Goal: Information Seeking & Learning: Get advice/opinions

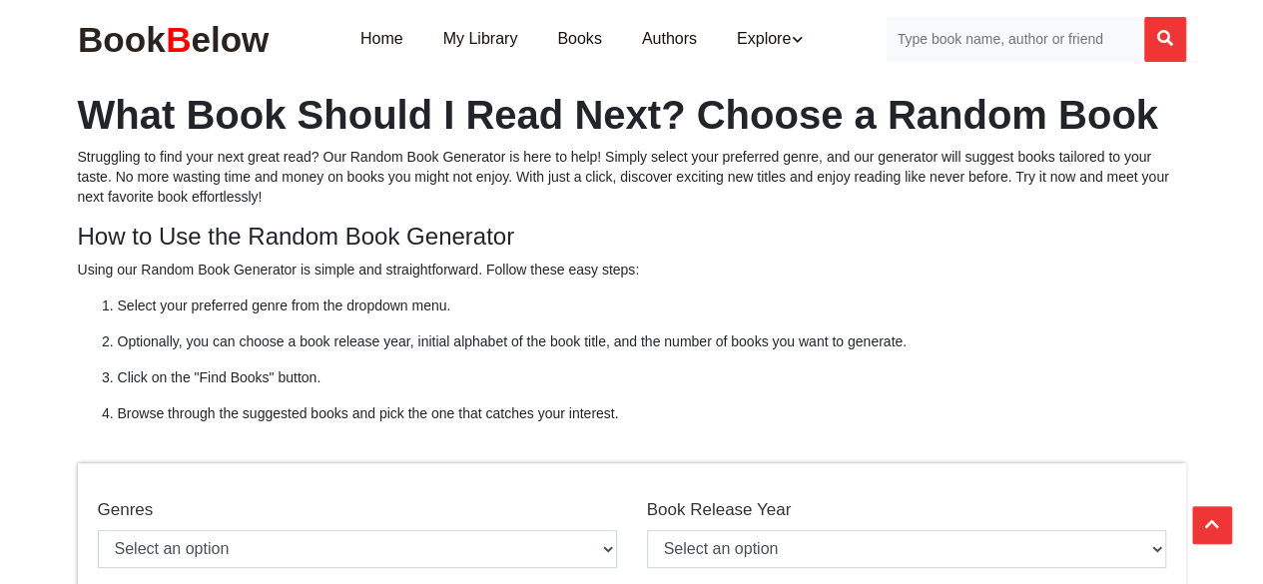
scroll to position [300, 0]
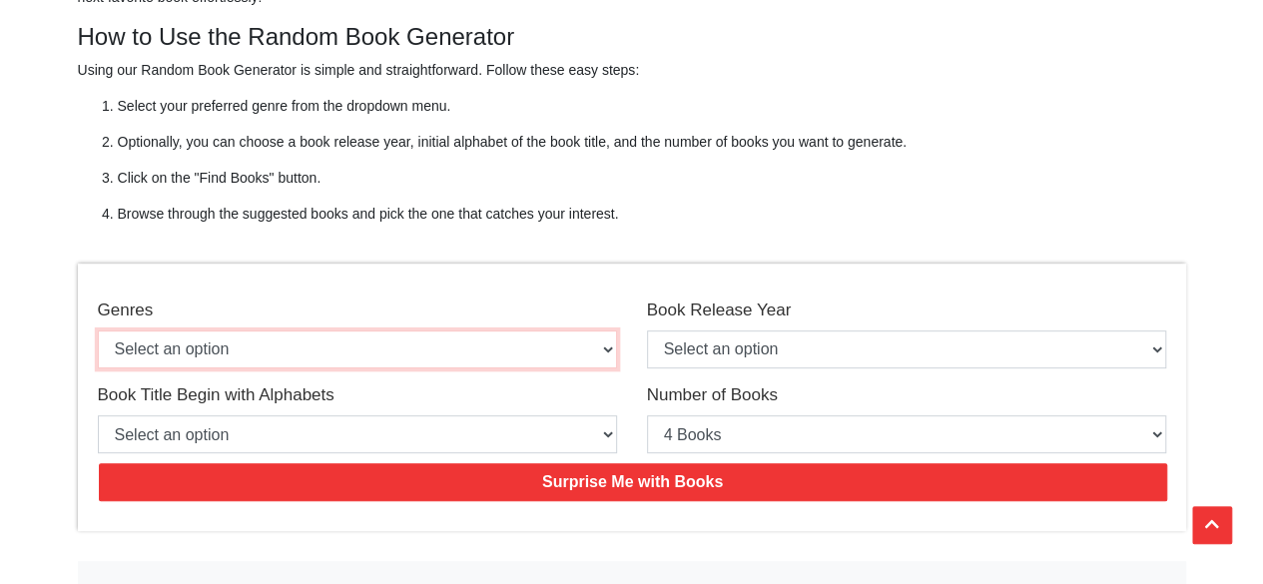
click at [375, 346] on select "Select an option Action & Adventure Adventure Biographies and Memoirs [DEMOGRAP…" at bounding box center [357, 350] width 519 height 38
select select "116"
click at [98, 331] on select "Select an option Action & Adventure Adventure Biographies and Memoirs British D…" at bounding box center [357, 350] width 519 height 38
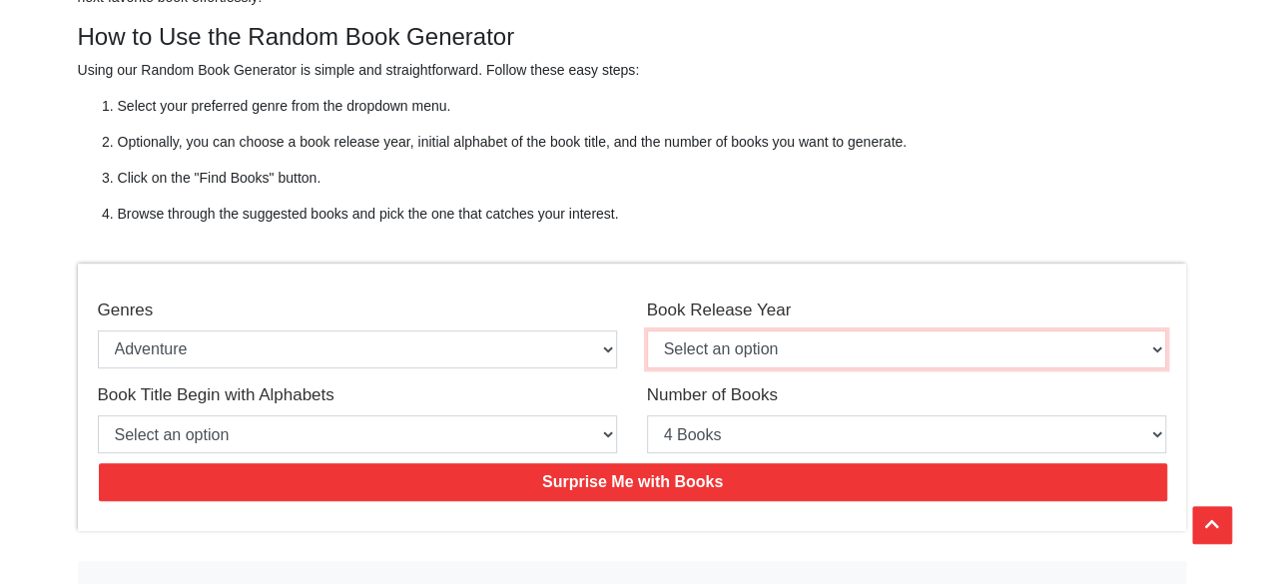
click at [719, 355] on select "Select an option Book Releases on - 2025 Book Releases on - 2024 Book Releases …" at bounding box center [906, 350] width 519 height 38
select select "2020"
click at [647, 331] on select "Select an option Book Releases on - 2025 Book Releases on - 2024 Book Releases …" at bounding box center [906, 350] width 519 height 38
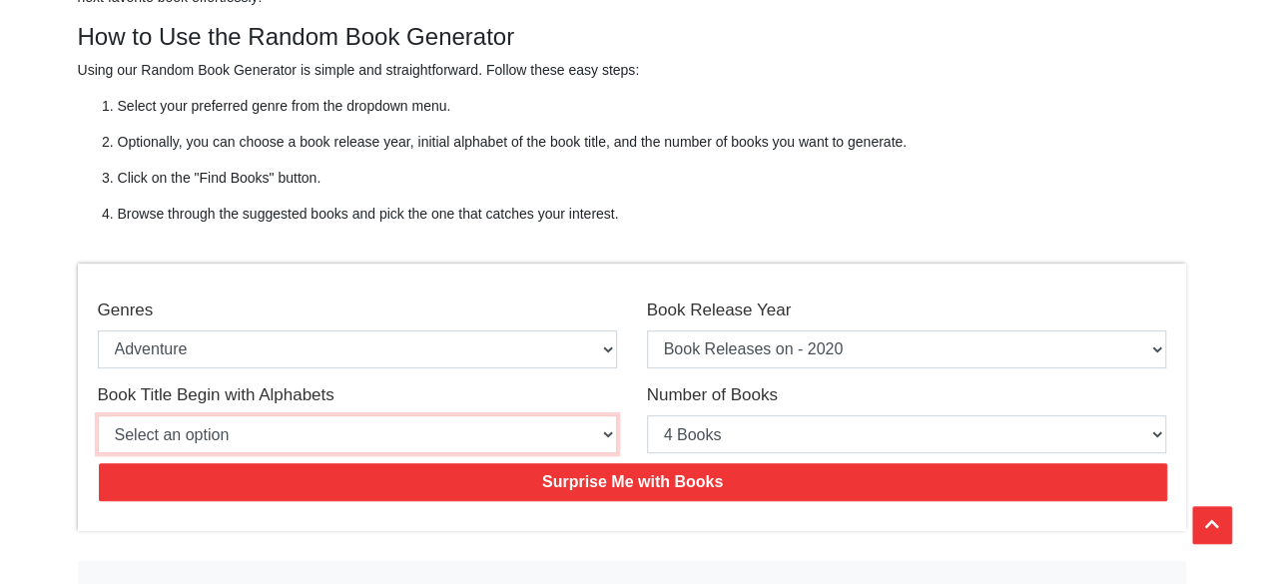
click at [281, 423] on select "Select an option Book Begin with - A Book Begin with - B Book Begin with - C Bo…" at bounding box center [357, 434] width 519 height 38
click at [408, 448] on select "Select an option Book Begin with - A Book Begin with - B Book Begin with - C Bo…" at bounding box center [357, 434] width 519 height 38
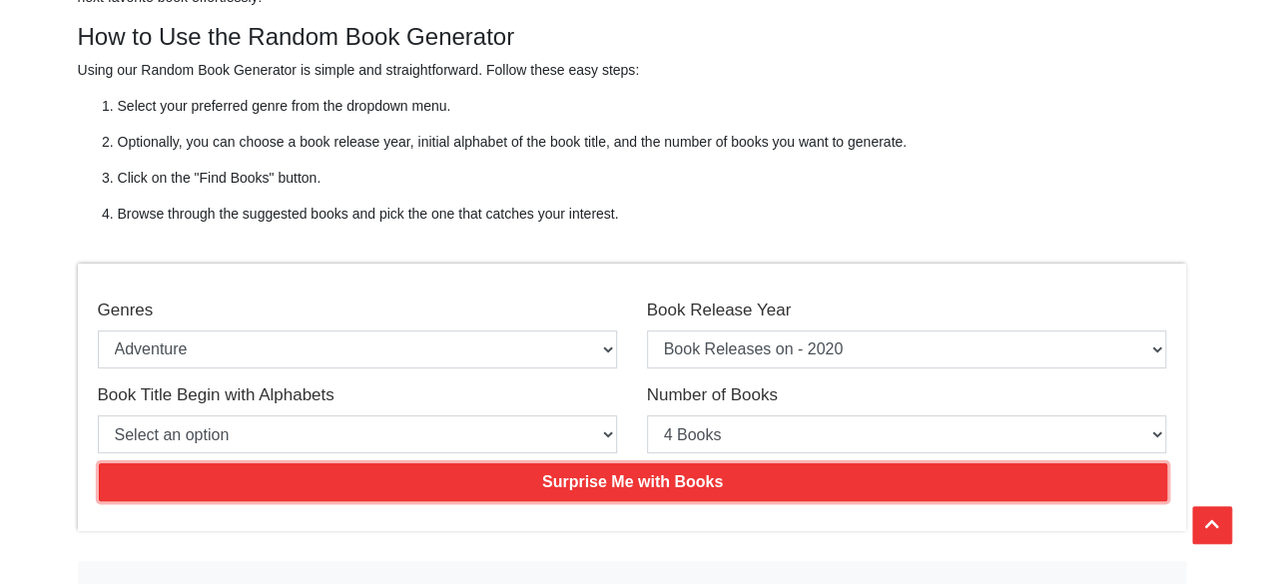
click at [515, 480] on input "Surprise Me with Books" at bounding box center [633, 482] width 1069 height 38
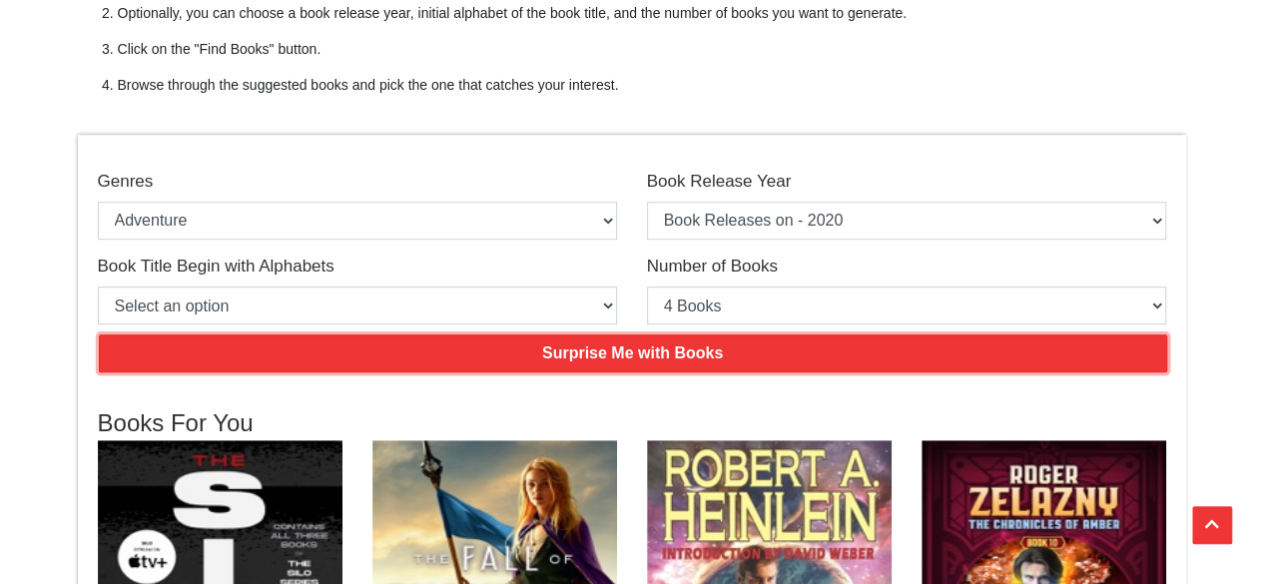
scroll to position [499, 0]
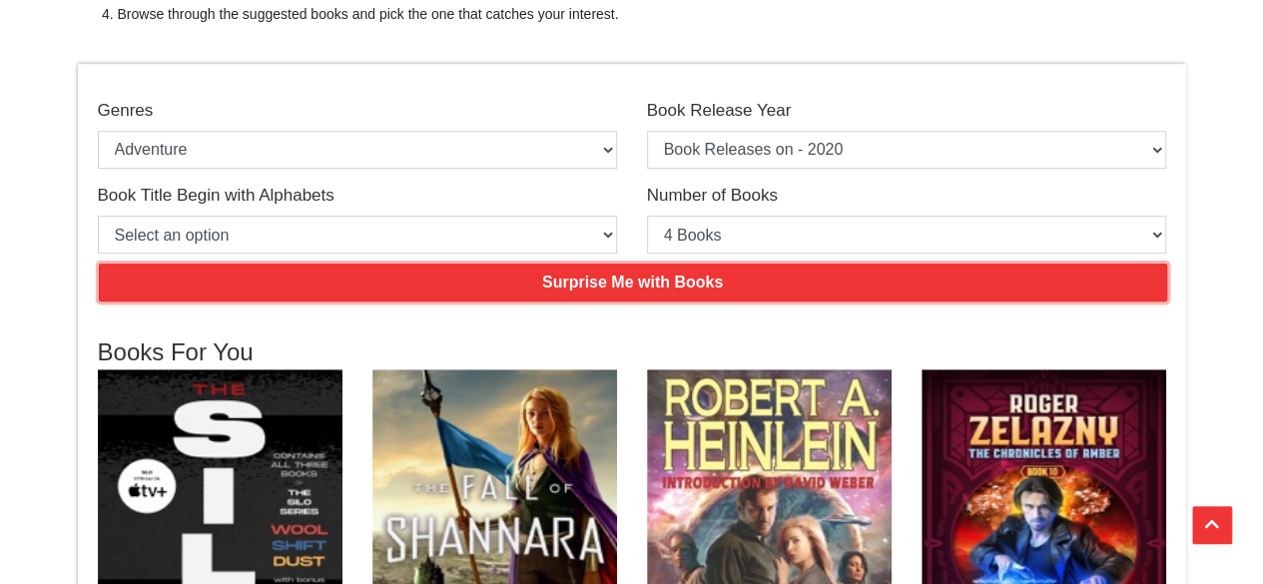
click at [626, 275] on input "Surprise Me with Books" at bounding box center [633, 283] width 1069 height 38
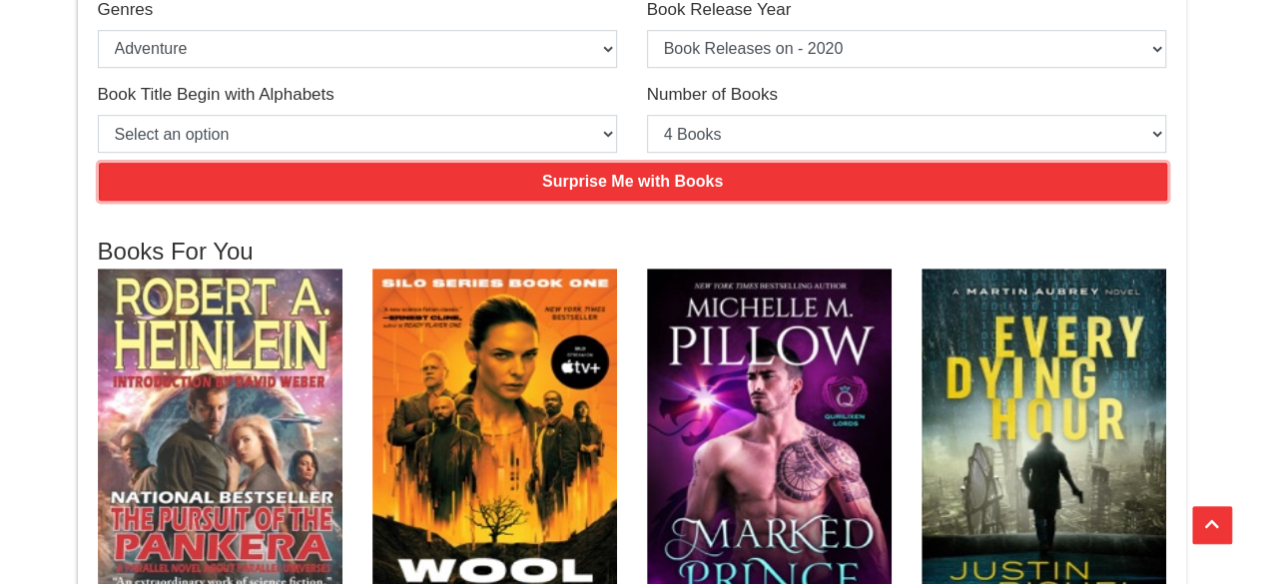
scroll to position [599, 0]
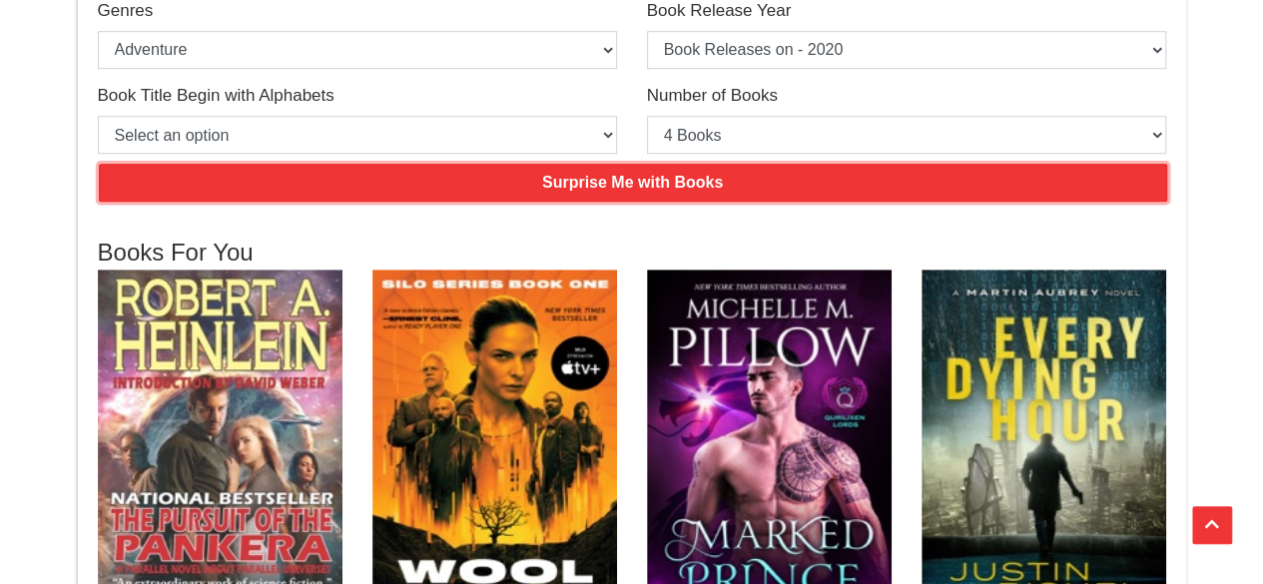
click at [539, 179] on input "Surprise Me with Books" at bounding box center [633, 183] width 1069 height 38
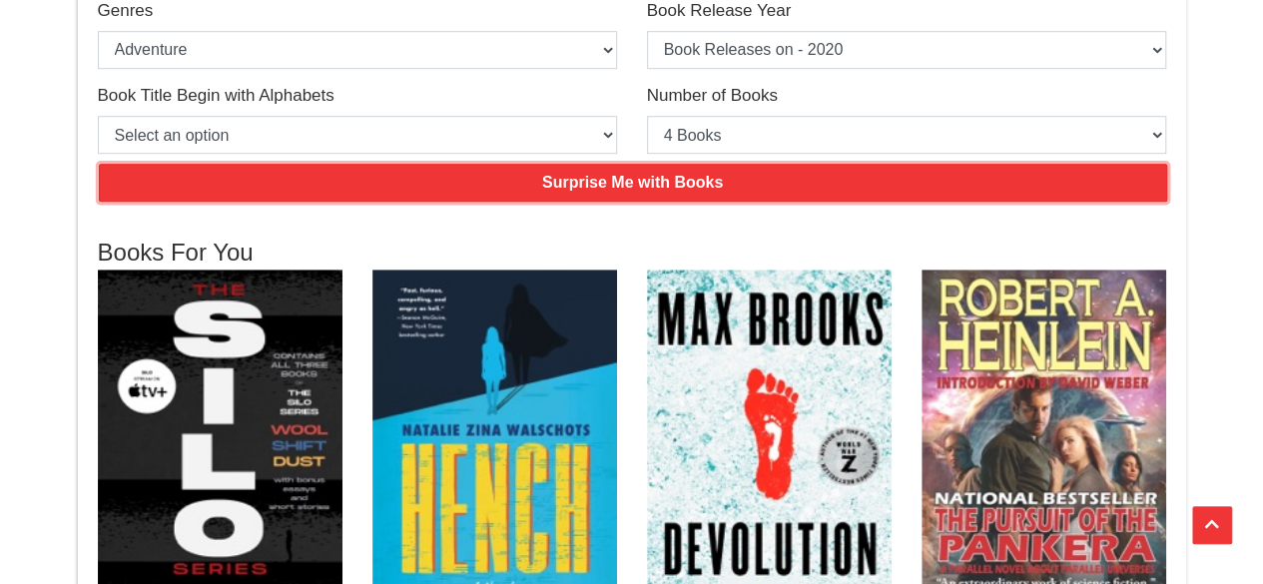
click at [528, 168] on input "Surprise Me with Books" at bounding box center [633, 183] width 1069 height 38
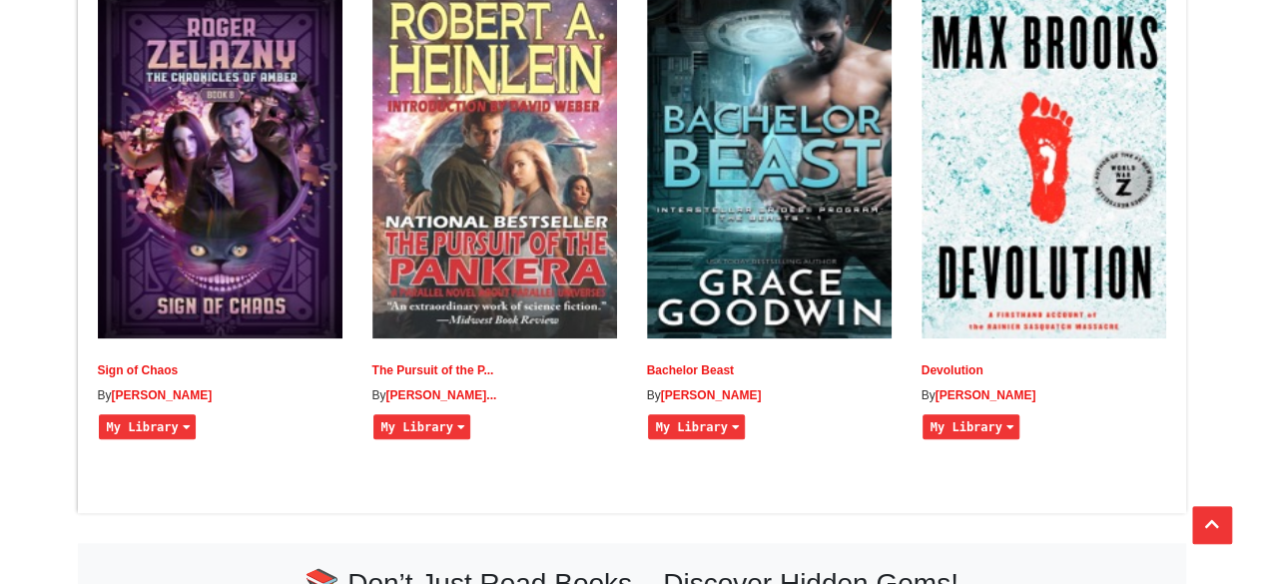
scroll to position [699, 0]
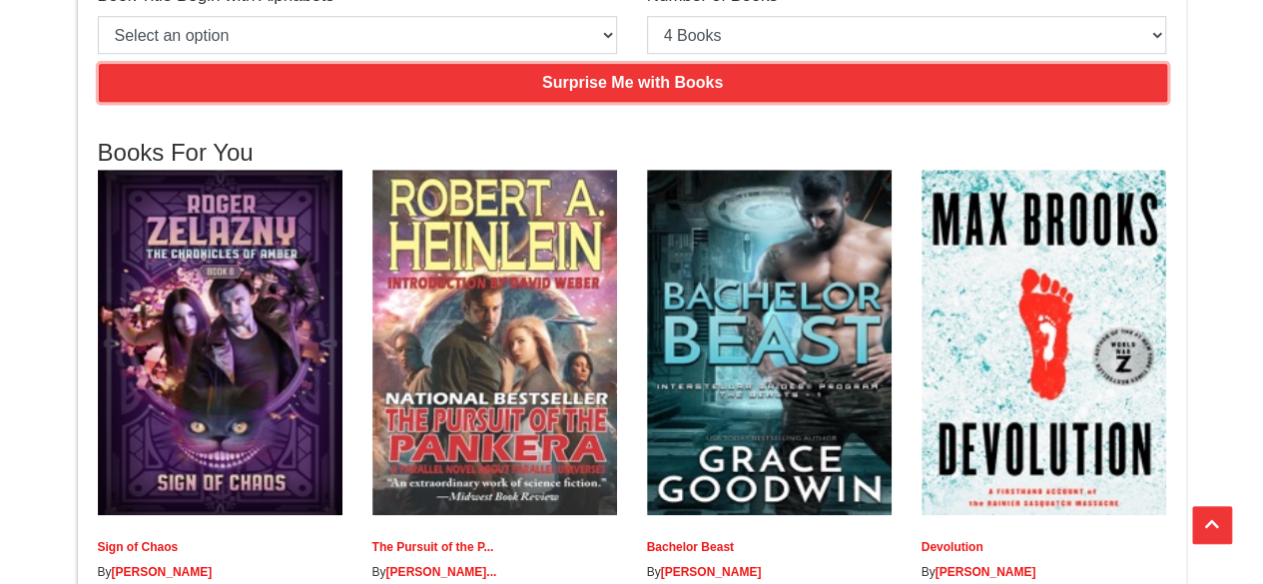
click at [568, 91] on input "Surprise Me with Books" at bounding box center [633, 83] width 1069 height 38
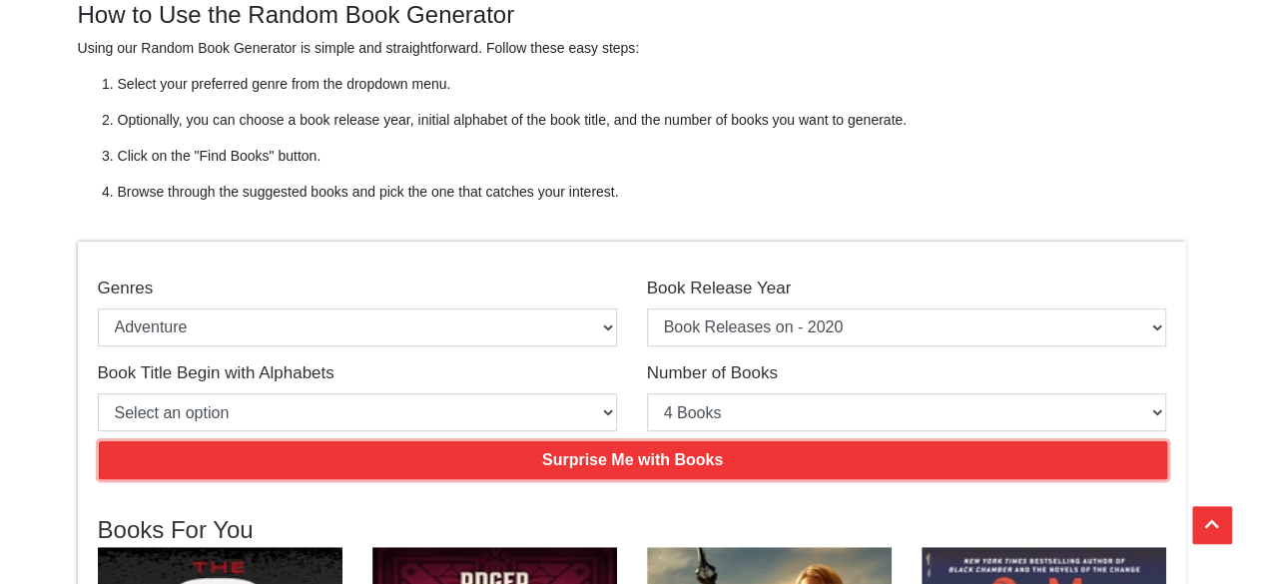
scroll to position [300, 0]
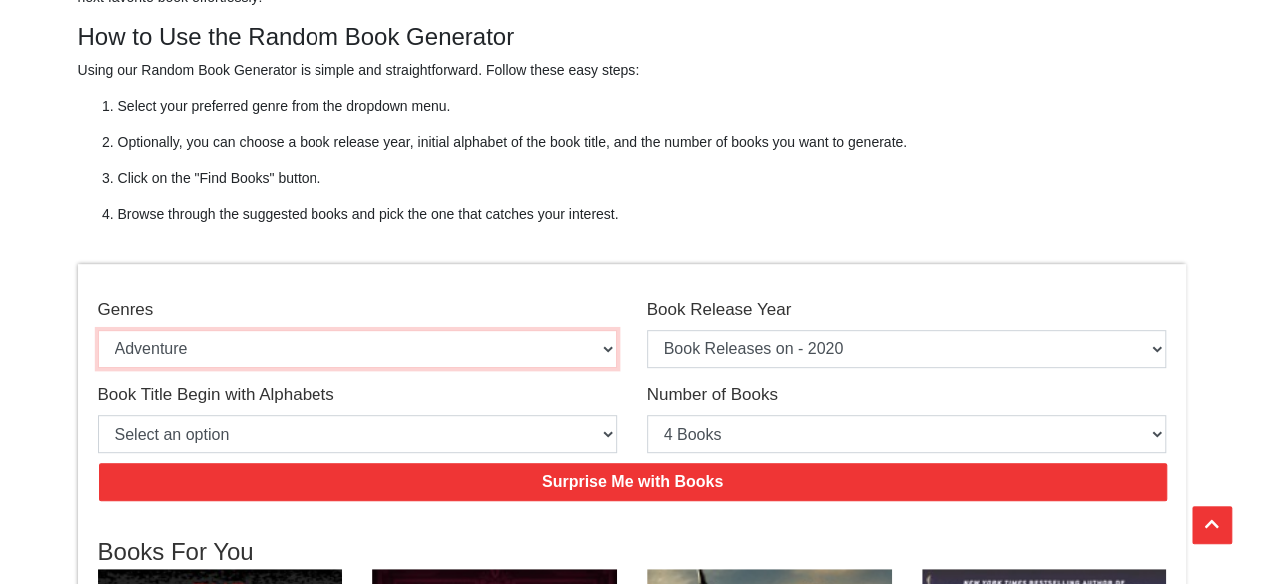
click at [497, 333] on select "Select an option Action & Adventure Adventure Biographies and Memoirs [DEMOGRAP…" at bounding box center [357, 350] width 519 height 38
select select "69"
click at [98, 331] on select "Select an option Action & Adventure Adventure Biographies and Memoirs [DEMOGRAP…" at bounding box center [357, 350] width 519 height 38
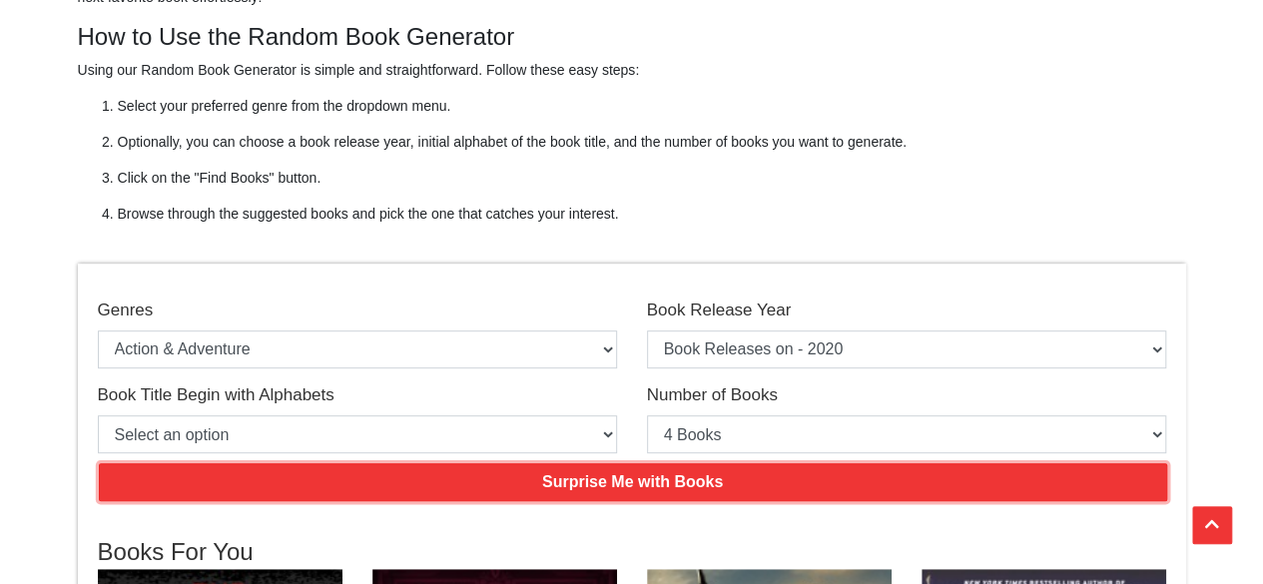
click at [480, 474] on input "Surprise Me with Books" at bounding box center [633, 482] width 1069 height 38
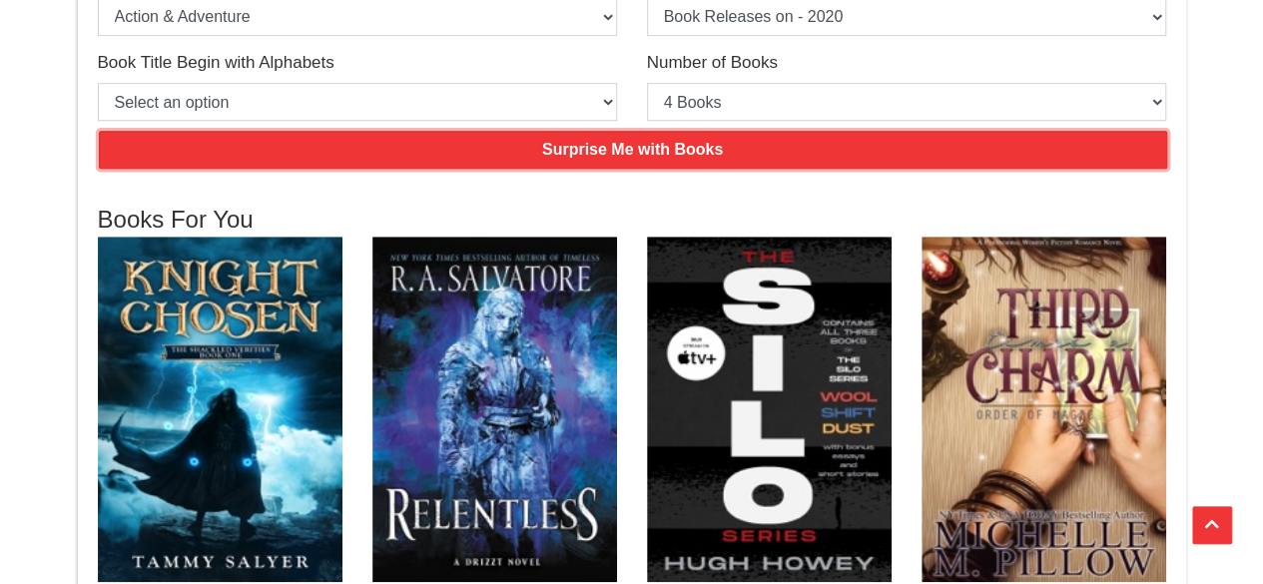
scroll to position [399, 0]
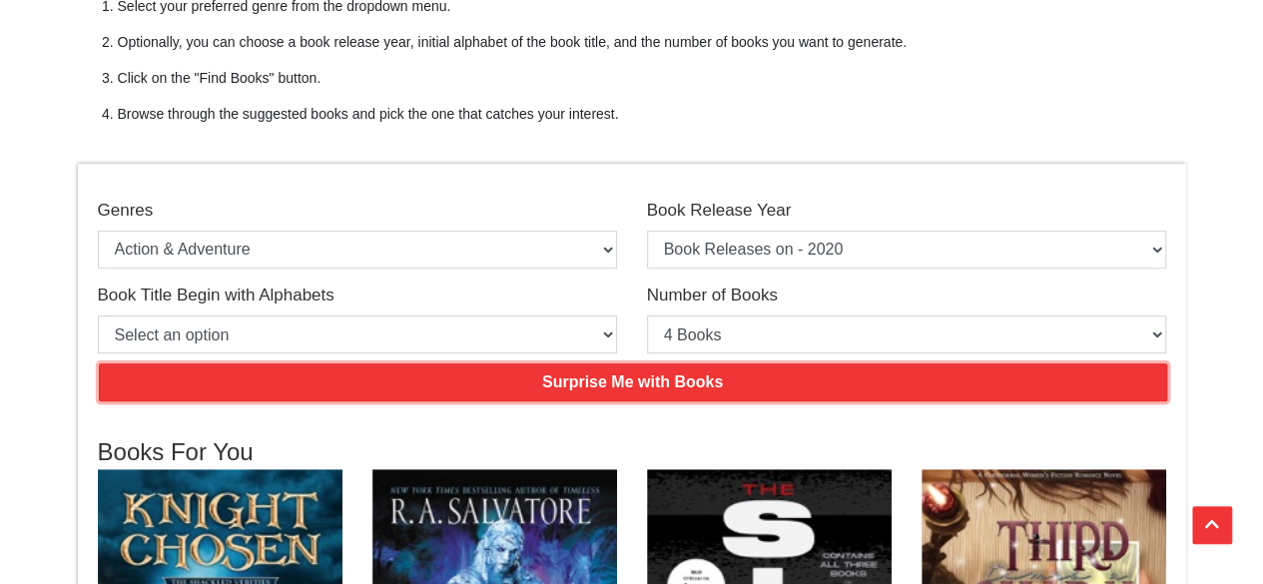
click at [570, 387] on input "Surprise Me with Books" at bounding box center [633, 382] width 1069 height 38
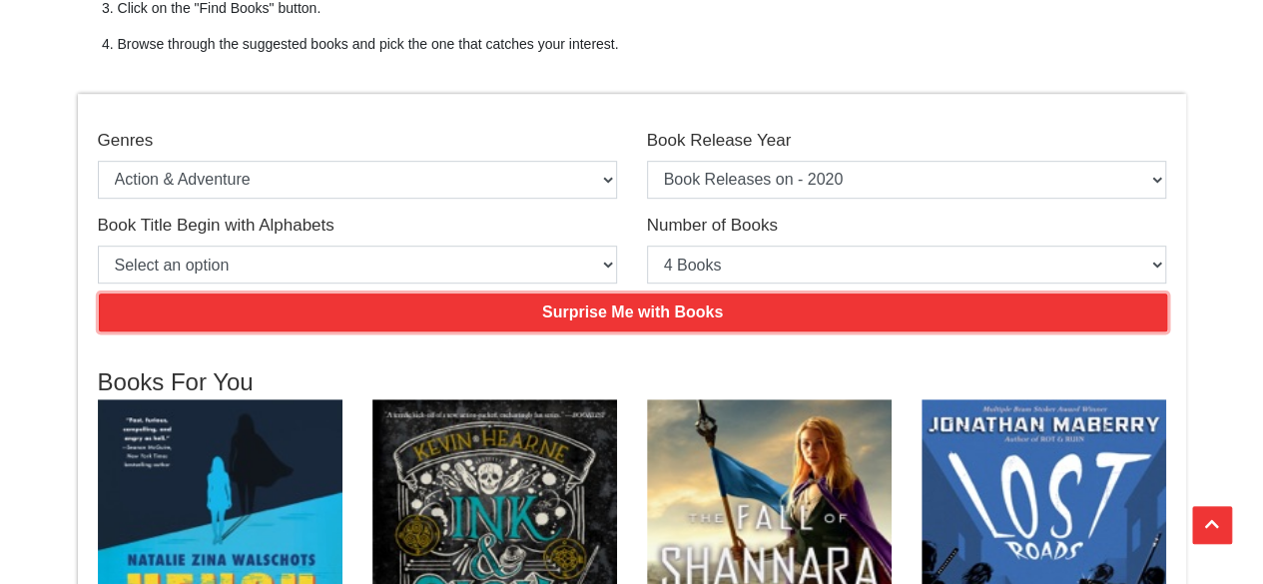
scroll to position [300, 0]
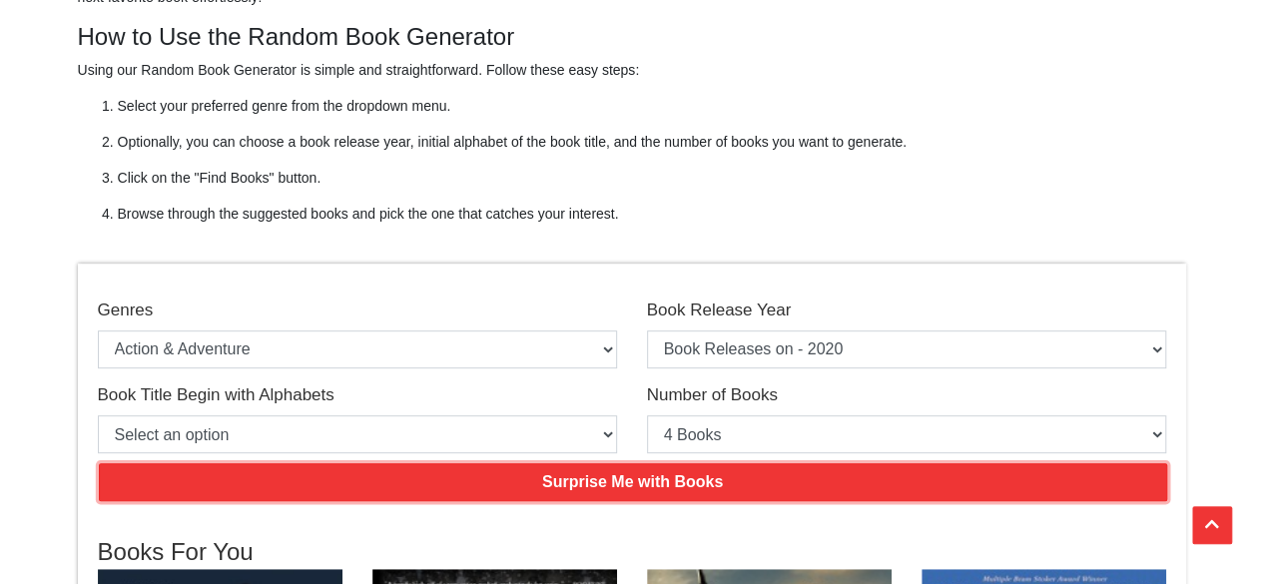
click at [624, 475] on input "Surprise Me with Books" at bounding box center [633, 482] width 1069 height 38
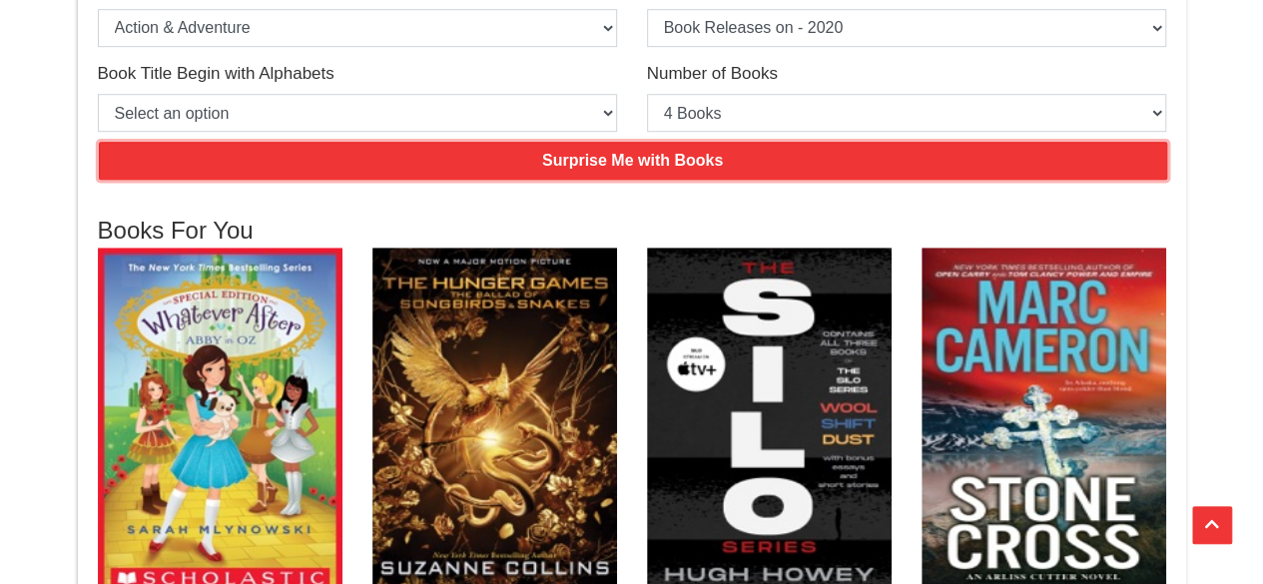
scroll to position [399, 0]
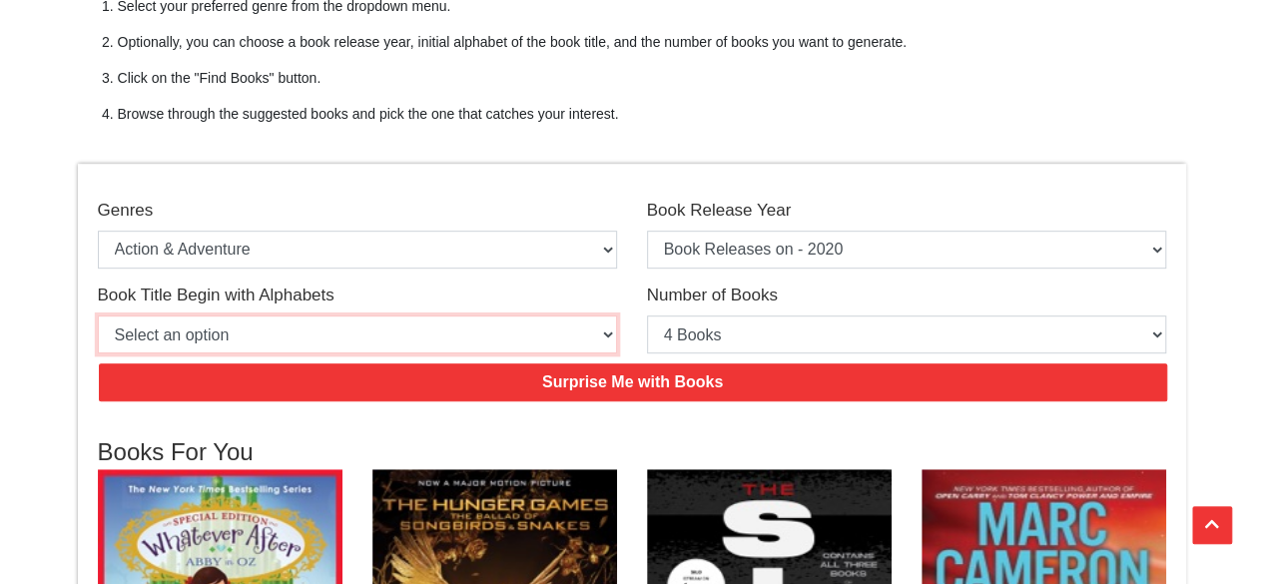
click at [488, 329] on select "Select an option Book Begin with - A Book Begin with - B Book Begin with - C Bo…" at bounding box center [357, 335] width 519 height 38
click at [98, 316] on select "Select an option Book Begin with - A Book Begin with - B Book Begin with - C Bo…" at bounding box center [357, 335] width 519 height 38
click at [421, 337] on select "Select an option Book Begin with - A Book Begin with - B Book Begin with - C Bo…" at bounding box center [357, 335] width 519 height 38
click at [98, 316] on select "Select an option Book Begin with - A Book Begin with - B Book Begin with - C Bo…" at bounding box center [357, 335] width 519 height 38
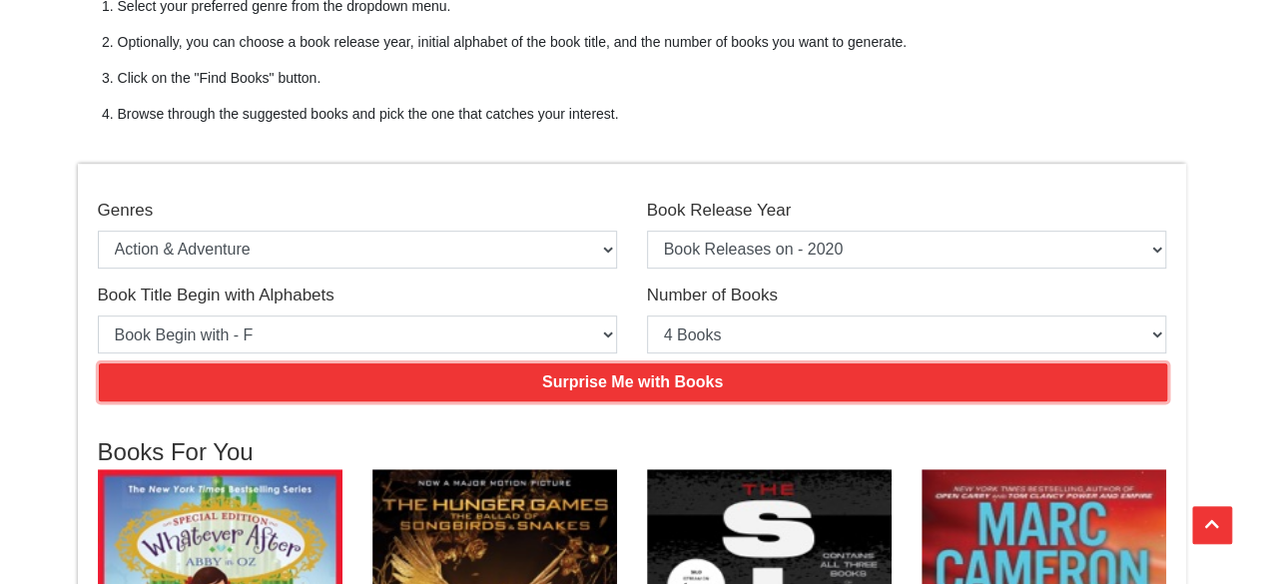
click at [338, 394] on input "Surprise Me with Books" at bounding box center [633, 382] width 1069 height 38
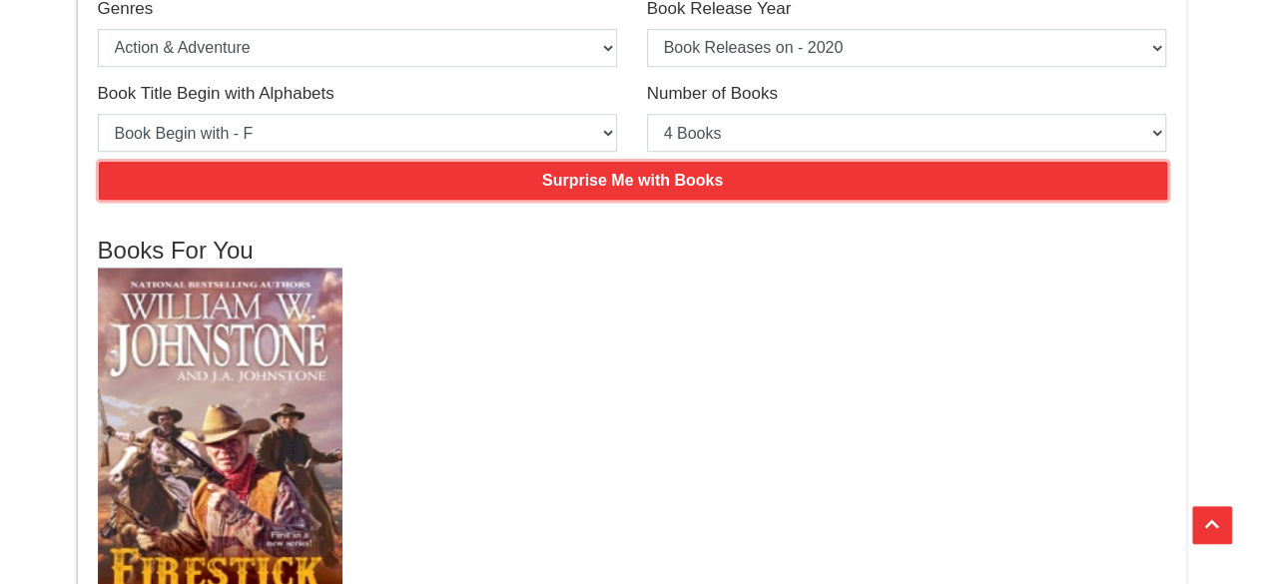
scroll to position [300, 0]
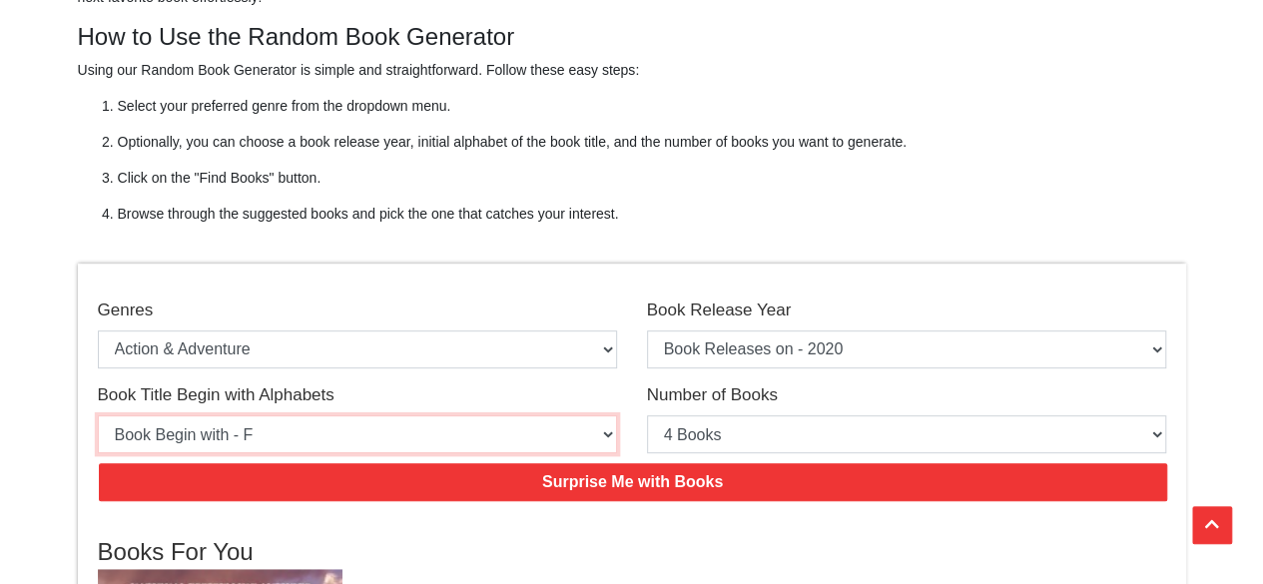
click at [402, 426] on select "Select an option Book Begin with - A Book Begin with - B Book Begin with - C Bo…" at bounding box center [357, 434] width 519 height 38
select select "C"
click at [98, 415] on select "Select an option Book Begin with - A Book Begin with - B Book Begin with - C Bo…" at bounding box center [357, 434] width 519 height 38
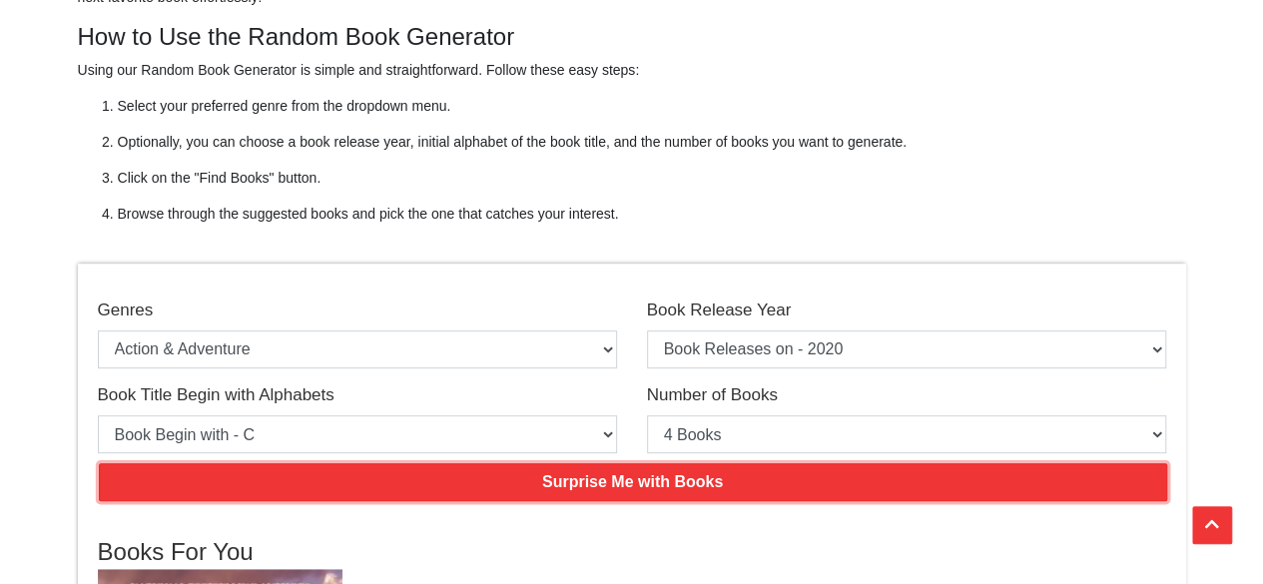
click at [441, 463] on input "Surprise Me with Books" at bounding box center [633, 482] width 1069 height 38
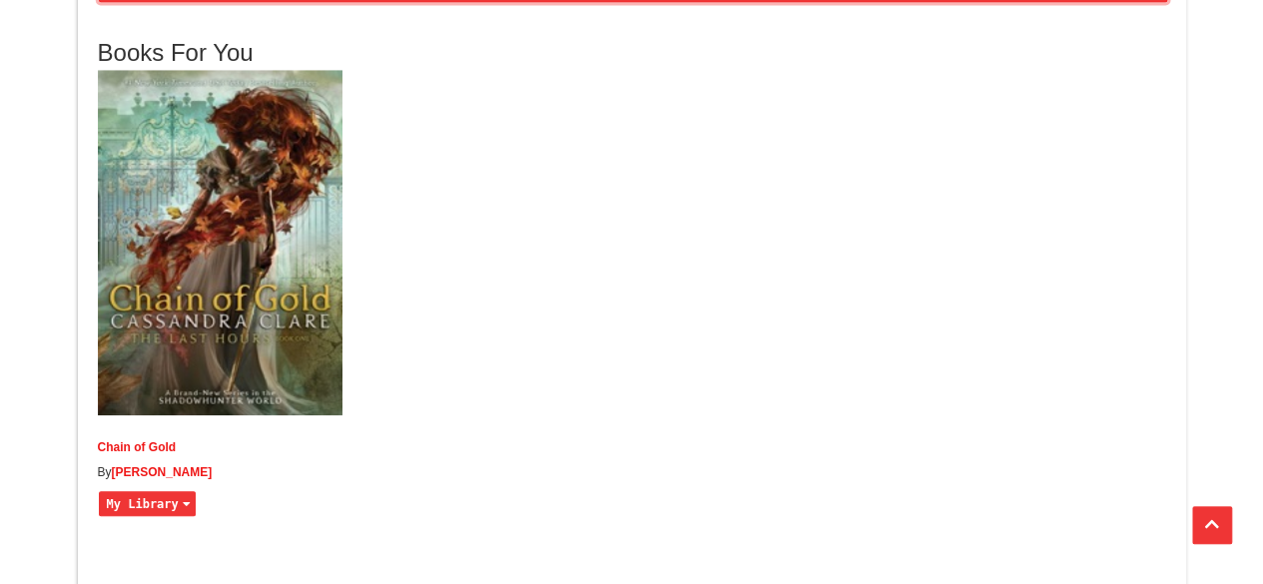
scroll to position [499, 0]
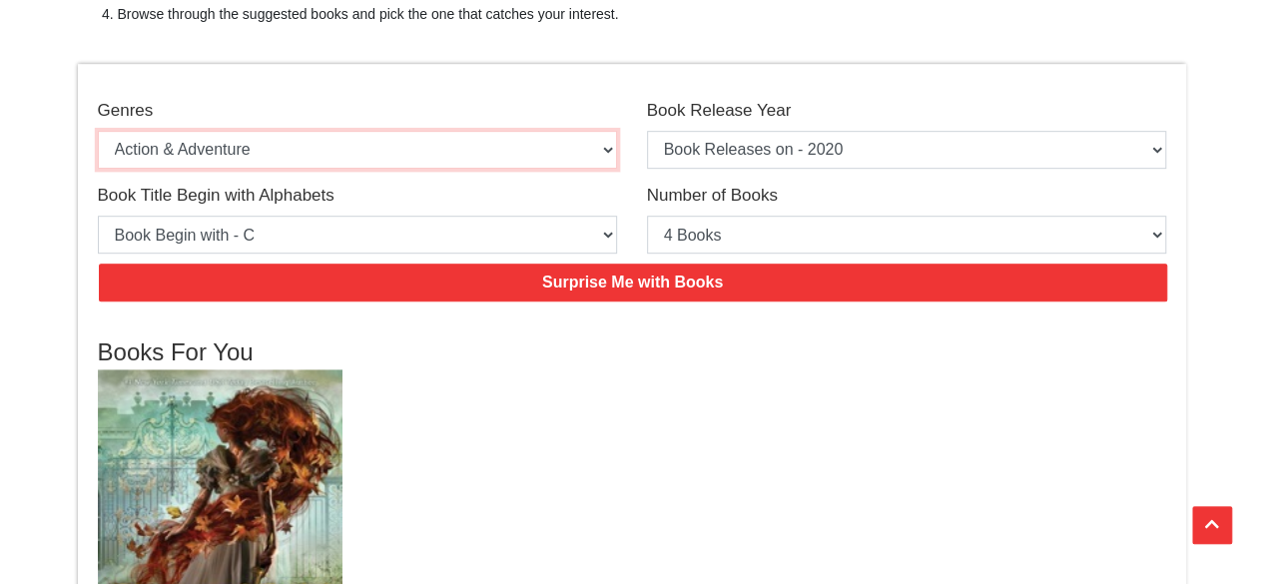
click at [447, 157] on select "Select an option Action & Adventure Adventure Biographies and Memoirs [DEMOGRAP…" at bounding box center [357, 150] width 519 height 38
select select "116"
click at [98, 131] on select "Select an option Action & Adventure Adventure Biographies and Memoirs [DEMOGRAP…" at bounding box center [357, 150] width 519 height 38
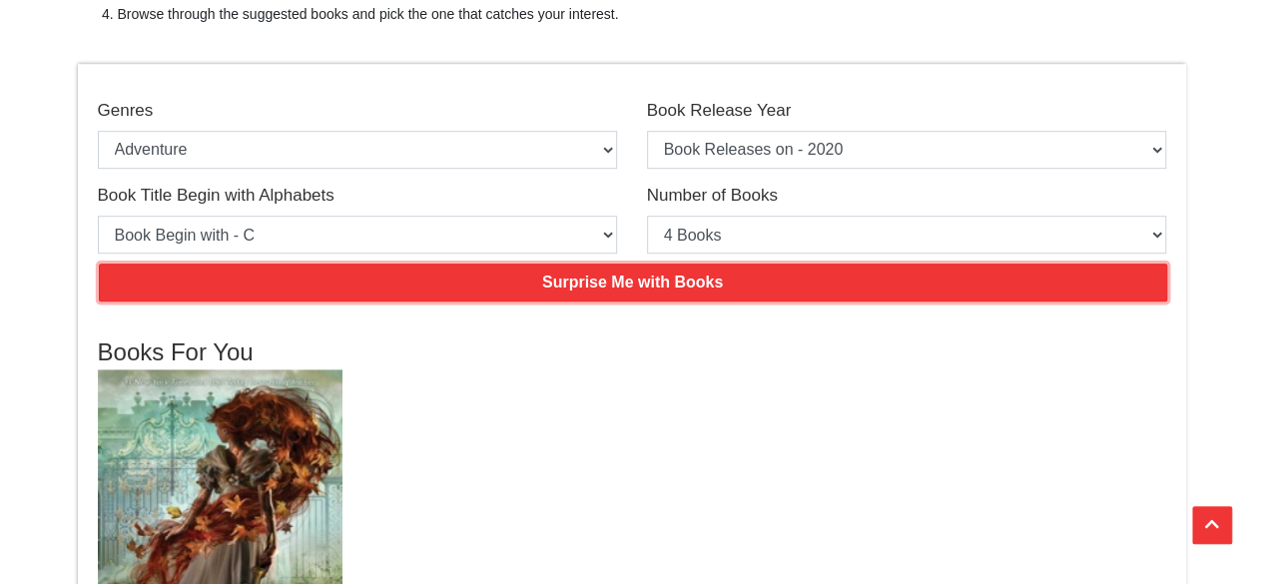
click at [377, 299] on input "Surprise Me with Books" at bounding box center [633, 283] width 1069 height 38
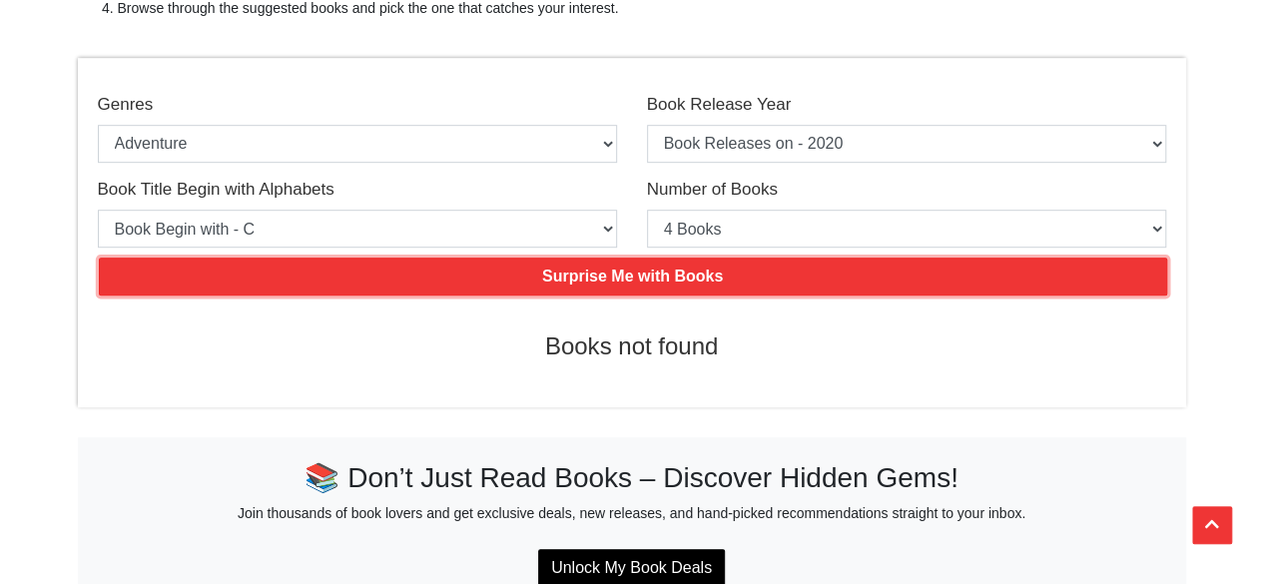
scroll to position [399, 0]
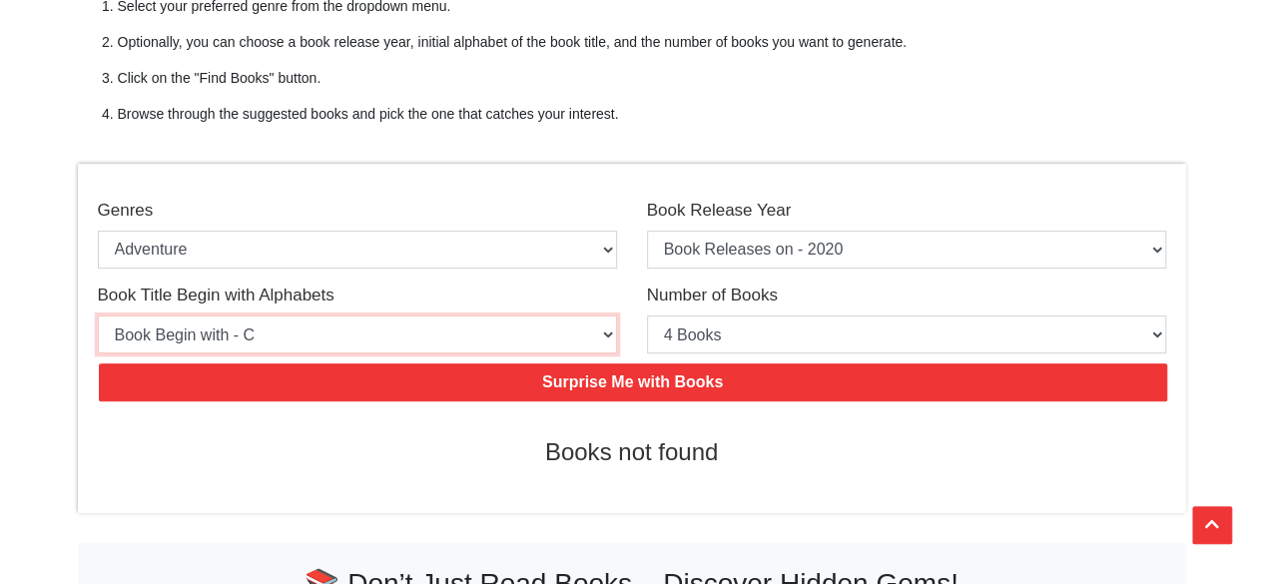
click at [393, 331] on select "Select an option Book Begin with - A Book Begin with - B Book Begin with - C Bo…" at bounding box center [357, 335] width 519 height 38
select select
click at [98, 316] on select "Select an option Book Begin with - A Book Begin with - B Book Begin with - C Bo…" at bounding box center [357, 335] width 519 height 38
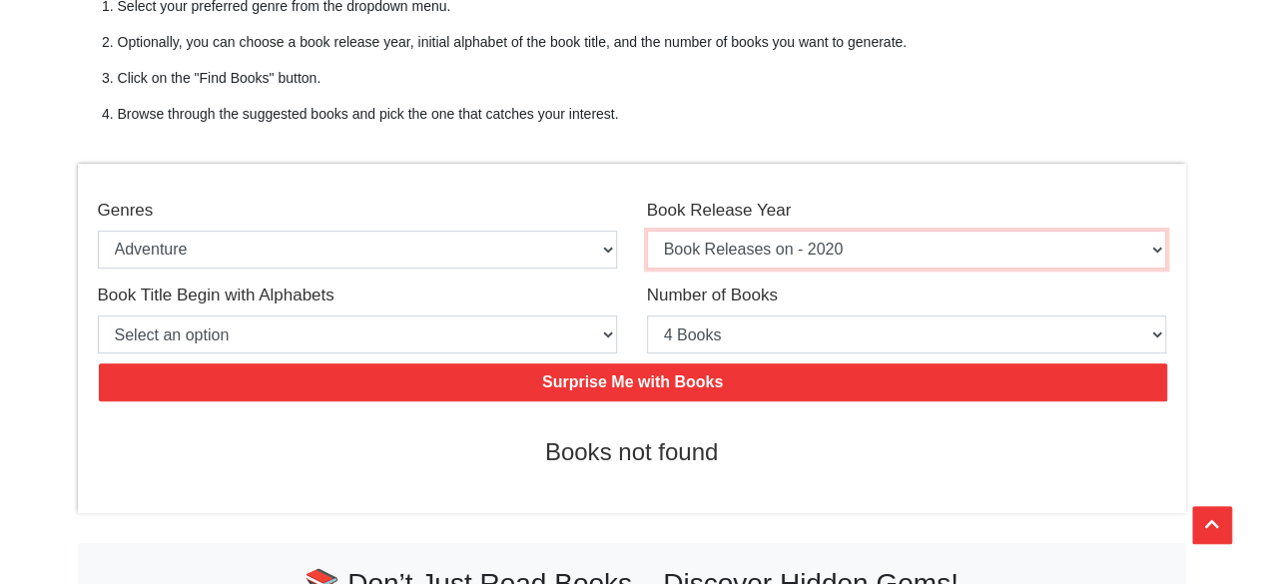
click at [826, 253] on select "Select an option Book Releases on - 2025 Book Releases on - 2024 Book Releases …" at bounding box center [906, 250] width 519 height 38
select select "2015"
click at [647, 231] on select "Select an option Book Releases on - 2025 Book Releases on - 2024 Book Releases …" at bounding box center [906, 250] width 519 height 38
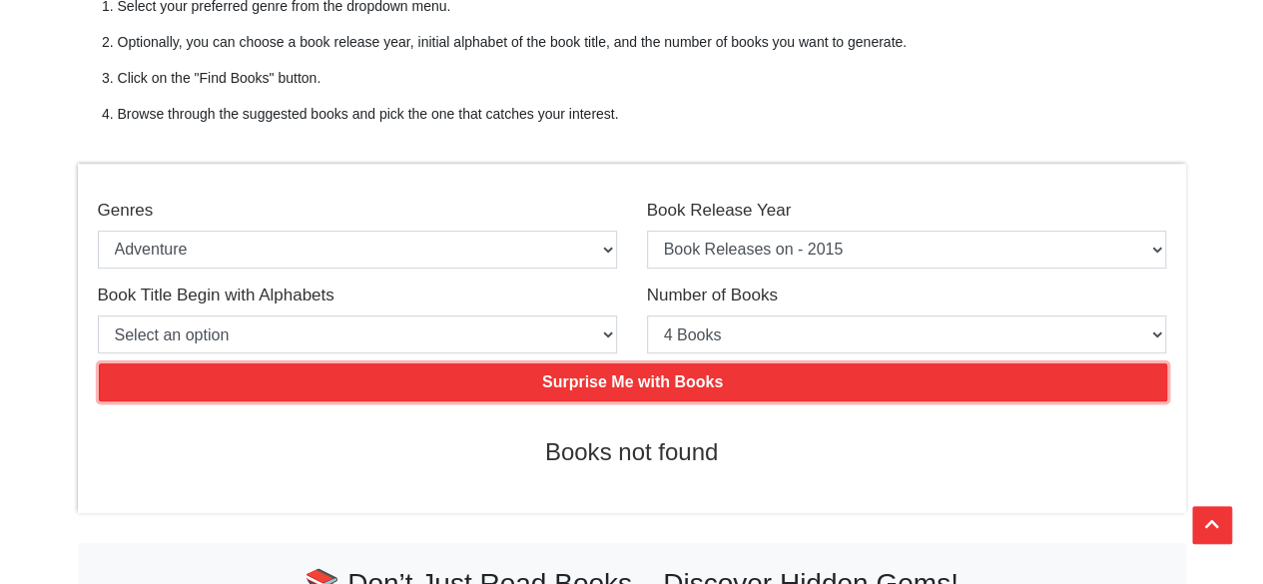
click at [629, 374] on input "Surprise Me with Books" at bounding box center [633, 382] width 1069 height 38
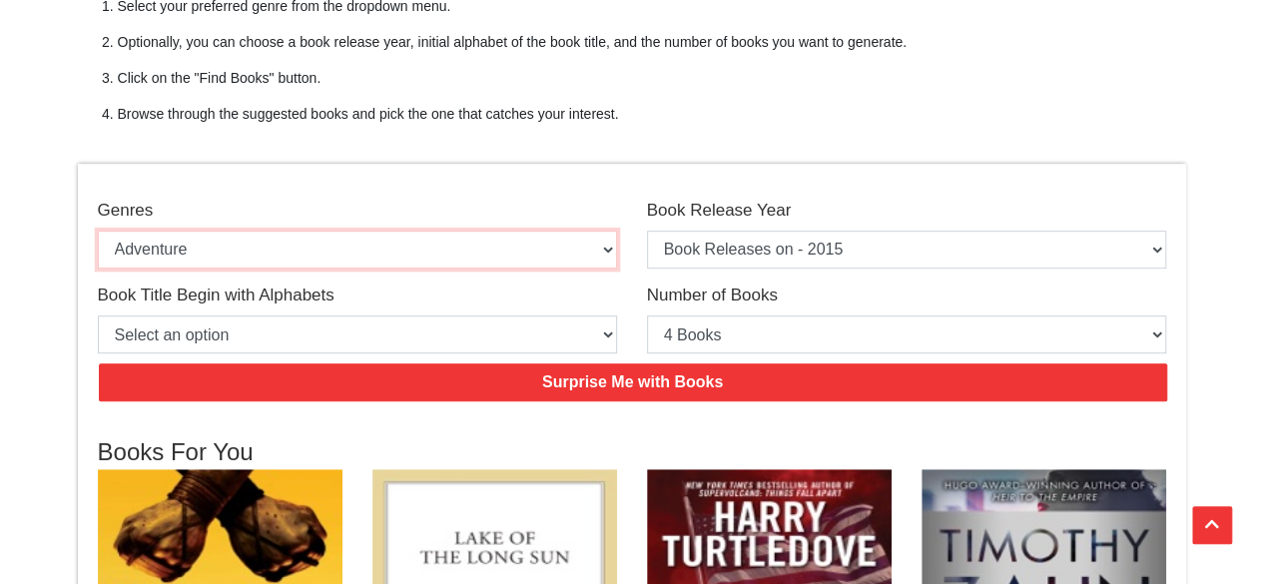
click at [463, 243] on select "Select an option Action & Adventure Adventure Biographies and Memoirs [DEMOGRAP…" at bounding box center [357, 250] width 519 height 38
click at [98, 231] on select "Select an option Action & Adventure Adventure Biographies and Memoirs [DEMOGRAP…" at bounding box center [357, 250] width 519 height 38
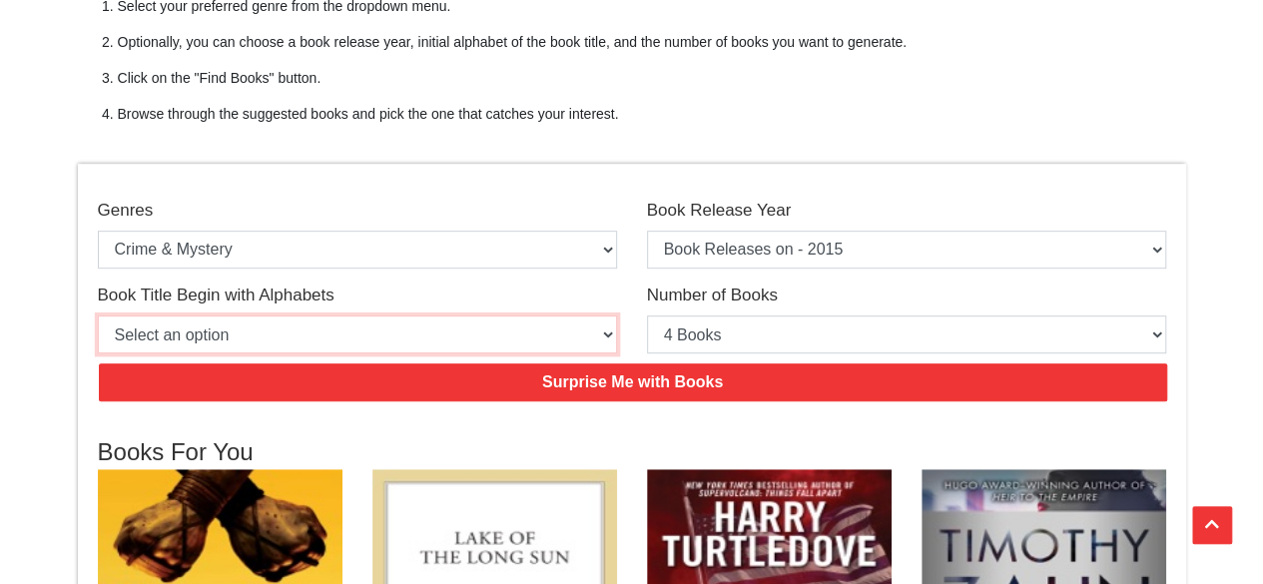
click at [336, 331] on select "Select an option Book Begin with - A Book Begin with - B Book Begin with - C Bo…" at bounding box center [357, 335] width 519 height 38
click at [331, 334] on select "Select an option Book Begin with - A Book Begin with - B Book Begin with - C Bo…" at bounding box center [357, 335] width 519 height 38
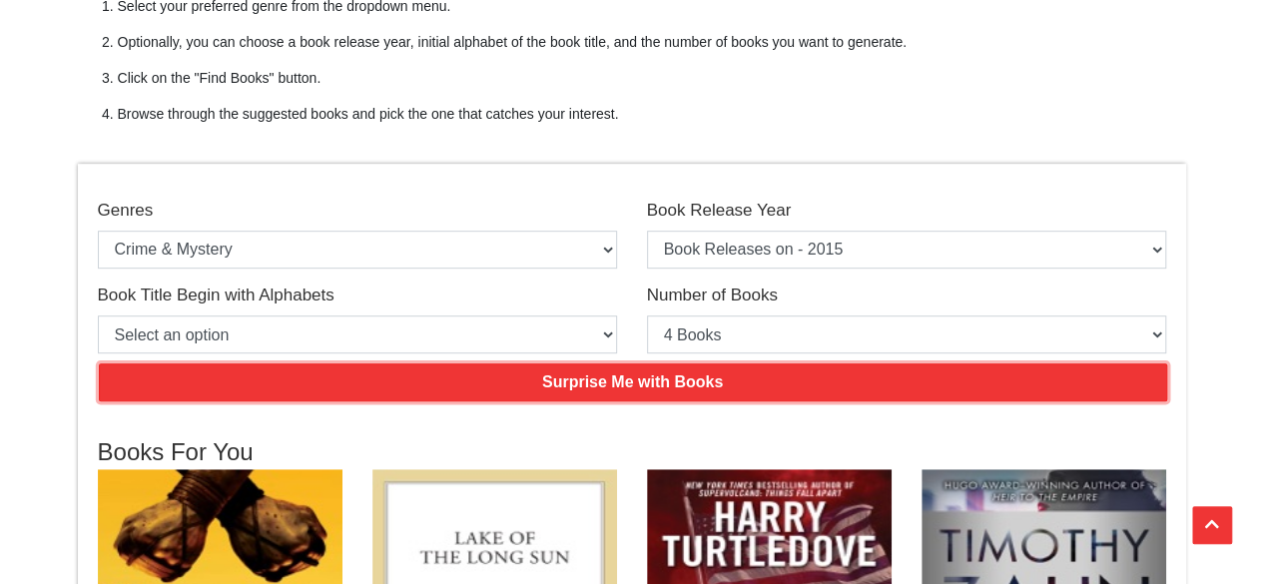
click at [507, 390] on input "Surprise Me with Books" at bounding box center [633, 382] width 1069 height 38
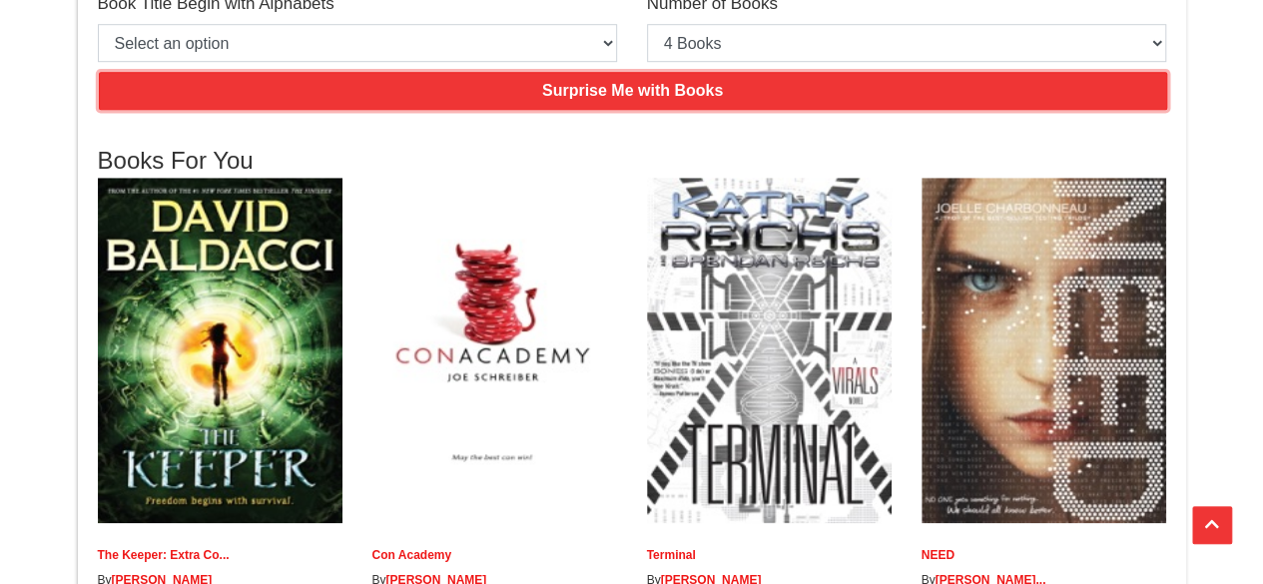
scroll to position [799, 0]
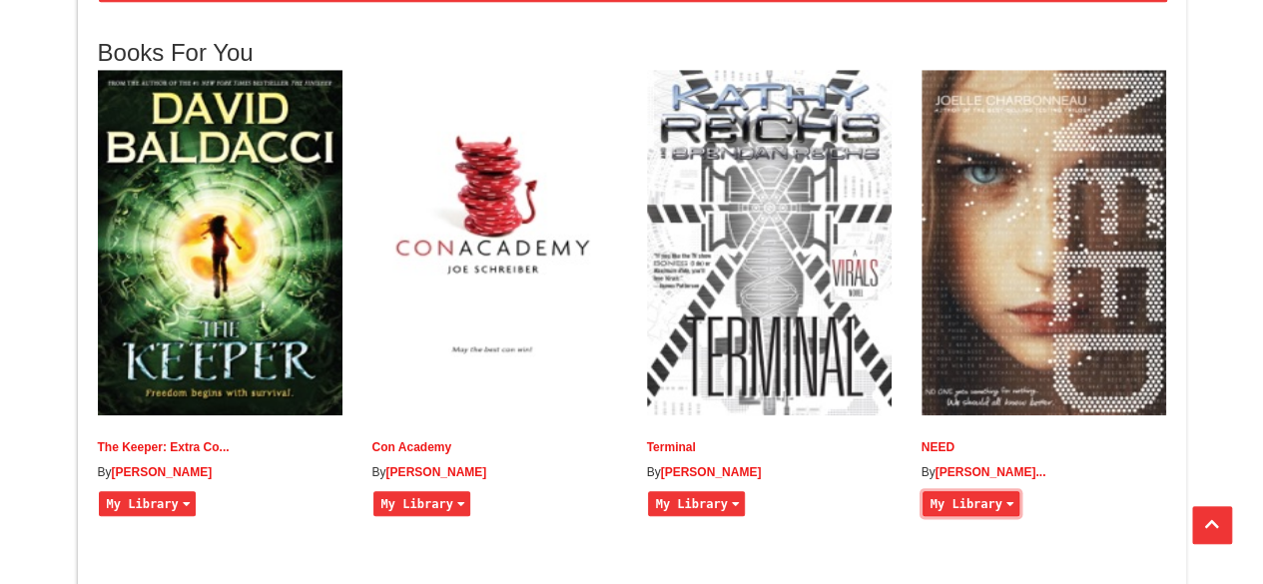
click at [971, 516] on button "My Library" at bounding box center [971, 503] width 97 height 25
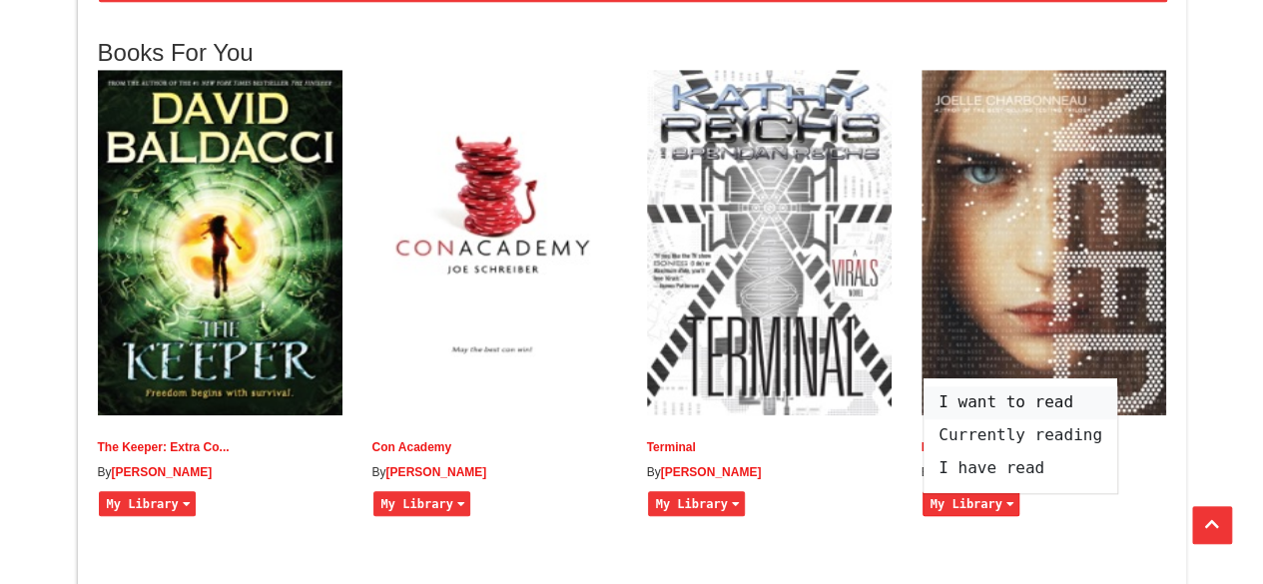
click at [943, 419] on span "I want to read" at bounding box center [1021, 402] width 194 height 33
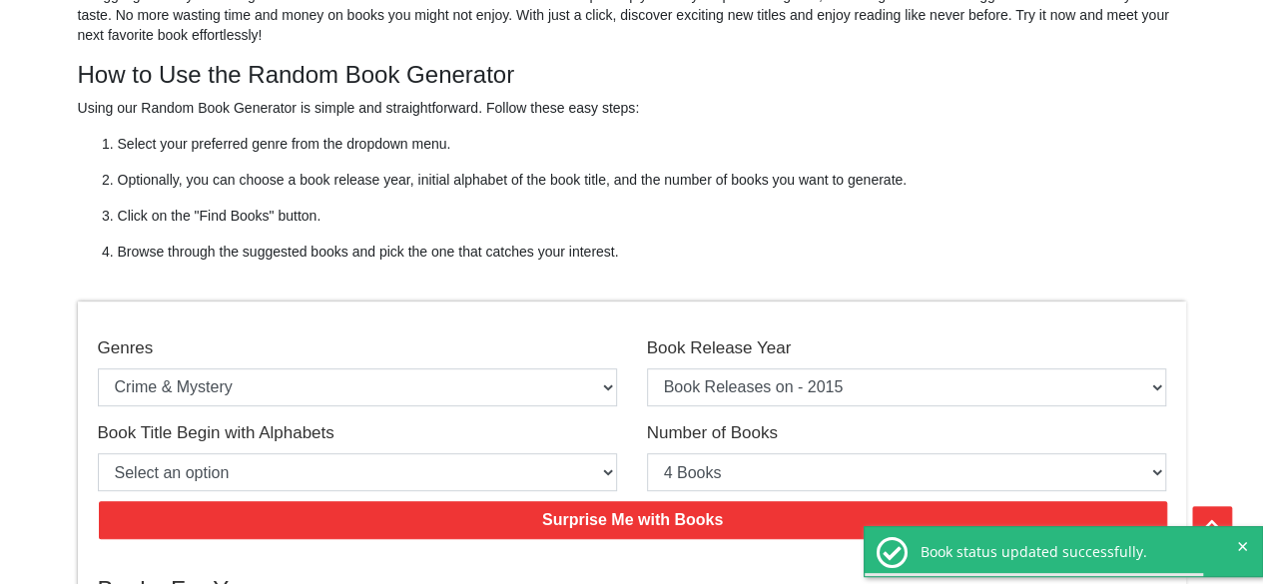
scroll to position [300, 0]
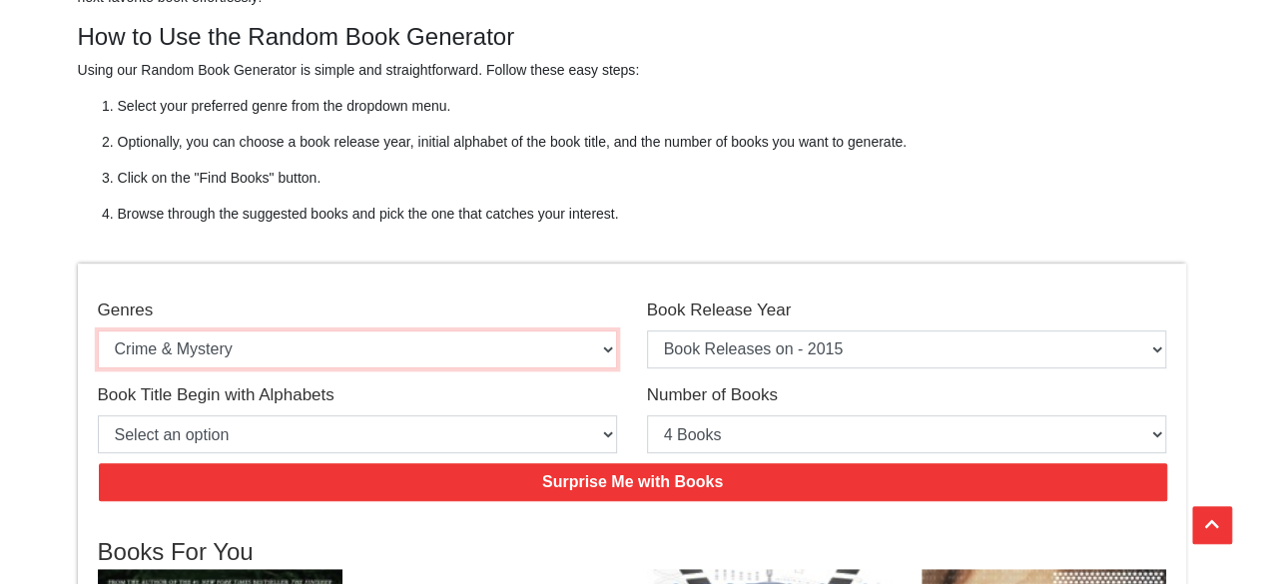
click at [399, 350] on select "Select an option Action & Adventure Adventure Biographies and Memoirs [DEMOGRAP…" at bounding box center [357, 350] width 519 height 38
select select "94"
click at [98, 331] on select "Select an option Action & Adventure Adventure Biographies and Memoirs [DEMOGRAP…" at bounding box center [357, 350] width 519 height 38
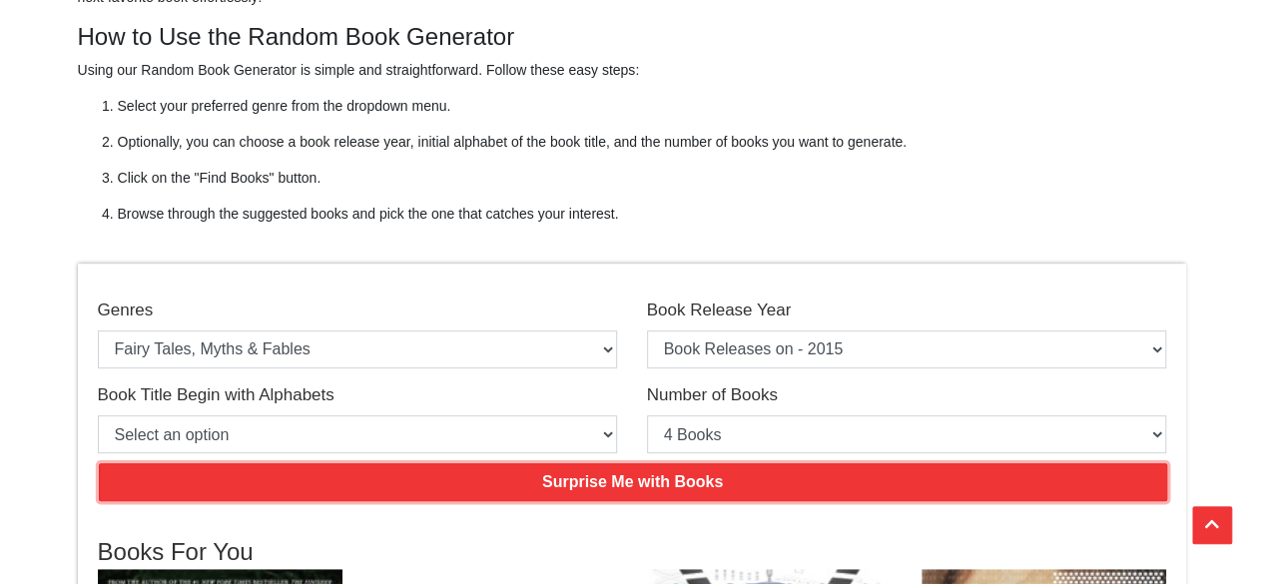
click at [490, 481] on input "Surprise Me with Books" at bounding box center [633, 482] width 1069 height 38
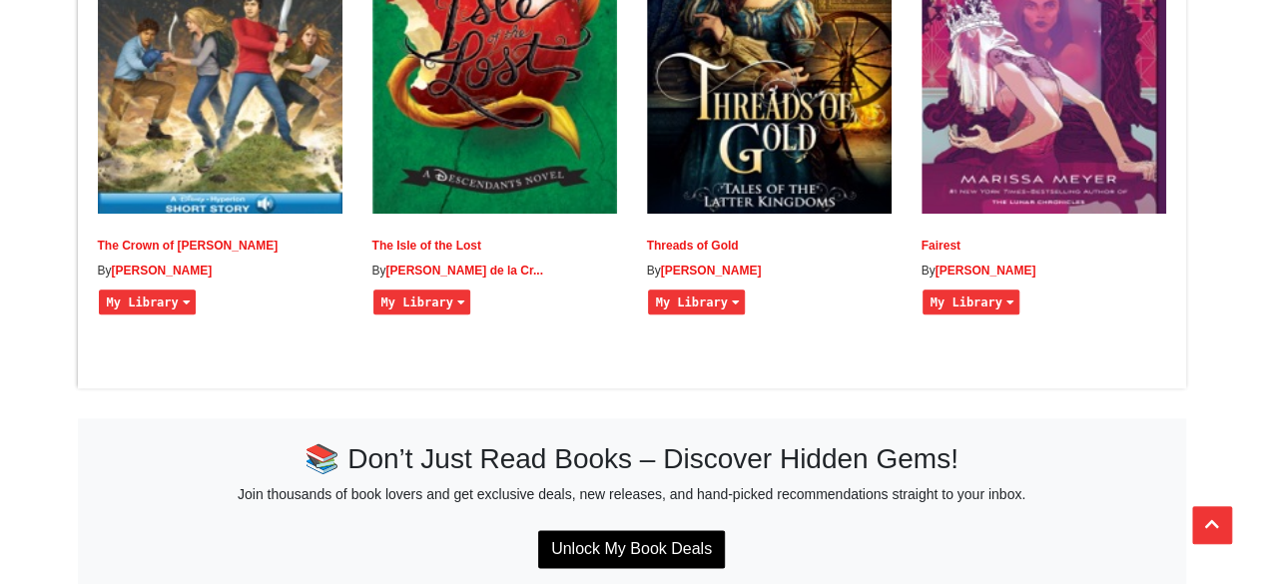
scroll to position [799, 0]
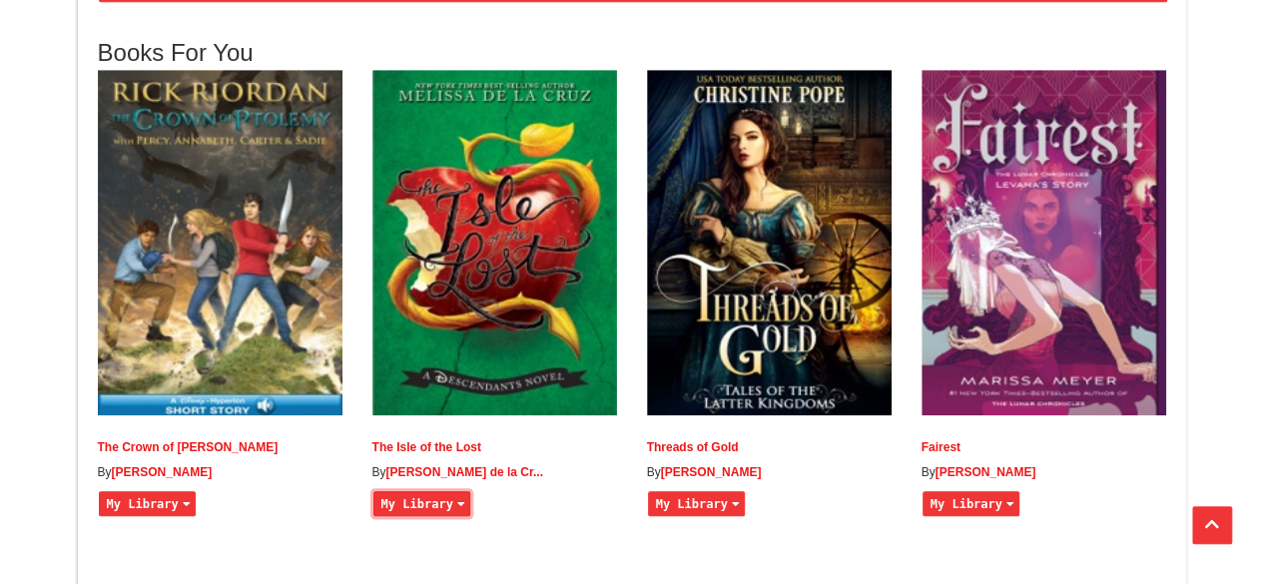
click at [439, 516] on button "My Library" at bounding box center [421, 503] width 97 height 25
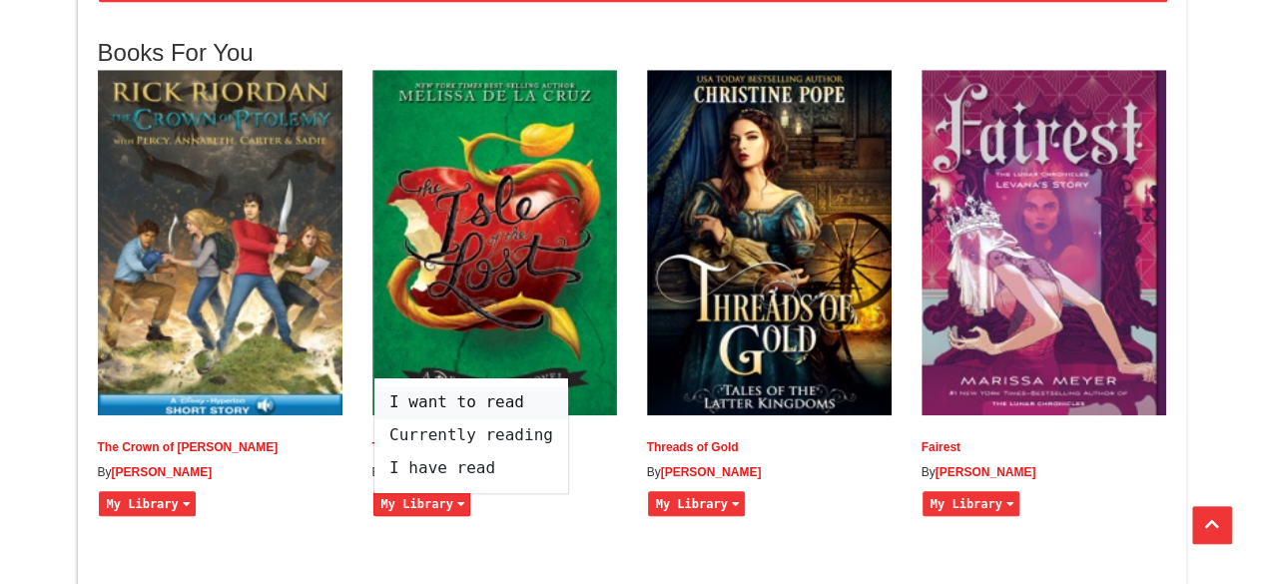
click at [477, 419] on span "I want to read" at bounding box center [471, 402] width 194 height 33
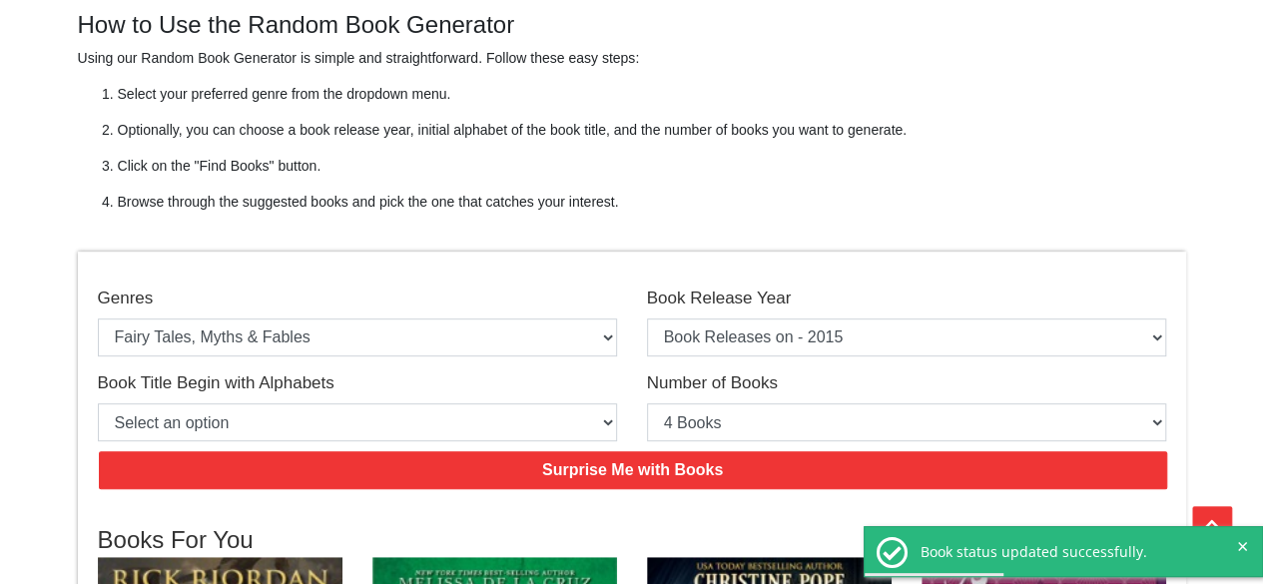
scroll to position [399, 0]
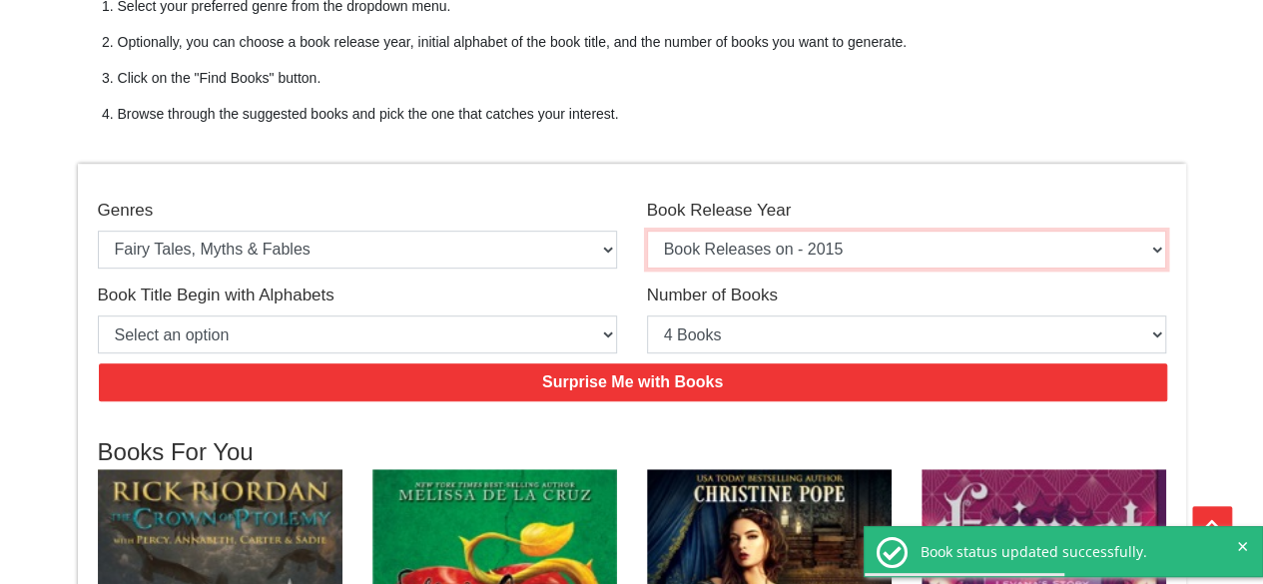
click at [722, 247] on select "Select an option Book Releases on - 2025 Book Releases on - 2024 Book Releases …" at bounding box center [906, 250] width 519 height 38
click at [647, 231] on select "Select an option Book Releases on - 2025 Book Releases on - 2024 Book Releases …" at bounding box center [906, 250] width 519 height 38
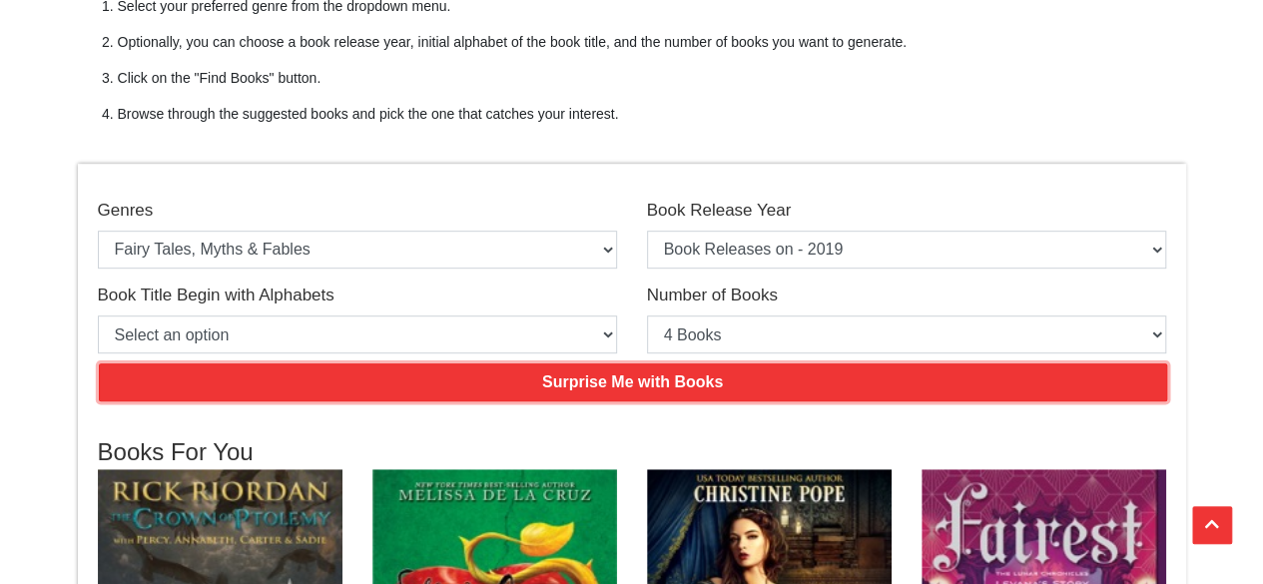
click at [625, 388] on input "Surprise Me with Books" at bounding box center [633, 382] width 1069 height 38
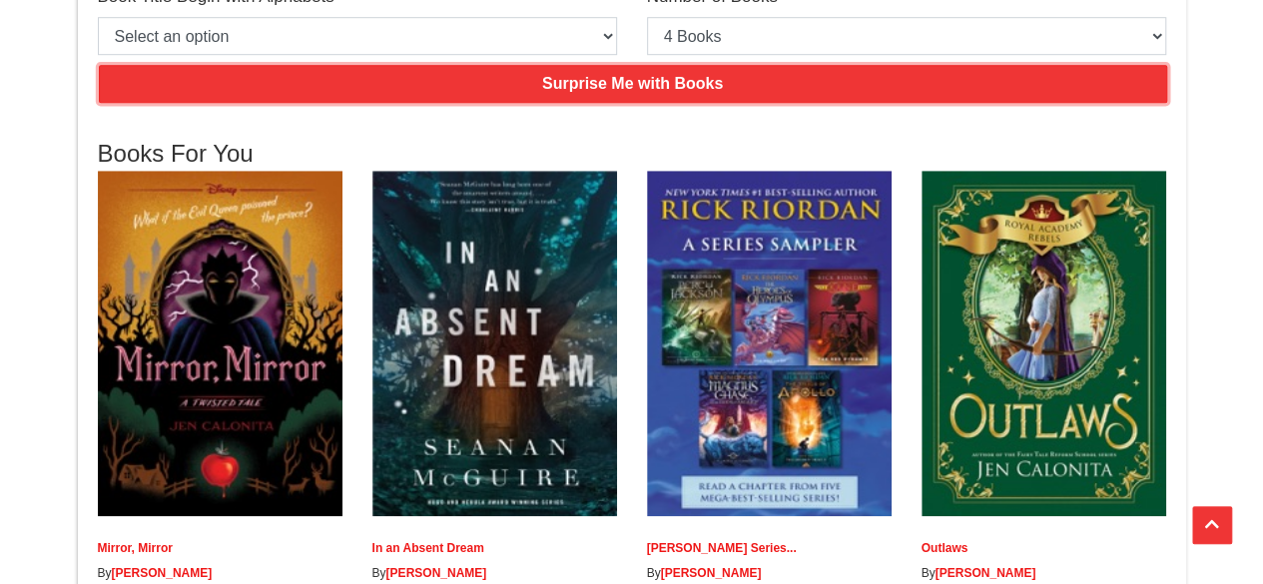
scroll to position [699, 0]
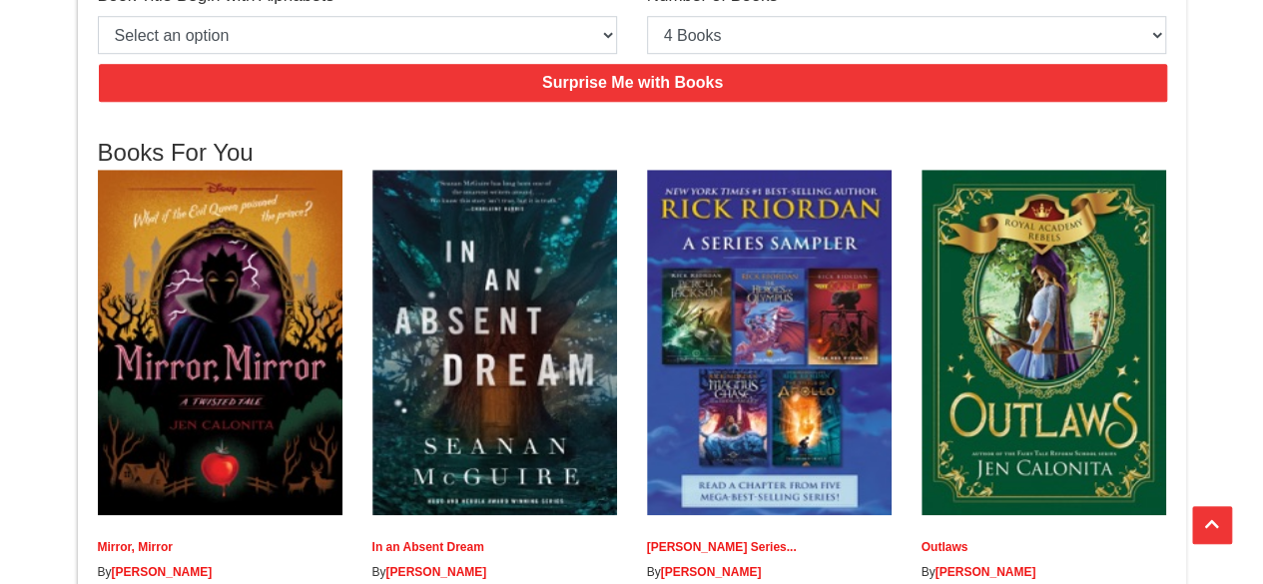
click at [687, 542] on link "Rick Riordan Series..." at bounding box center [722, 547] width 150 height 14
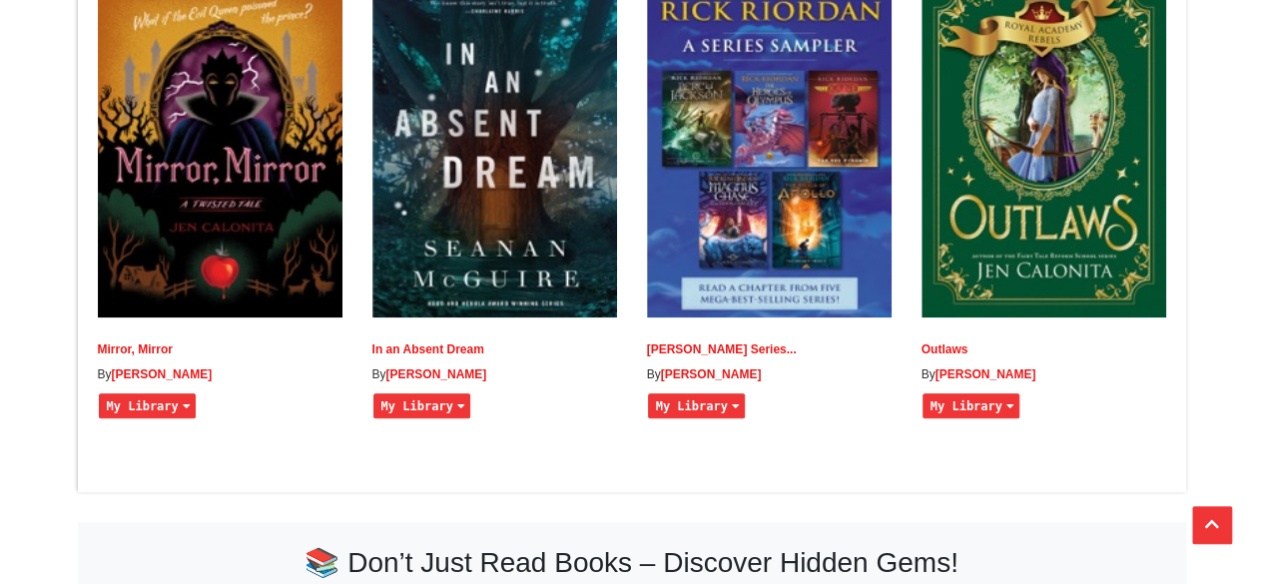
scroll to position [899, 0]
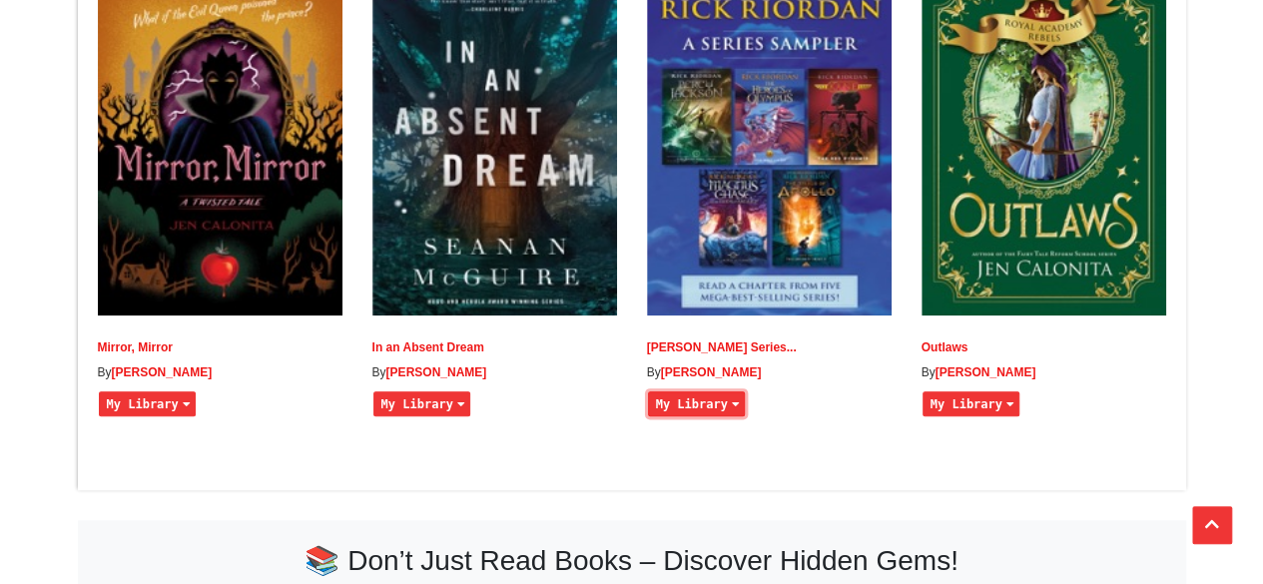
click at [687, 416] on button "My Library" at bounding box center [696, 403] width 97 height 25
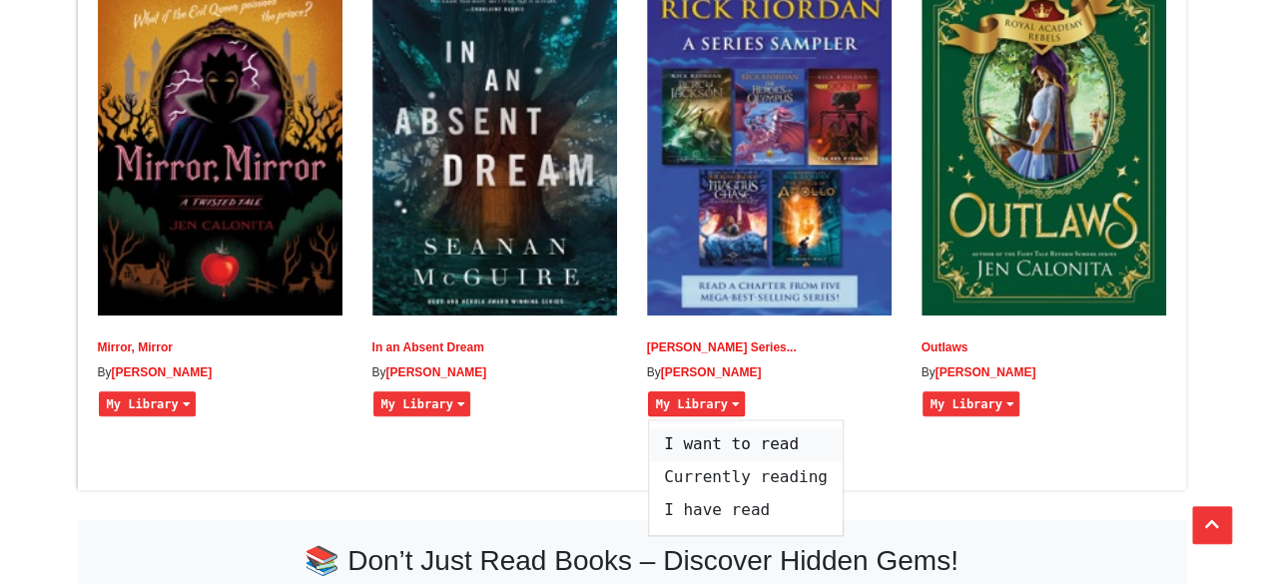
click at [695, 461] on span "I want to read" at bounding box center [746, 444] width 194 height 33
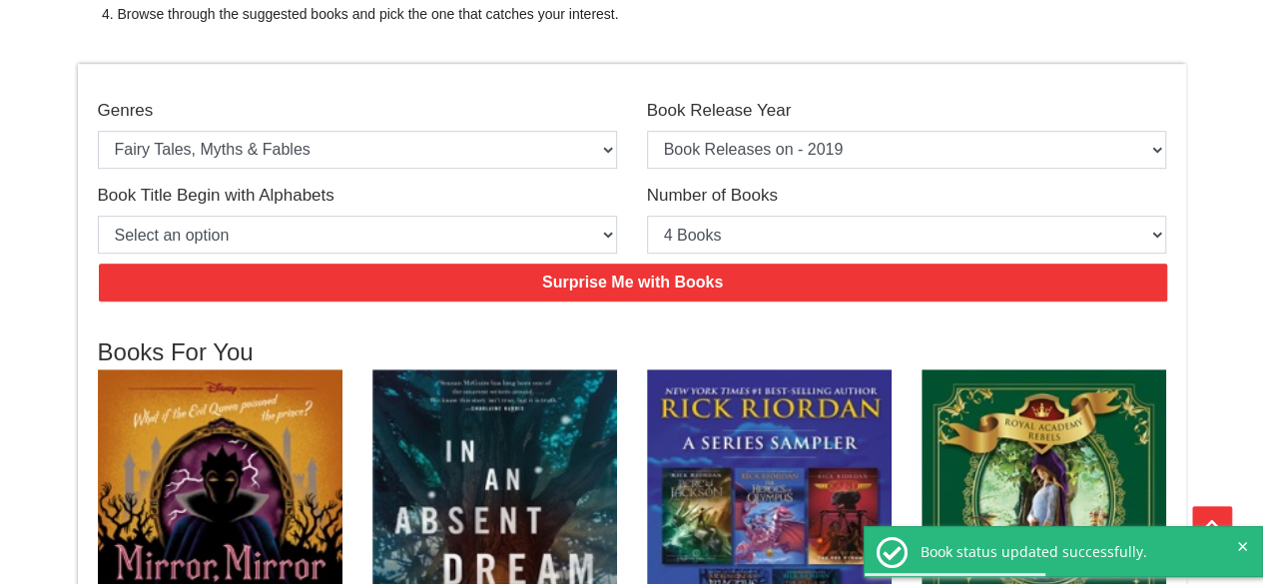
scroll to position [300, 0]
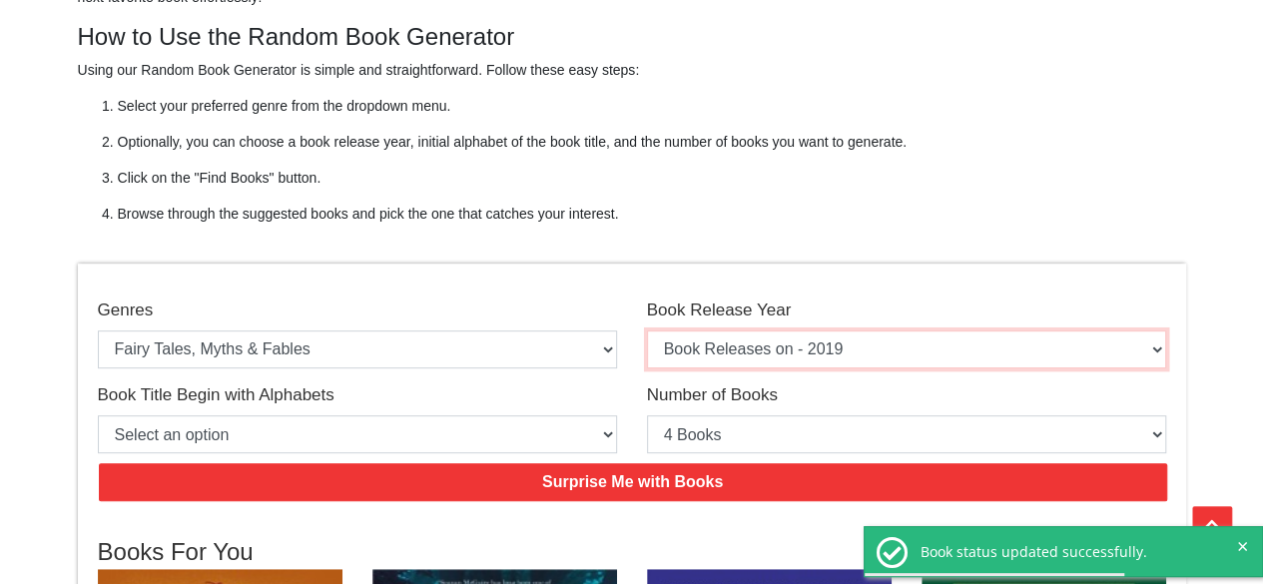
click at [730, 344] on select "Select an option Book Releases on - 2025 Book Releases on - 2024 Book Releases …" at bounding box center [906, 350] width 519 height 38
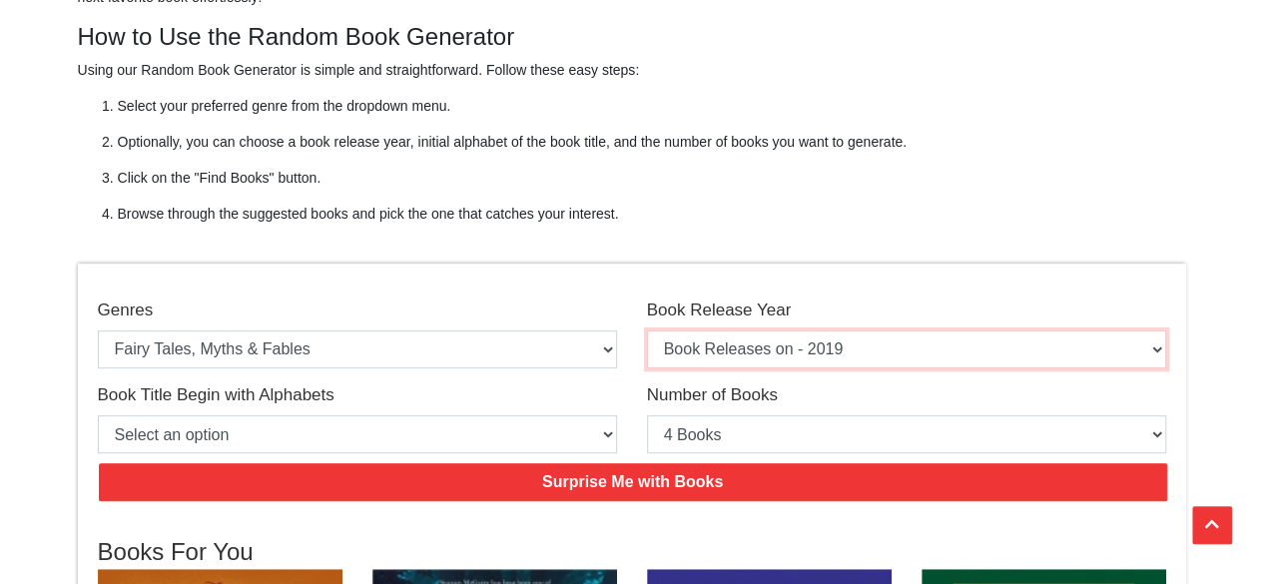
click at [647, 331] on select "Select an option Book Releases on - 2025 Book Releases on - 2024 Book Releases …" at bounding box center [906, 350] width 519 height 38
click at [799, 351] on select "Select an option Book Releases on - 2025 Book Releases on - 2024 Book Releases …" at bounding box center [906, 350] width 519 height 38
click at [647, 331] on select "Select an option Book Releases on - 2025 Book Releases on - 2024 Book Releases …" at bounding box center [906, 350] width 519 height 38
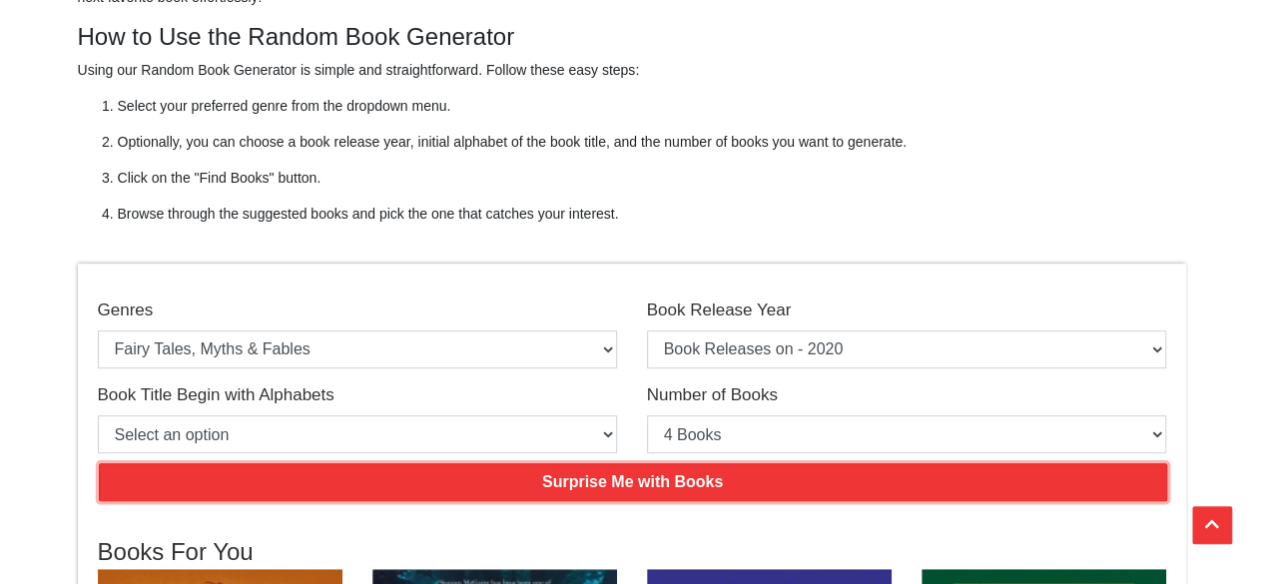
click at [689, 480] on input "Surprise Me with Books" at bounding box center [633, 482] width 1069 height 38
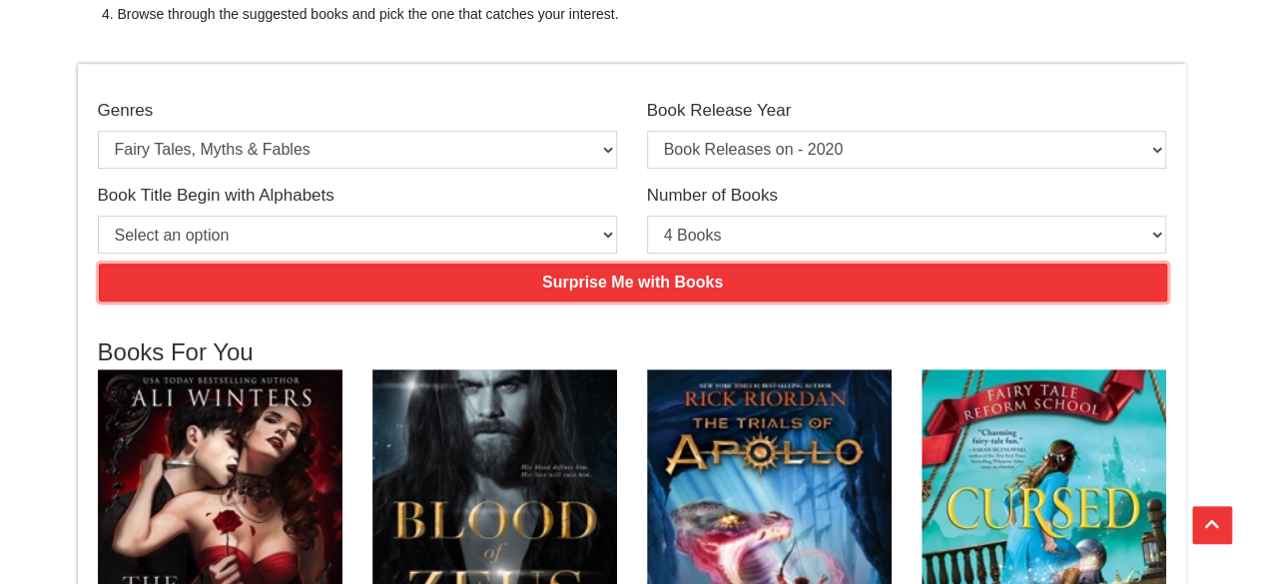
scroll to position [399, 0]
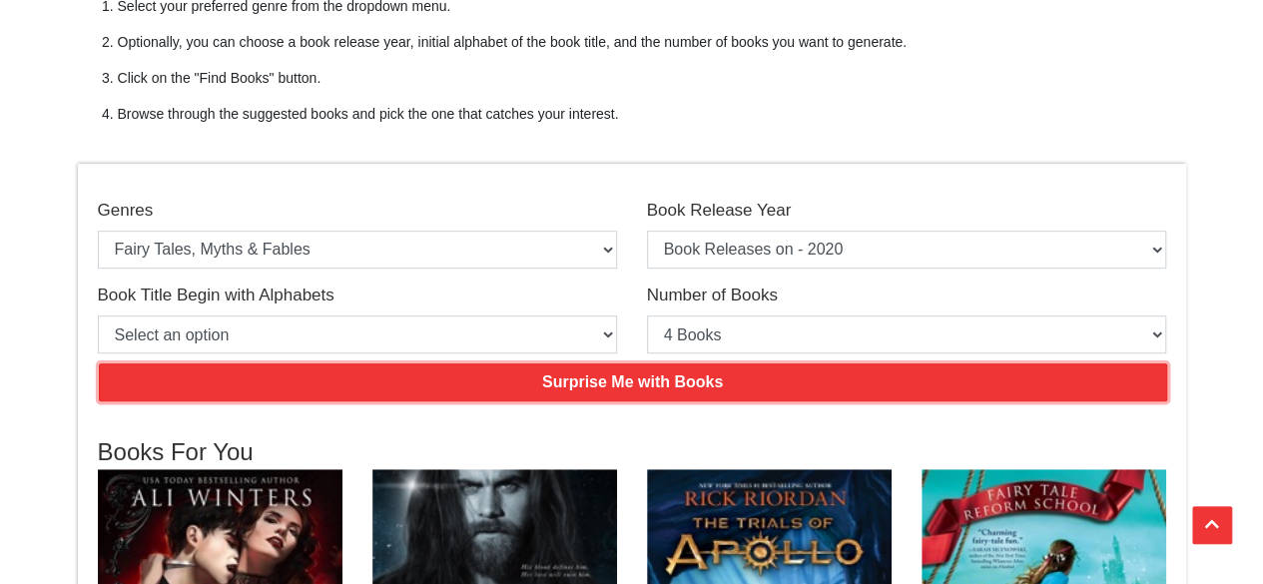
click at [699, 383] on input "Surprise Me with Books" at bounding box center [633, 382] width 1069 height 38
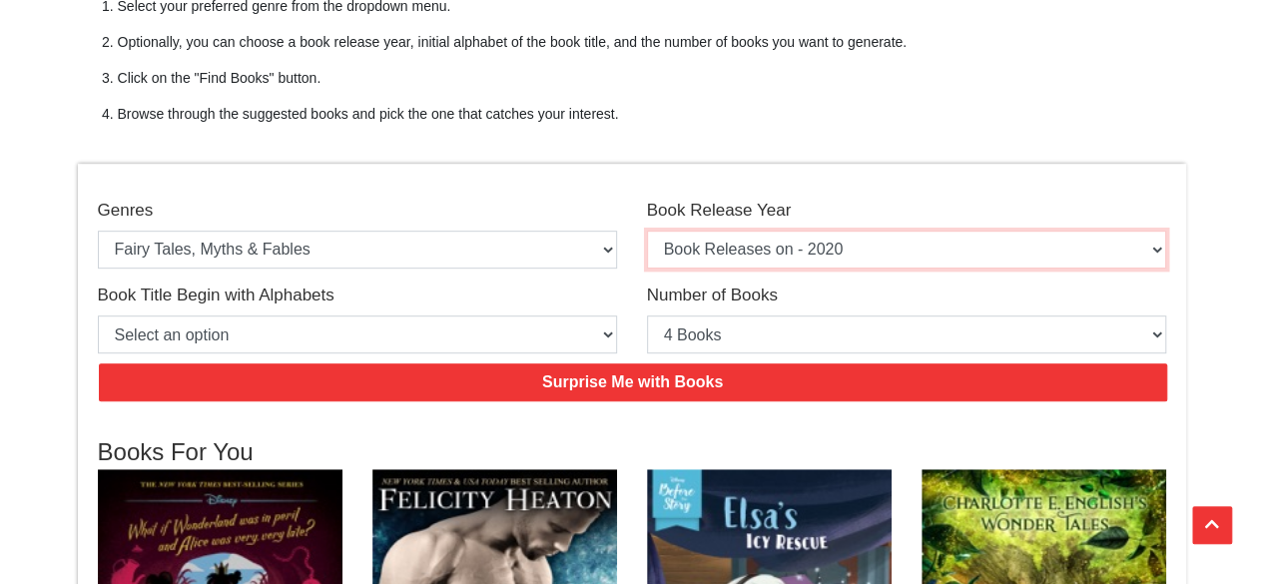
click at [787, 249] on select "Select an option Book Releases on - 2025 Book Releases on - 2024 Book Releases …" at bounding box center [906, 250] width 519 height 38
click at [647, 231] on select "Select an option Book Releases on - 2025 Book Releases on - 2024 Book Releases …" at bounding box center [906, 250] width 519 height 38
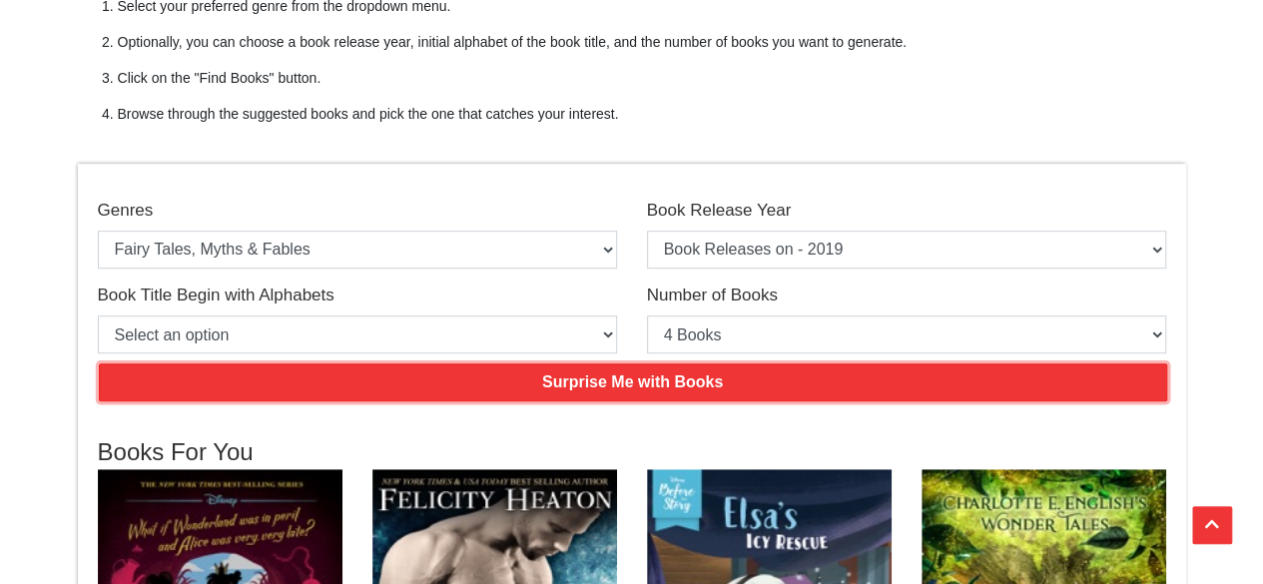
click at [631, 366] on input "Surprise Me with Books" at bounding box center [633, 382] width 1069 height 38
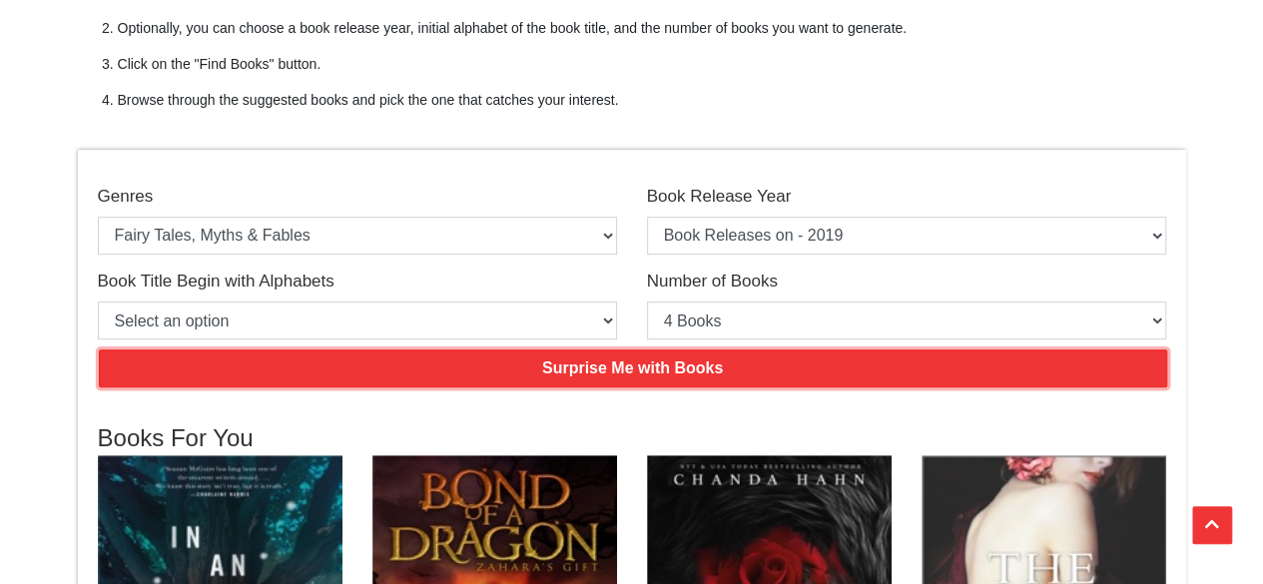
scroll to position [300, 0]
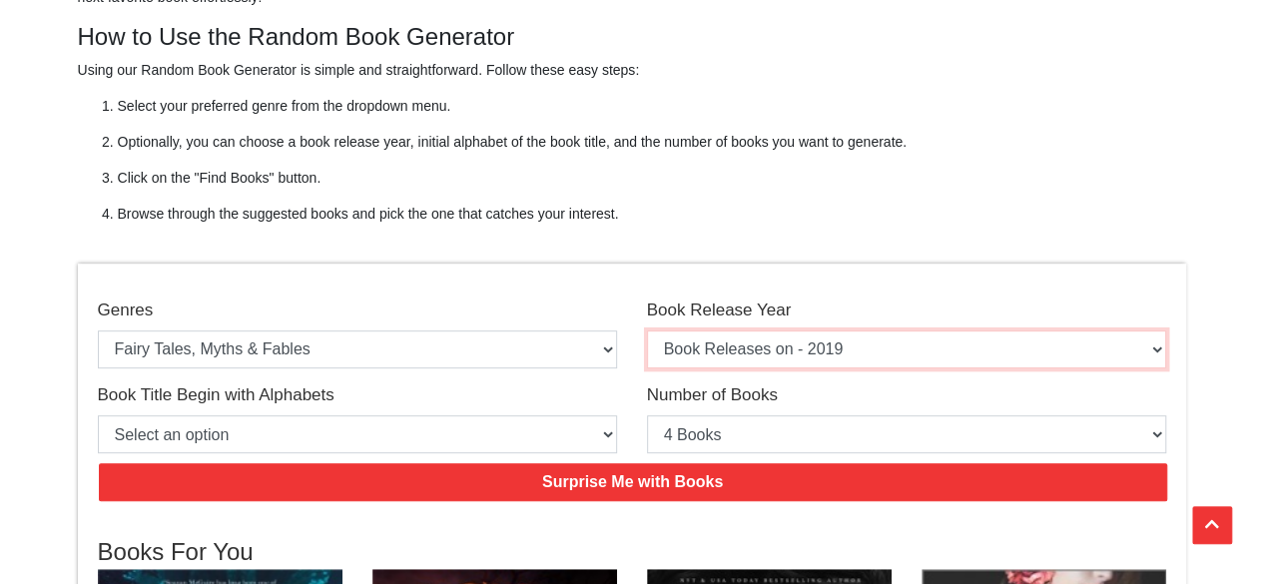
click at [799, 356] on select "Select an option Book Releases on - 2025 Book Releases on - 2024 Book Releases …" at bounding box center [906, 350] width 519 height 38
click at [647, 331] on select "Select an option Book Releases on - 2025 Book Releases on - 2024 Book Releases …" at bounding box center [906, 350] width 519 height 38
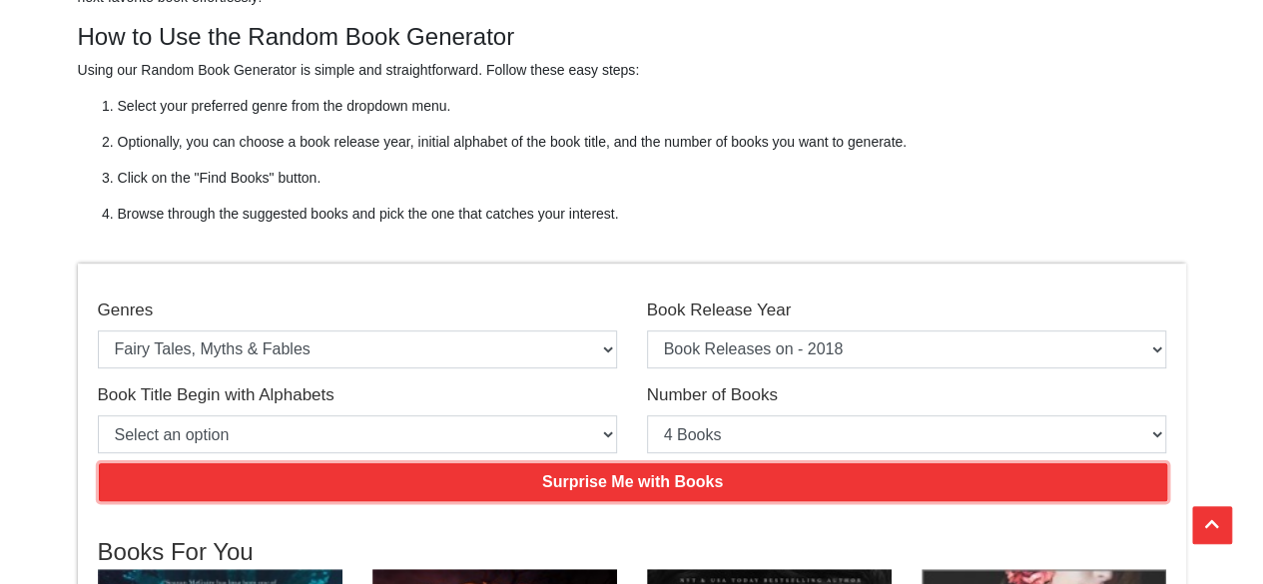
click at [691, 477] on input "Surprise Me with Books" at bounding box center [633, 482] width 1069 height 38
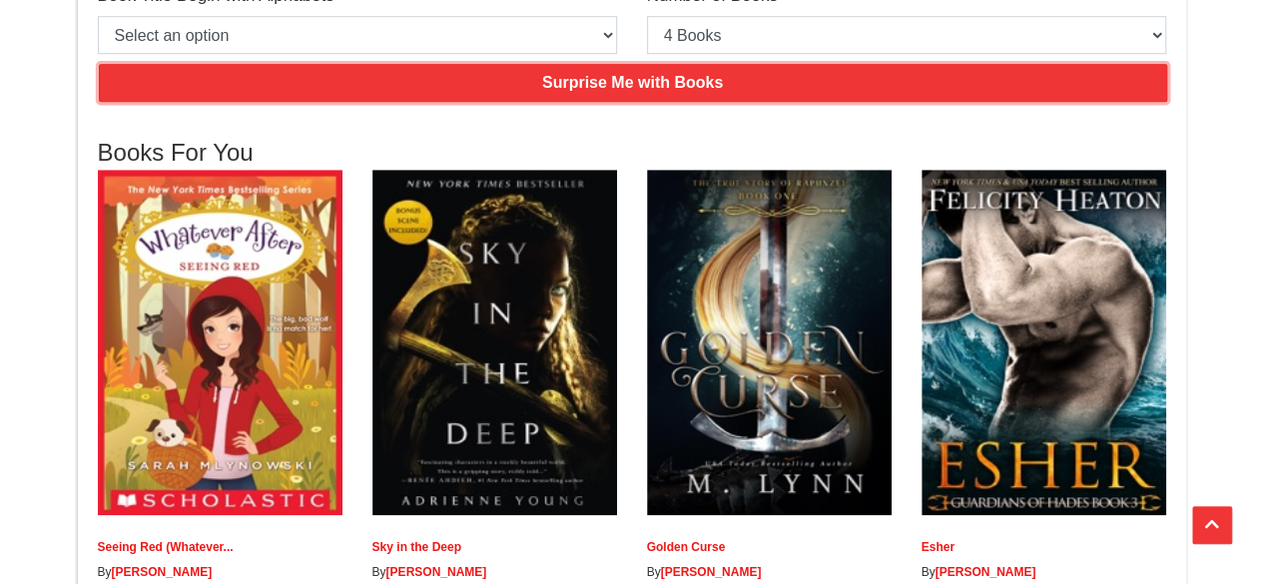
scroll to position [799, 0]
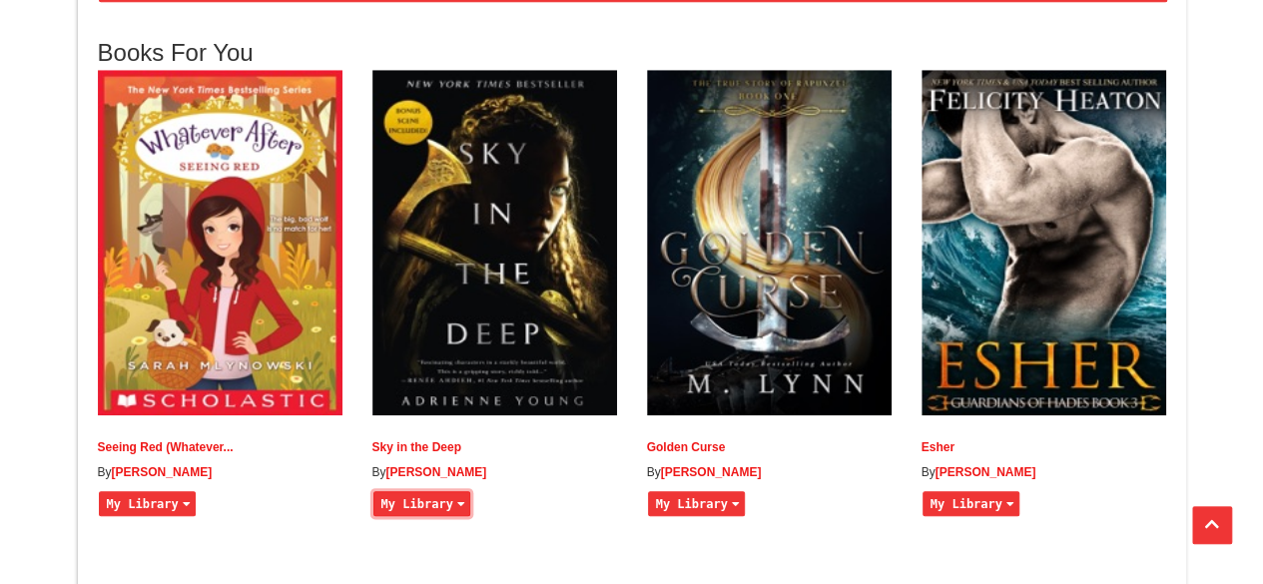
click at [414, 516] on button "My Library" at bounding box center [421, 503] width 97 height 25
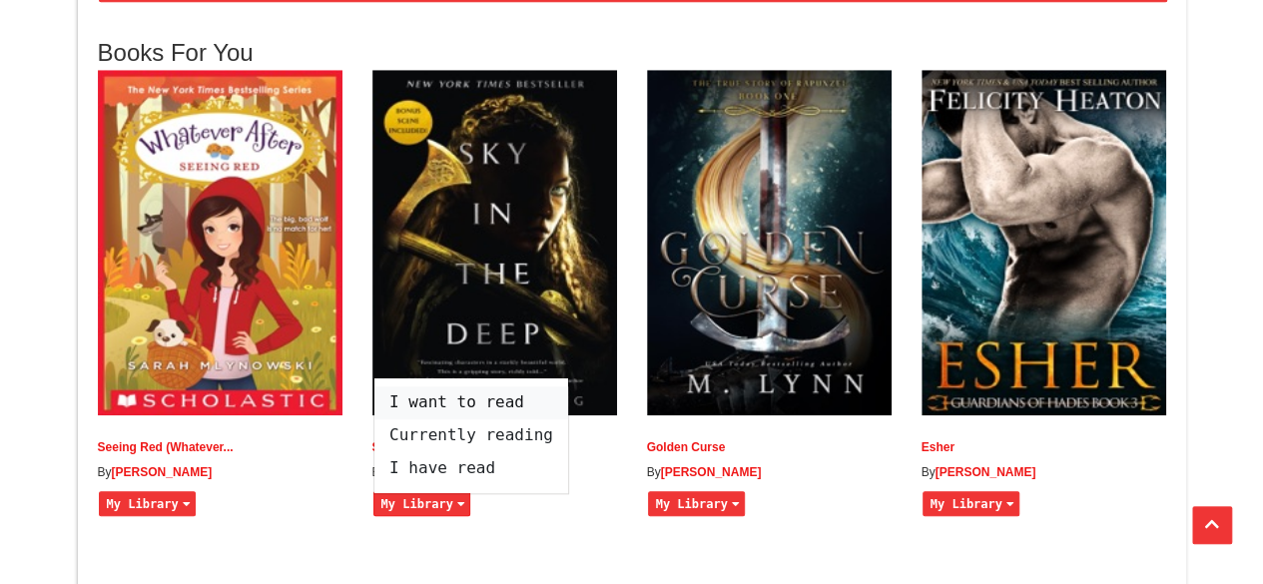
click at [437, 416] on span "I want to read" at bounding box center [471, 402] width 194 height 33
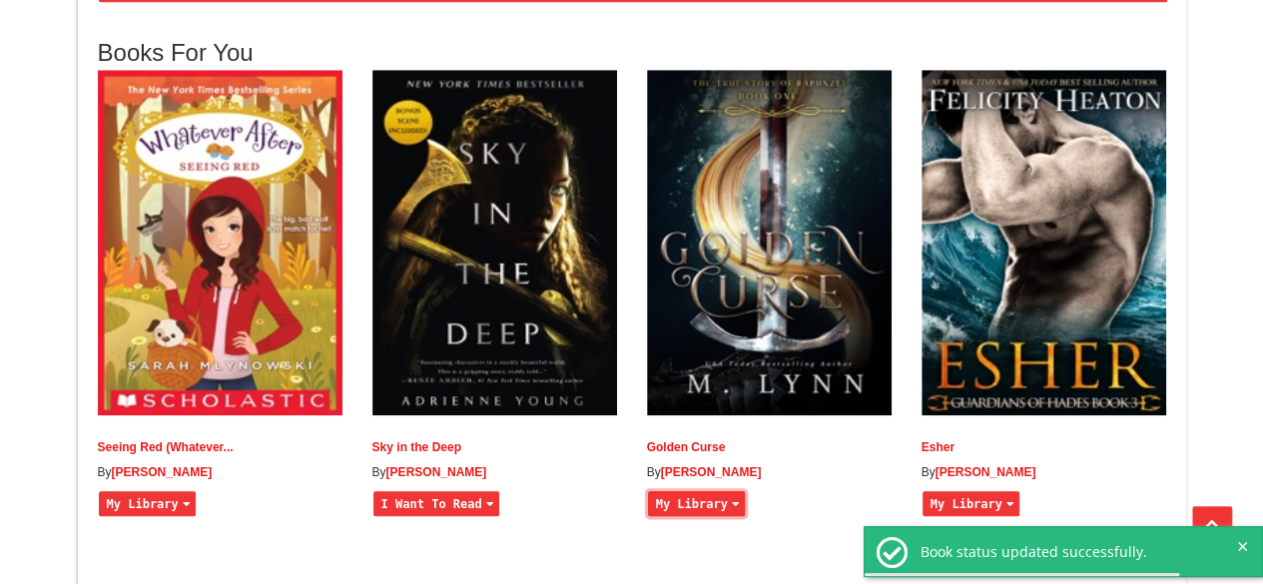
click at [667, 516] on button "My Library" at bounding box center [696, 503] width 97 height 25
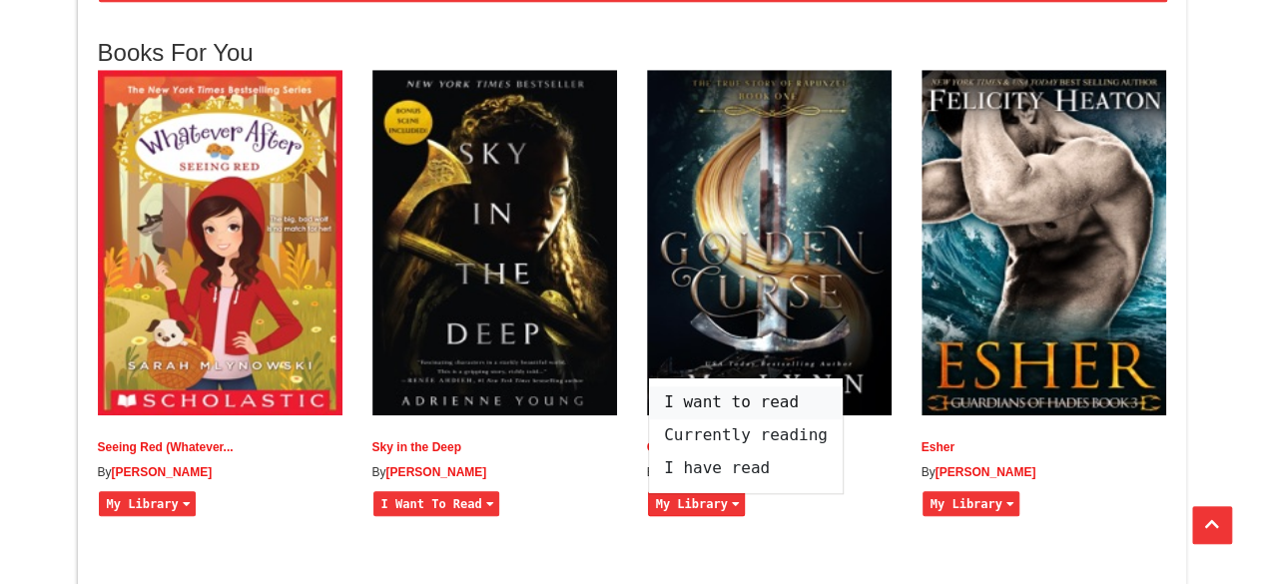
click at [692, 419] on span "I want to read" at bounding box center [746, 402] width 194 height 33
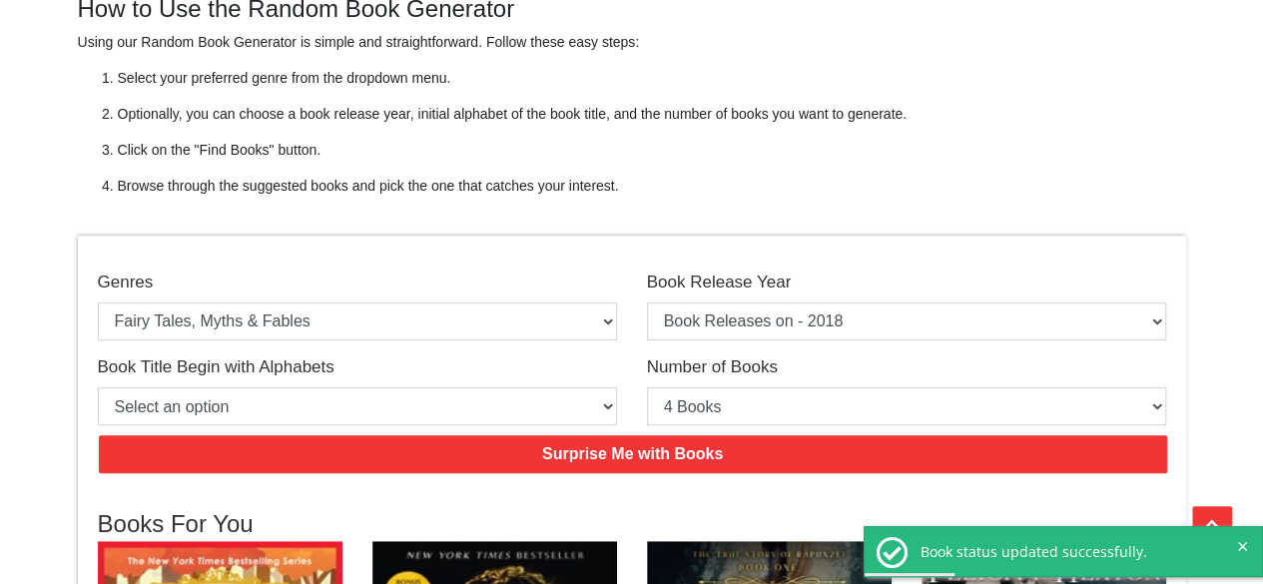
scroll to position [300, 0]
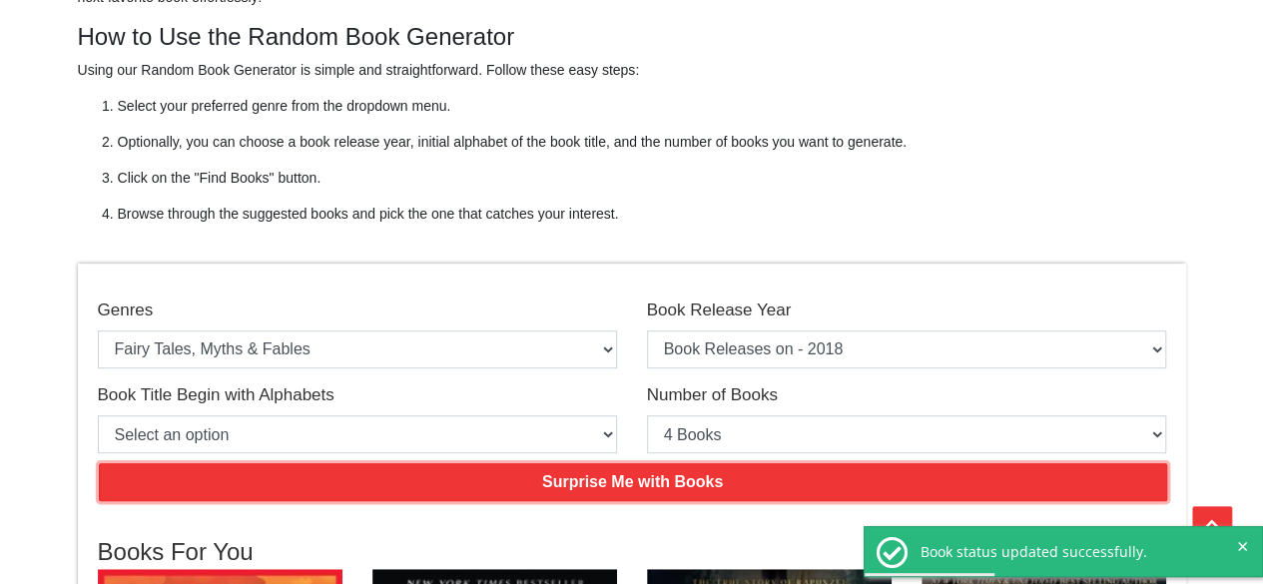
click at [665, 478] on input "Surprise Me with Books" at bounding box center [633, 482] width 1069 height 38
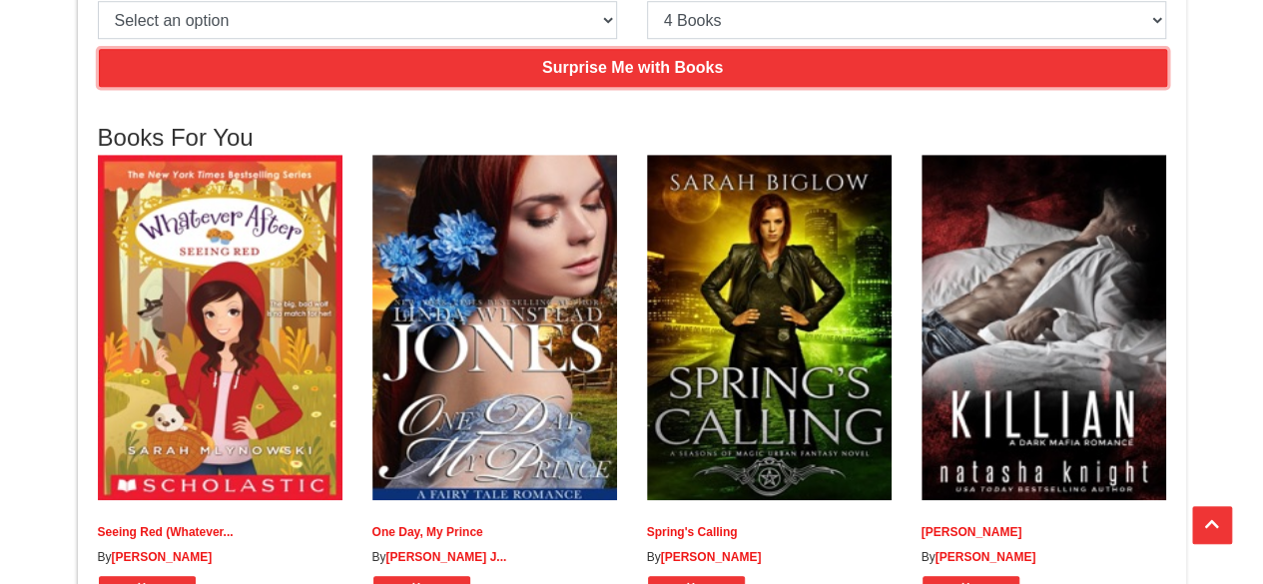
scroll to position [499, 0]
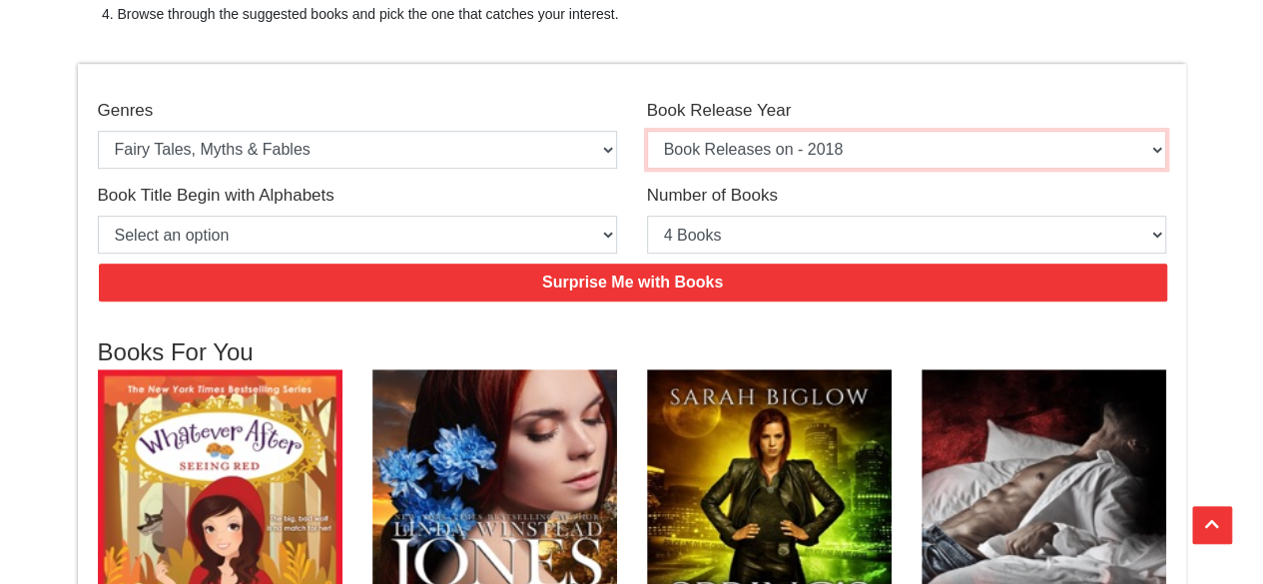
click at [785, 149] on select "Select an option Book Releases on - 2025 Book Releases on - 2024 Book Releases …" at bounding box center [906, 150] width 519 height 38
click at [647, 131] on select "Select an option Book Releases on - 2025 Book Releases on - 2024 Book Releases …" at bounding box center [906, 150] width 519 height 38
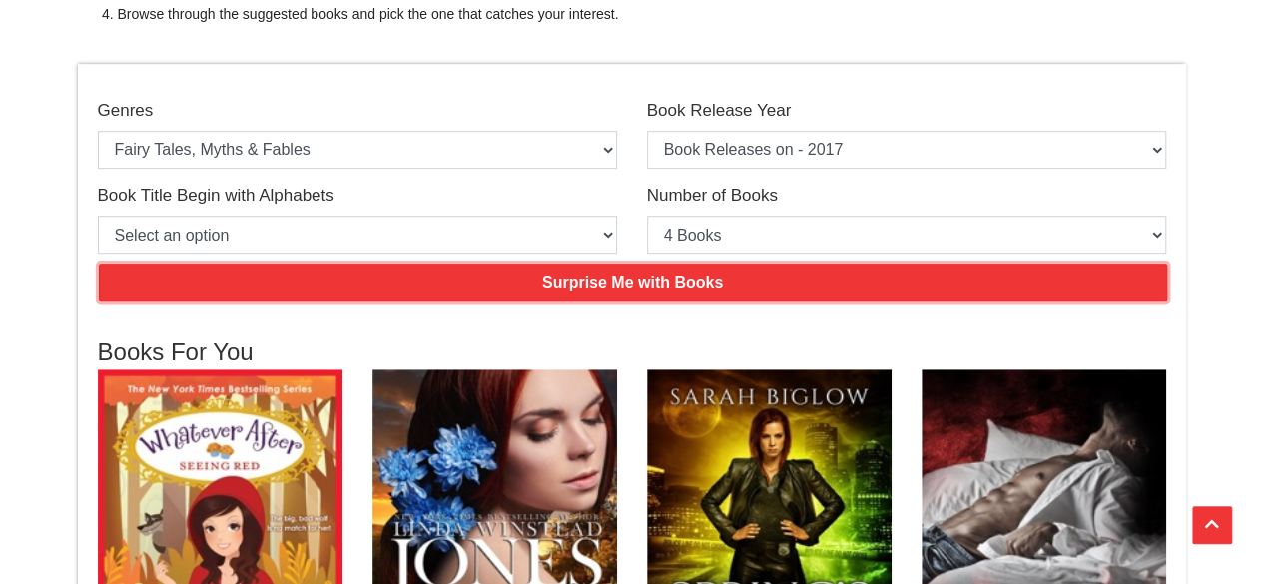
click at [659, 283] on input "Surprise Me with Books" at bounding box center [633, 283] width 1069 height 38
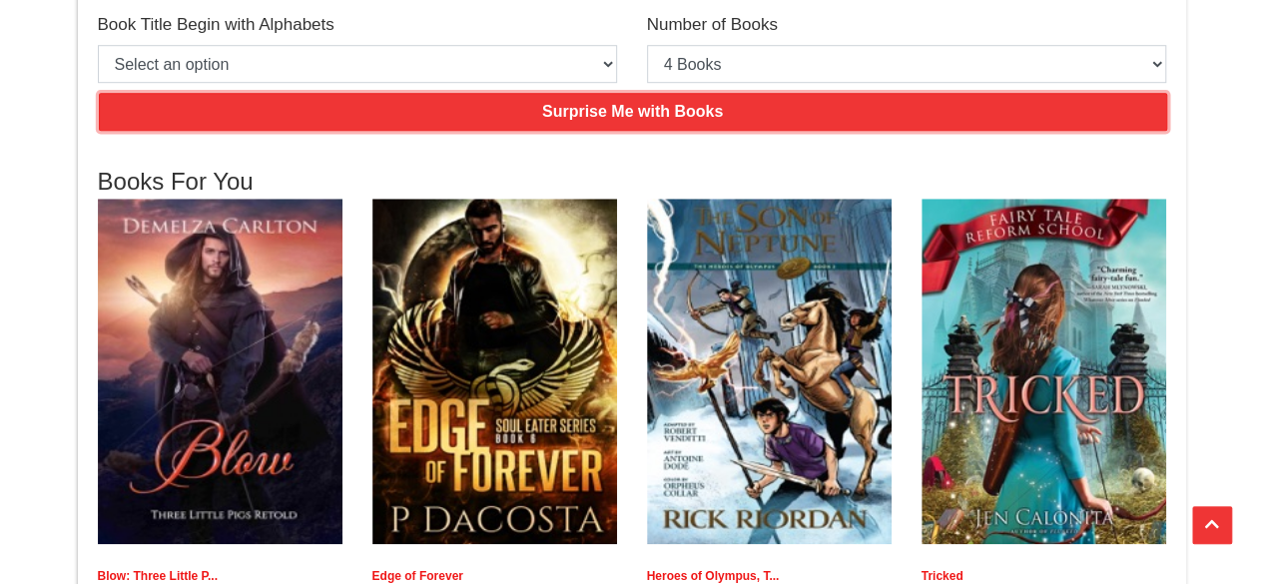
scroll to position [599, 0]
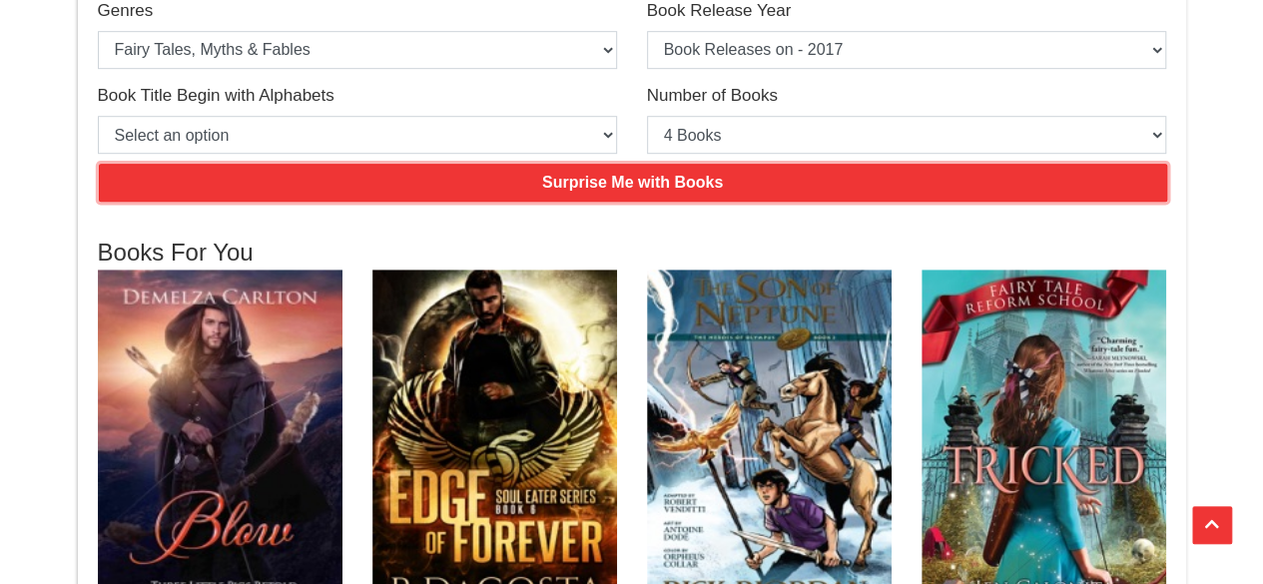
click at [572, 193] on input "Surprise Me with Books" at bounding box center [633, 183] width 1069 height 38
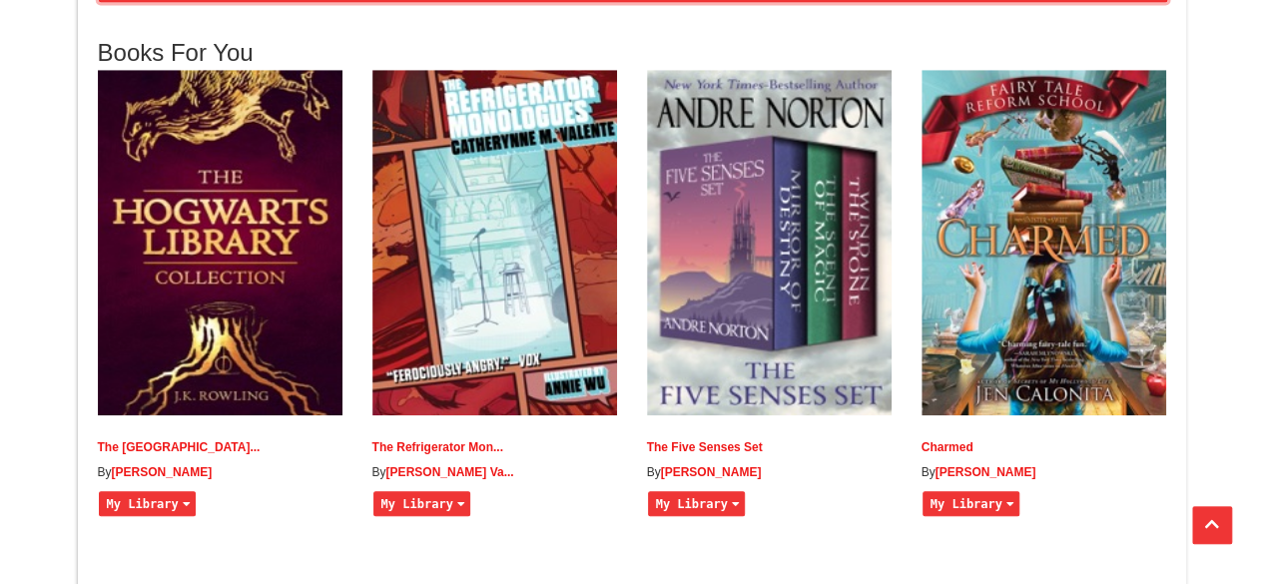
scroll to position [699, 0]
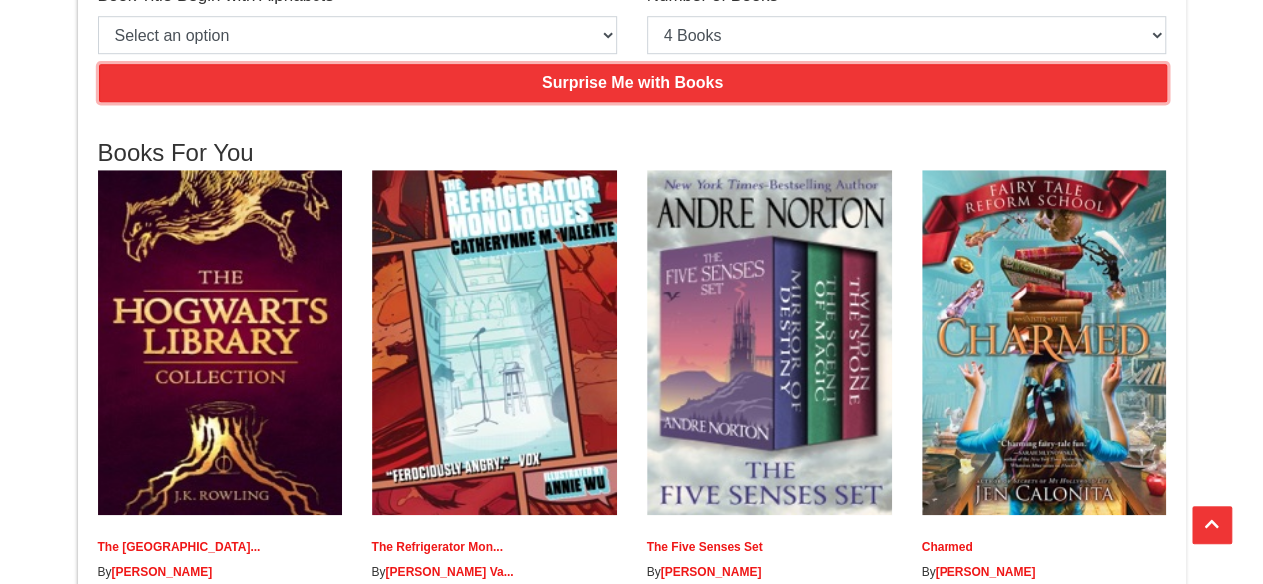
click at [516, 91] on input "Surprise Me with Books" at bounding box center [633, 83] width 1069 height 38
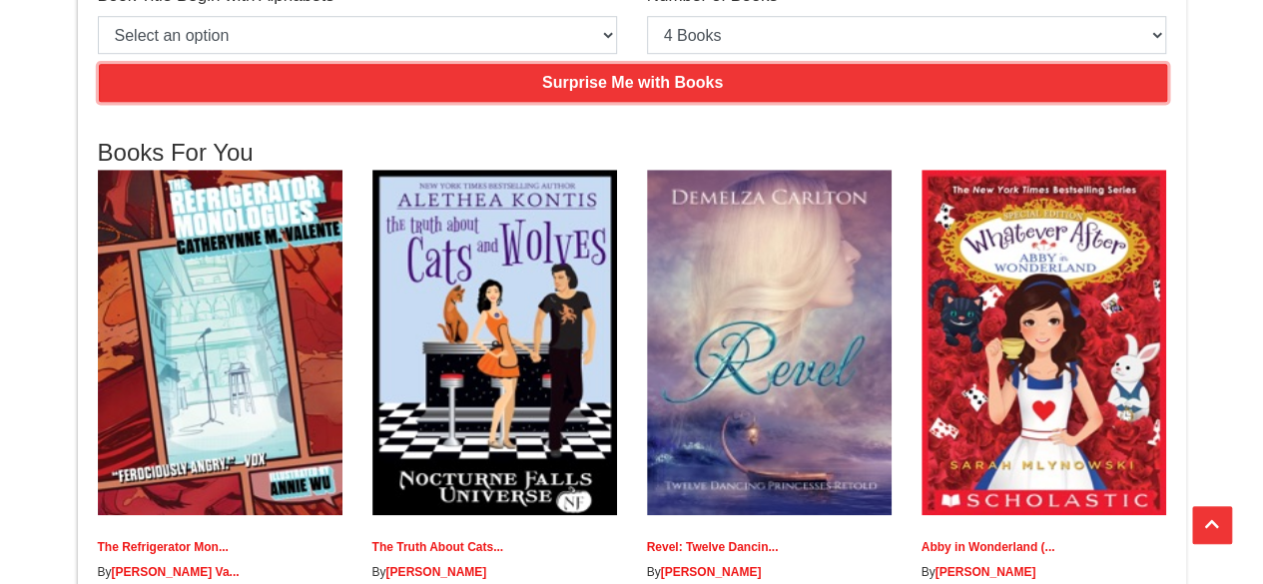
click at [515, 86] on input "Surprise Me with Books" at bounding box center [633, 83] width 1069 height 38
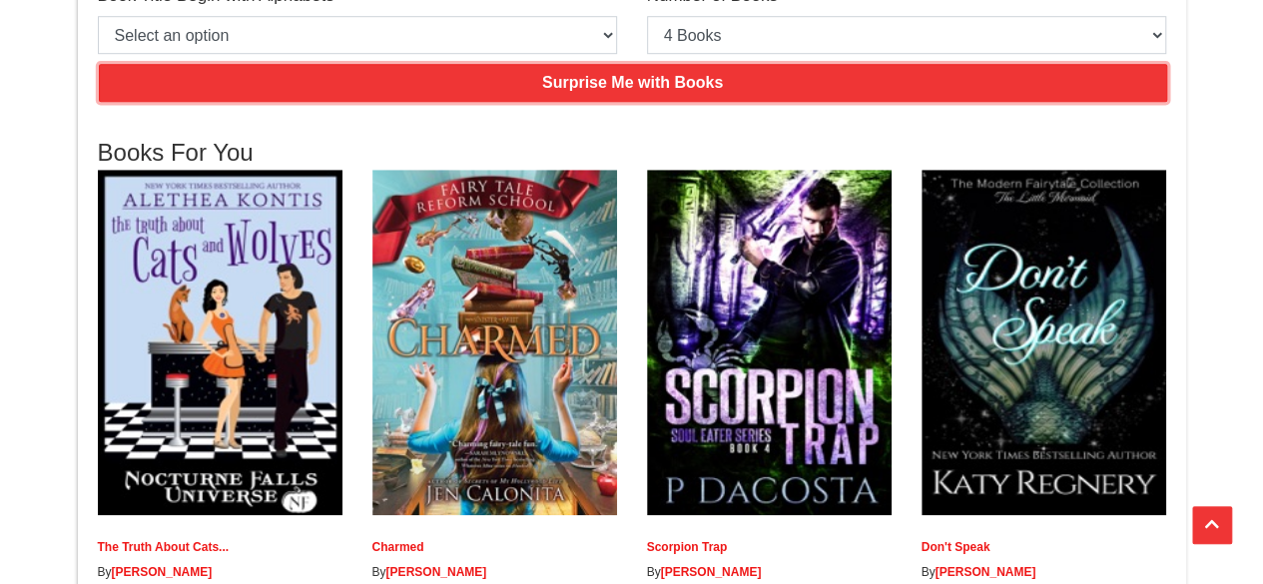
click at [516, 86] on input "Surprise Me with Books" at bounding box center [633, 83] width 1069 height 38
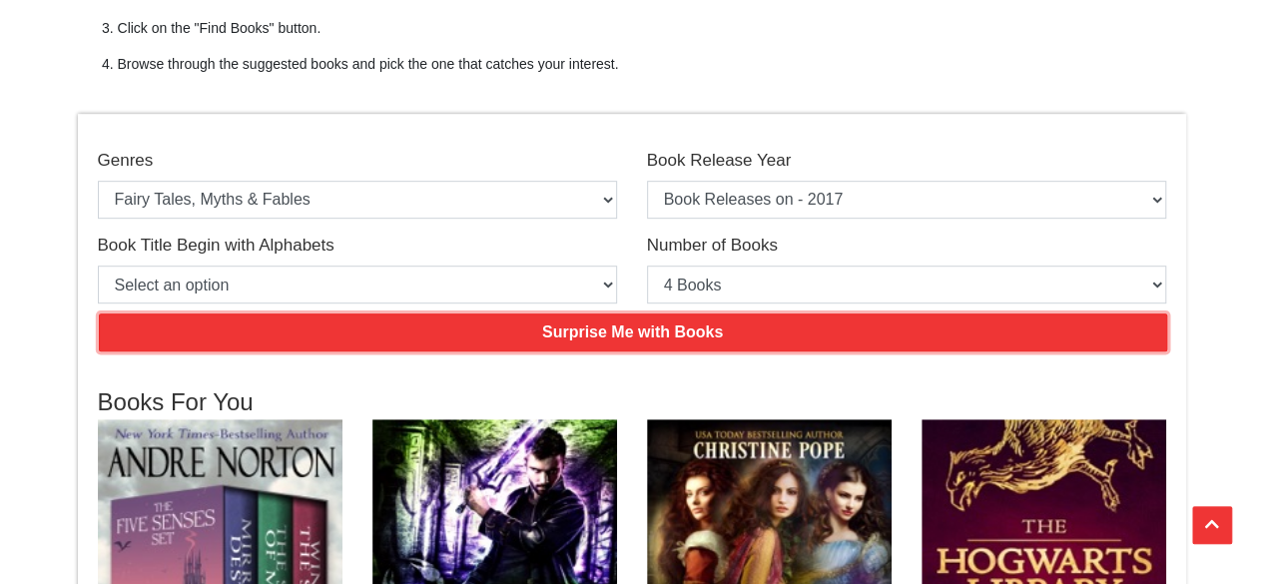
scroll to position [399, 0]
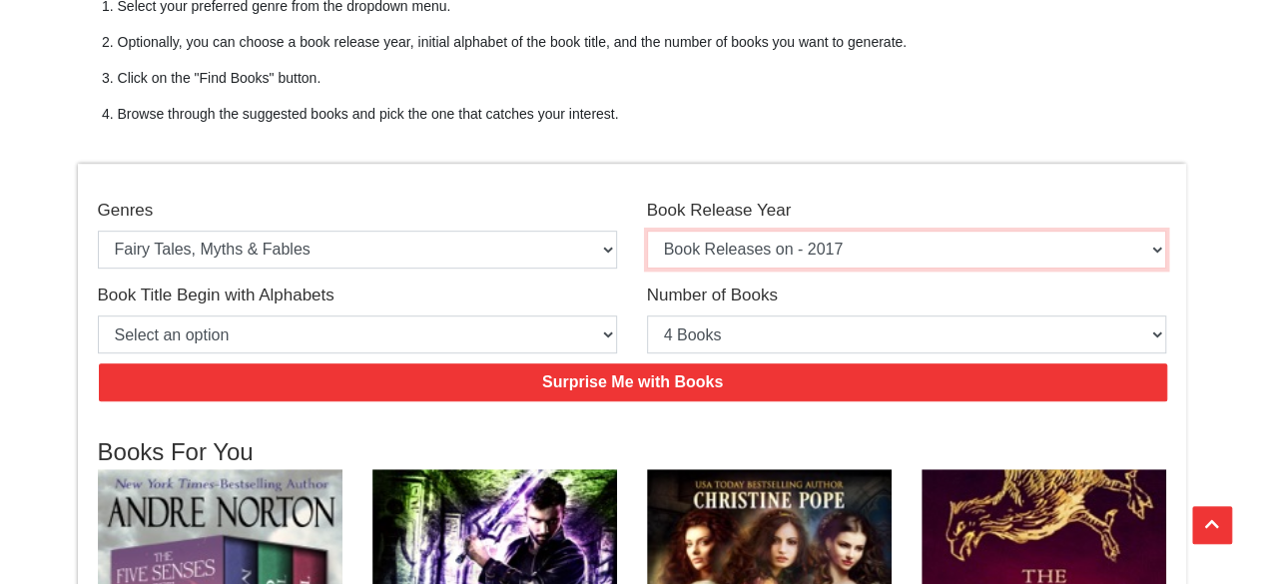
click at [790, 247] on select "Select an option Book Releases on - 2025 Book Releases on - 2024 Book Releases …" at bounding box center [906, 250] width 519 height 38
click at [647, 231] on select "Select an option Book Releases on - 2025 Book Releases on - 2024 Book Releases …" at bounding box center [906, 250] width 519 height 38
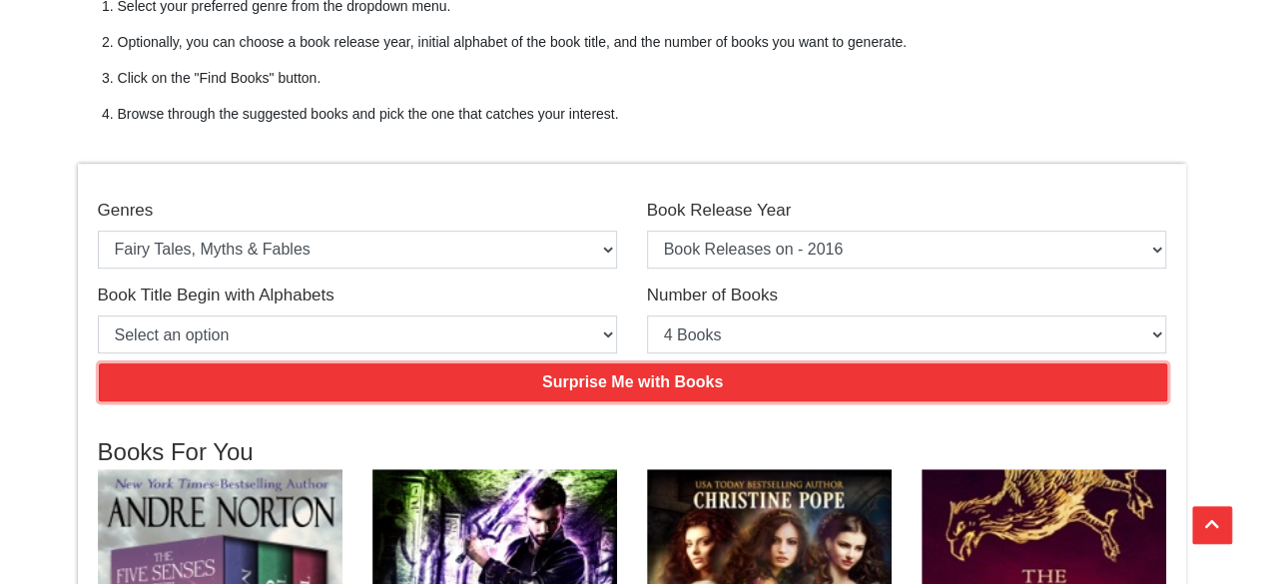
click at [652, 373] on input "Surprise Me with Books" at bounding box center [633, 382] width 1069 height 38
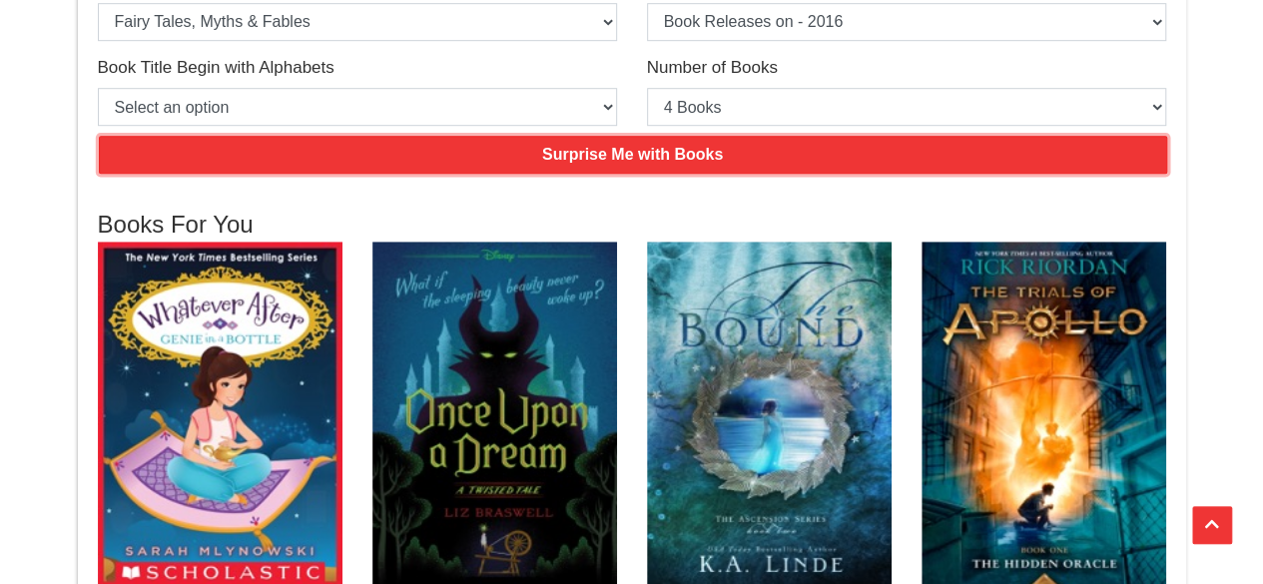
scroll to position [599, 0]
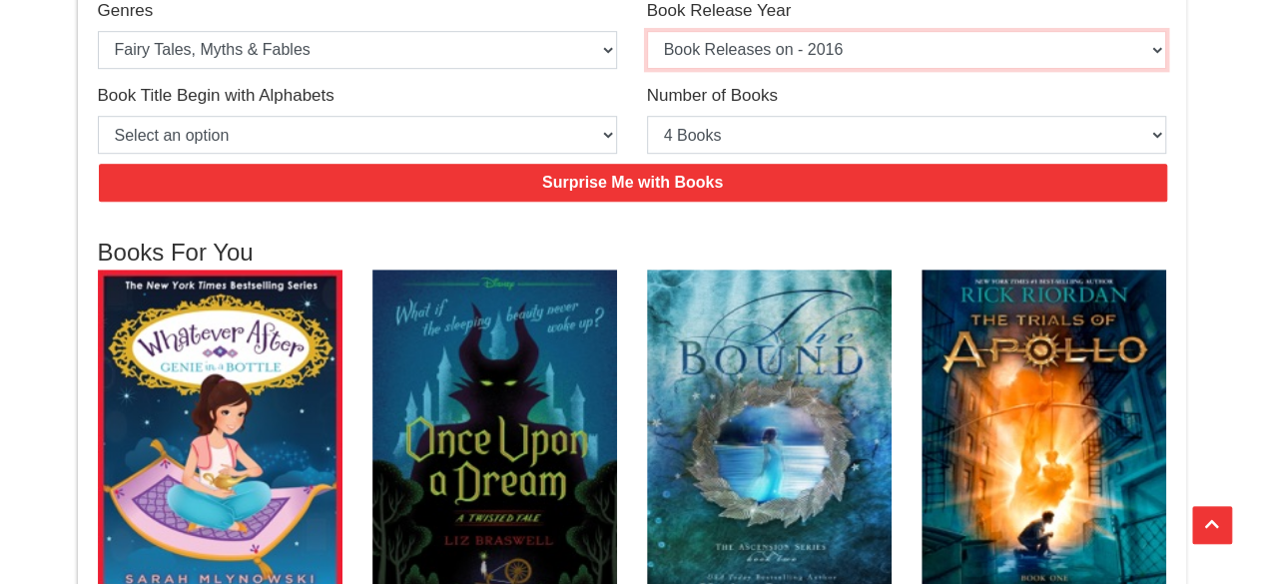
click at [808, 56] on select "Select an option Book Releases on - 2025 Book Releases on - 2024 Book Releases …" at bounding box center [906, 50] width 519 height 38
select select "2015"
click at [647, 31] on select "Select an option Book Releases on - 2025 Book Releases on - 2024 Book Releases …" at bounding box center [906, 50] width 519 height 38
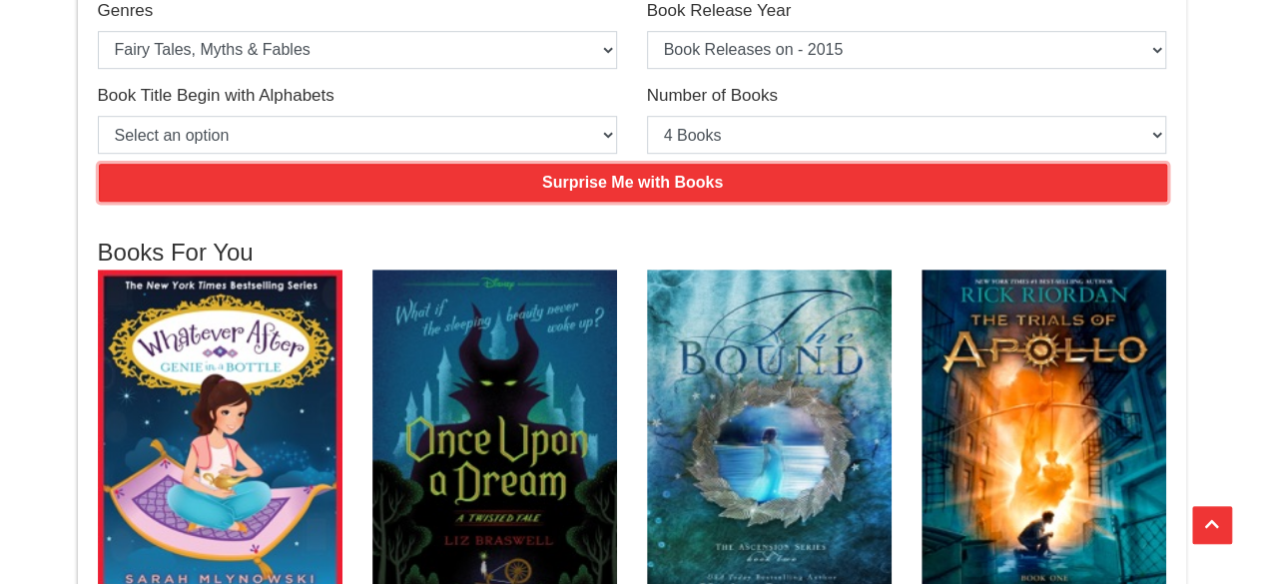
click at [628, 166] on input "Surprise Me with Books" at bounding box center [633, 183] width 1069 height 38
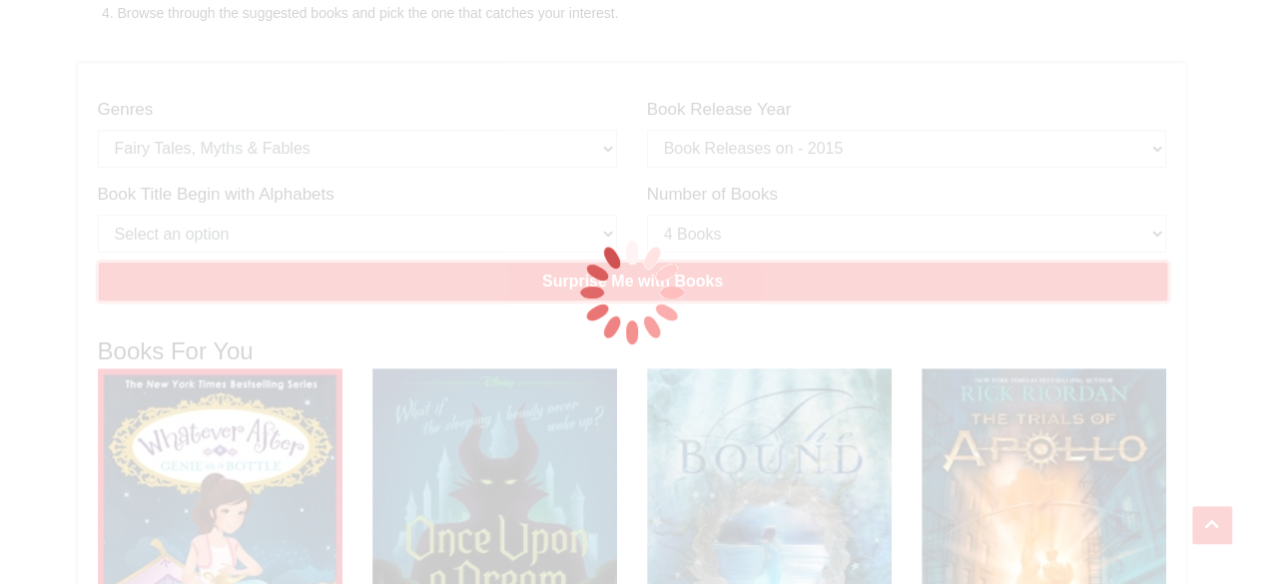
scroll to position [499, 0]
click at [544, 270] on img at bounding box center [632, 293] width 200 height 200
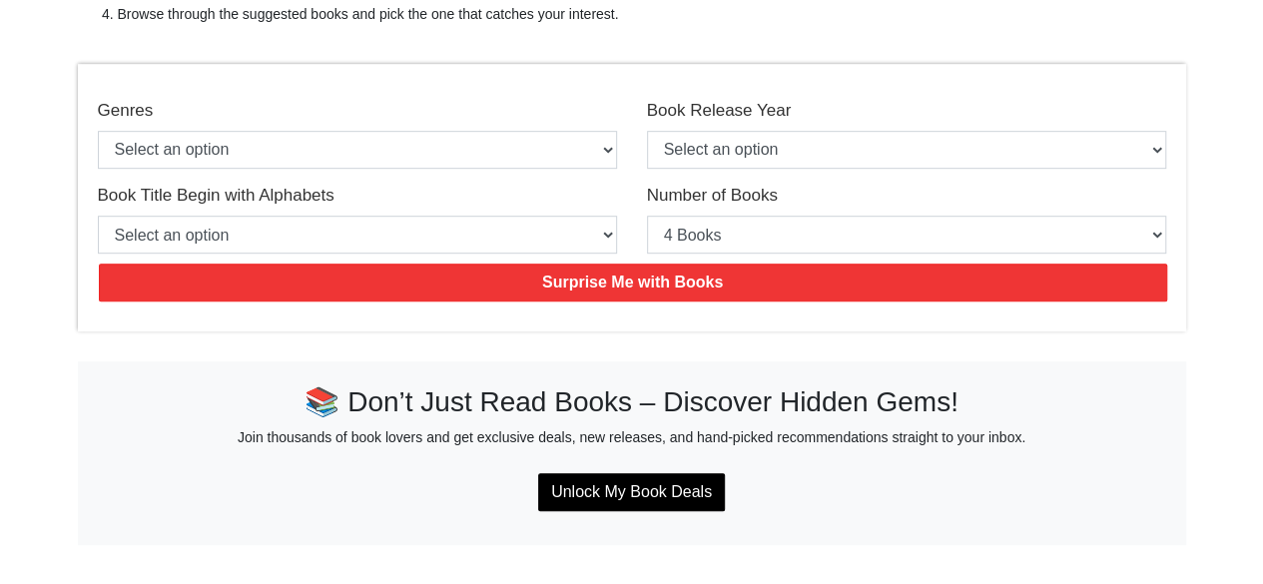
scroll to position [499, 0]
drag, startPoint x: 340, startPoint y: 132, endPoint x: 332, endPoint y: 143, distance: 13.6
click at [340, 132] on select "Select an option Action & Adventure Adventure Biographies and Memoirs [DEMOGRAP…" at bounding box center [357, 150] width 519 height 38
select select "85"
click at [98, 131] on select "Select an option Action & Adventure Adventure Biographies and Memoirs [DEMOGRAP…" at bounding box center [357, 150] width 519 height 38
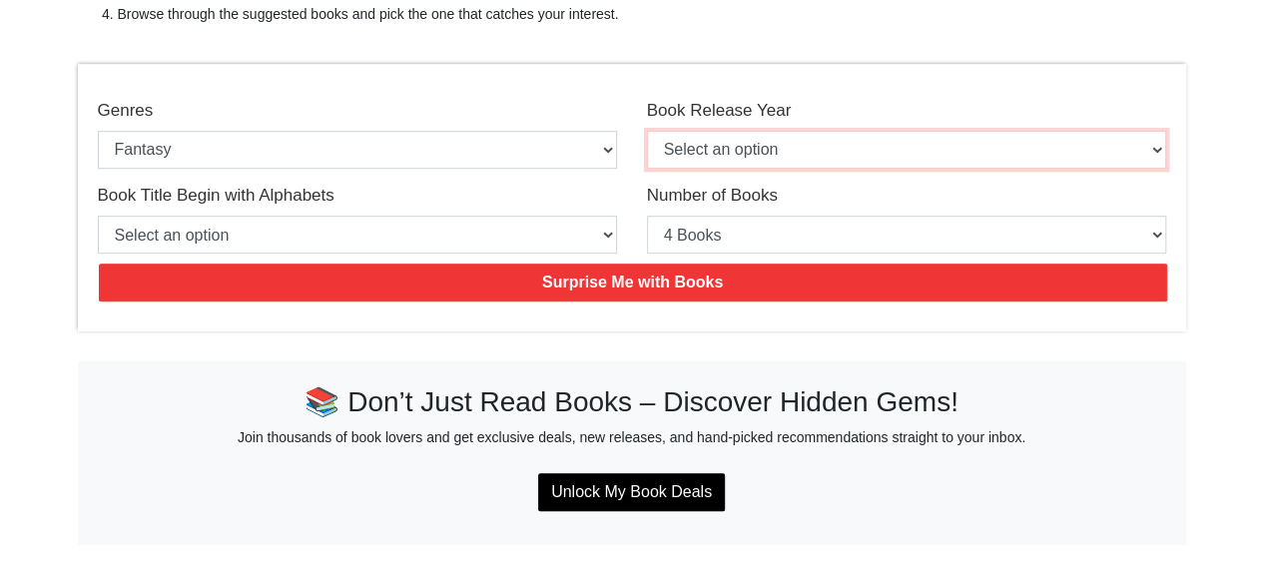
click at [777, 139] on select "Select an option Book Releases on - 2025 Book Releases on - 2024 Book Releases …" at bounding box center [906, 150] width 519 height 38
click at [501, 205] on div "Book Title Begin with Alphabets Select an option Book Begin with - A Book Begin…" at bounding box center [357, 219] width 519 height 70
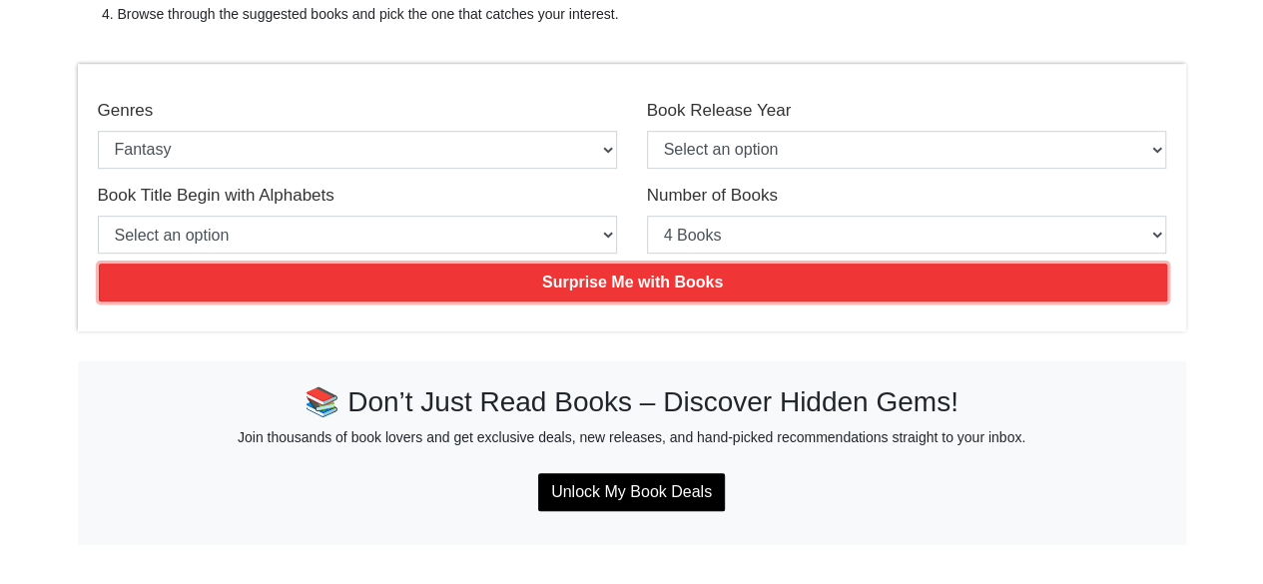
click at [680, 283] on input "Surprise Me with Books" at bounding box center [633, 283] width 1069 height 38
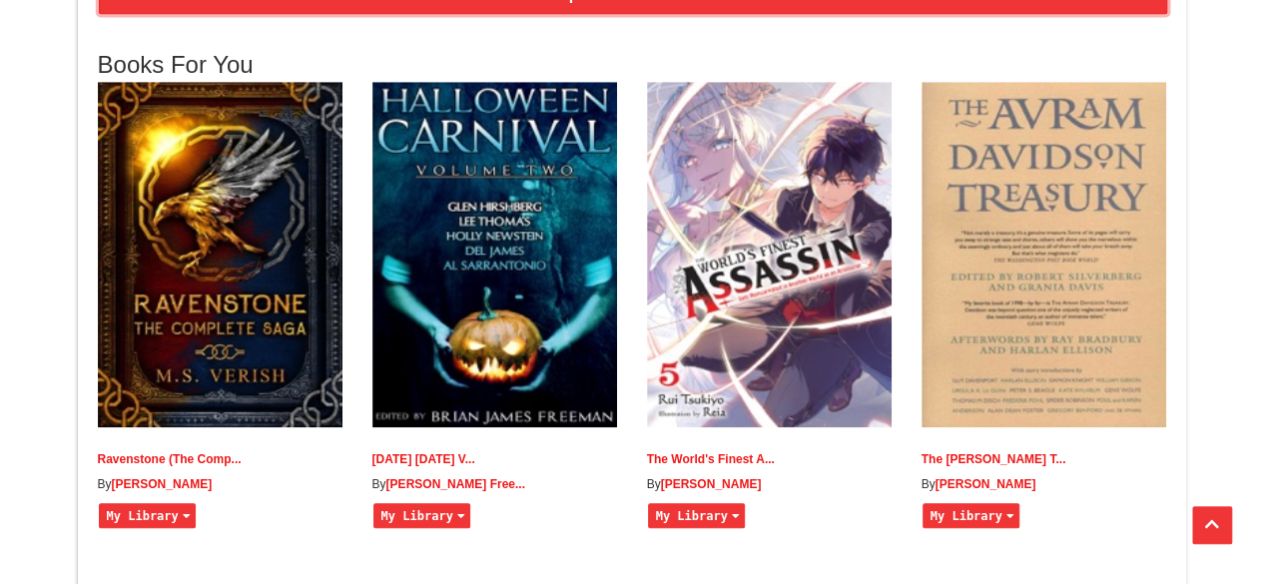
scroll to position [599, 0]
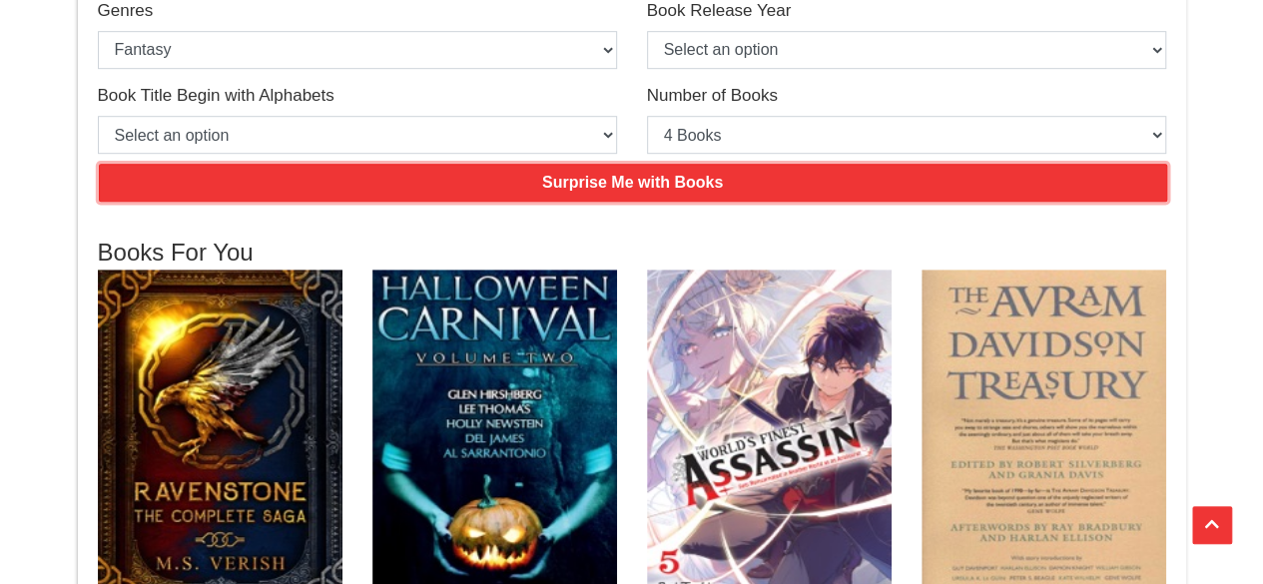
click at [659, 177] on input "Surprise Me with Books" at bounding box center [633, 183] width 1069 height 38
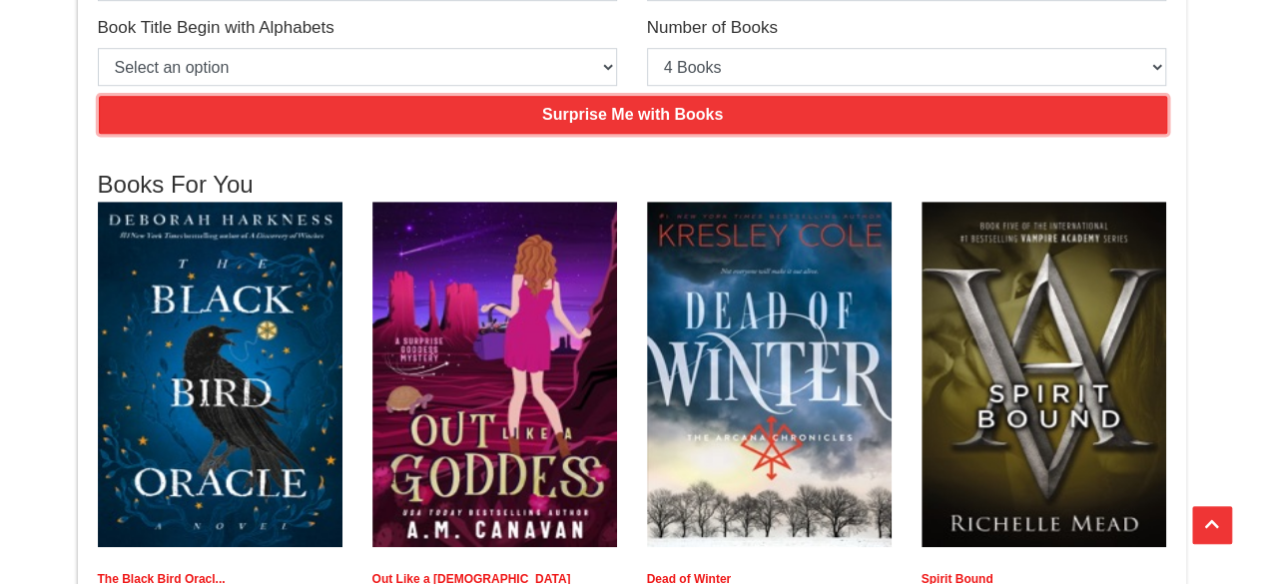
scroll to position [699, 0]
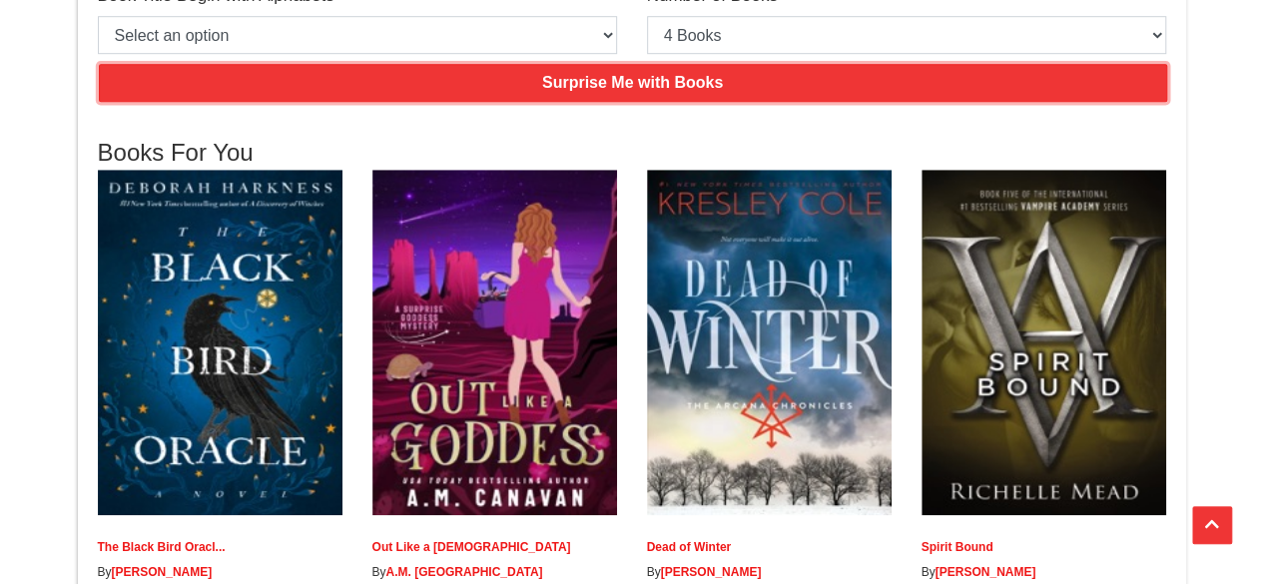
click at [635, 76] on input "Surprise Me with Books" at bounding box center [633, 83] width 1069 height 38
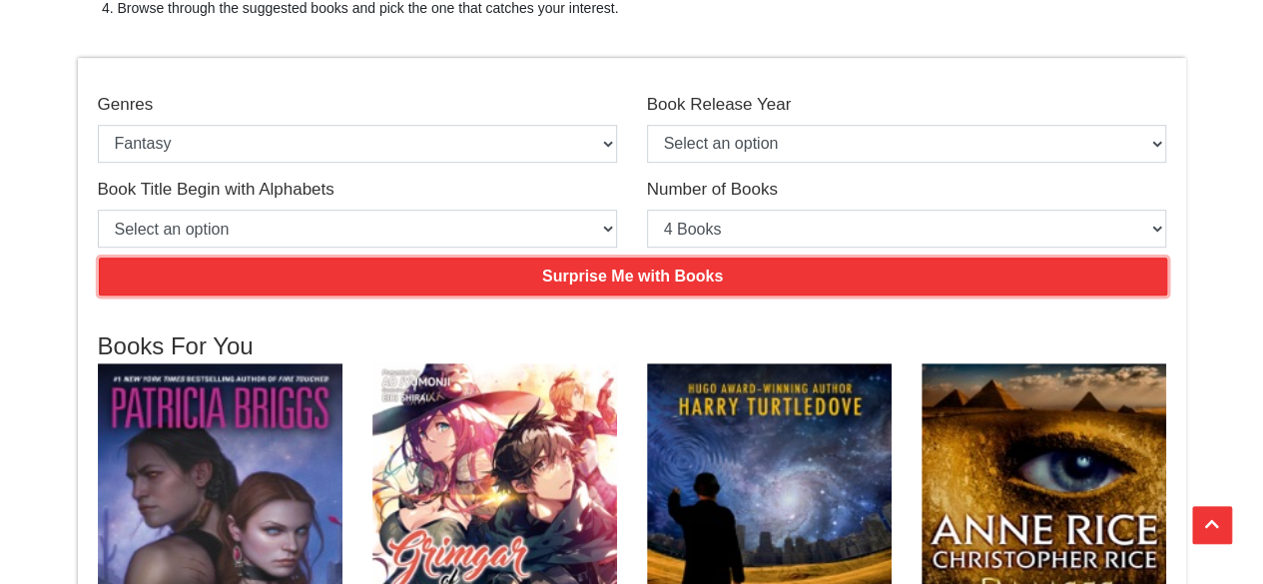
scroll to position [499, 0]
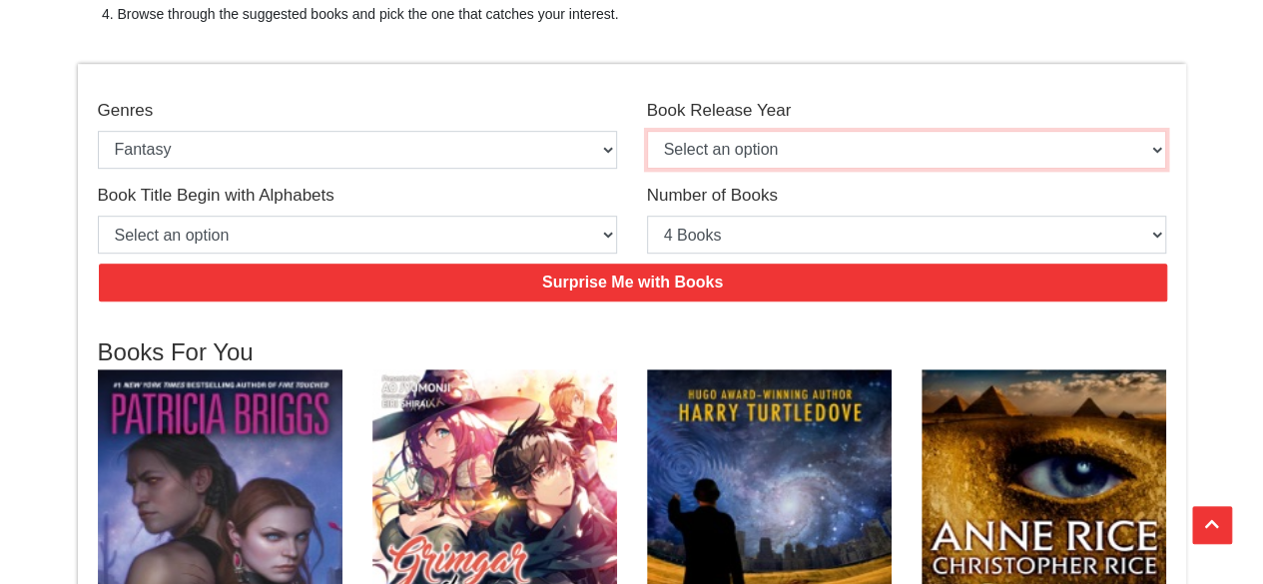
click at [733, 151] on select "Select an option Book Releases on - 2025 Book Releases on - 2024 Book Releases …" at bounding box center [906, 150] width 519 height 38
click at [647, 131] on select "Select an option Book Releases on - 2025 Book Releases on - 2024 Book Releases …" at bounding box center [906, 150] width 519 height 38
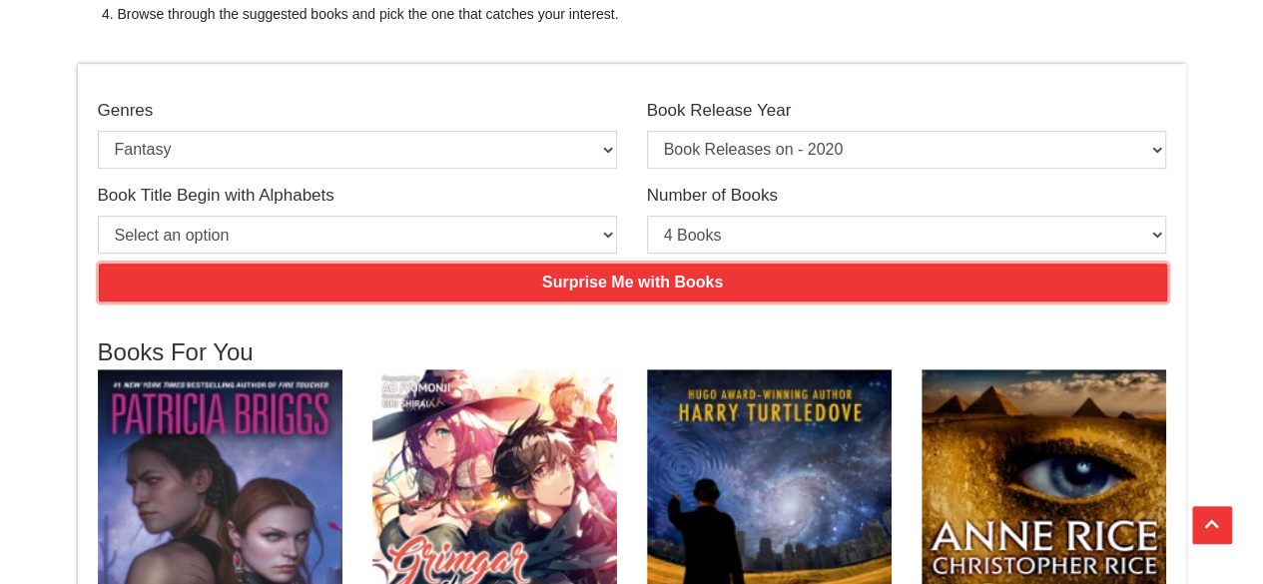
click at [560, 285] on input "Surprise Me with Books" at bounding box center [633, 283] width 1069 height 38
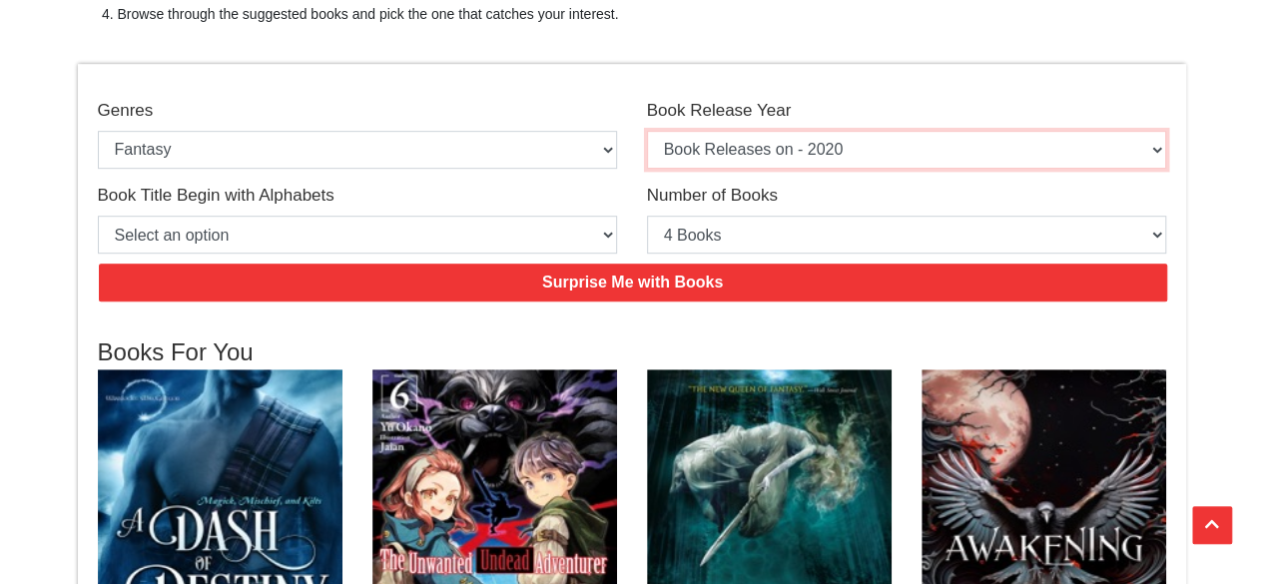
click at [747, 141] on select "Select an option Book Releases on - 2025 Book Releases on - 2024 Book Releases …" at bounding box center [906, 150] width 519 height 38
click at [647, 131] on select "Select an option Book Releases on - 2025 Book Releases on - 2024 Book Releases …" at bounding box center [906, 150] width 519 height 38
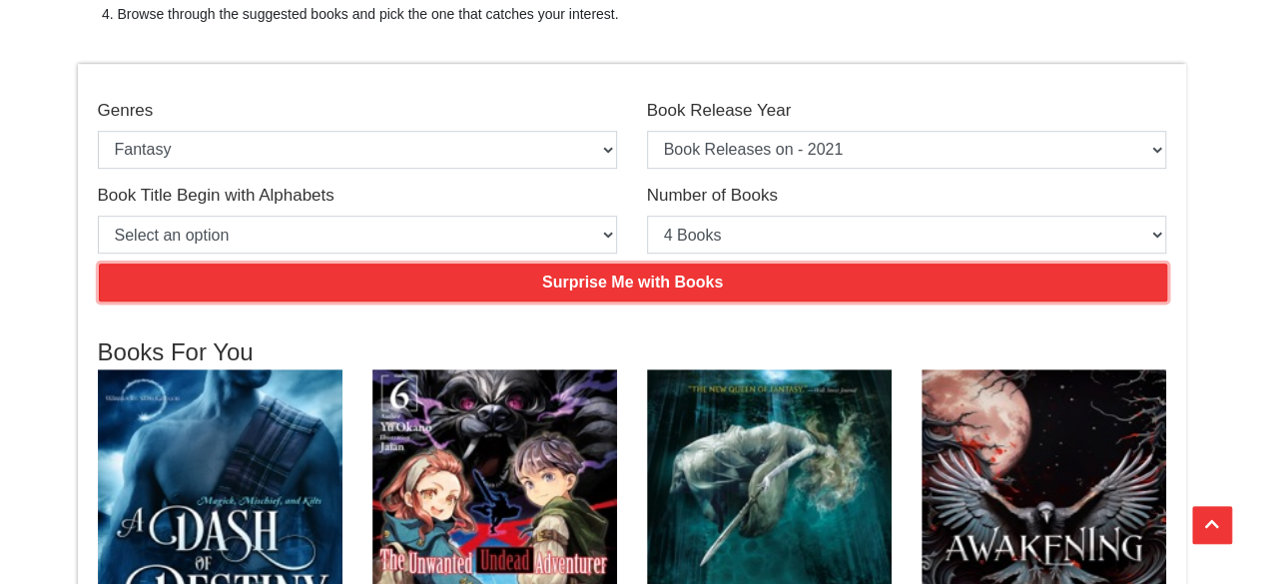
click at [639, 274] on input "Surprise Me with Books" at bounding box center [633, 283] width 1069 height 38
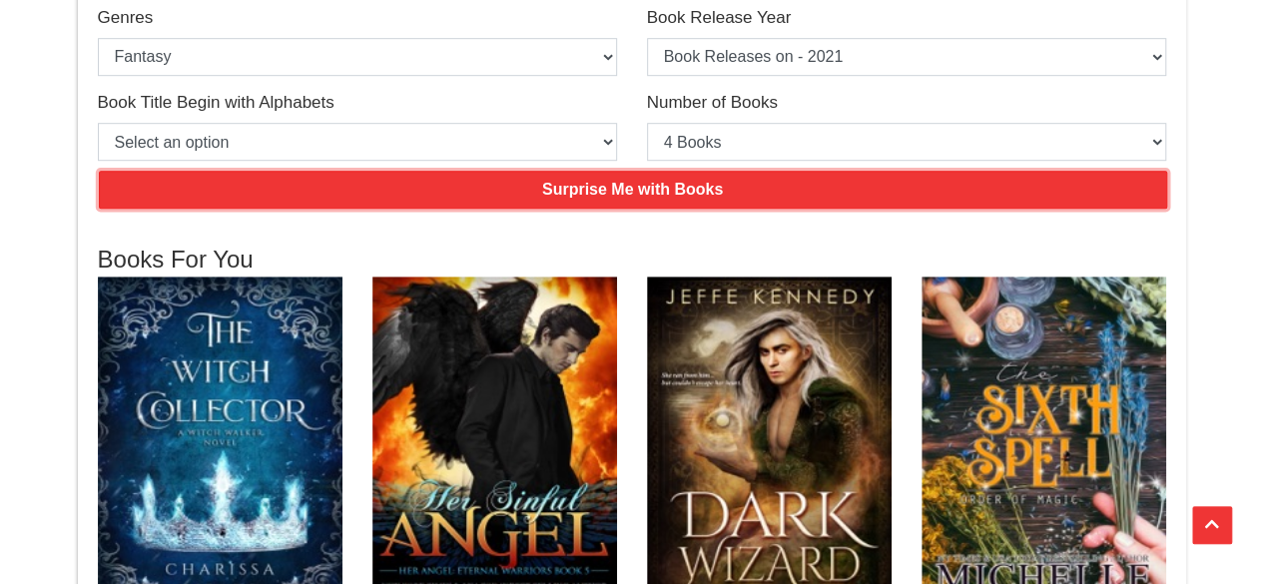
scroll to position [399, 0]
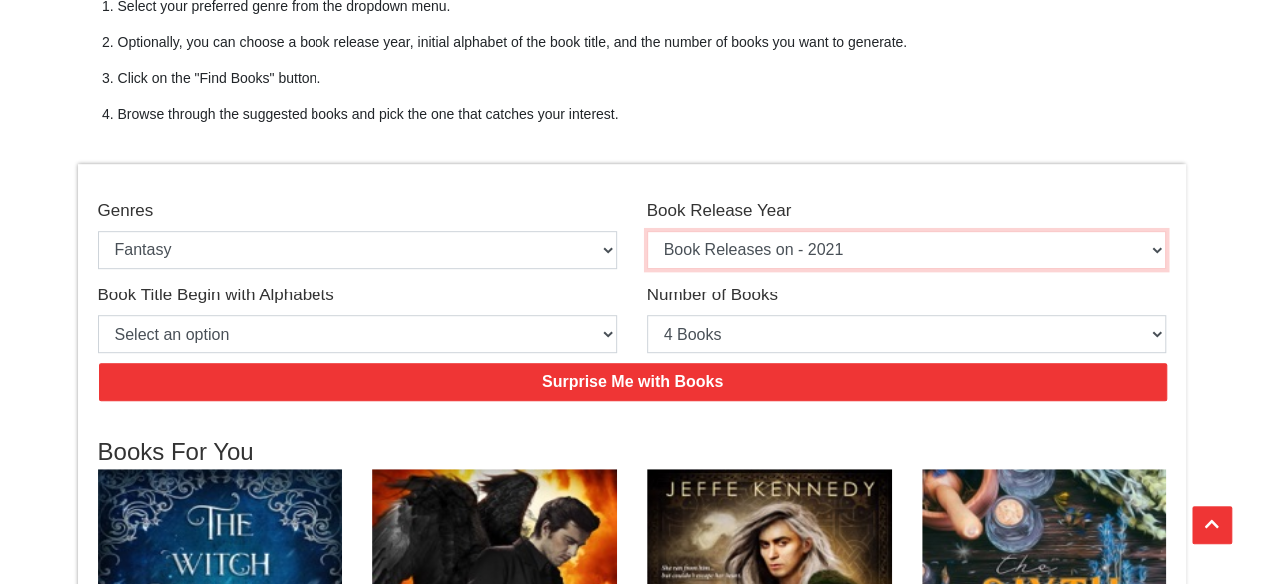
click at [756, 259] on select "Select an option Book Releases on - 2025 Book Releases on - 2024 Book Releases …" at bounding box center [906, 250] width 519 height 38
select select "2022"
click at [647, 231] on select "Select an option Book Releases on - 2025 Book Releases on - 2024 Book Releases …" at bounding box center [906, 250] width 519 height 38
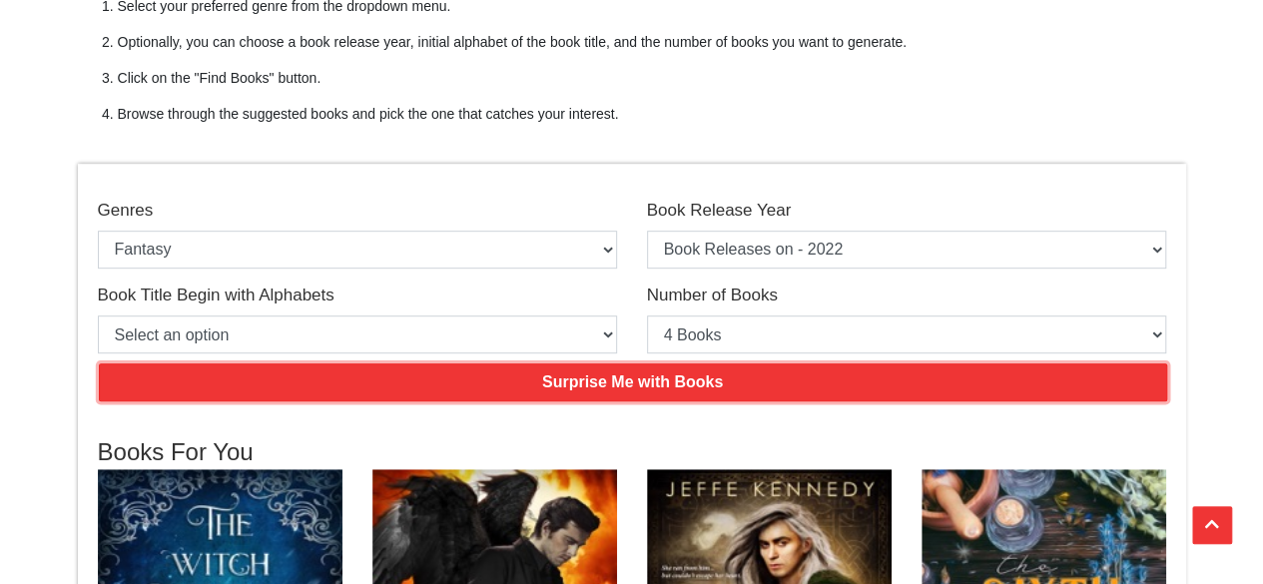
click at [643, 375] on input "Surprise Me with Books" at bounding box center [633, 382] width 1069 height 38
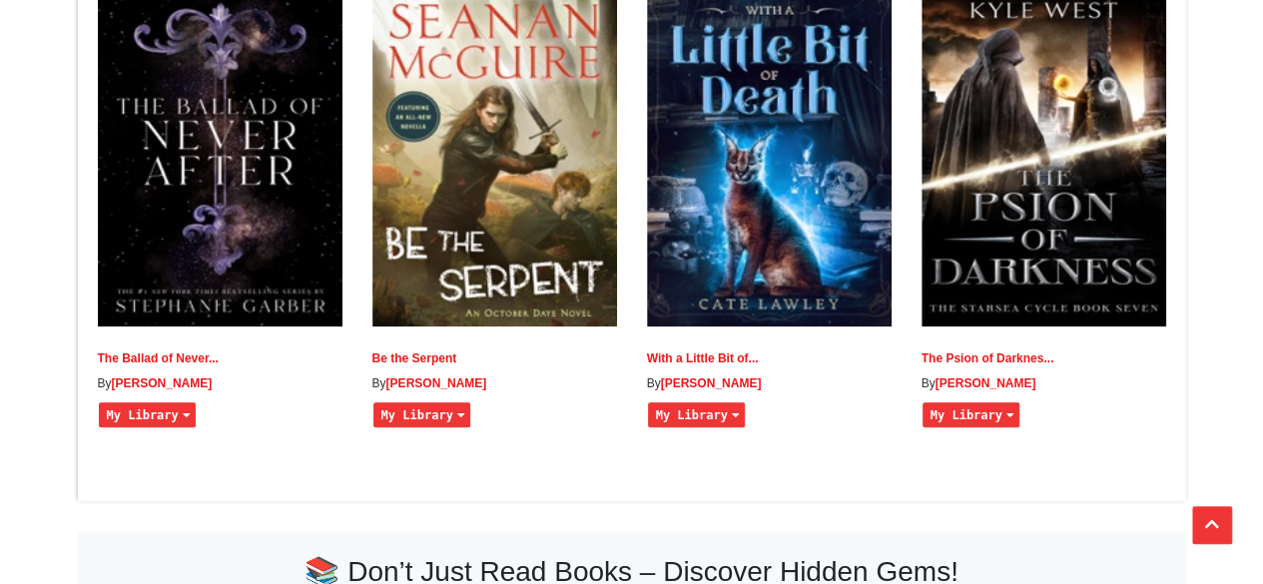
scroll to position [899, 0]
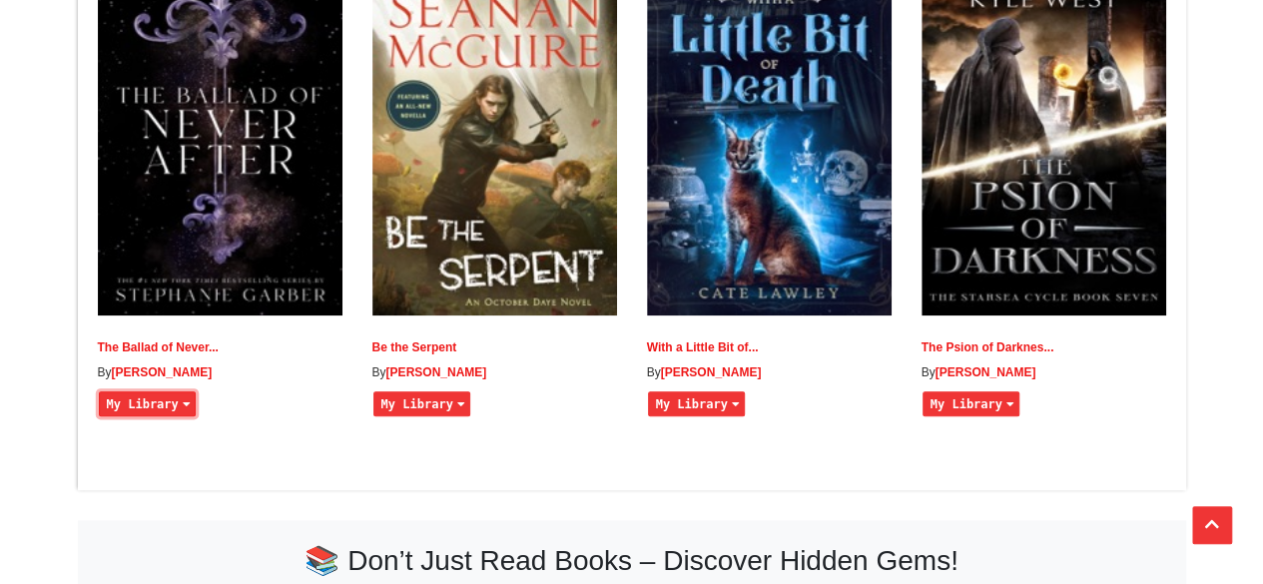
click at [130, 416] on button "My Library" at bounding box center [147, 403] width 97 height 25
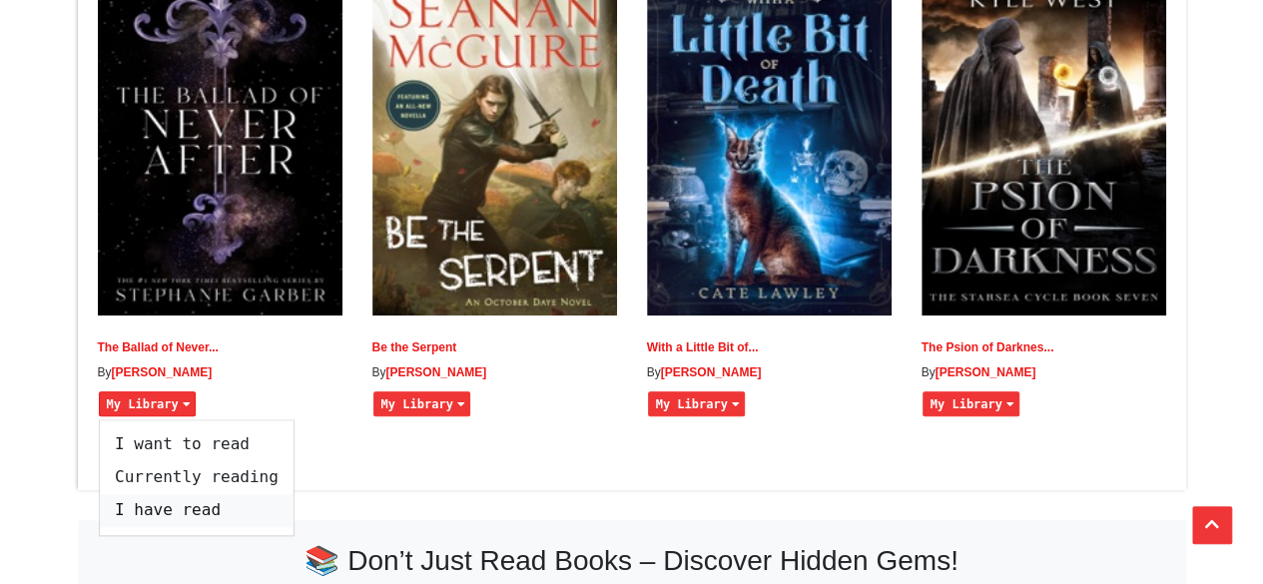
click at [136, 526] on span "I have read" at bounding box center [197, 510] width 194 height 33
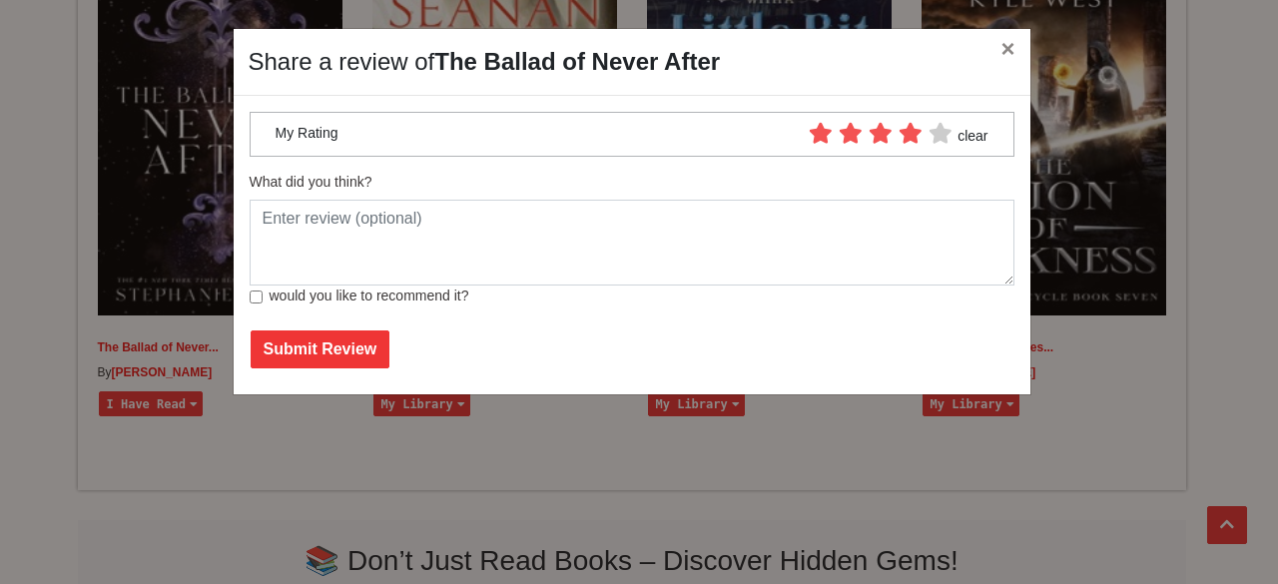
click at [911, 135] on icon at bounding box center [911, 133] width 26 height 21
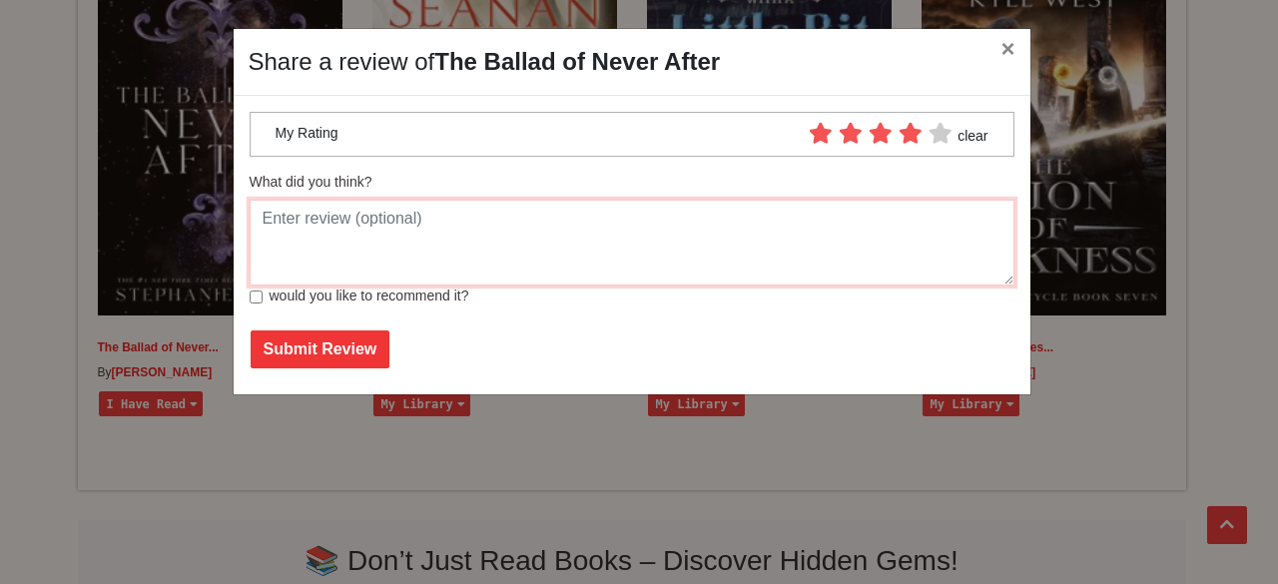
click at [521, 247] on textarea at bounding box center [632, 243] width 765 height 86
click at [513, 242] on textarea at bounding box center [632, 243] width 765 height 86
type textarea "this book is re"
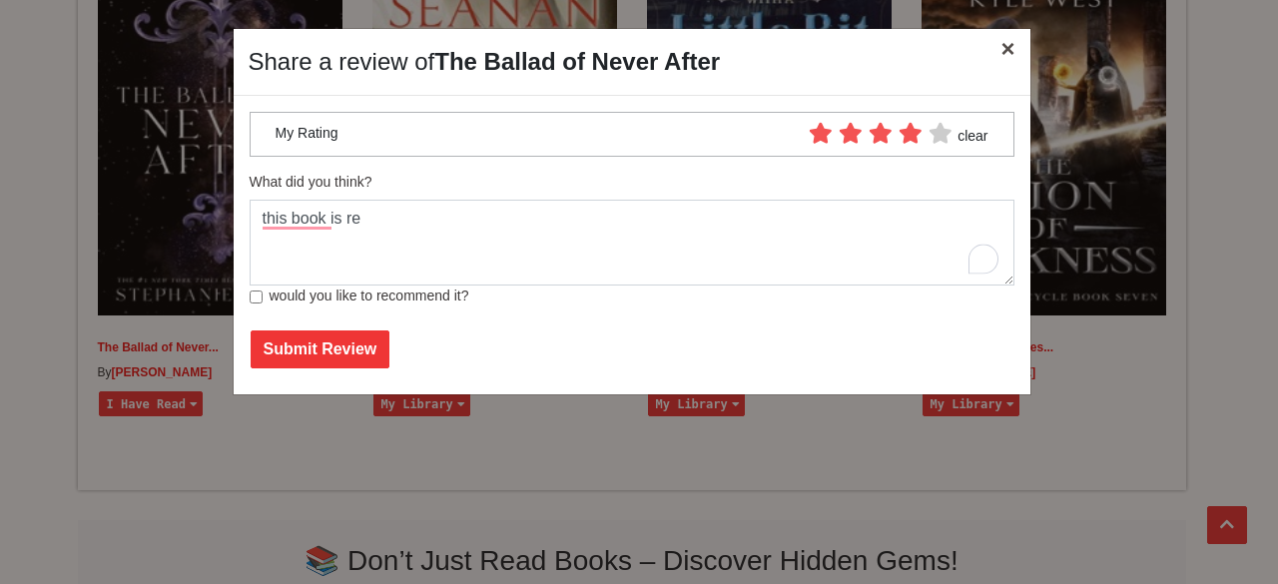
click at [1001, 53] on button "×" at bounding box center [1008, 49] width 46 height 56
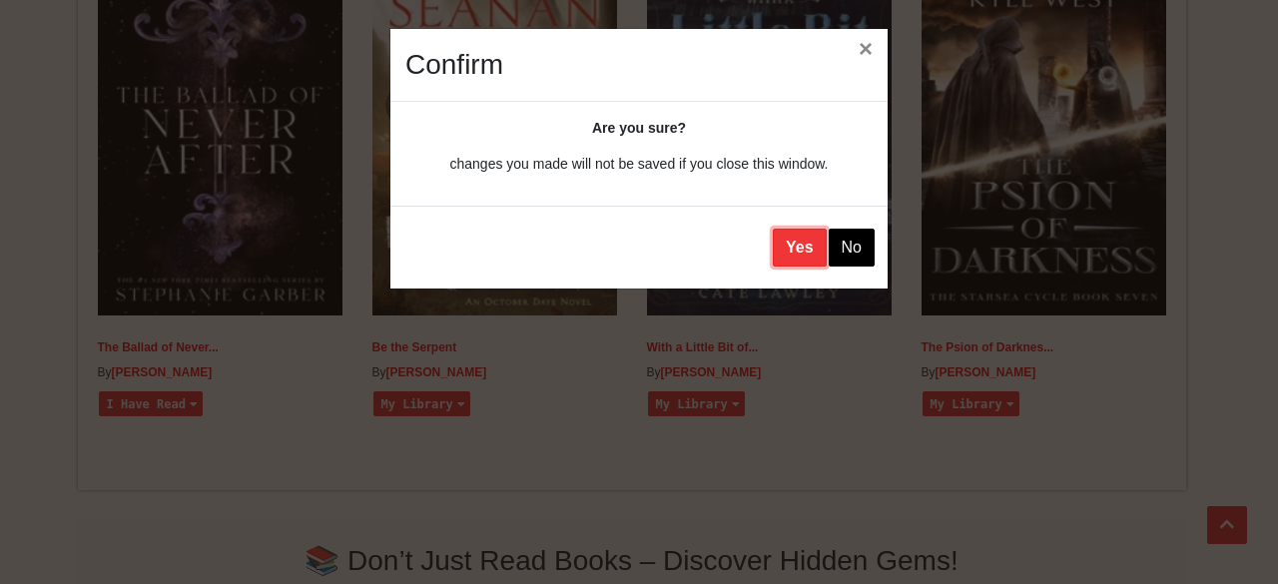
click at [795, 242] on button "Yes" at bounding box center [800, 248] width 54 height 38
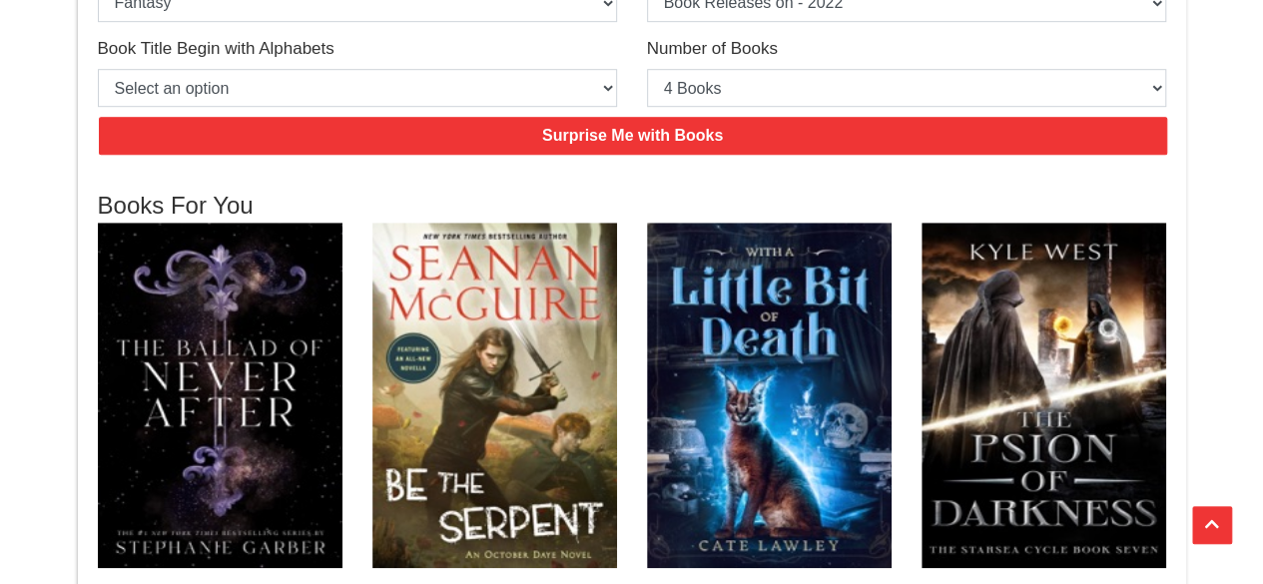
scroll to position [599, 0]
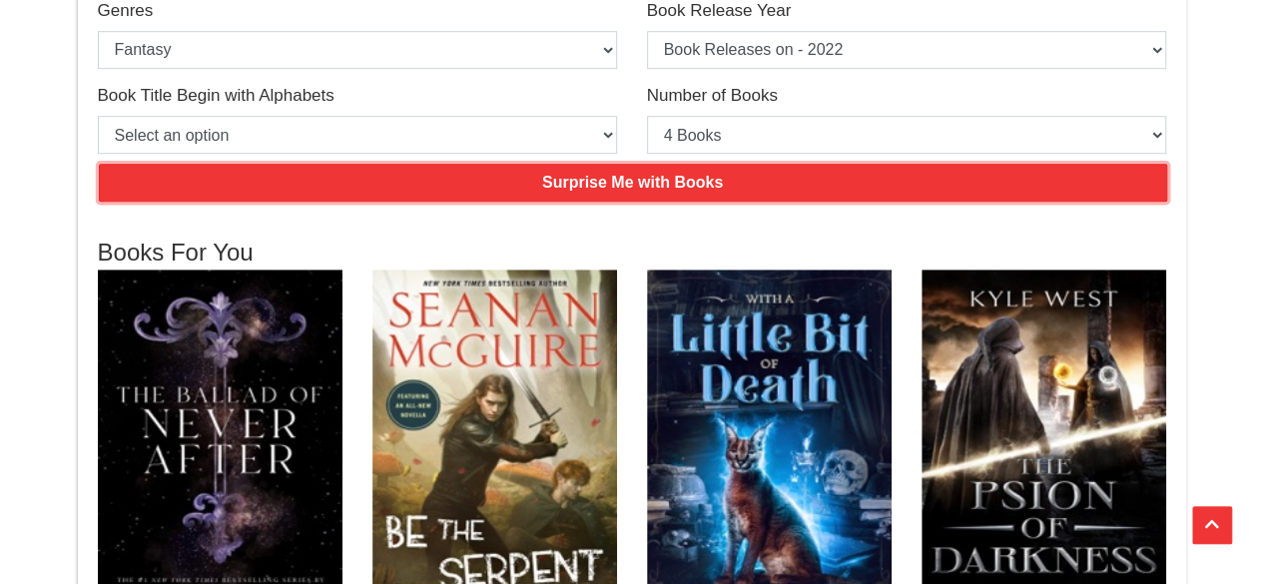
click at [756, 173] on input "Surprise Me with Books" at bounding box center [633, 183] width 1069 height 38
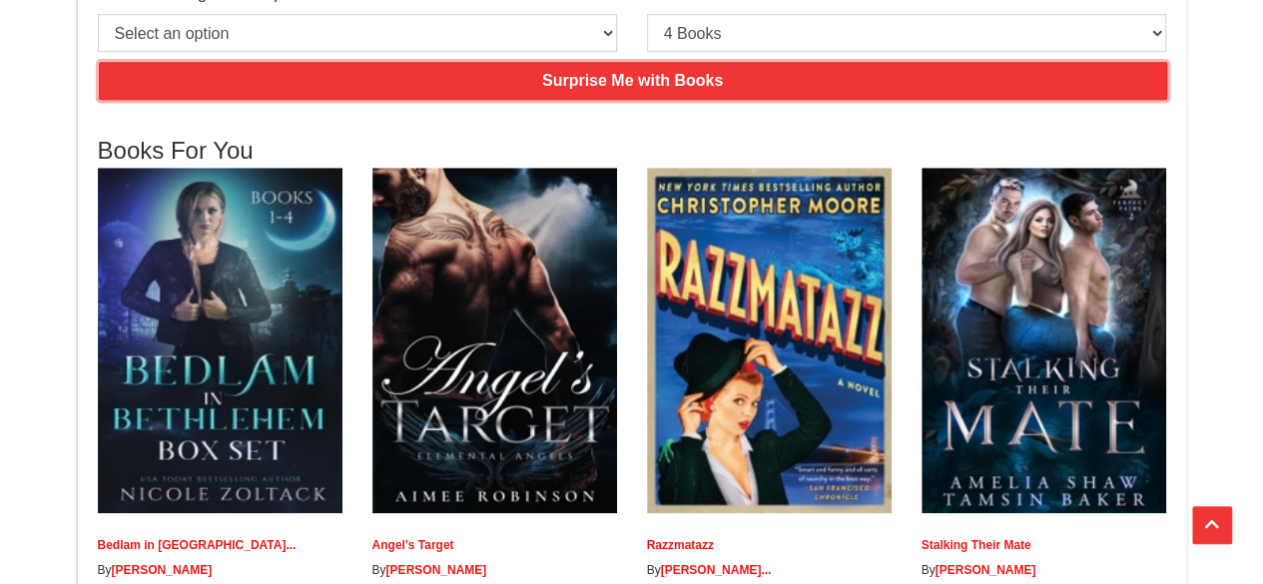
scroll to position [699, 0]
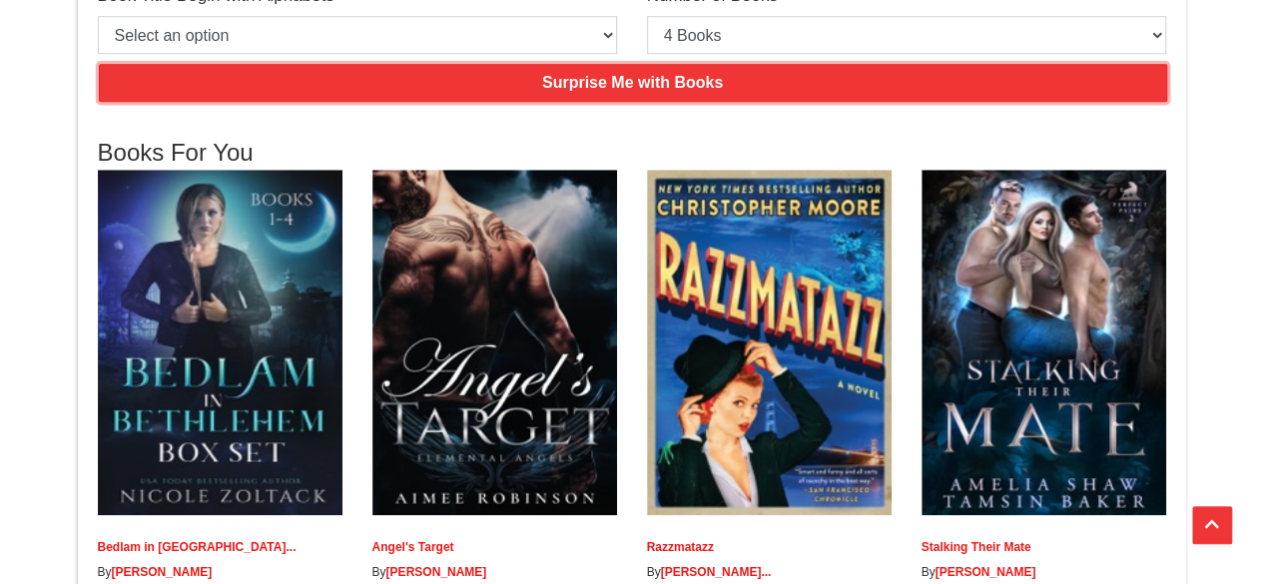
click at [603, 92] on input "Surprise Me with Books" at bounding box center [633, 83] width 1069 height 38
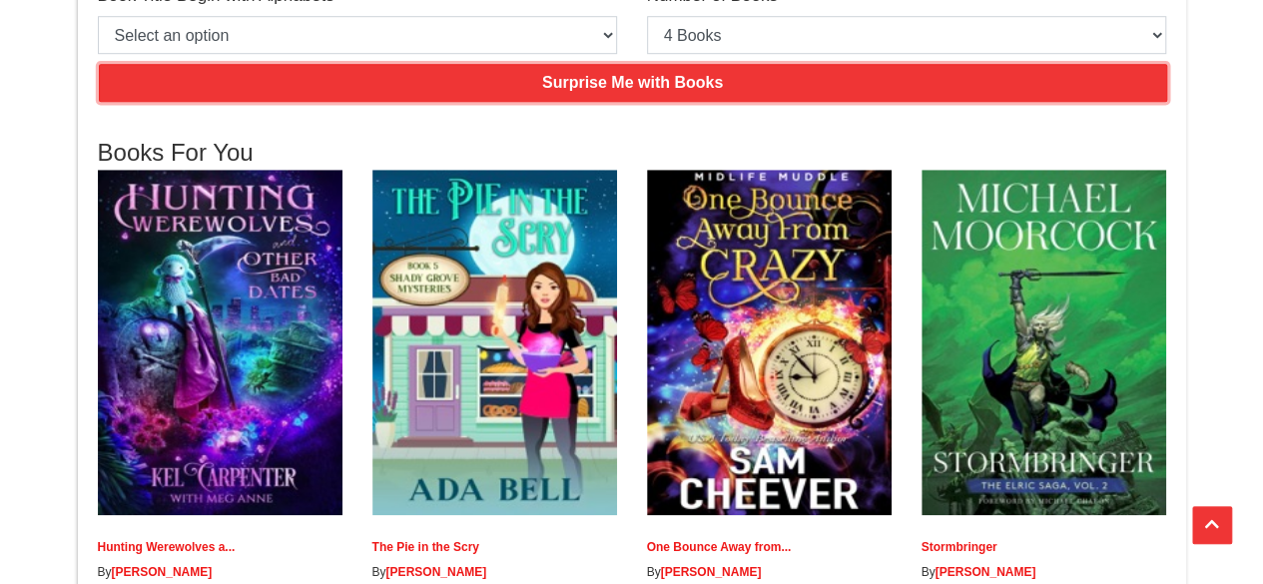
scroll to position [300, 0]
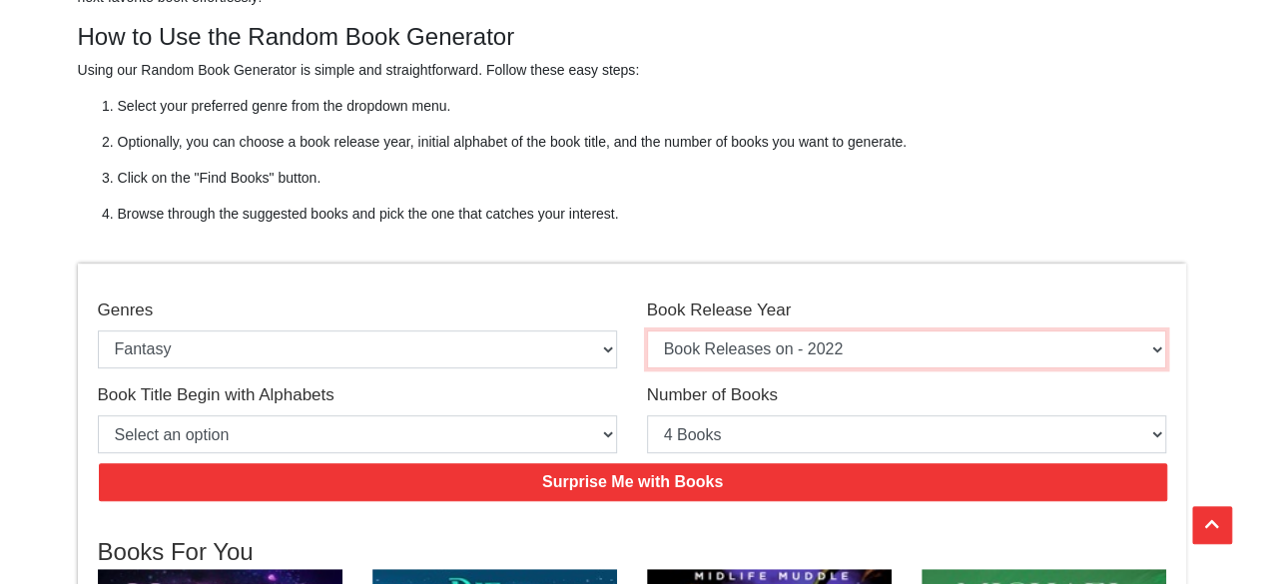
click at [771, 354] on select "Select an option Book Releases on - 2025 Book Releases on - 2024 Book Releases …" at bounding box center [906, 350] width 519 height 38
click at [647, 331] on select "Select an option Book Releases on - 2025 Book Releases on - 2024 Book Releases …" at bounding box center [906, 350] width 519 height 38
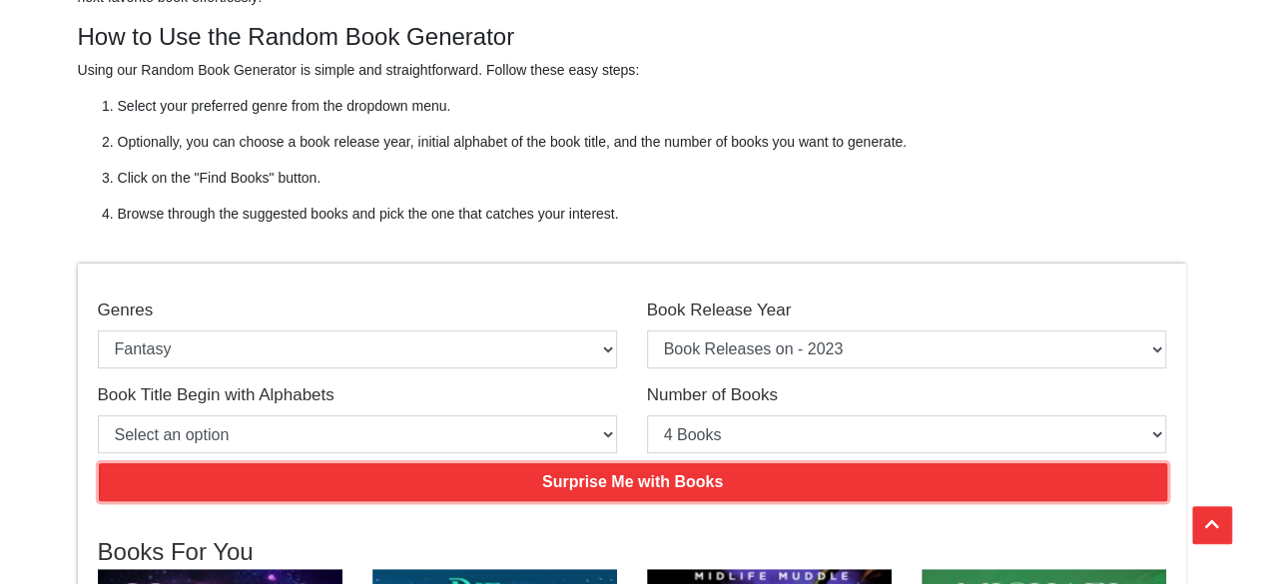
click at [607, 489] on input "Surprise Me with Books" at bounding box center [633, 482] width 1069 height 38
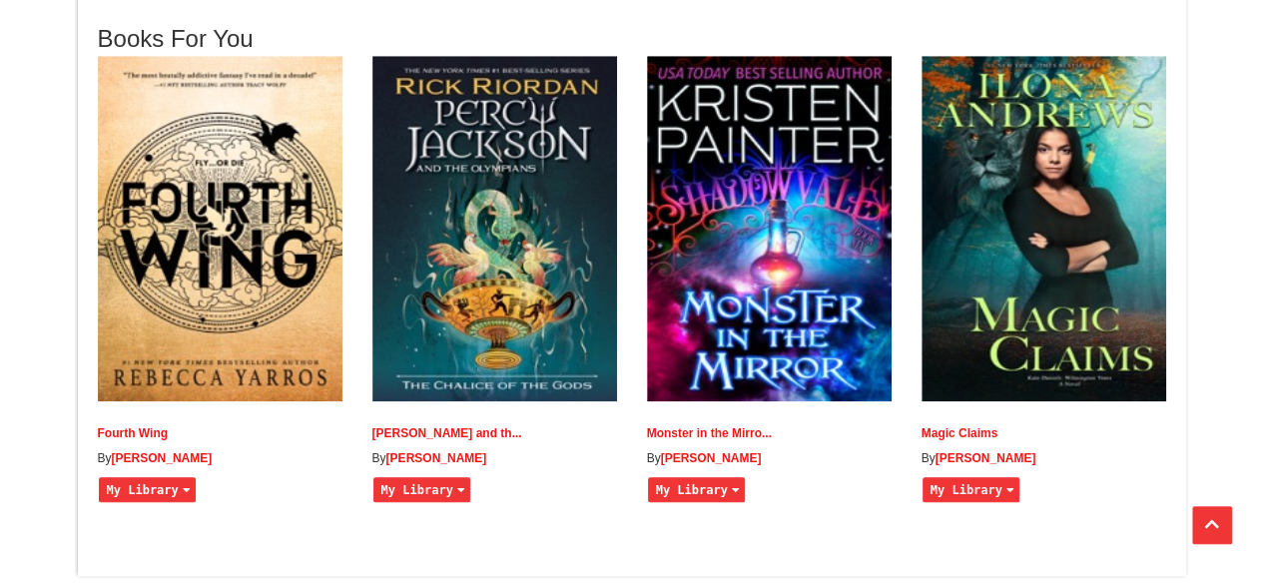
scroll to position [899, 0]
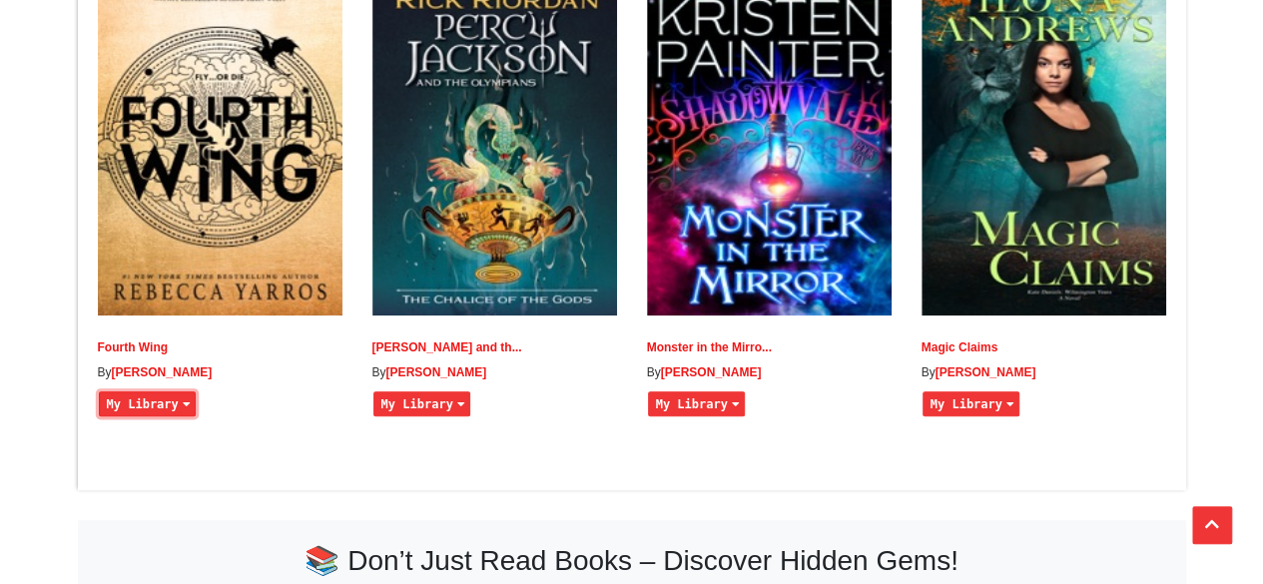
click at [176, 416] on button "My Library" at bounding box center [147, 403] width 97 height 25
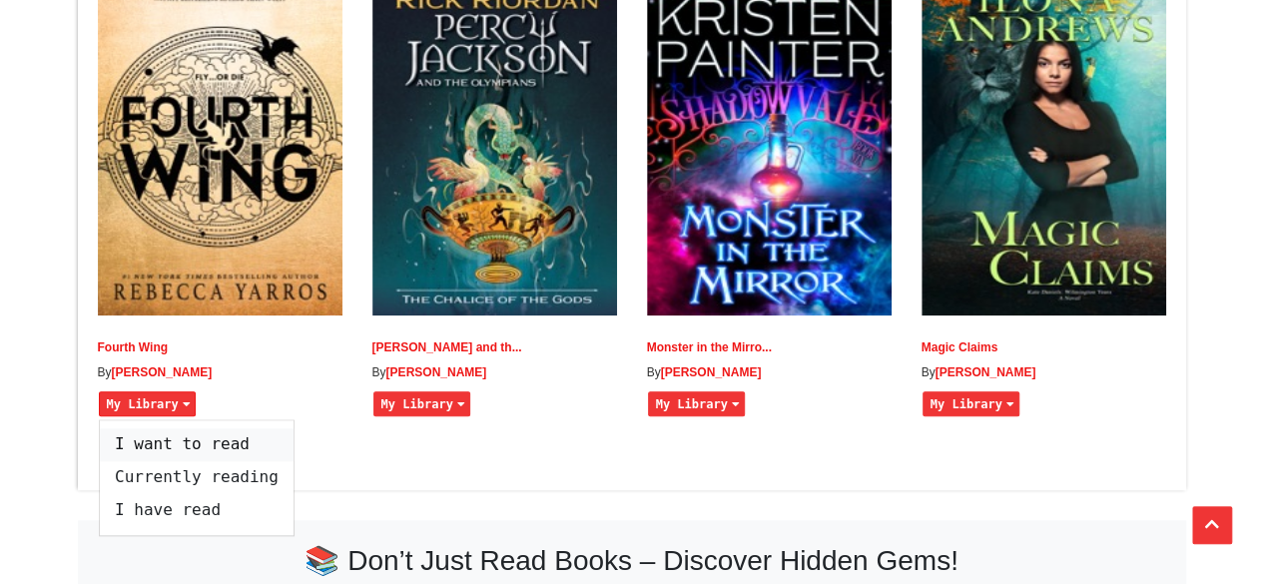
click at [179, 458] on span "I want to read" at bounding box center [197, 444] width 194 height 33
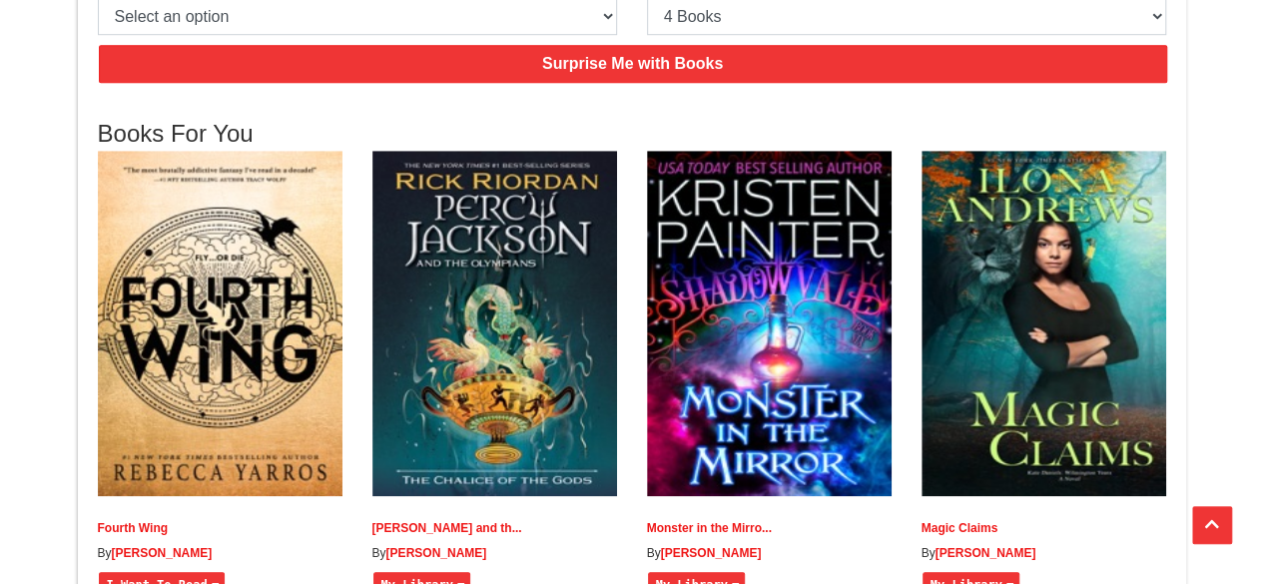
scroll to position [499, 0]
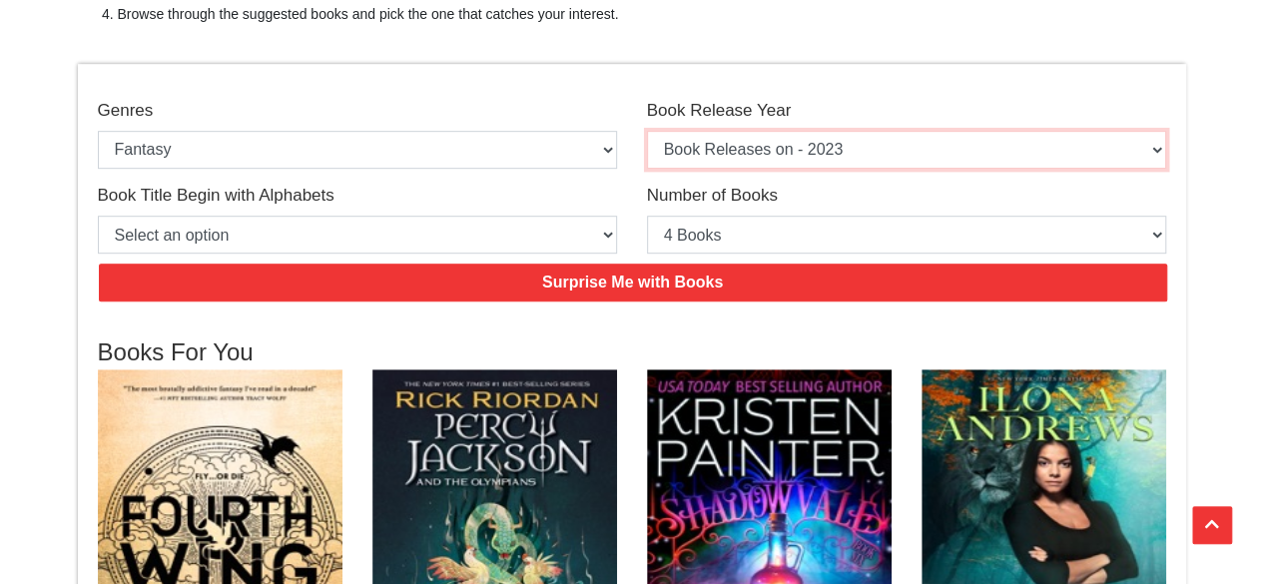
click at [867, 153] on select "Select an option Book Releases on - 2025 Book Releases on - 2024 Book Releases …" at bounding box center [906, 150] width 519 height 38
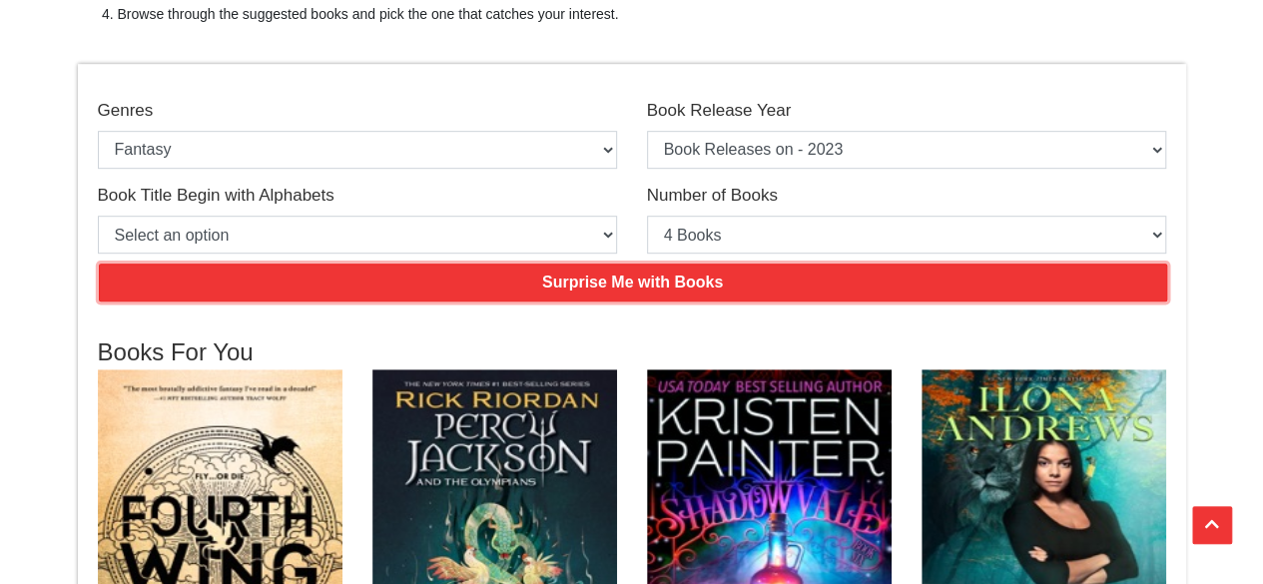
click at [513, 280] on input "Surprise Me with Books" at bounding box center [633, 283] width 1069 height 38
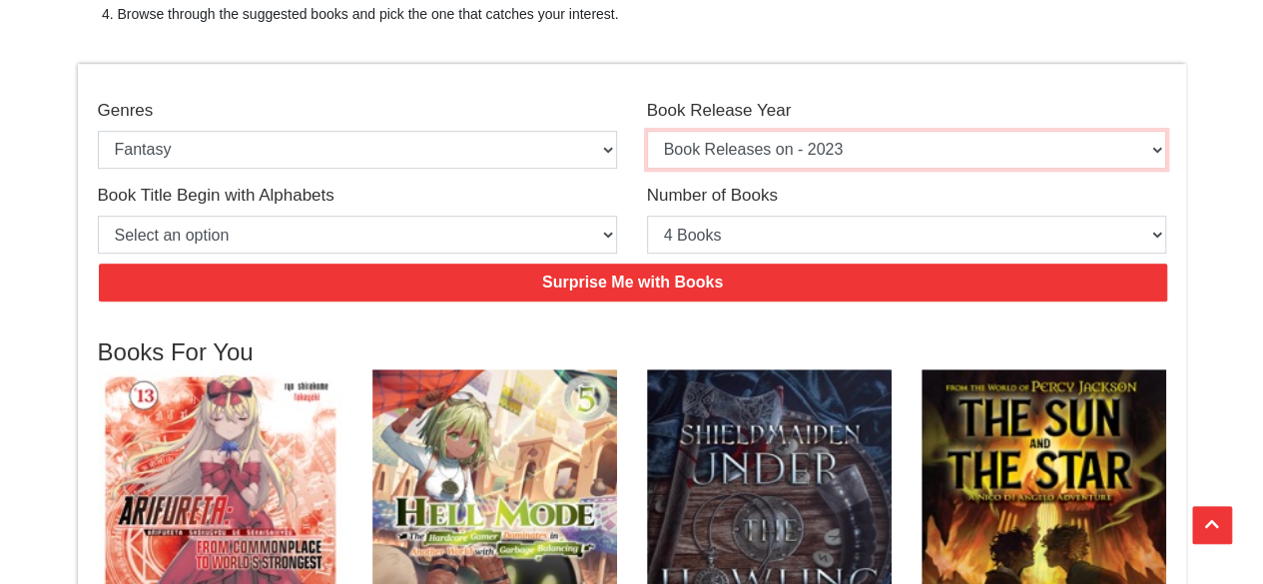
click at [833, 157] on select "Select an option Book Releases on - 2025 Book Releases on - 2024 Book Releases …" at bounding box center [906, 150] width 519 height 38
click at [647, 131] on select "Select an option Book Releases on - 2025 Book Releases on - 2024 Book Releases …" at bounding box center [906, 150] width 519 height 38
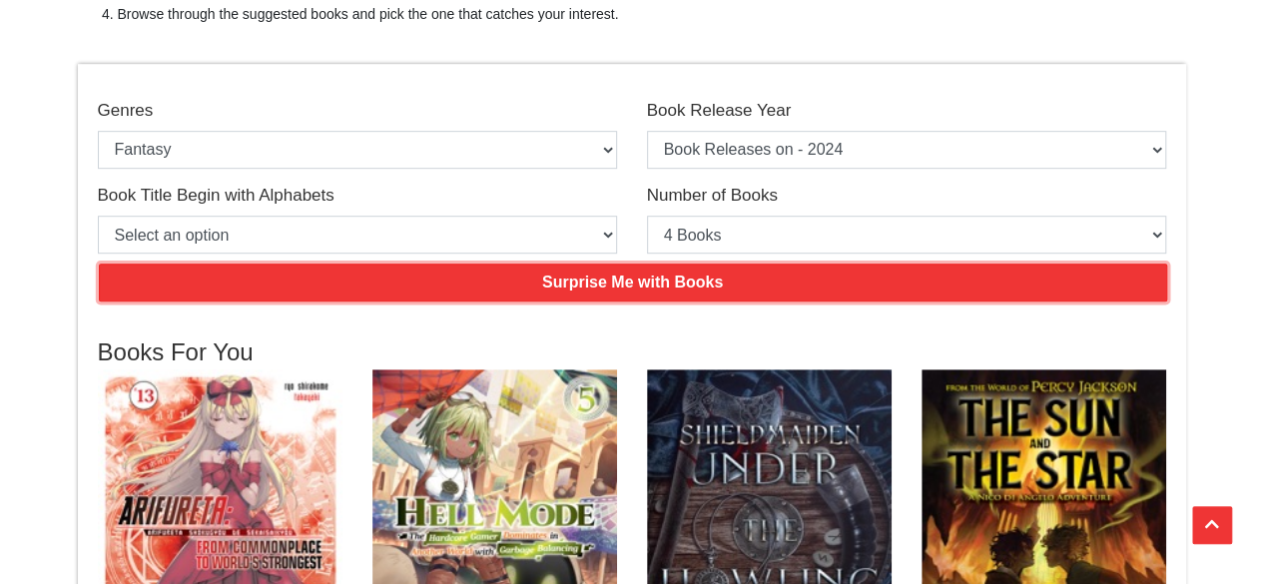
click at [627, 293] on input "Surprise Me with Books" at bounding box center [633, 283] width 1069 height 38
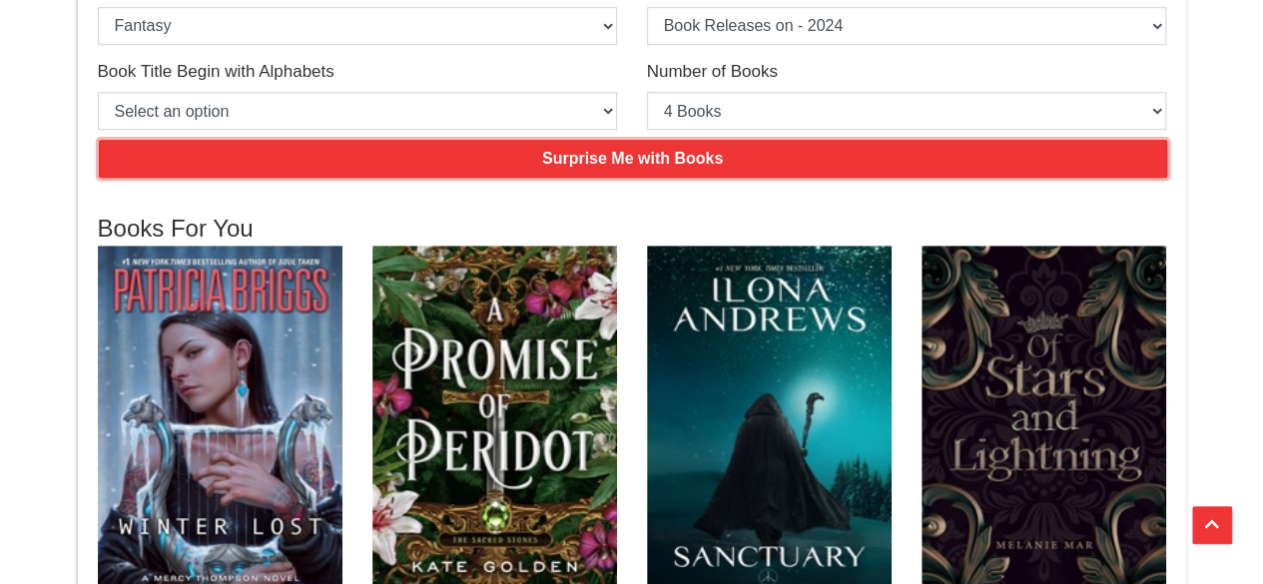
scroll to position [599, 0]
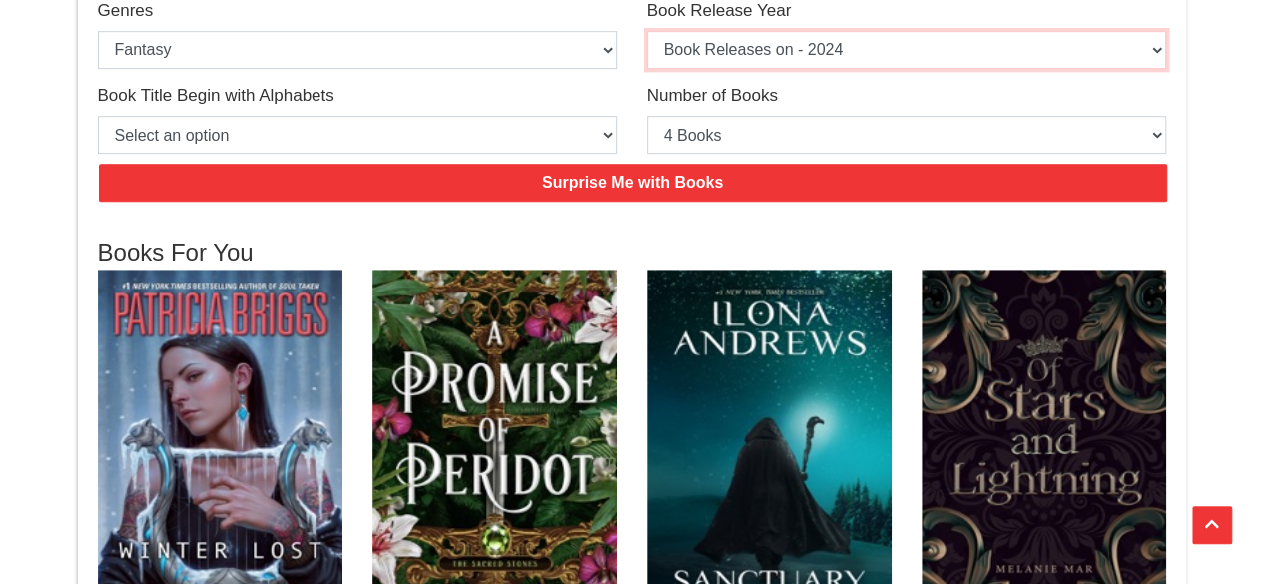
click at [840, 57] on select "Select an option Book Releases on - 2025 Book Releases on - 2024 Book Releases …" at bounding box center [906, 50] width 519 height 38
click at [647, 31] on select "Select an option Book Releases on - 2025 Book Releases on - 2024 Book Releases …" at bounding box center [906, 50] width 519 height 38
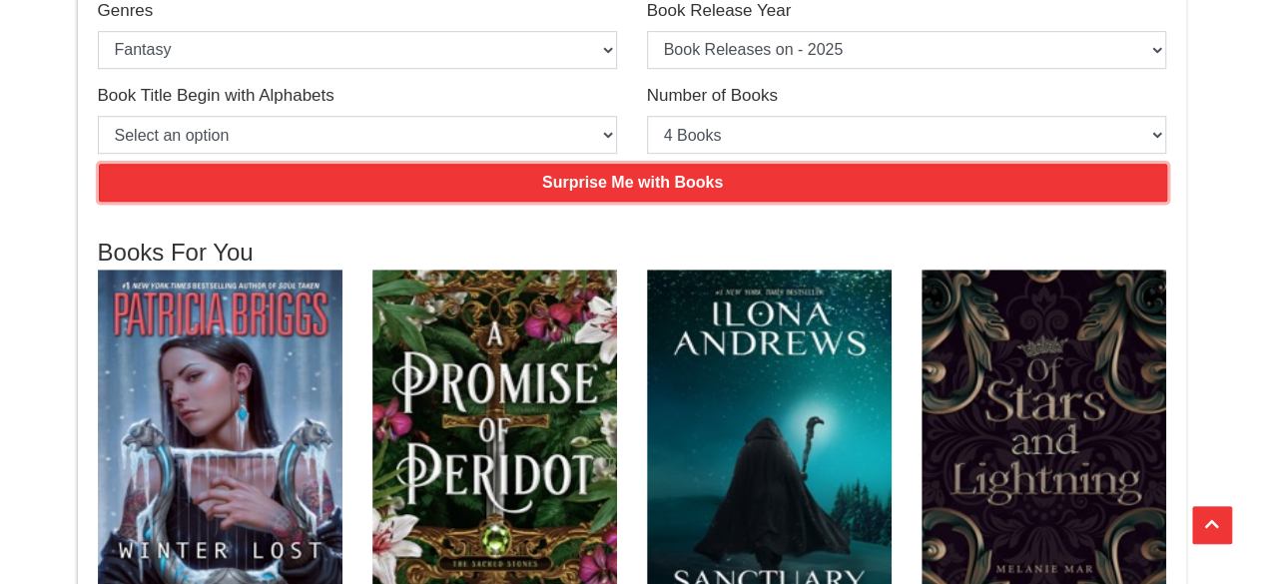
click at [647, 179] on input "Surprise Me with Books" at bounding box center [633, 183] width 1069 height 38
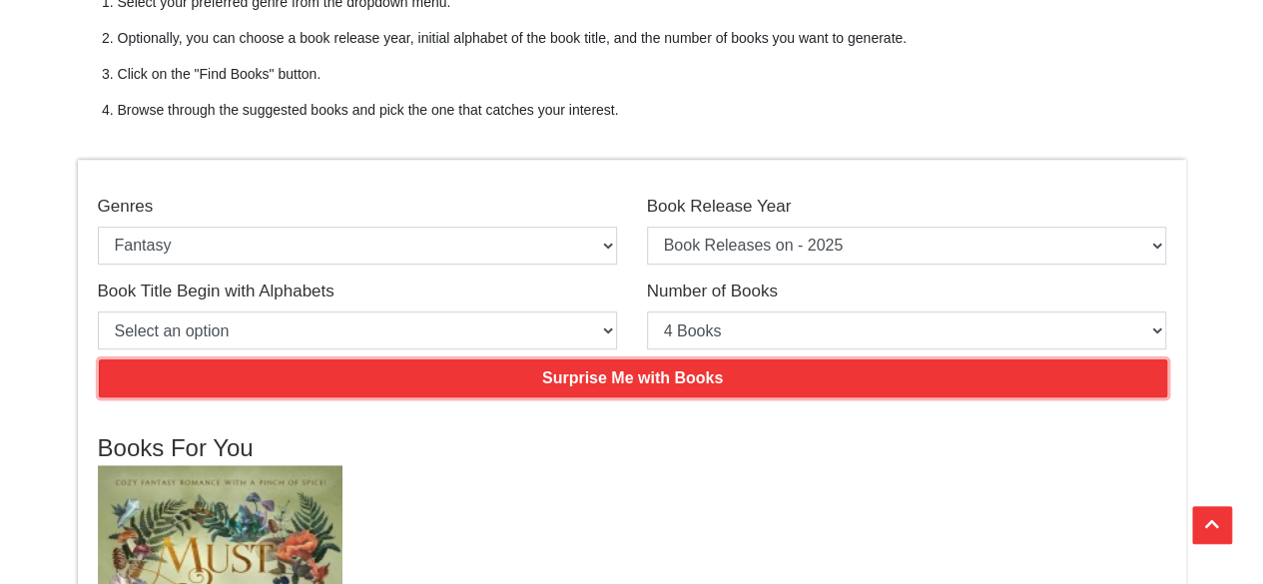
scroll to position [399, 0]
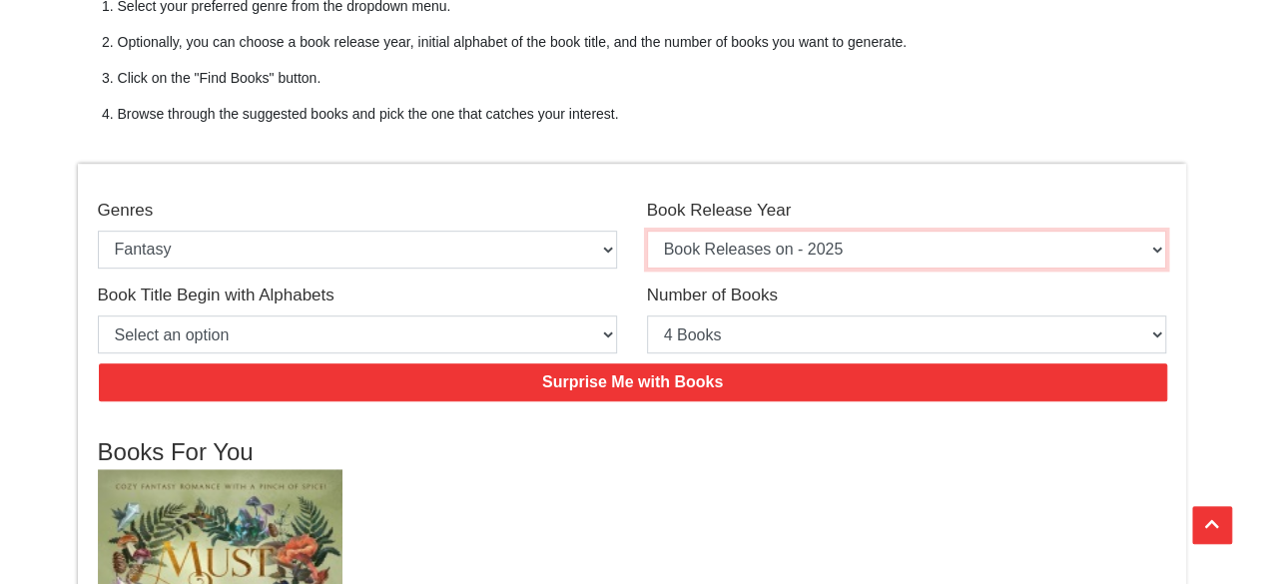
click at [749, 252] on select "Select an option Book Releases on - 2025 Book Releases on - 2024 Book Releases …" at bounding box center [906, 250] width 519 height 38
click at [647, 231] on select "Select an option Book Releases on - 2025 Book Releases on - 2024 Book Releases …" at bounding box center [906, 250] width 519 height 38
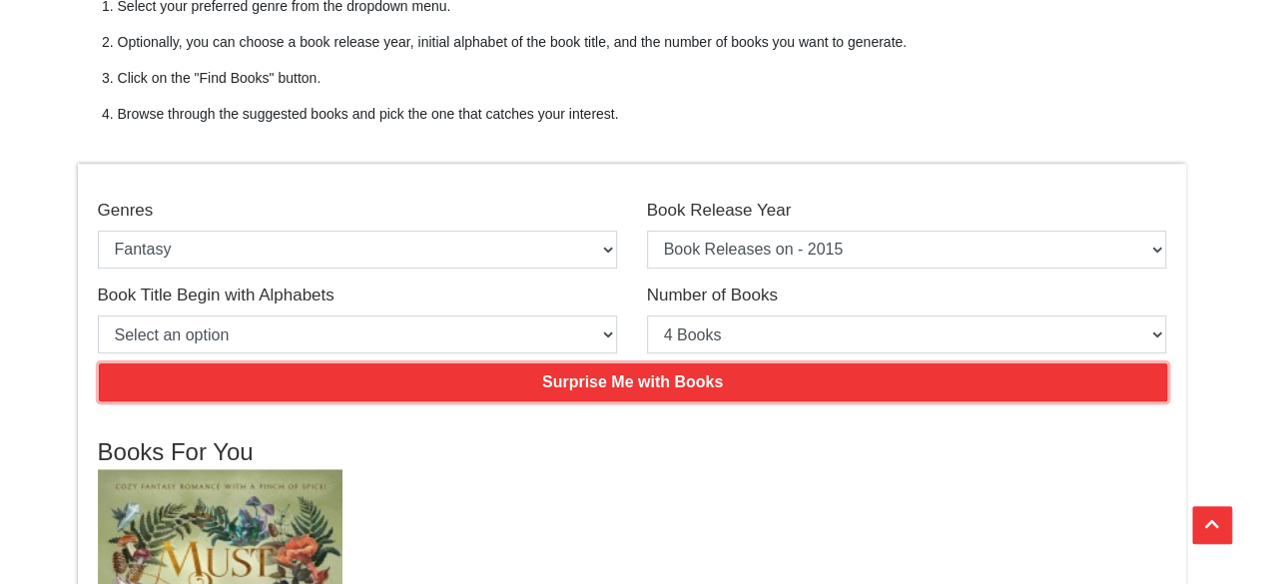
click at [650, 372] on input "Surprise Me with Books" at bounding box center [633, 382] width 1069 height 38
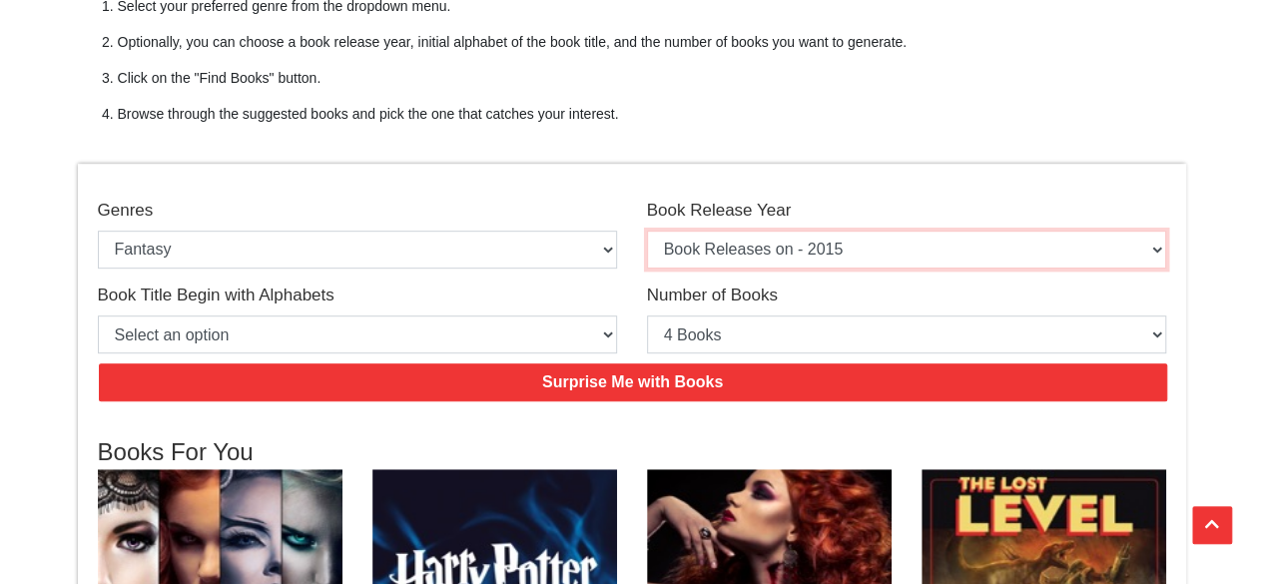
click at [777, 247] on select "Select an option Book Releases on - 2025 Book Releases on - 2024 Book Releases …" at bounding box center [906, 250] width 519 height 38
click at [647, 231] on select "Select an option Book Releases on - 2025 Book Releases on - 2024 Book Releases …" at bounding box center [906, 250] width 519 height 38
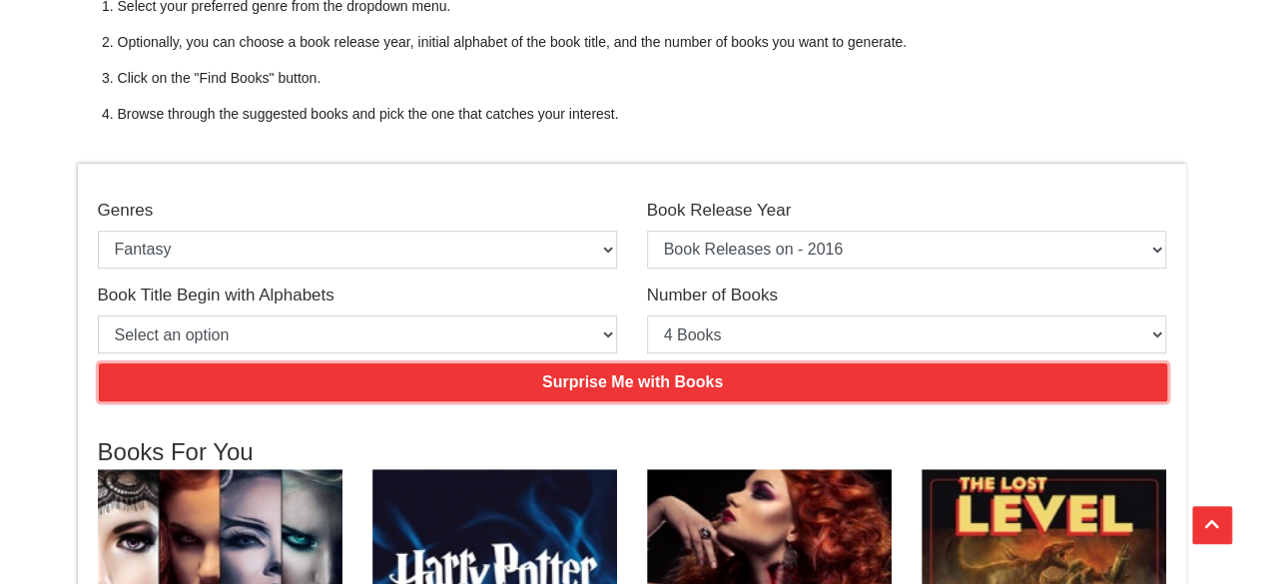
click at [647, 383] on input "Surprise Me with Books" at bounding box center [633, 382] width 1069 height 38
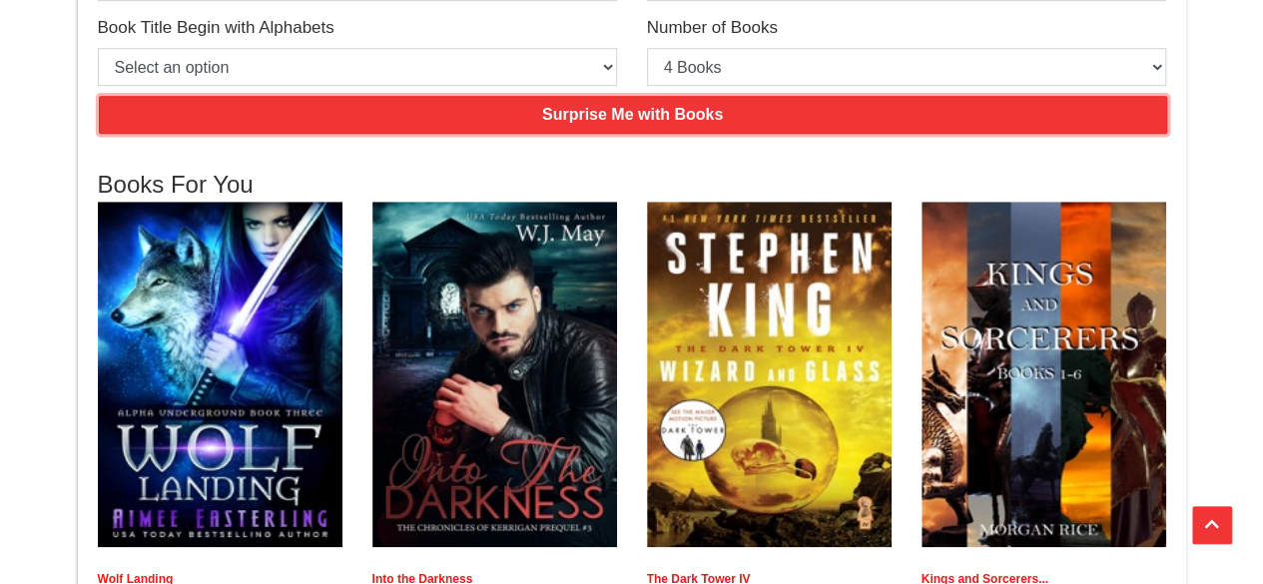
scroll to position [699, 0]
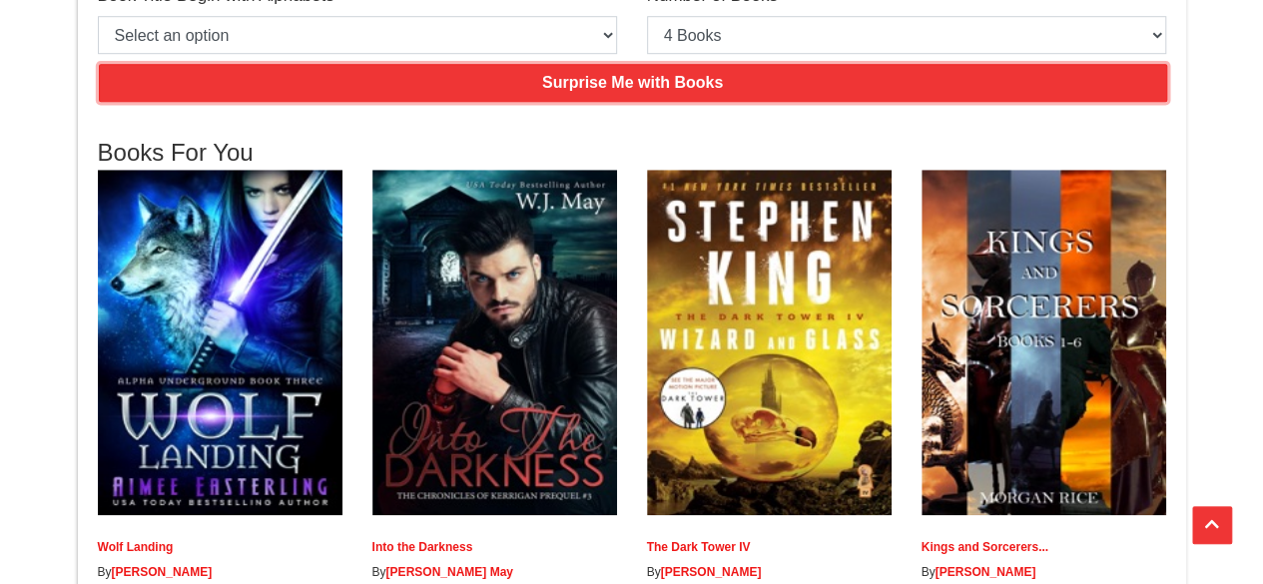
click at [663, 84] on input "Surprise Me with Books" at bounding box center [633, 83] width 1069 height 38
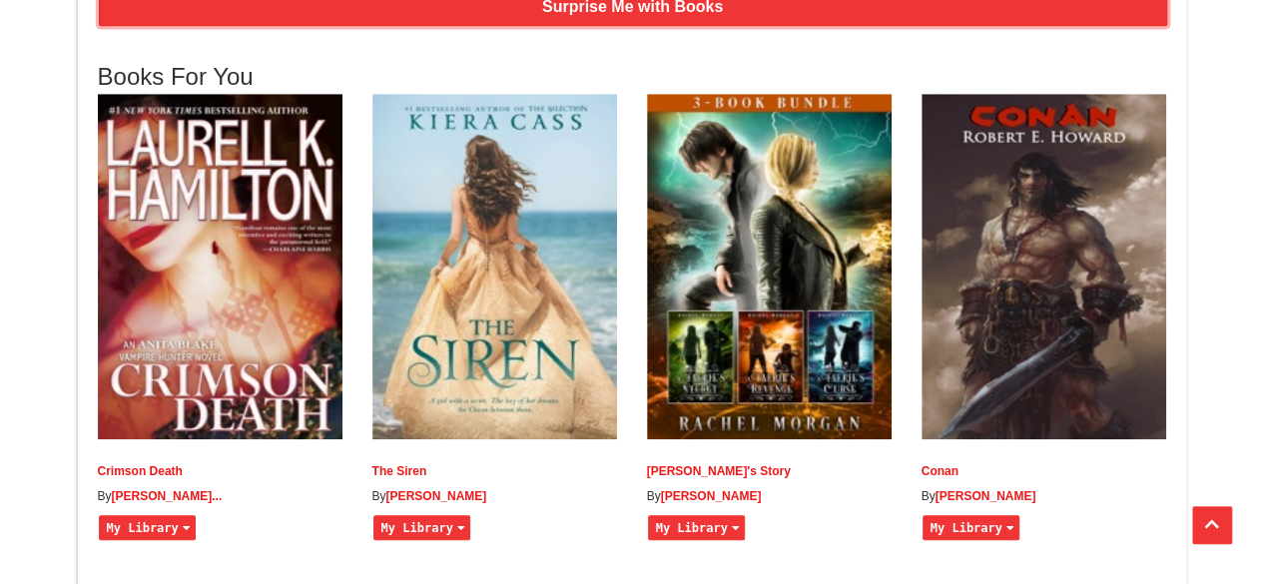
scroll to position [799, 0]
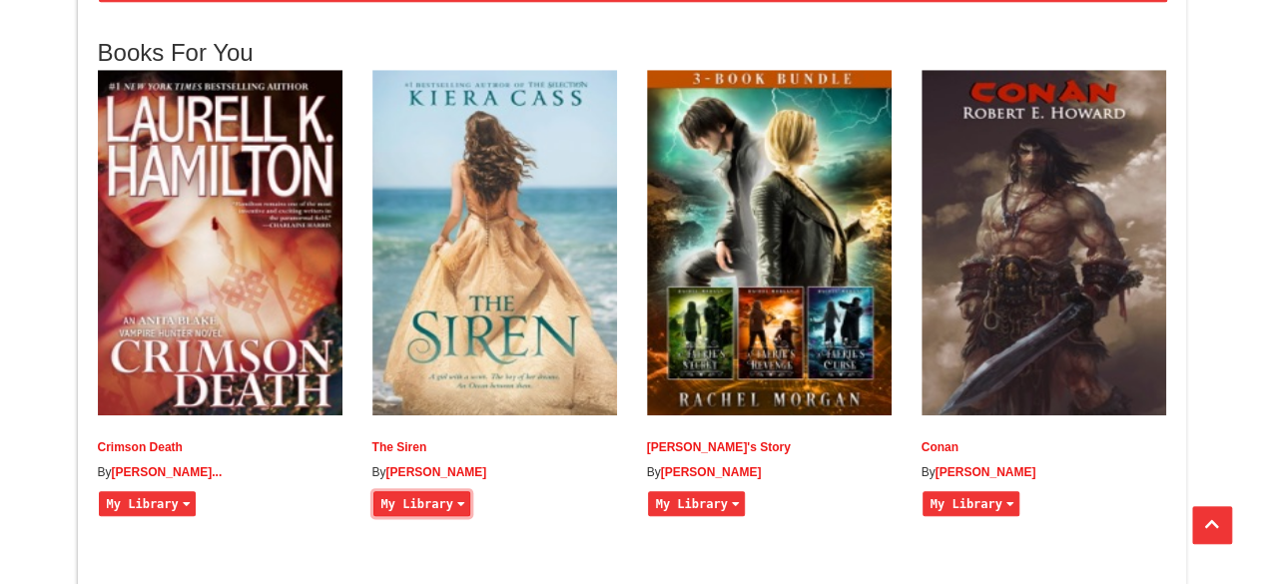
click at [443, 516] on button "My Library" at bounding box center [421, 503] width 97 height 25
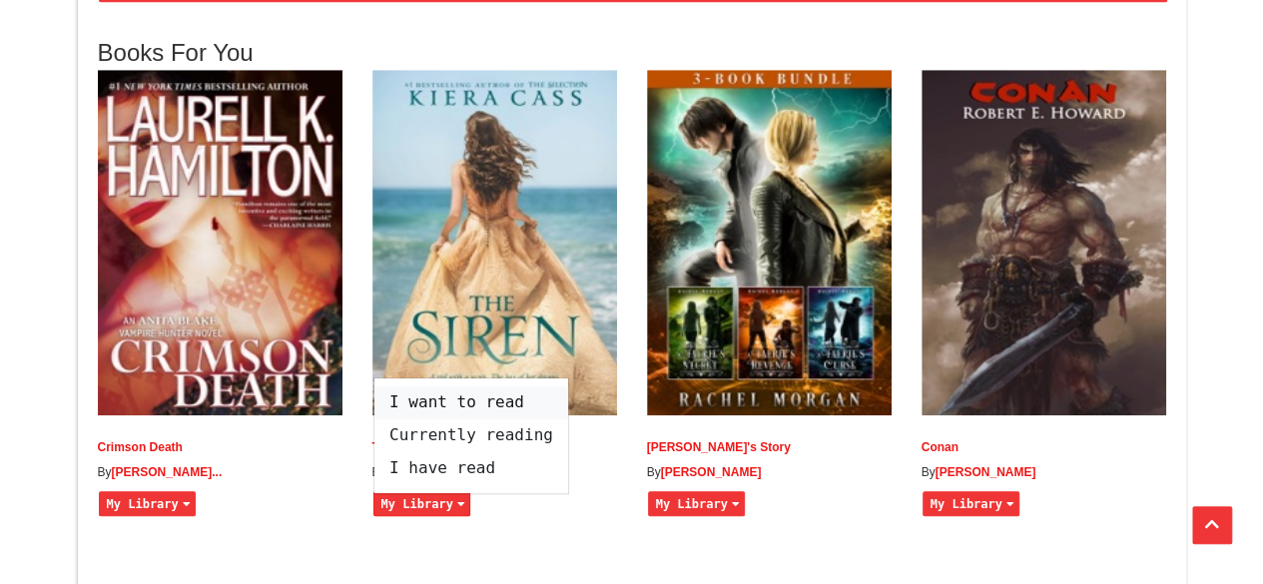
click at [456, 414] on span "I want to read" at bounding box center [471, 402] width 194 height 33
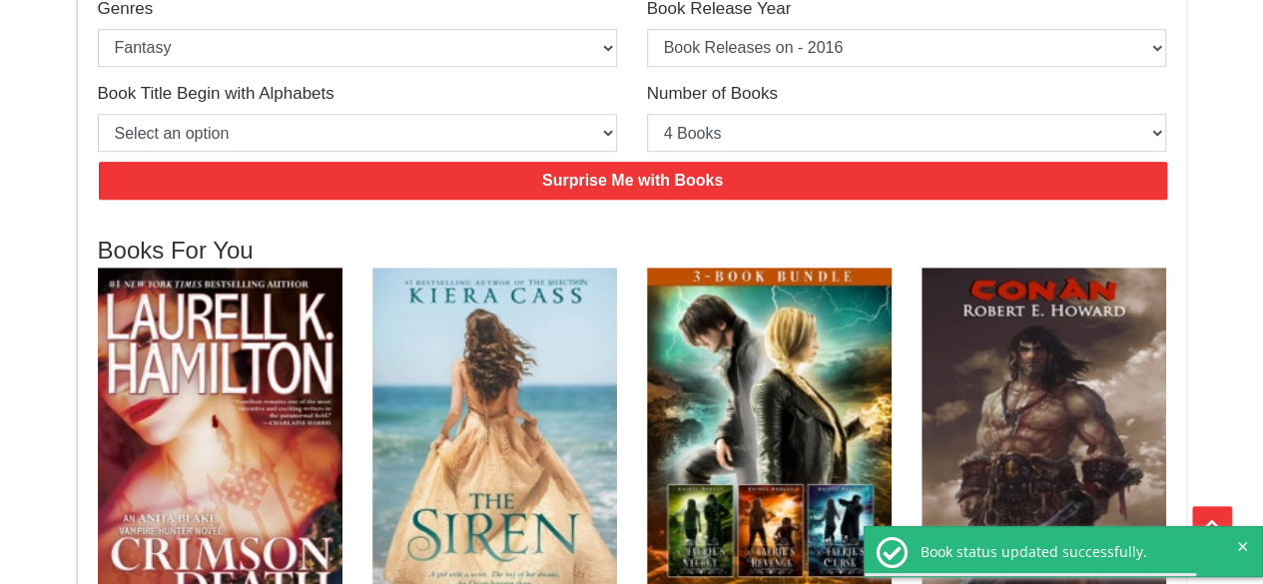
scroll to position [499, 0]
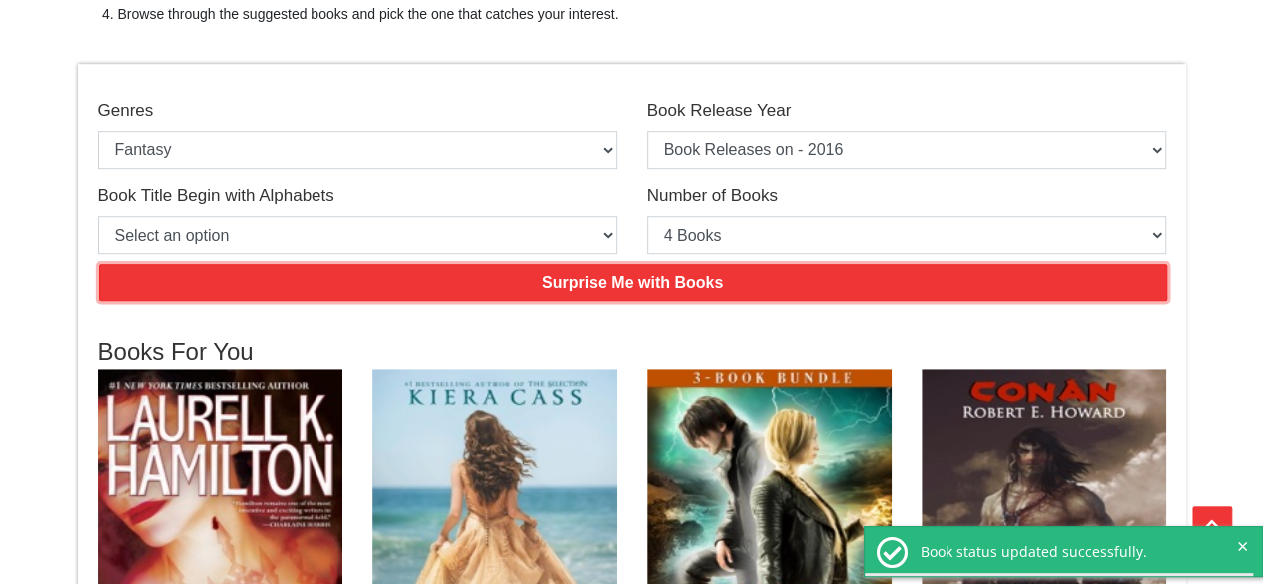
click at [737, 287] on input "Surprise Me with Books" at bounding box center [633, 283] width 1069 height 38
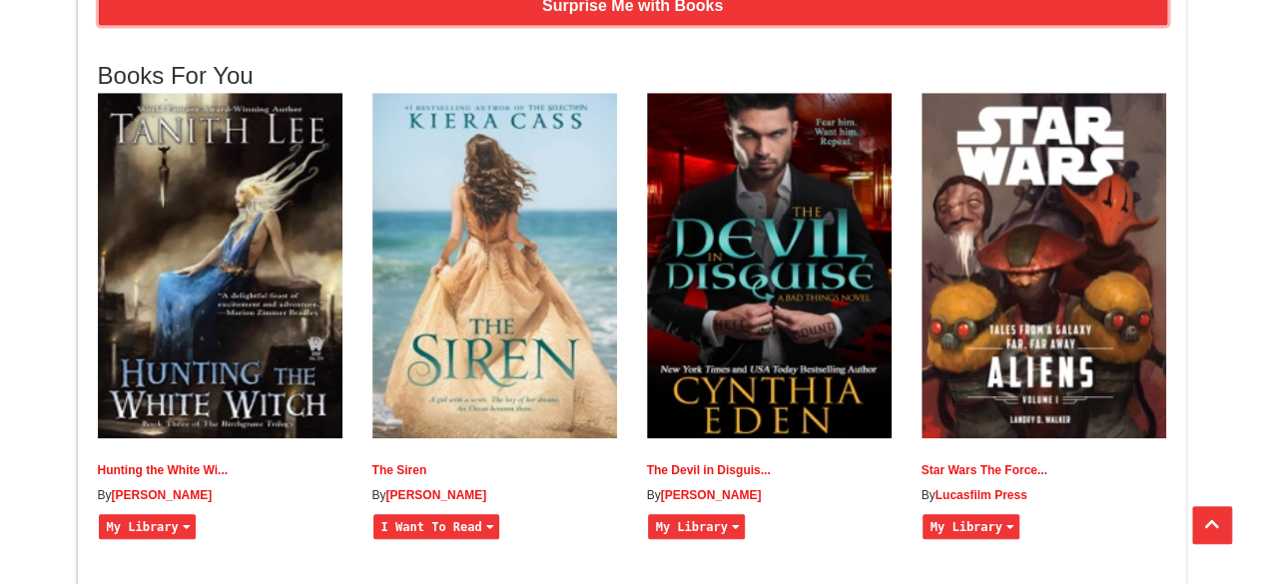
scroll to position [399, 0]
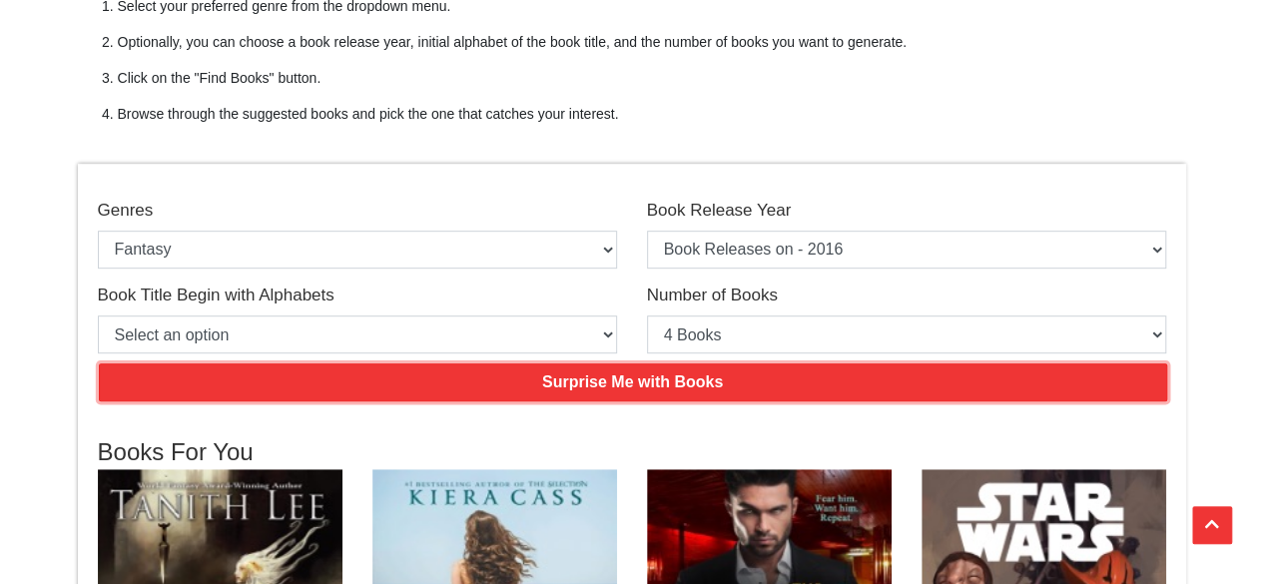
click at [589, 380] on input "Surprise Me with Books" at bounding box center [633, 382] width 1069 height 38
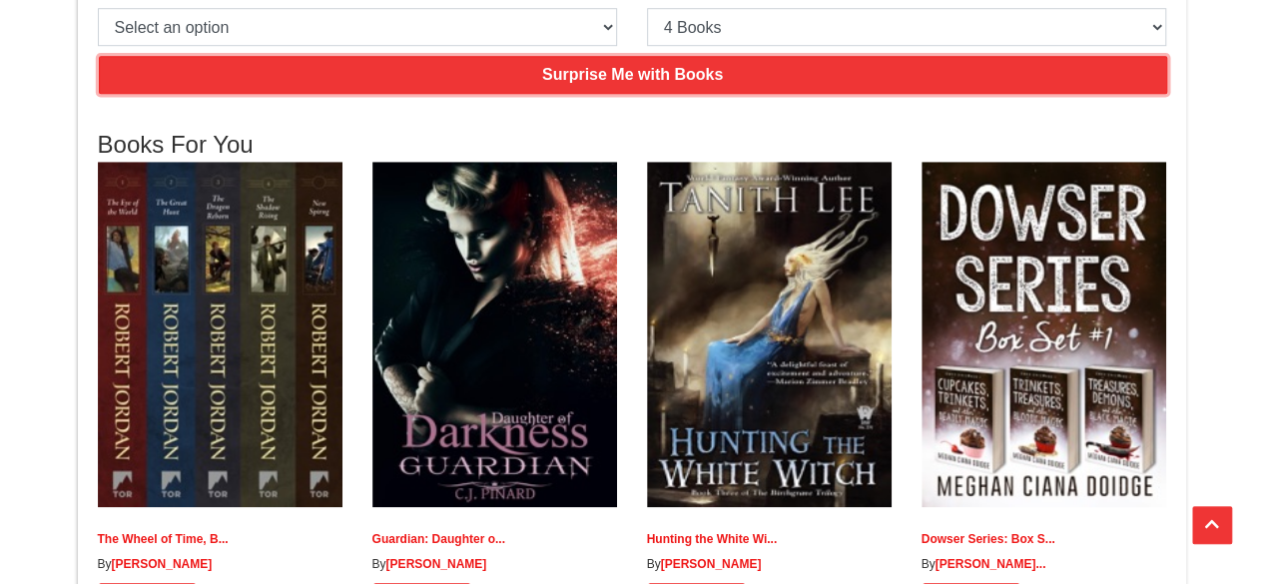
scroll to position [499, 0]
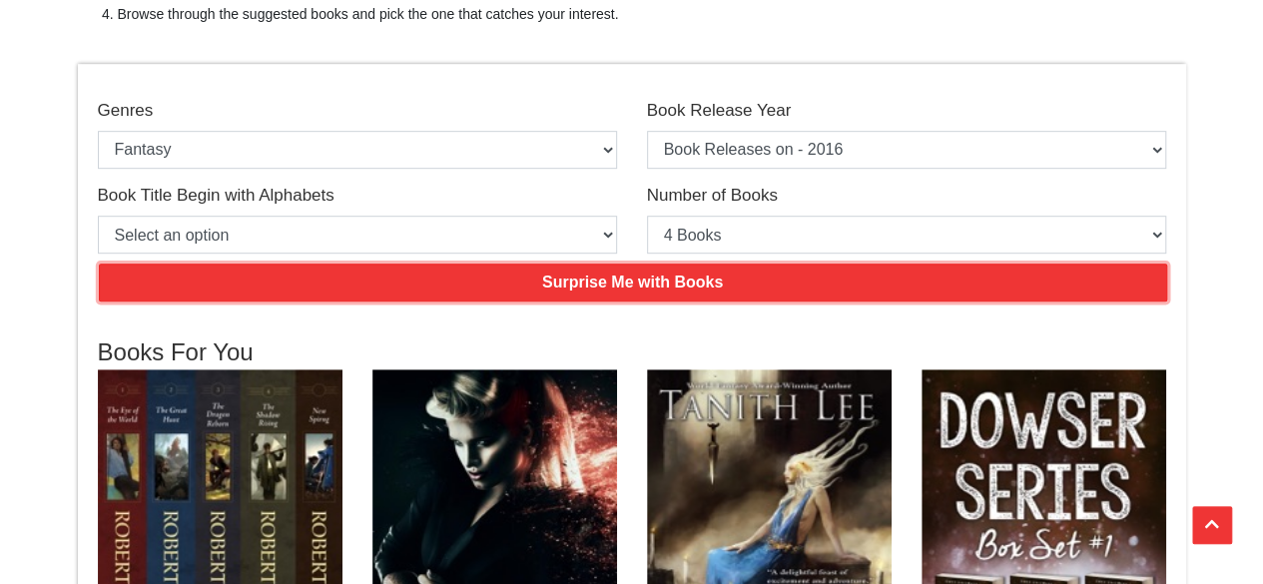
click at [575, 275] on input "Surprise Me with Books" at bounding box center [633, 283] width 1069 height 38
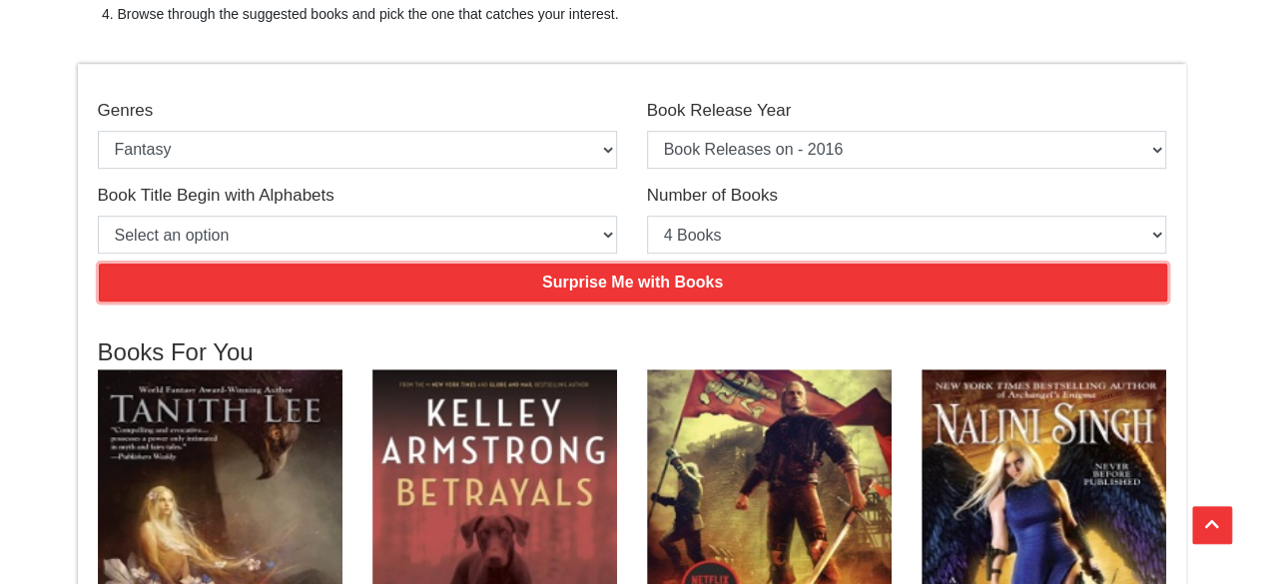
click at [570, 279] on input "Surprise Me with Books" at bounding box center [633, 283] width 1069 height 38
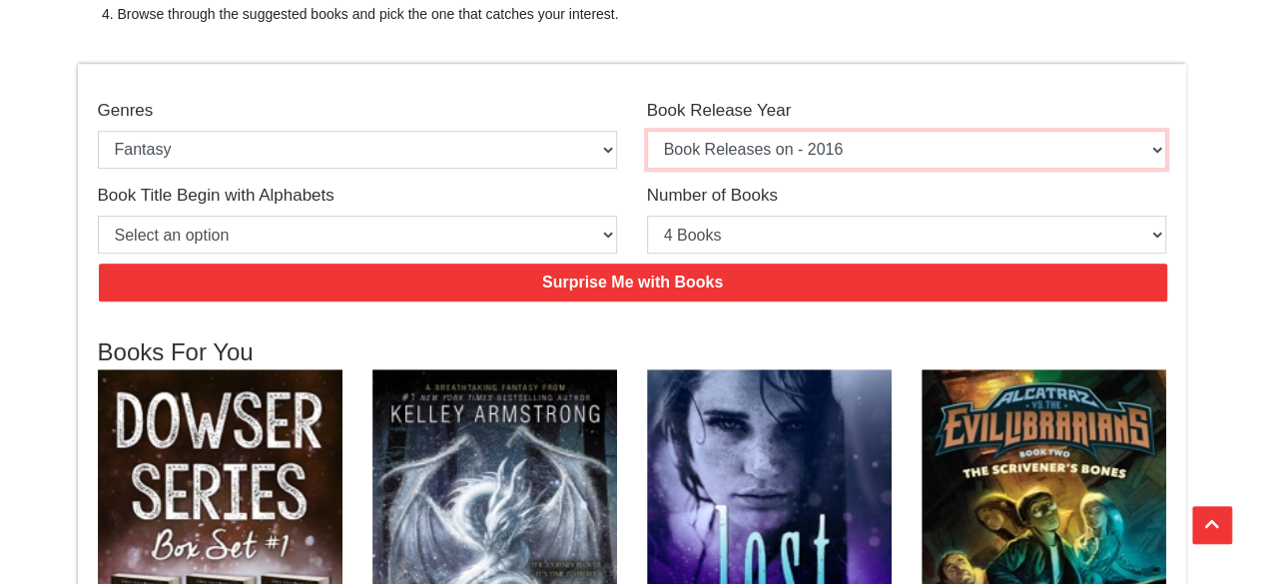
click at [787, 153] on select "Select an option Book Releases on - 2025 Book Releases on - 2024 Book Releases …" at bounding box center [906, 150] width 519 height 38
click at [647, 131] on select "Select an option Book Releases on - 2025 Book Releases on - 2024 Book Releases …" at bounding box center [906, 150] width 519 height 38
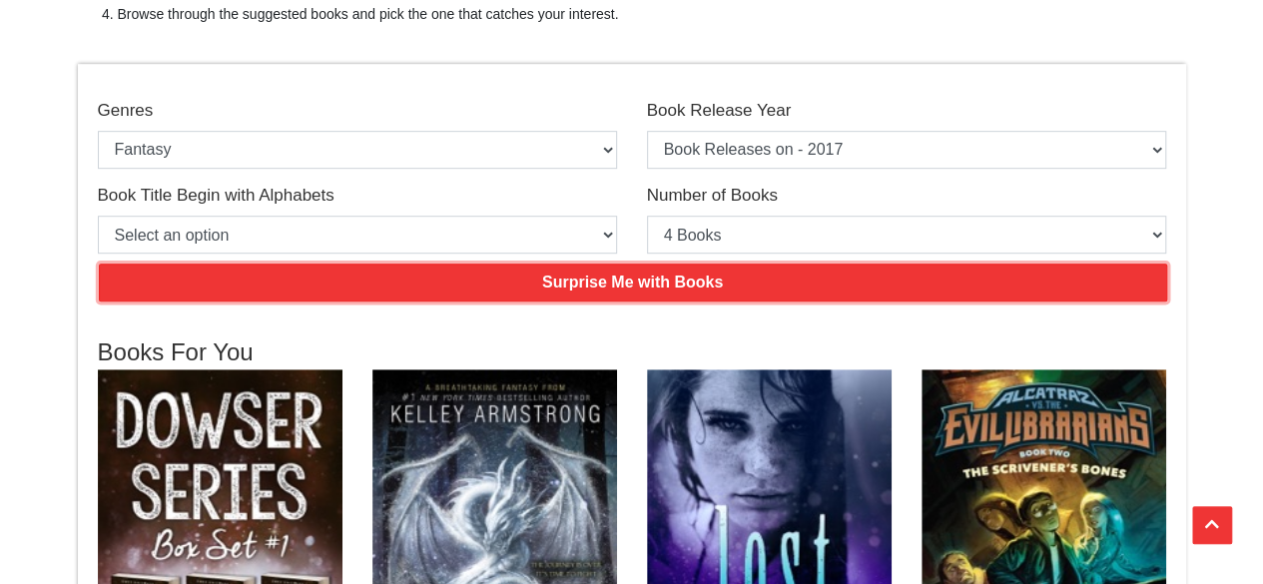
click at [651, 269] on input "Surprise Me with Books" at bounding box center [633, 283] width 1069 height 38
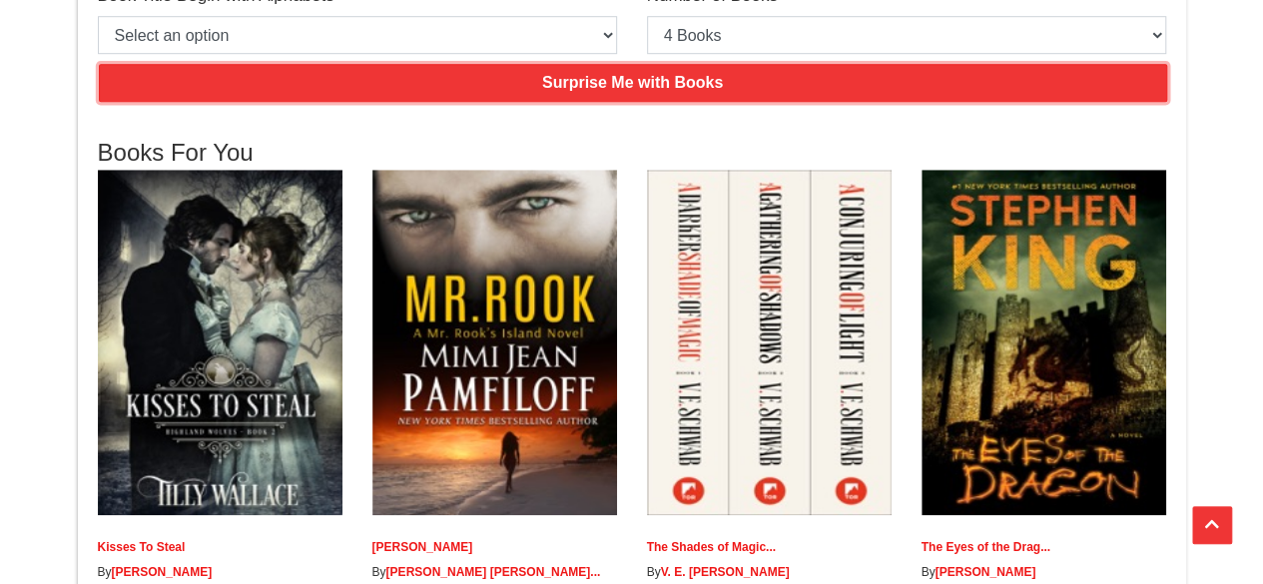
scroll to position [599, 0]
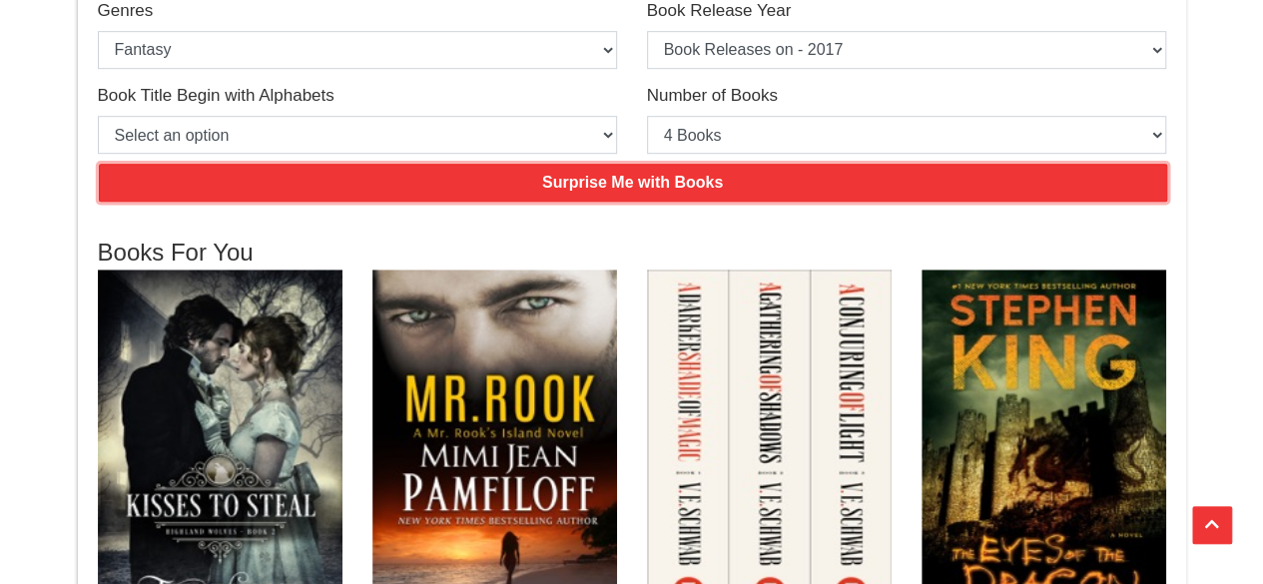
click at [573, 185] on input "Surprise Me with Books" at bounding box center [633, 183] width 1069 height 38
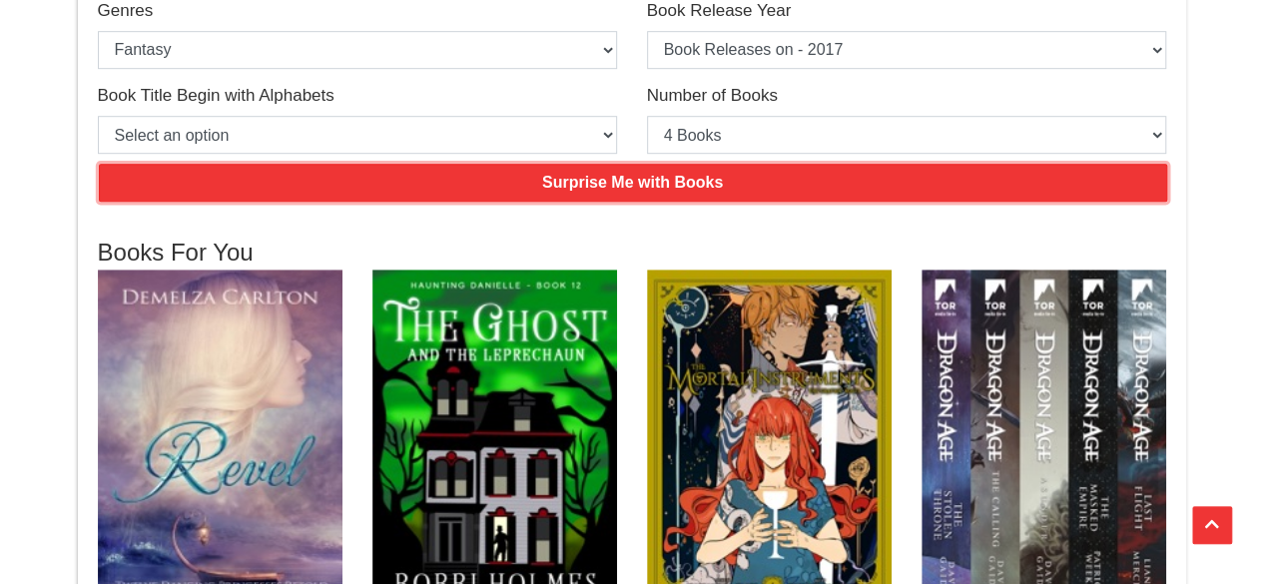
click at [573, 188] on input "Surprise Me with Books" at bounding box center [633, 183] width 1069 height 38
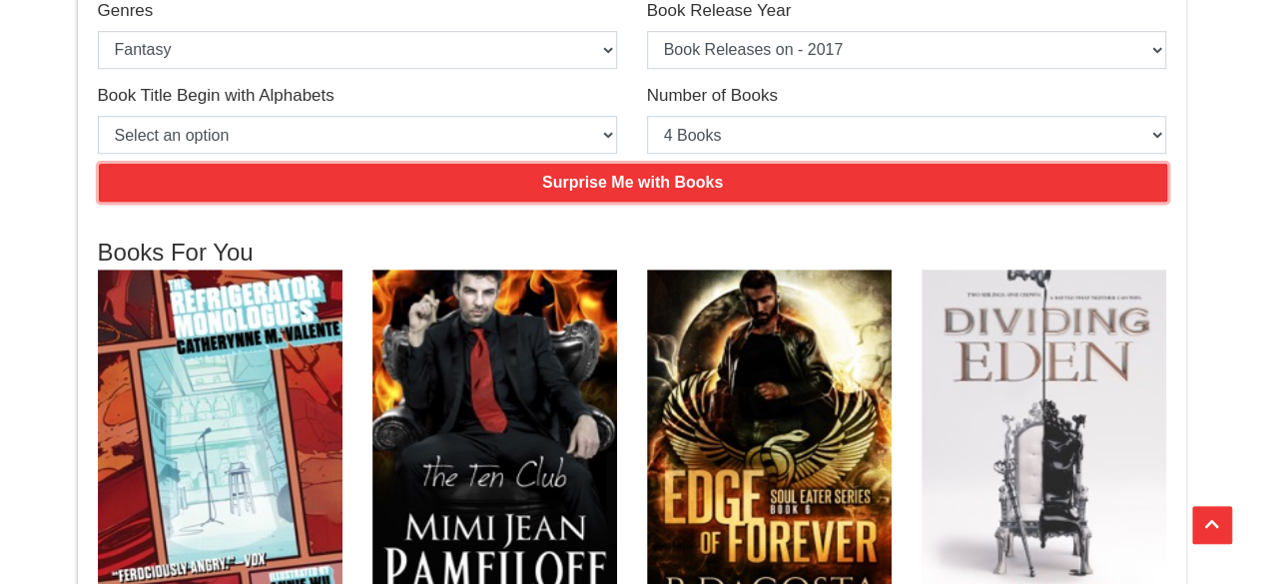
click at [573, 188] on input "Surprise Me with Books" at bounding box center [633, 183] width 1069 height 38
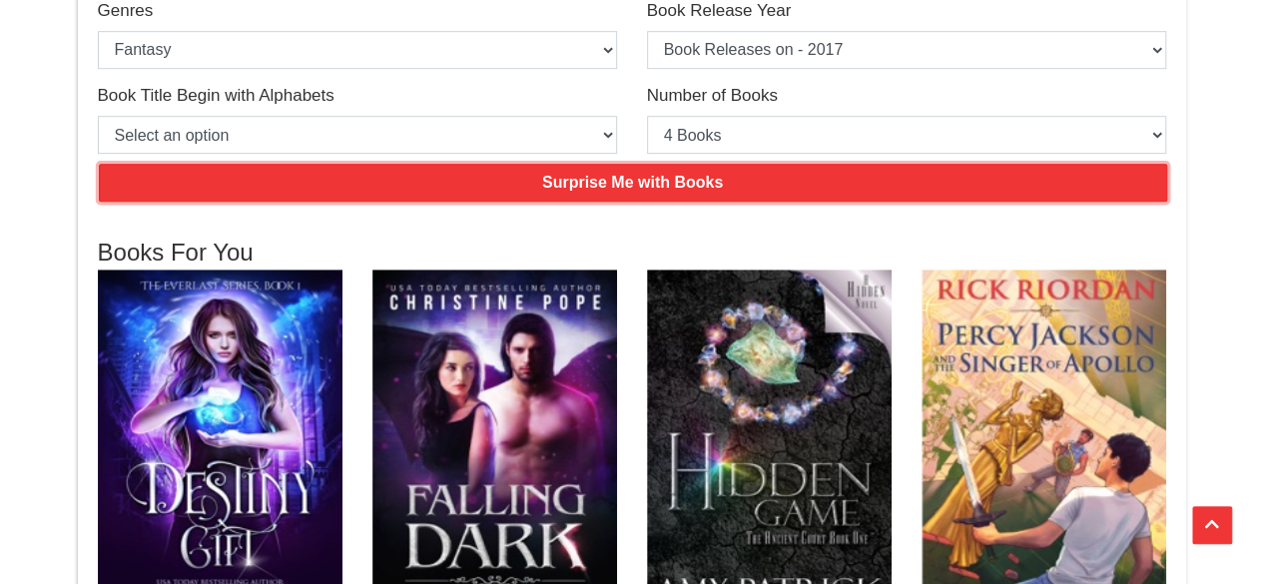
click at [573, 188] on input "Surprise Me with Books" at bounding box center [633, 183] width 1069 height 38
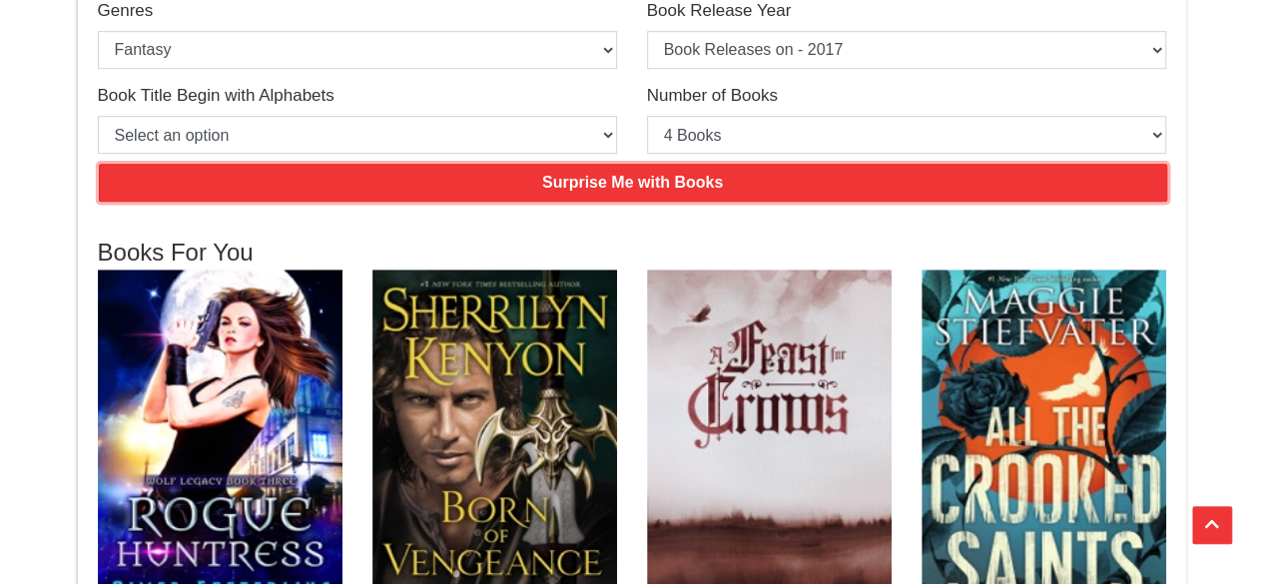
click at [573, 189] on input "Surprise Me with Books" at bounding box center [633, 183] width 1069 height 38
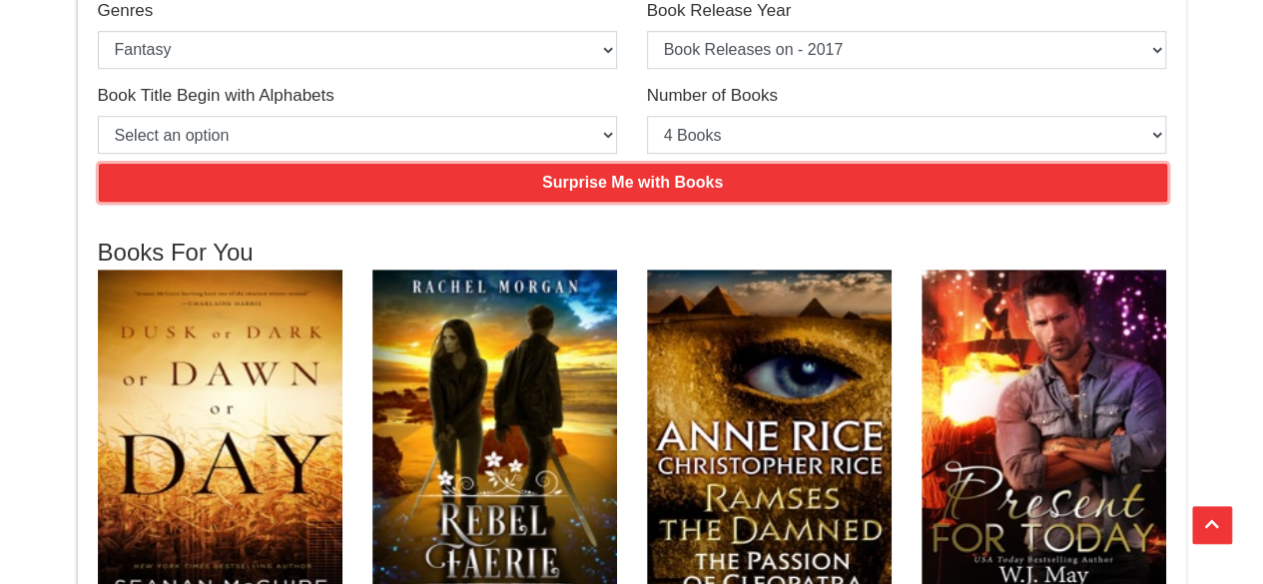
click at [573, 189] on input "Surprise Me with Books" at bounding box center [633, 183] width 1069 height 38
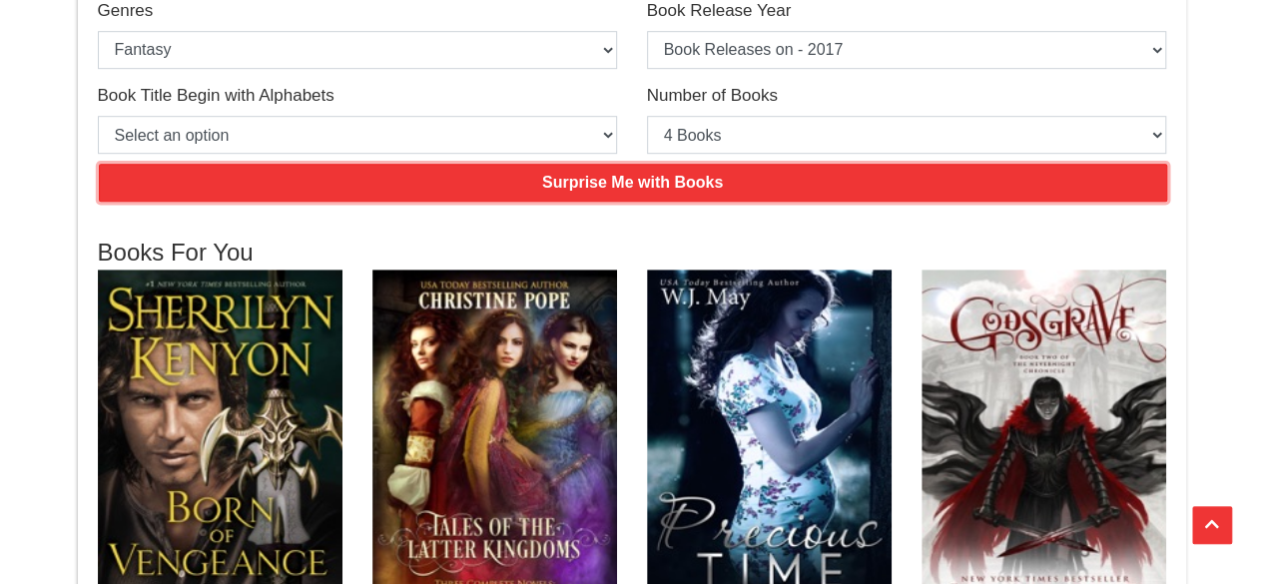
click at [575, 190] on input "Surprise Me with Books" at bounding box center [633, 183] width 1069 height 38
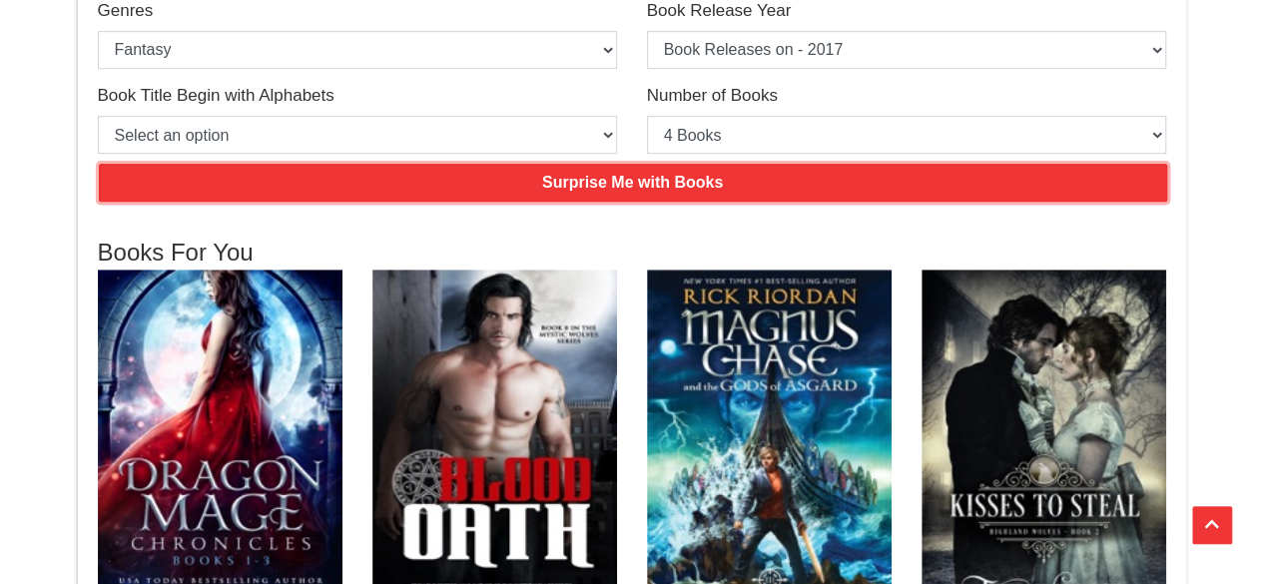
click at [575, 190] on input "Surprise Me with Books" at bounding box center [633, 183] width 1069 height 38
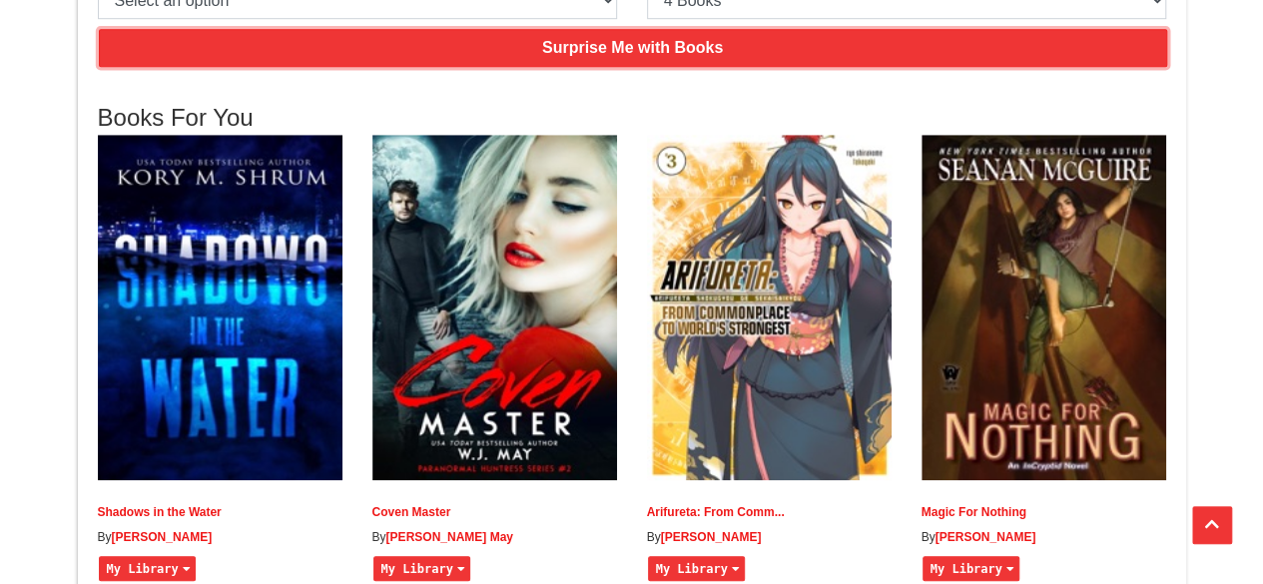
scroll to position [499, 0]
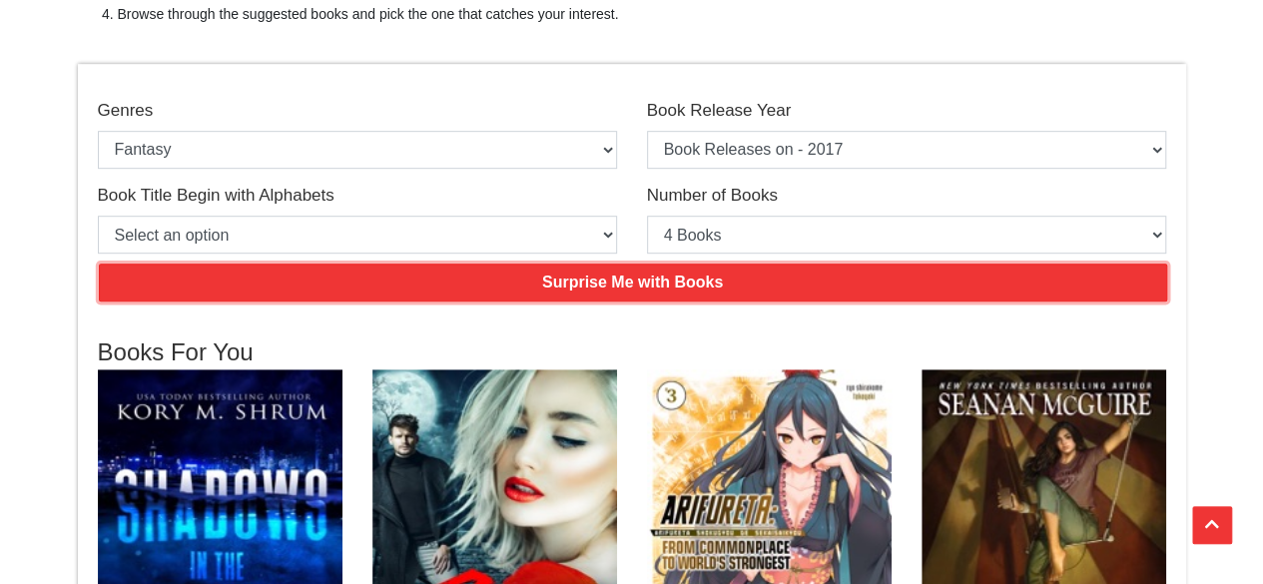
click at [561, 275] on input "Surprise Me with Books" at bounding box center [633, 283] width 1069 height 38
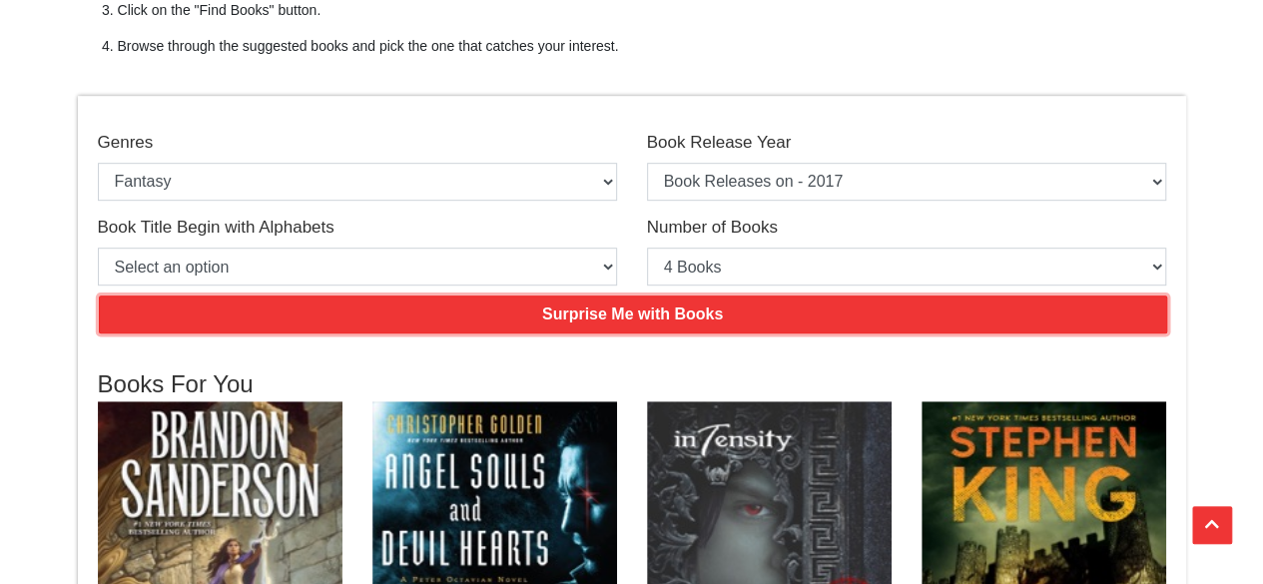
scroll to position [300, 0]
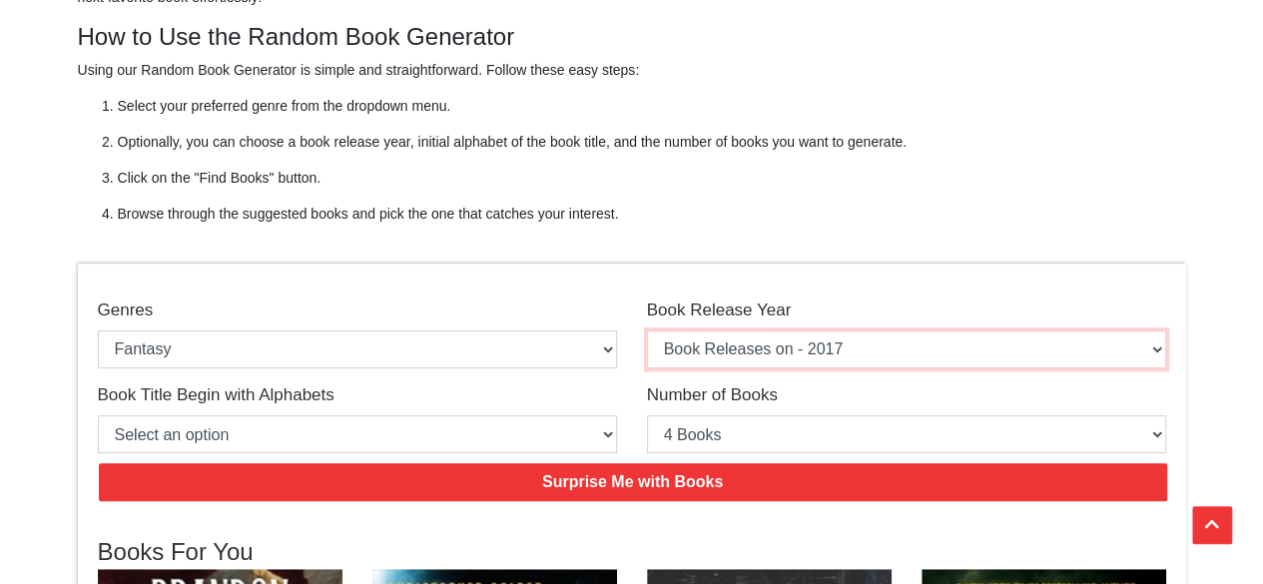
click at [717, 349] on select "Select an option Book Releases on - 2025 Book Releases on - 2024 Book Releases …" at bounding box center [906, 350] width 519 height 38
click at [647, 331] on select "Select an option Book Releases on - 2025 Book Releases on - 2024 Book Releases …" at bounding box center [906, 350] width 519 height 38
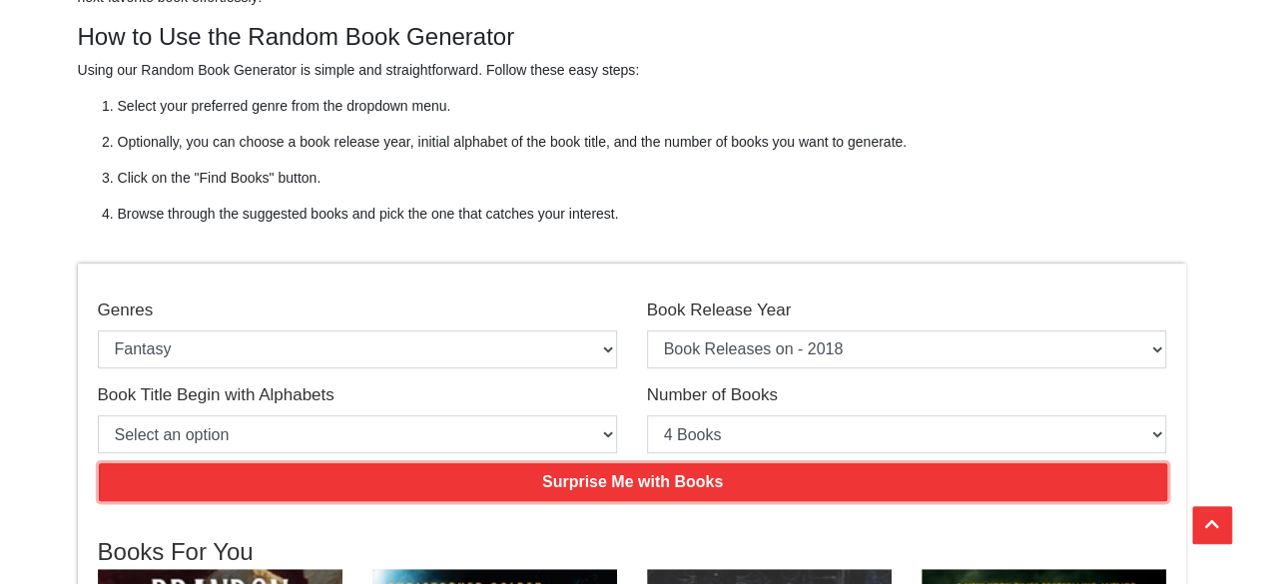
click at [537, 488] on input "Surprise Me with Books" at bounding box center [633, 482] width 1069 height 38
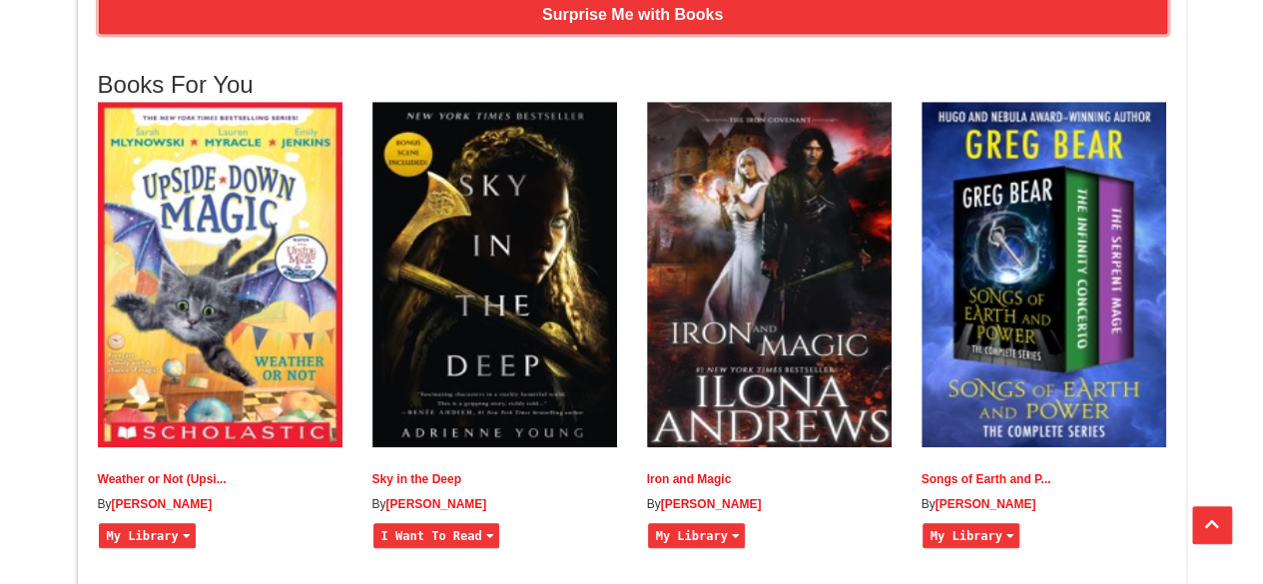
scroll to position [799, 0]
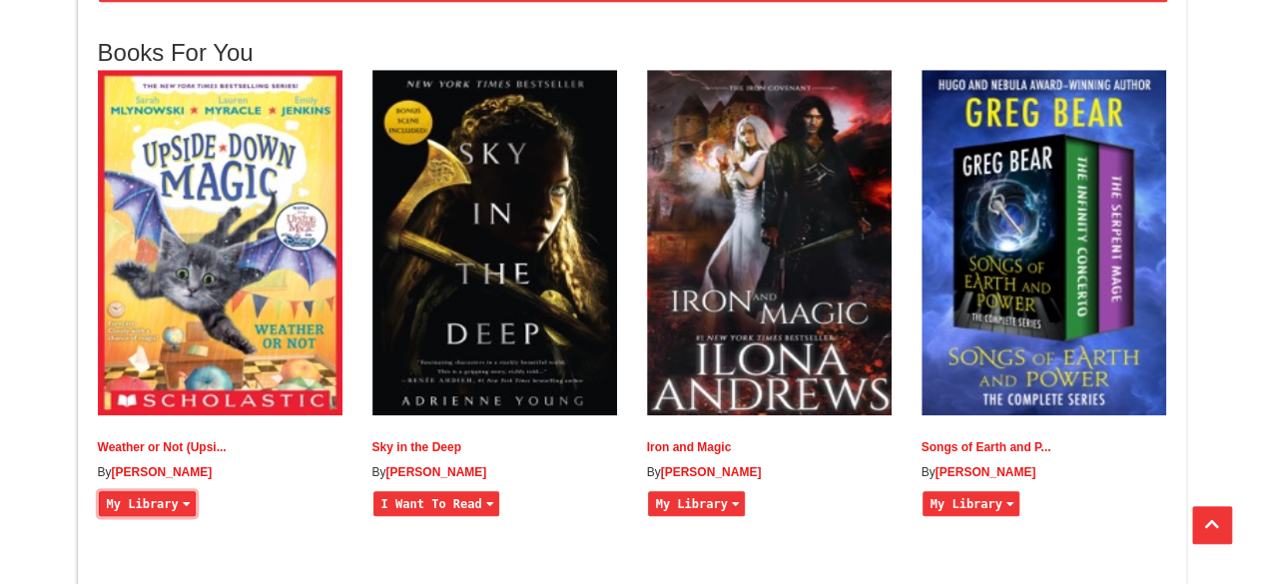
click at [167, 516] on button "My Library" at bounding box center [147, 503] width 97 height 25
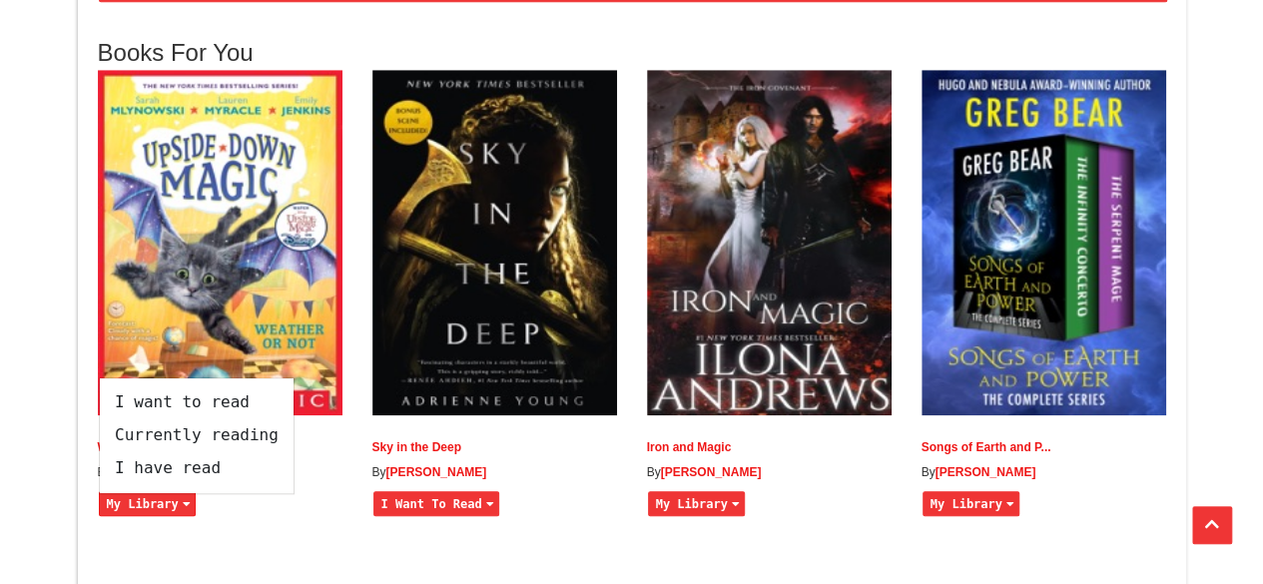
click at [276, 546] on div "Weather or Not (Upsi... By [PERSON_NAME] My Library I want to read Currently re…" at bounding box center [632, 308] width 1098 height 476
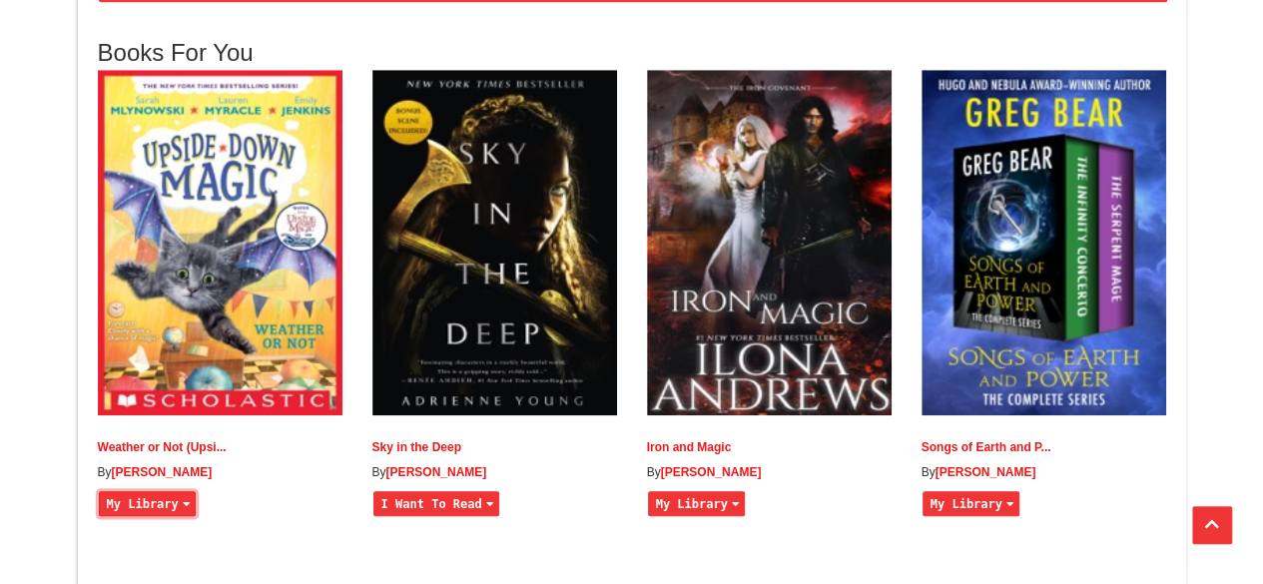
click at [142, 516] on button "My Library" at bounding box center [147, 503] width 97 height 25
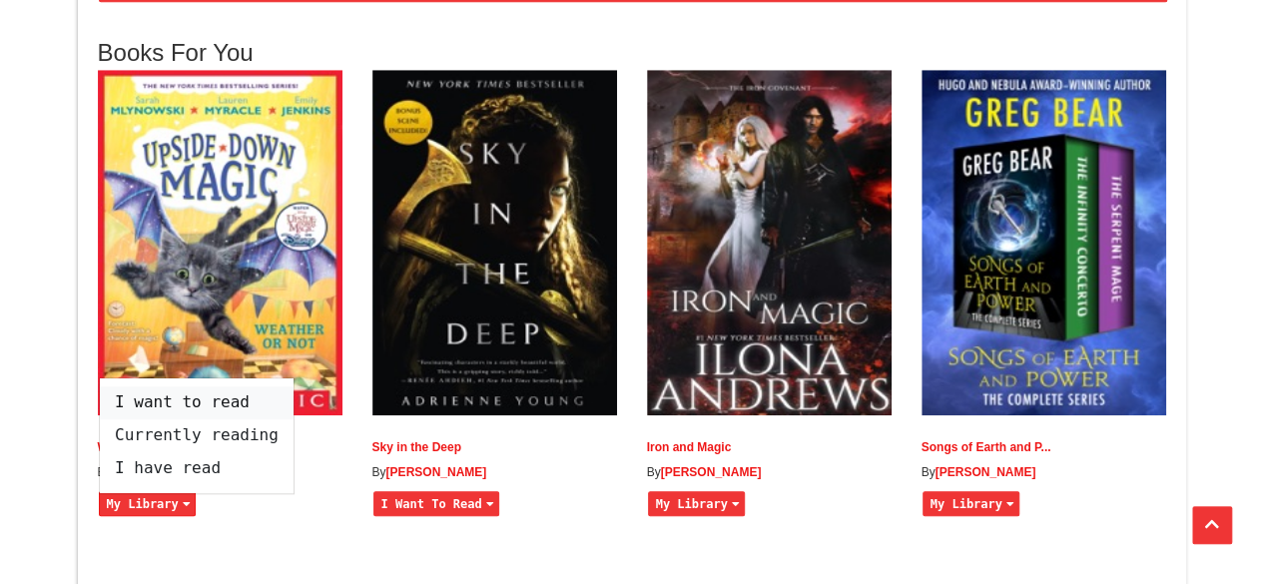
click at [166, 414] on span "I want to read" at bounding box center [197, 402] width 194 height 33
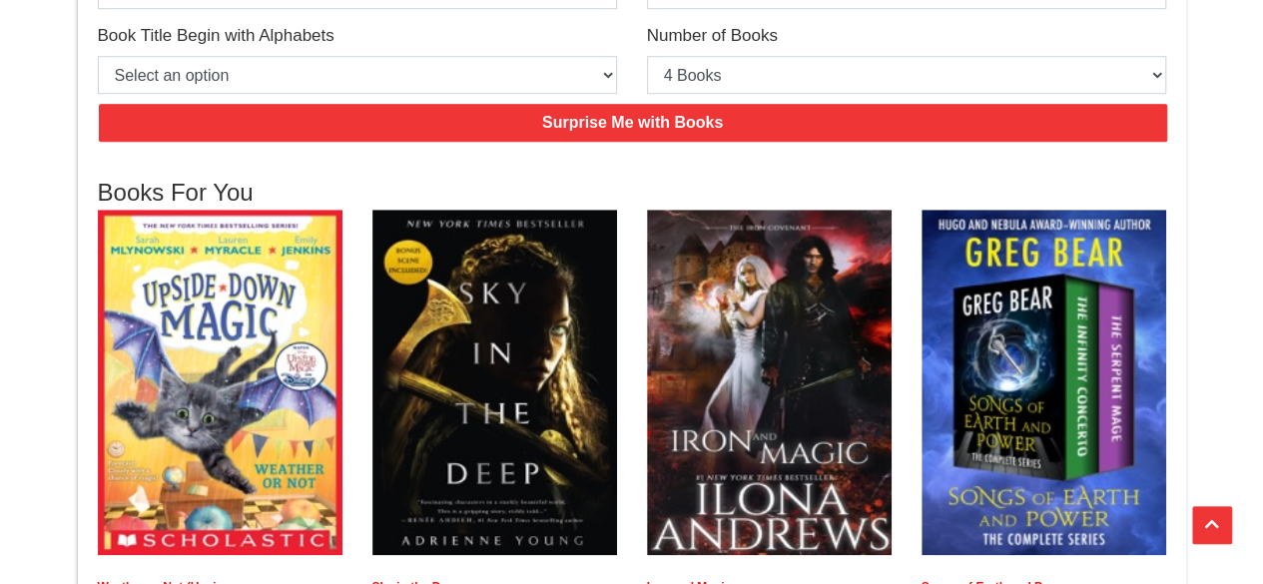
scroll to position [499, 0]
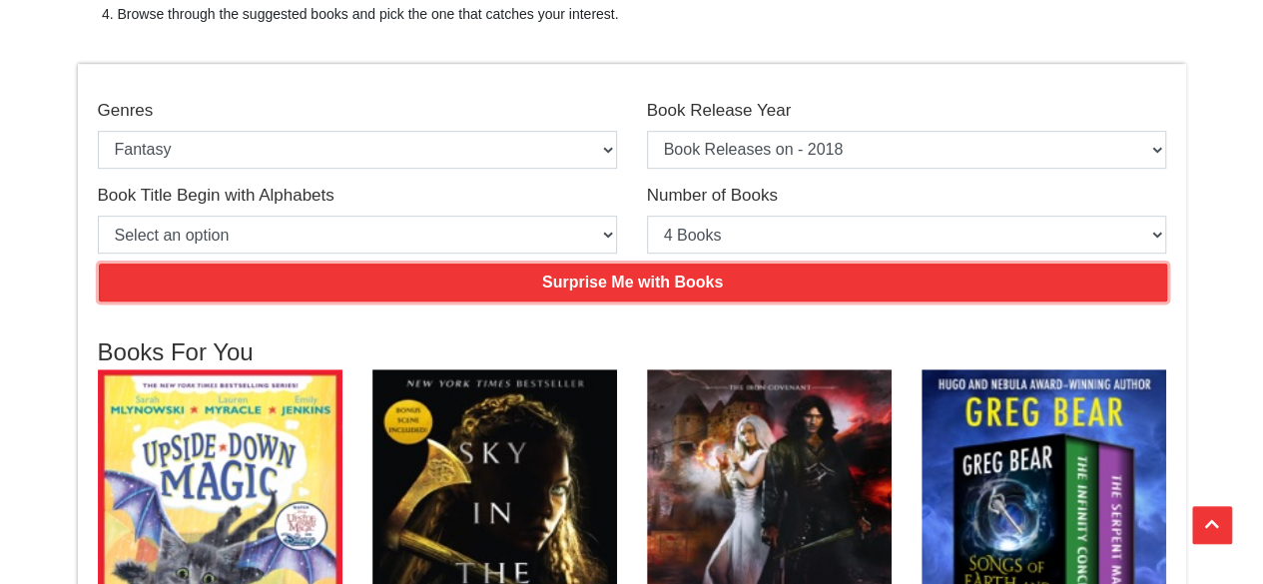
click at [682, 275] on input "Surprise Me with Books" at bounding box center [633, 283] width 1069 height 38
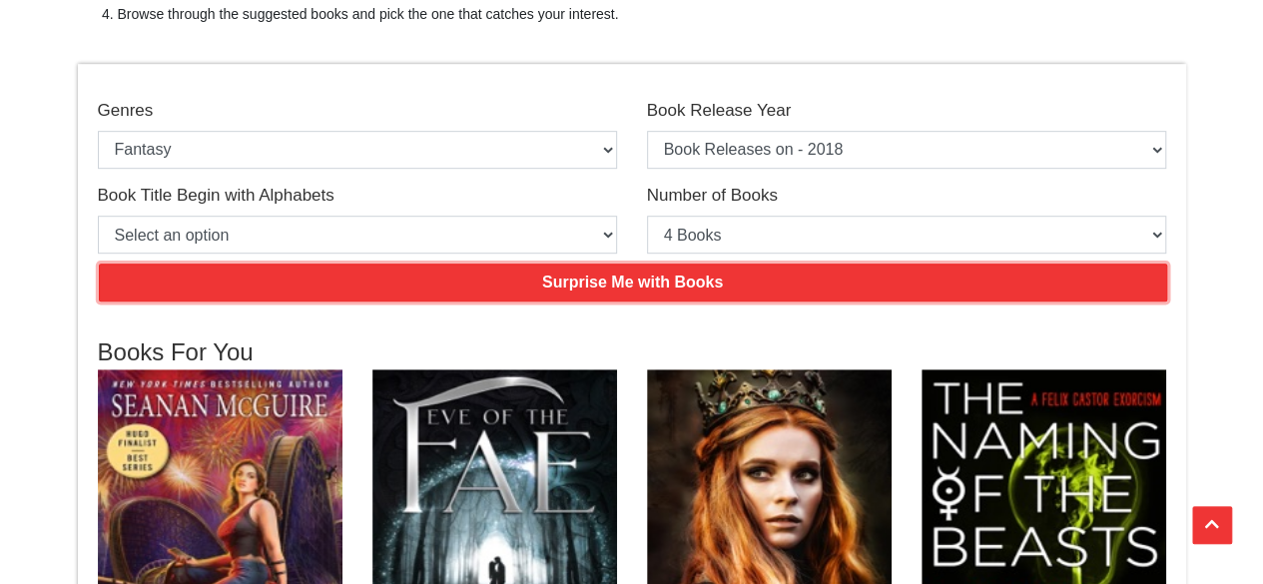
click at [581, 279] on input "Surprise Me with Books" at bounding box center [633, 283] width 1069 height 38
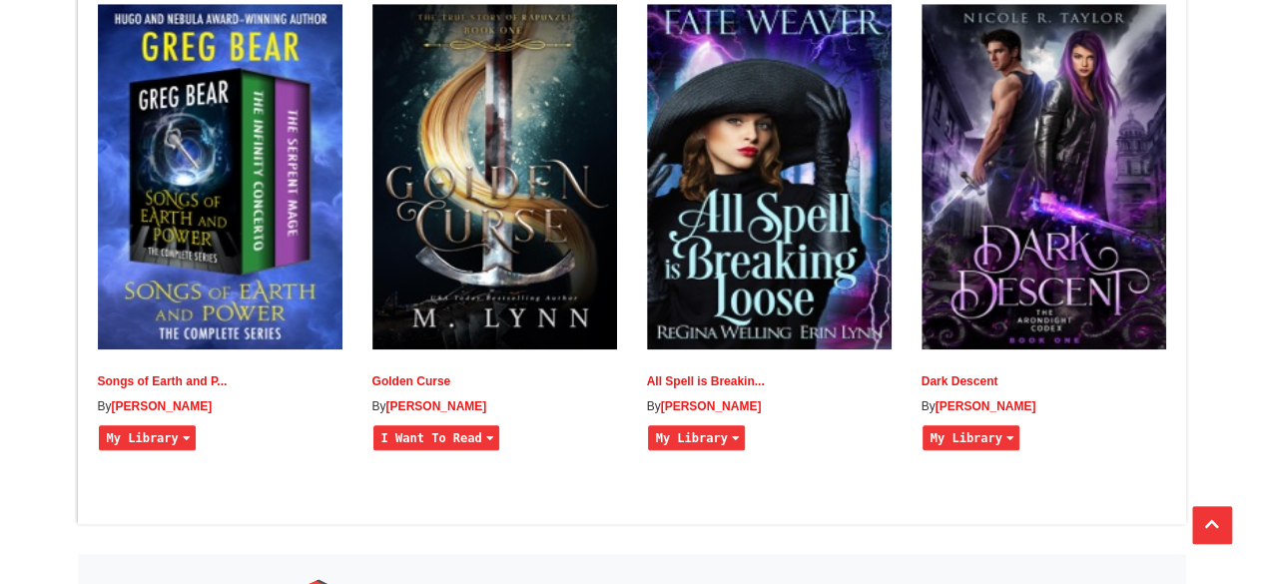
scroll to position [899, 0]
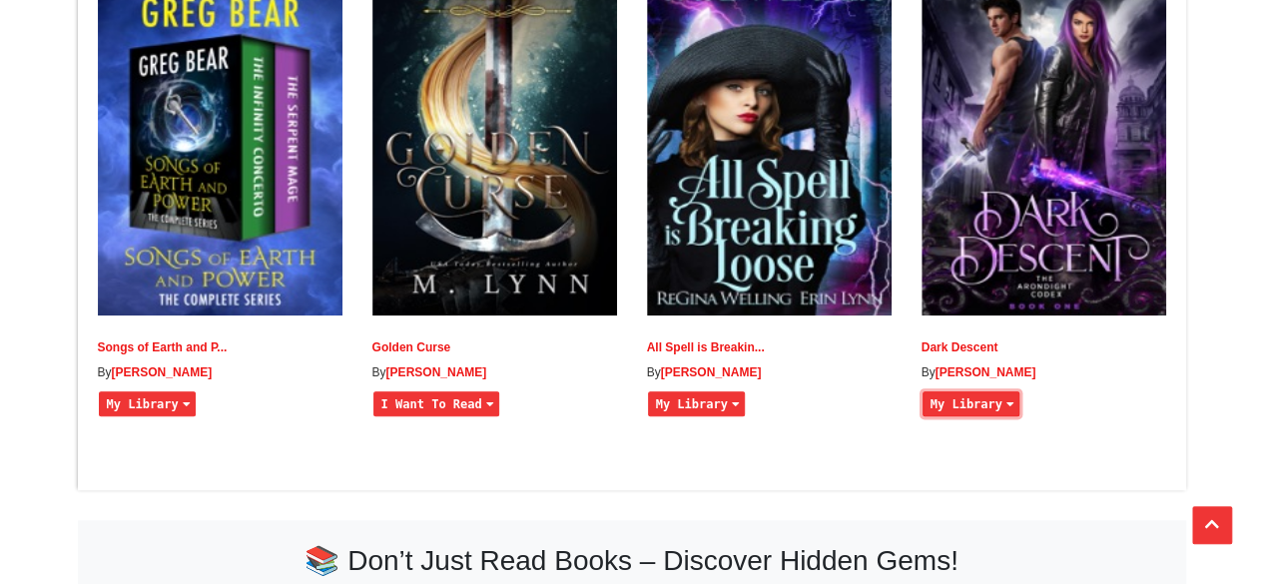
click at [947, 416] on button "My Library" at bounding box center [971, 403] width 97 height 25
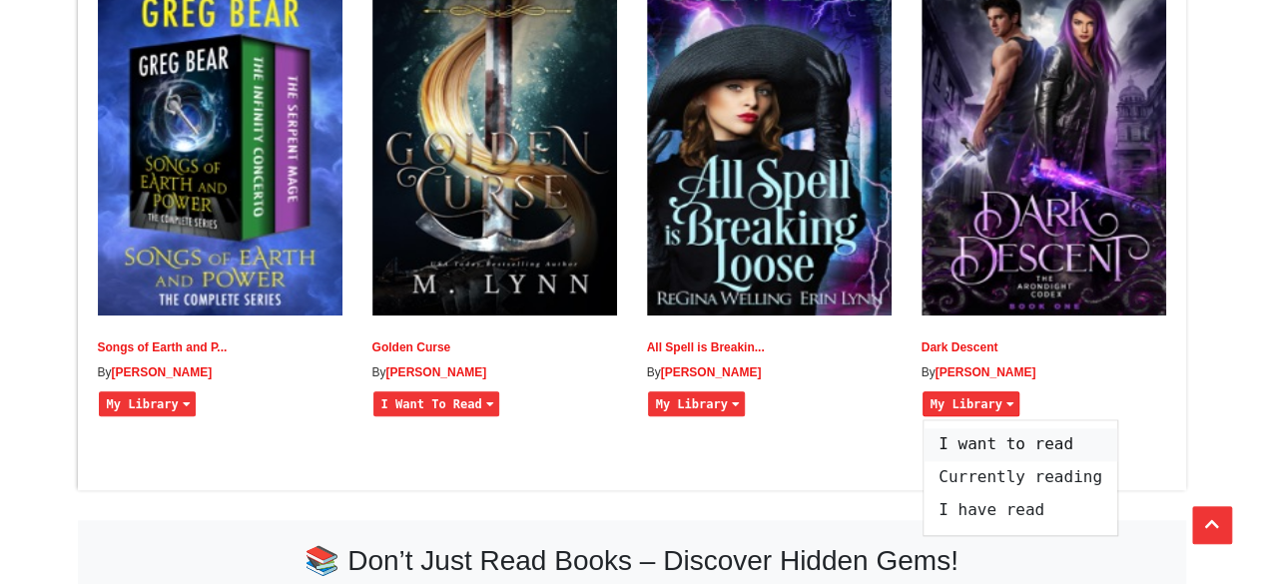
click at [959, 456] on span "I want to read" at bounding box center [1021, 444] width 194 height 33
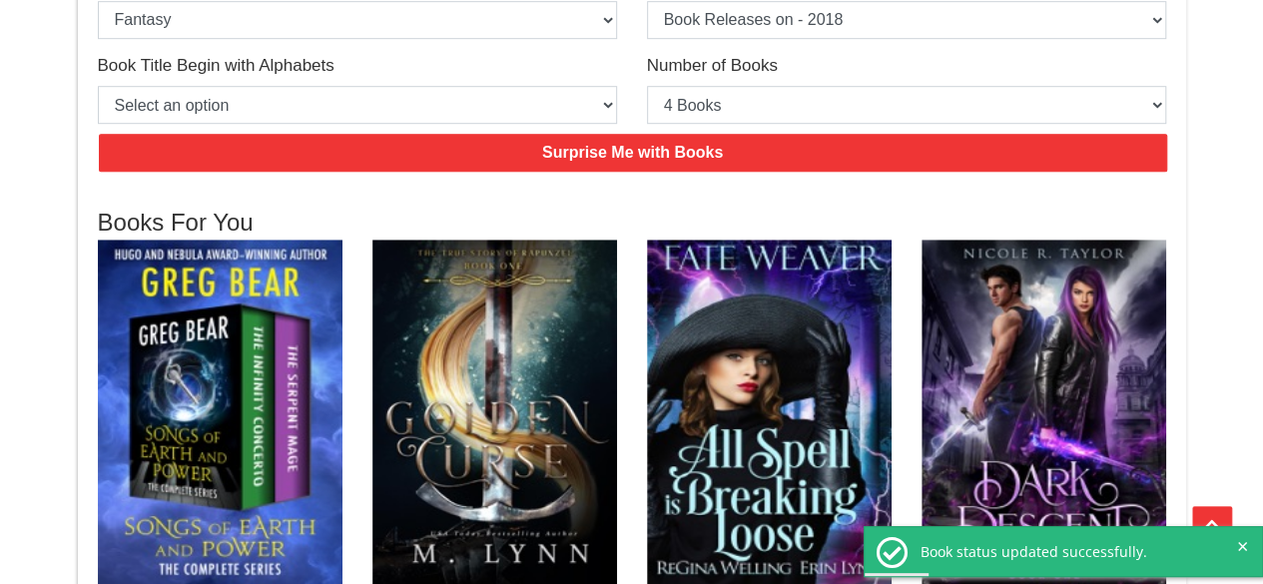
scroll to position [599, 0]
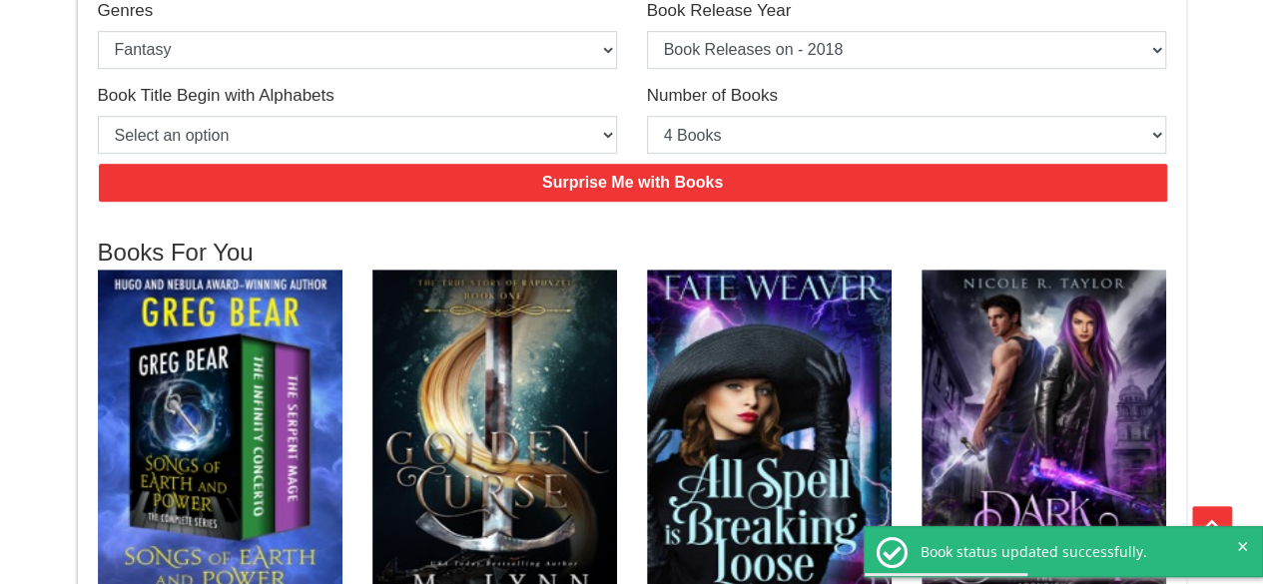
click at [683, 158] on div "Surprise Me with Books" at bounding box center [632, 183] width 1098 height 58
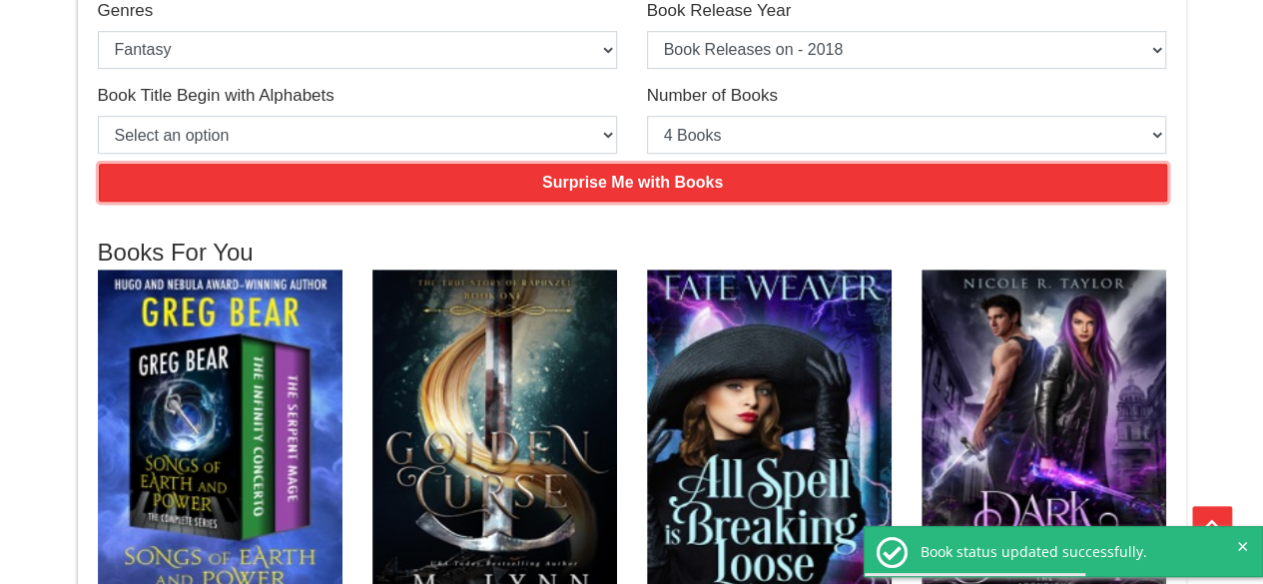
click at [673, 189] on input "Surprise Me with Books" at bounding box center [633, 183] width 1069 height 38
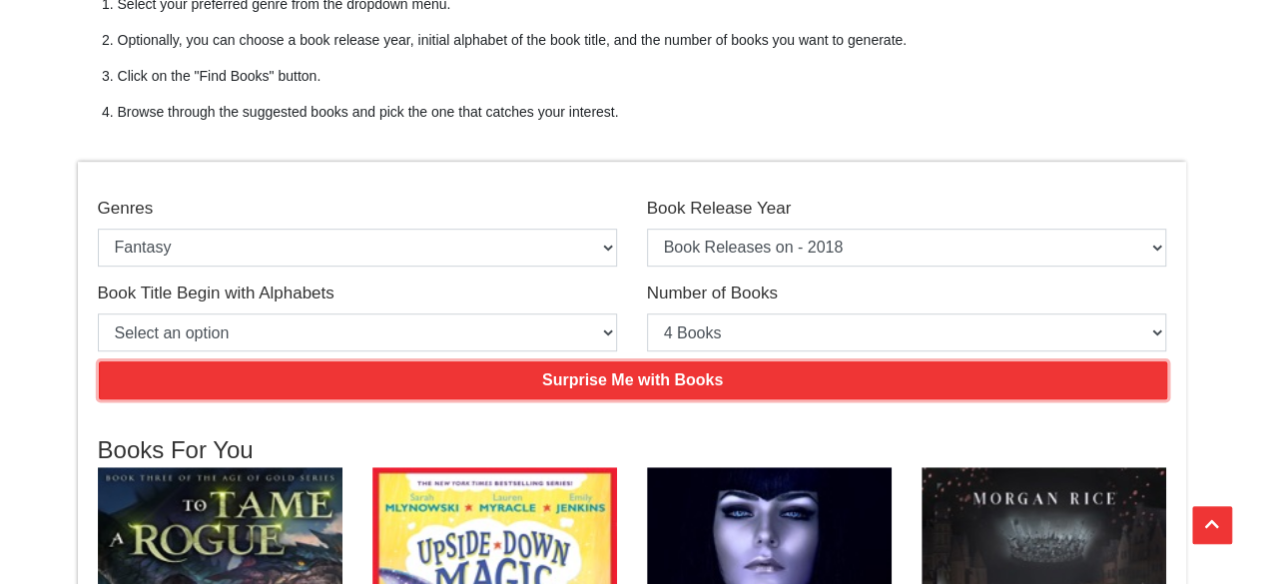
scroll to position [399, 0]
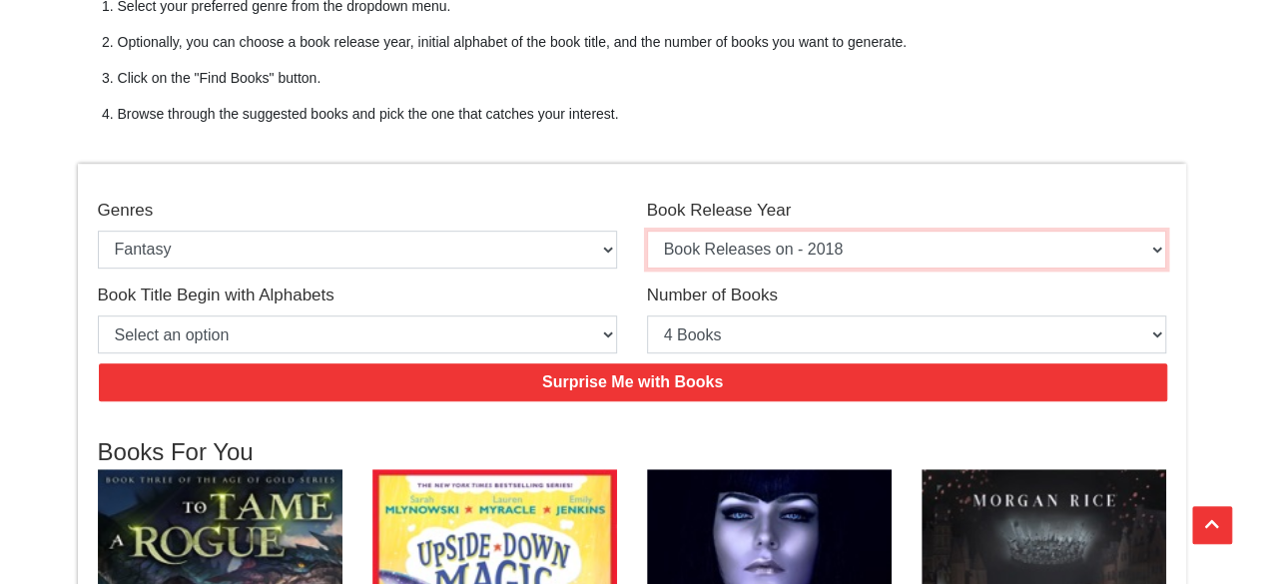
click at [845, 247] on select "Select an option Book Releases on - 2025 Book Releases on - 2024 Book Releases …" at bounding box center [906, 250] width 519 height 38
click at [647, 231] on select "Select an option Book Releases on - 2025 Book Releases on - 2024 Book Releases …" at bounding box center [906, 250] width 519 height 38
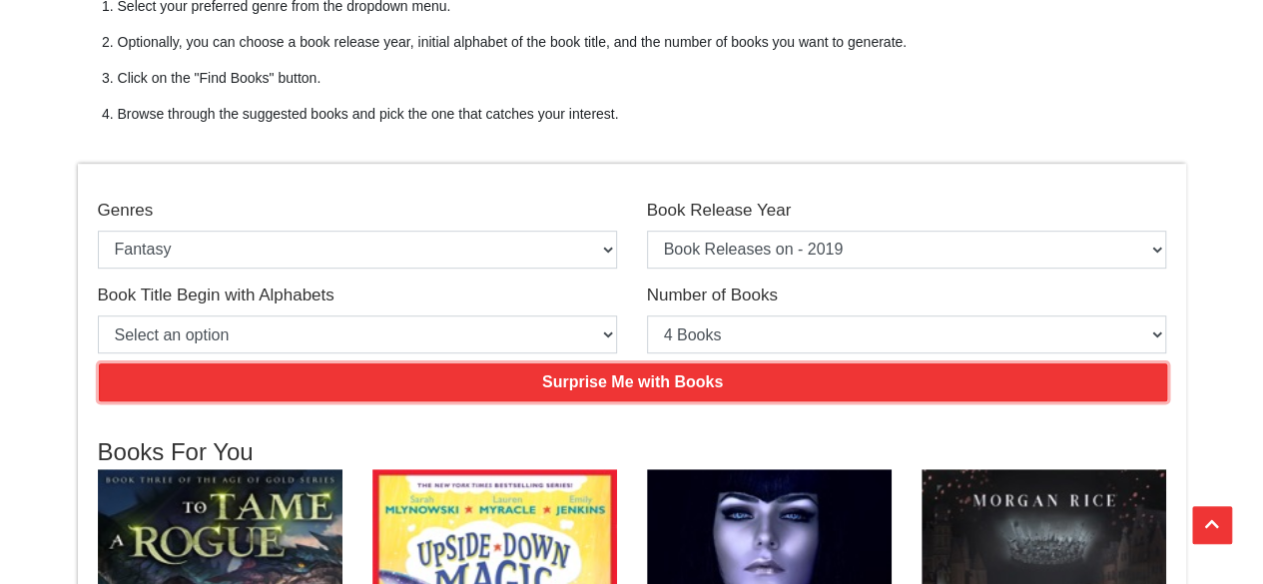
click at [734, 376] on input "Surprise Me with Books" at bounding box center [633, 382] width 1069 height 38
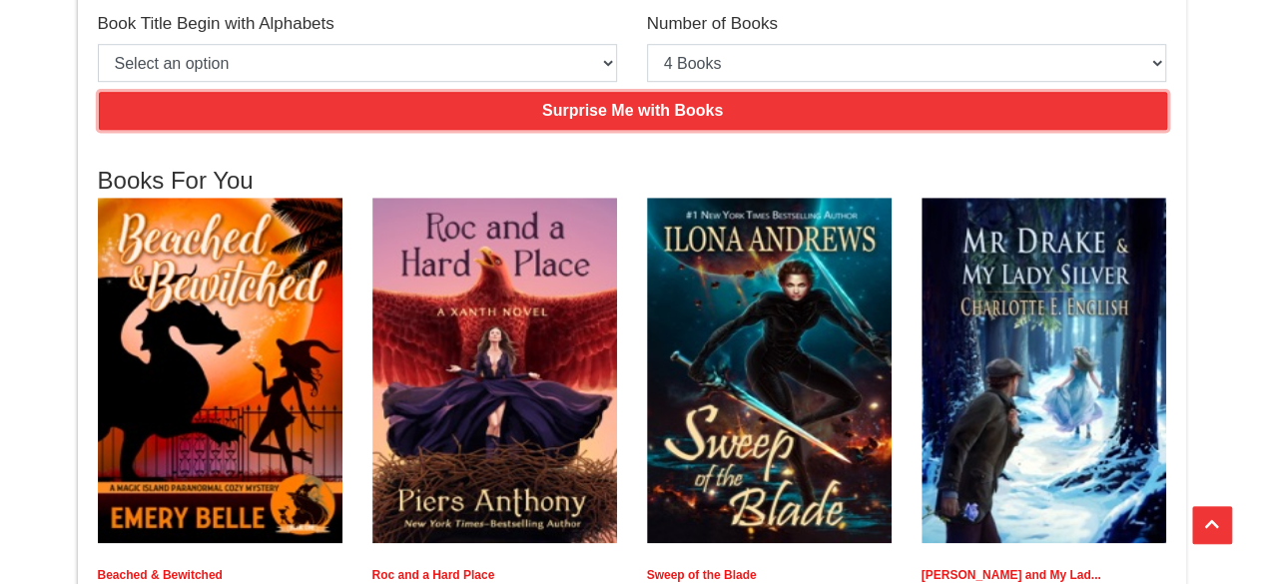
scroll to position [699, 0]
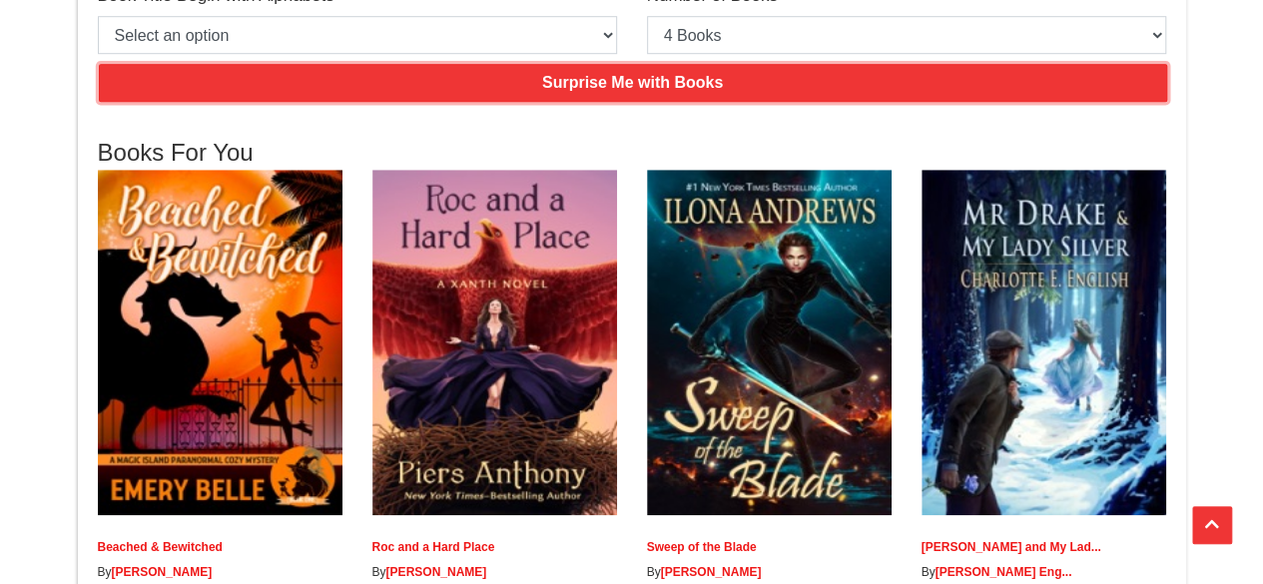
click at [461, 85] on input "Surprise Me with Books" at bounding box center [633, 83] width 1069 height 38
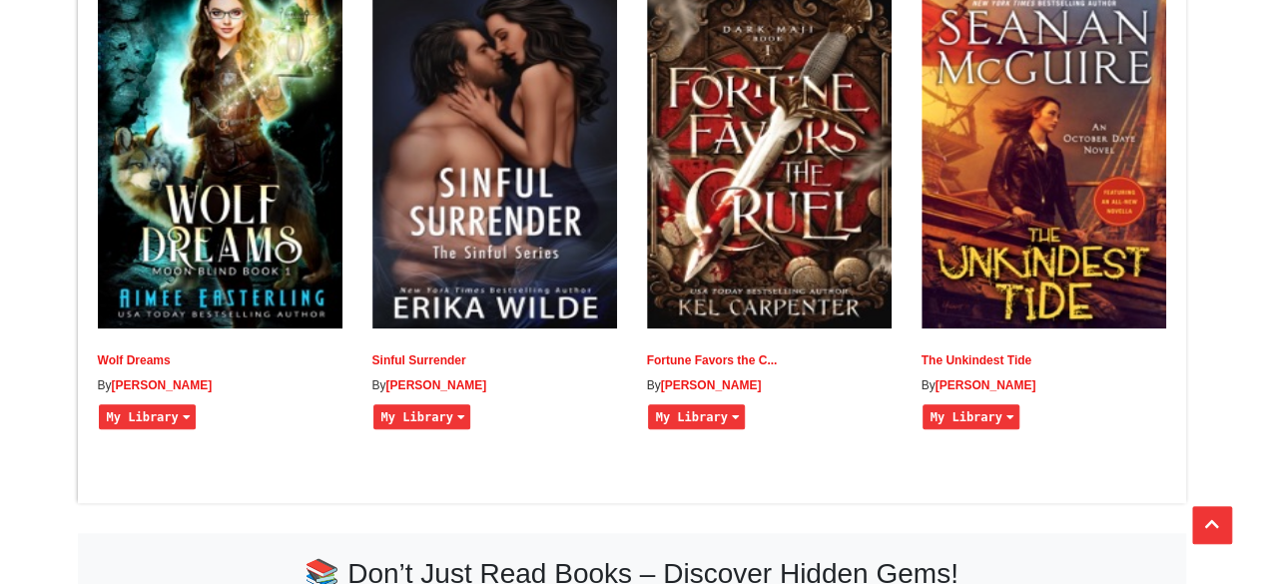
scroll to position [999, 0]
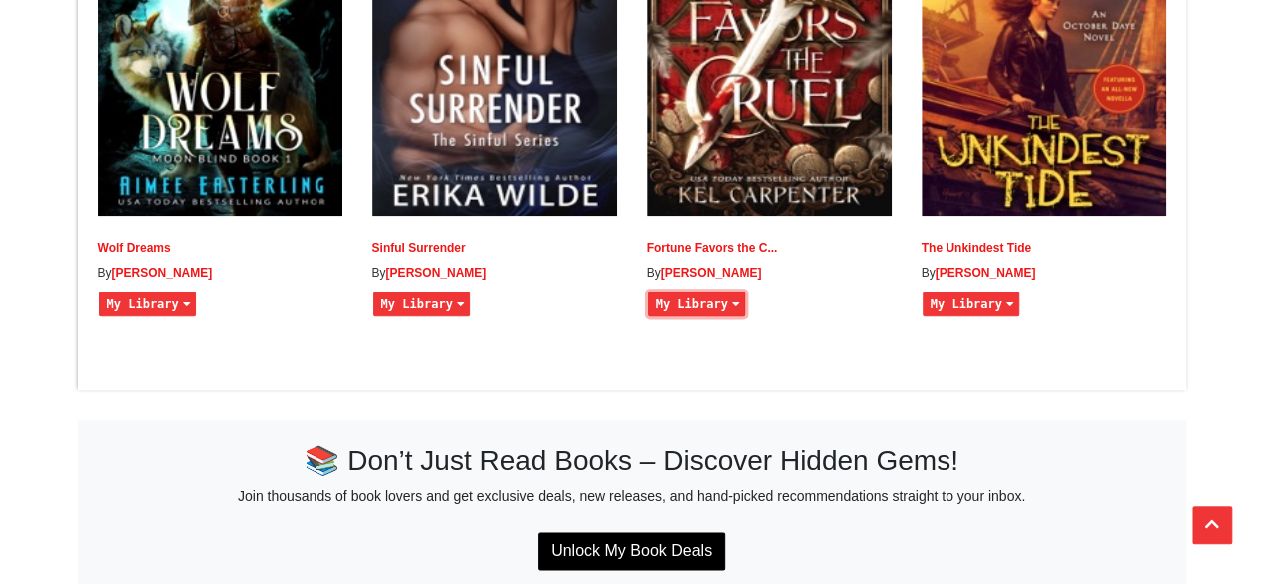
click at [723, 317] on button "My Library" at bounding box center [696, 304] width 97 height 25
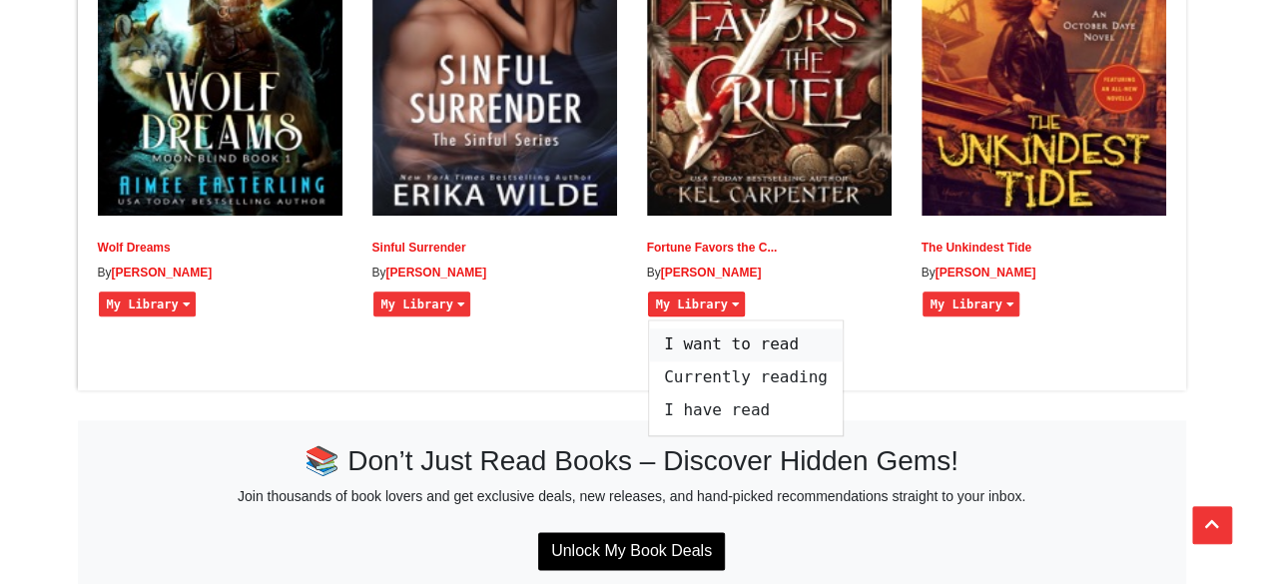
click at [717, 355] on span "I want to read" at bounding box center [746, 345] width 194 height 33
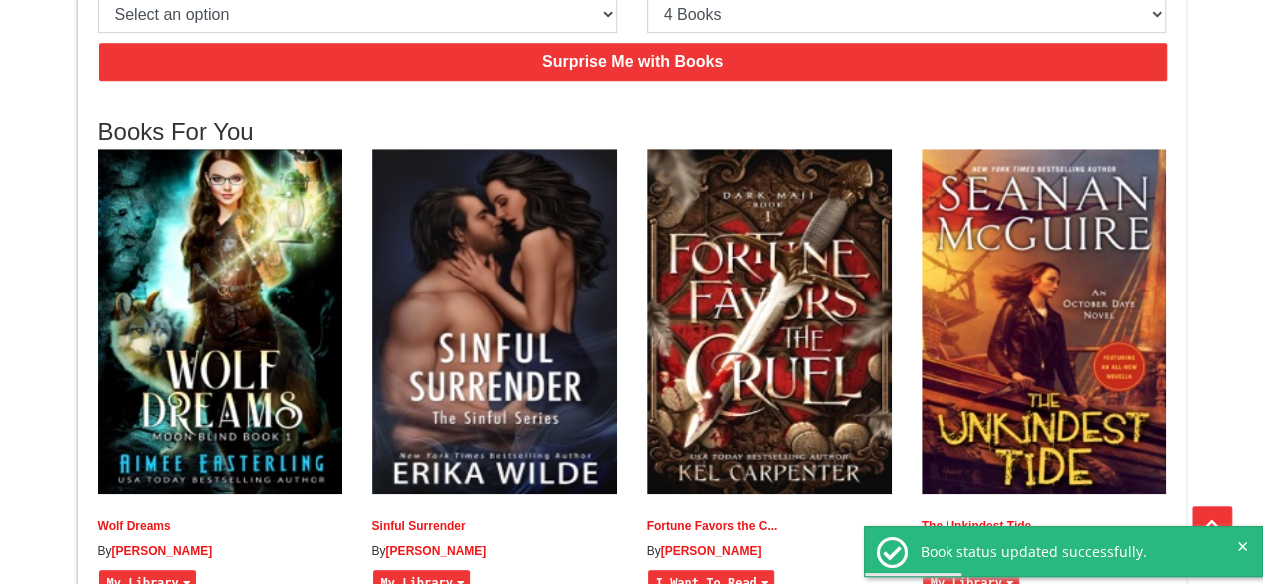
scroll to position [499, 0]
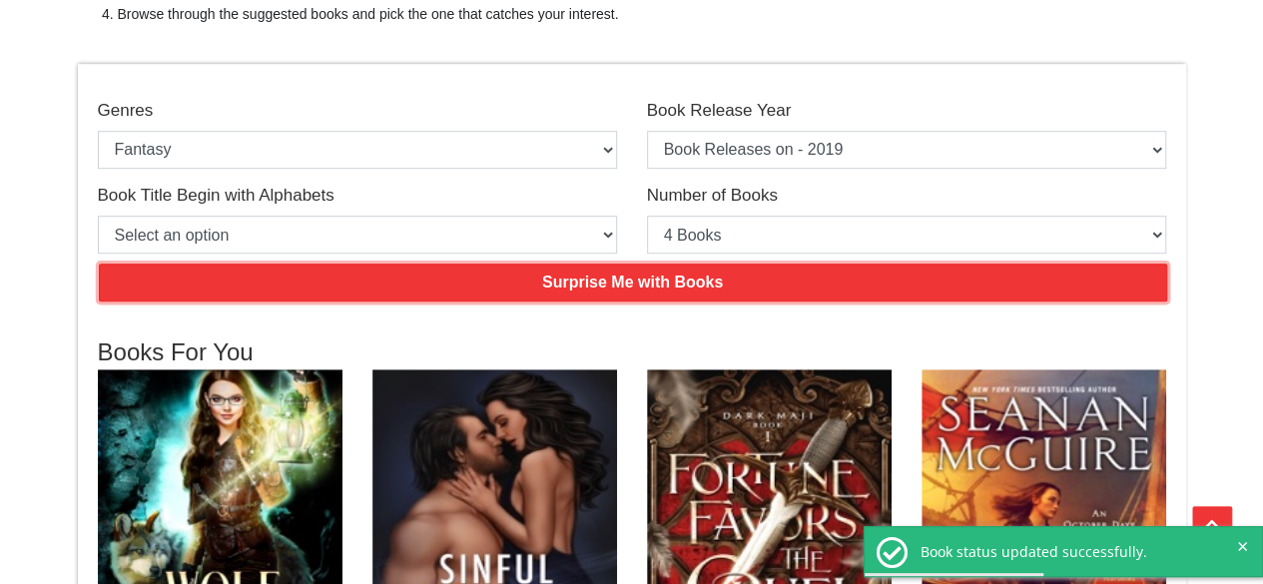
click at [720, 283] on input "Surprise Me with Books" at bounding box center [633, 283] width 1069 height 38
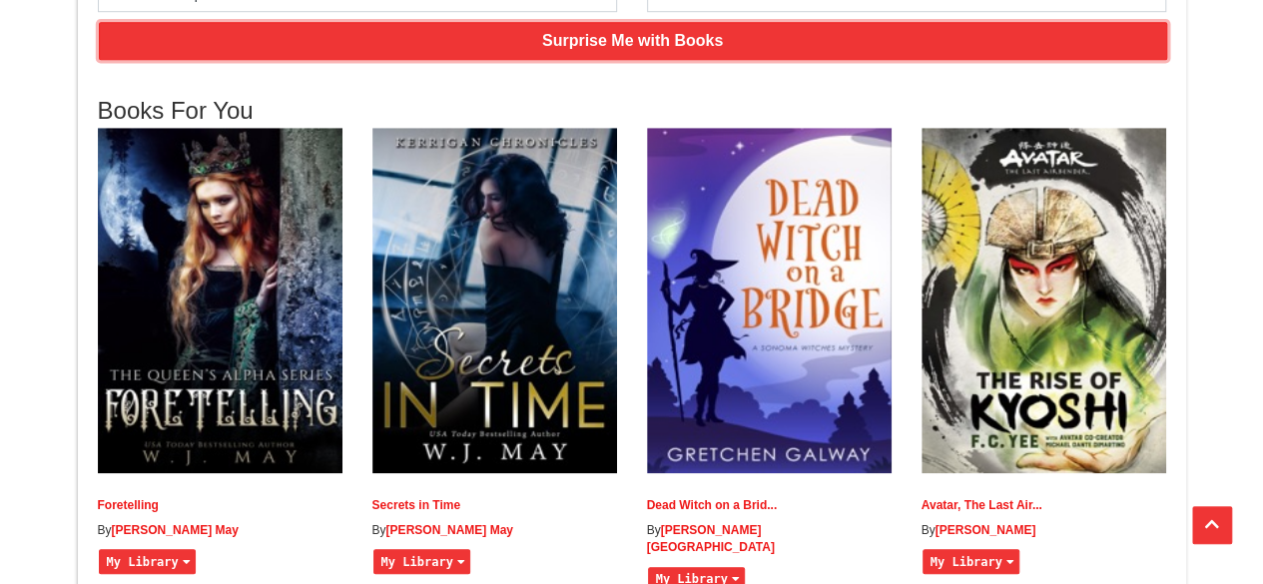
scroll to position [799, 0]
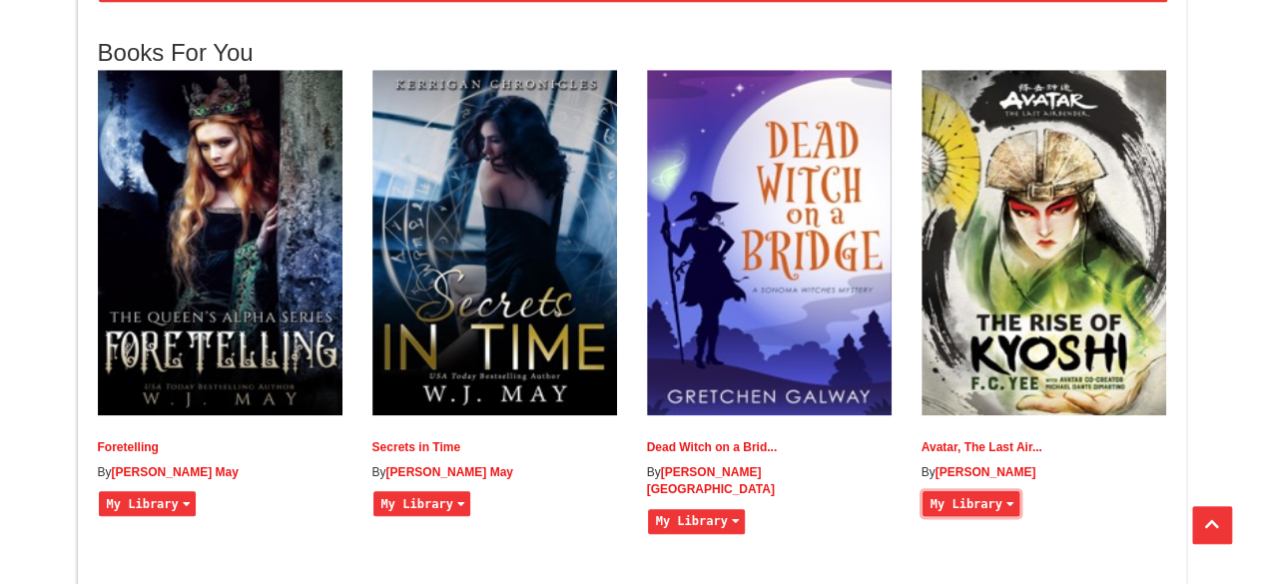
click at [962, 516] on button "My Library" at bounding box center [971, 503] width 97 height 25
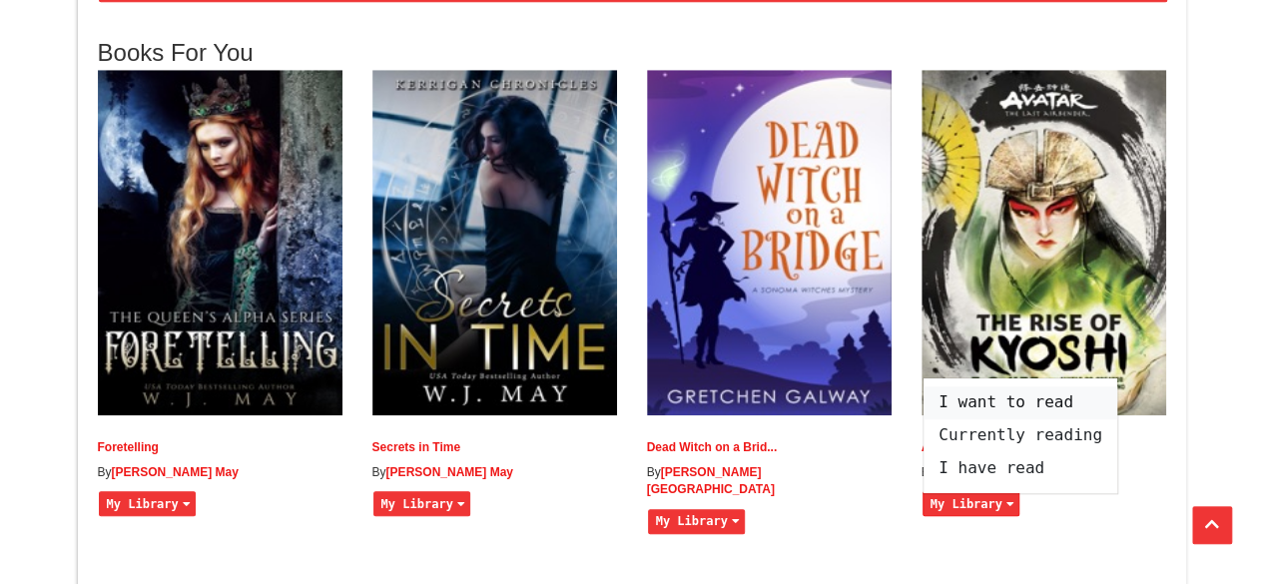
click at [963, 414] on span "I want to read" at bounding box center [1021, 402] width 194 height 33
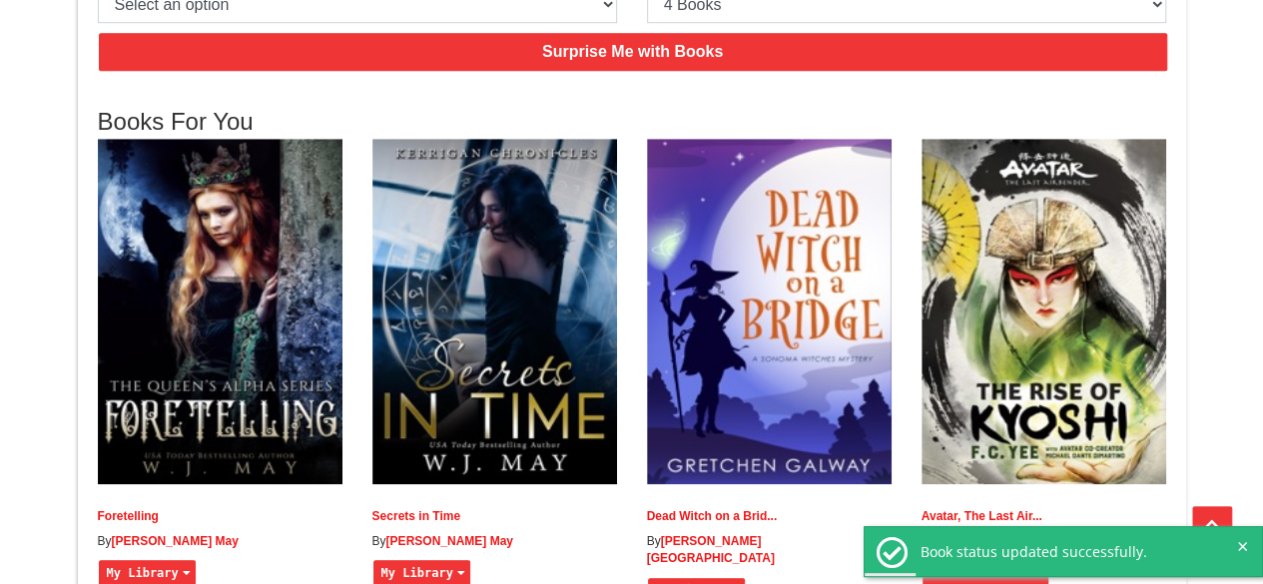
scroll to position [699, 0]
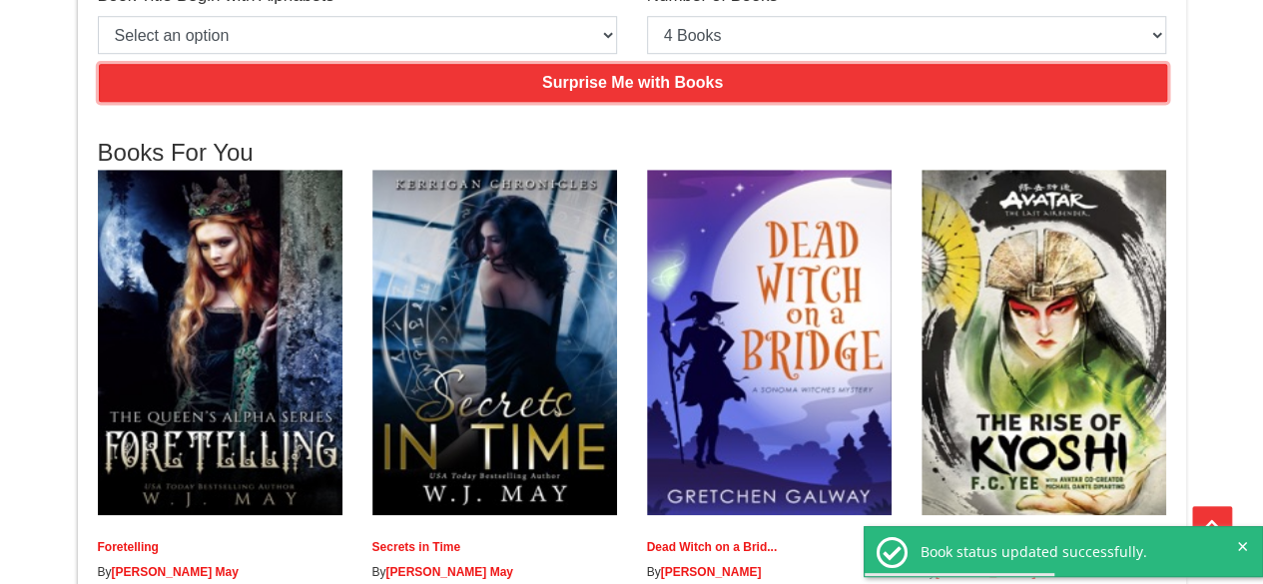
click at [805, 90] on input "Surprise Me with Books" at bounding box center [633, 83] width 1069 height 38
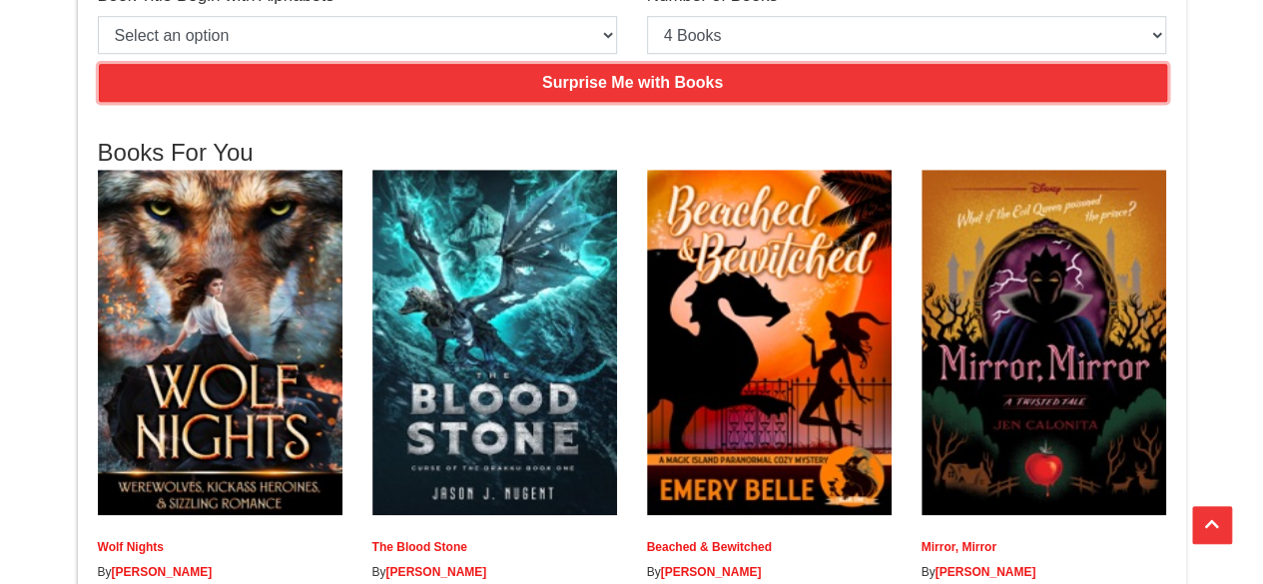
scroll to position [399, 0]
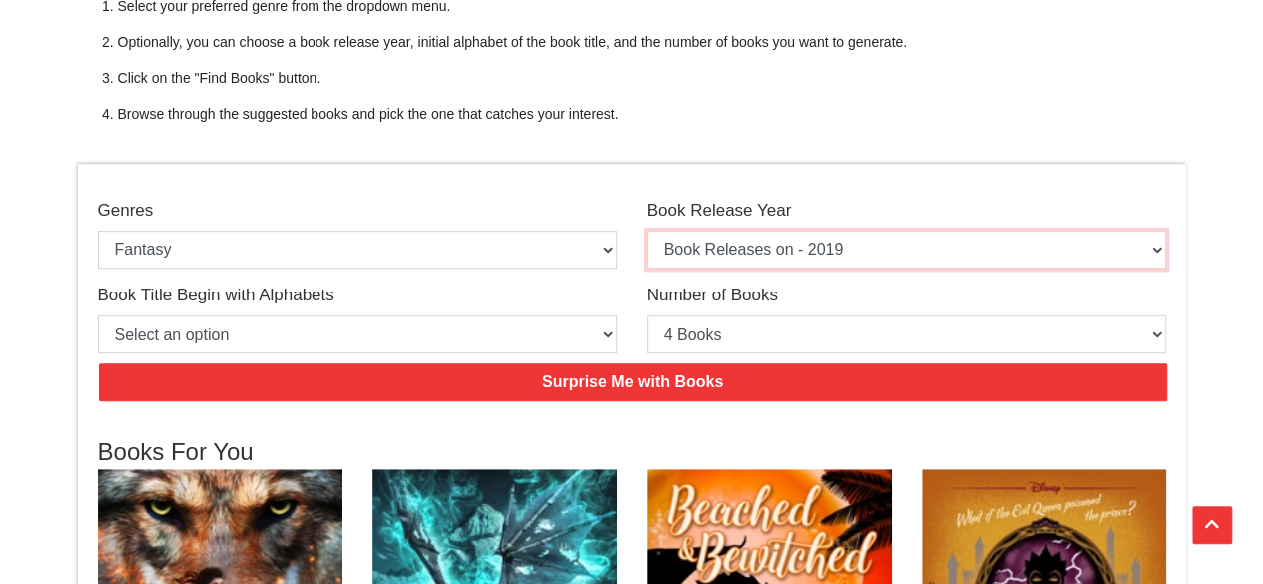
click at [757, 245] on select "Select an option Book Releases on - 2025 Book Releases on - 2024 Book Releases …" at bounding box center [906, 250] width 519 height 38
select select "2020"
click at [647, 231] on select "Select an option Book Releases on - 2025 Book Releases on - 2024 Book Releases …" at bounding box center [906, 250] width 519 height 38
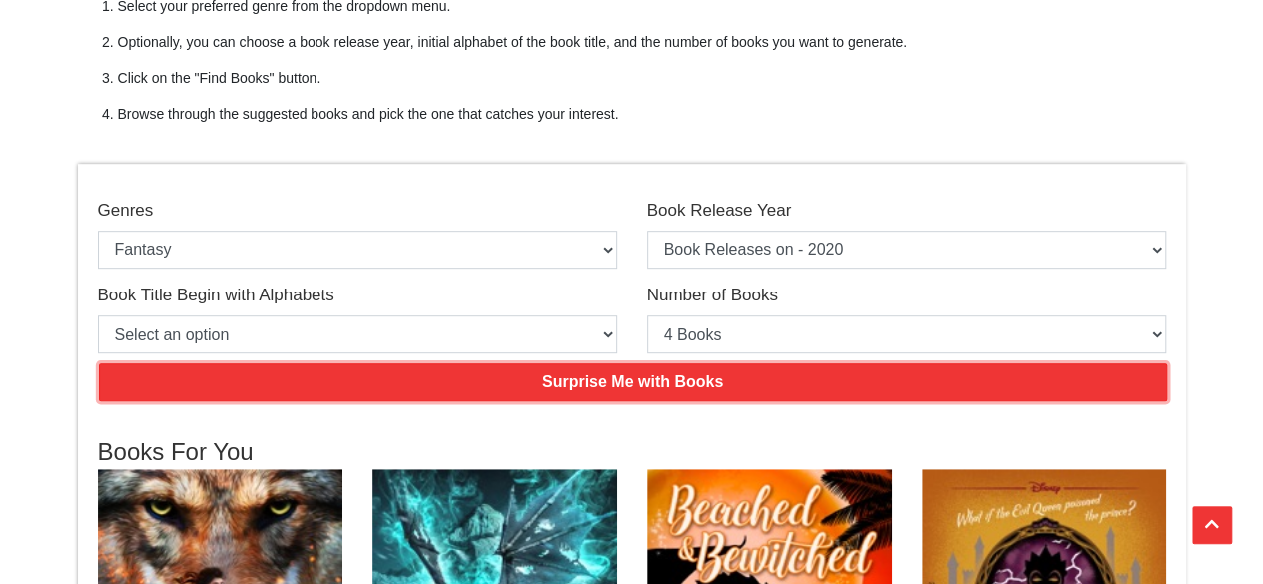
click at [617, 372] on input "Surprise Me with Books" at bounding box center [633, 382] width 1069 height 38
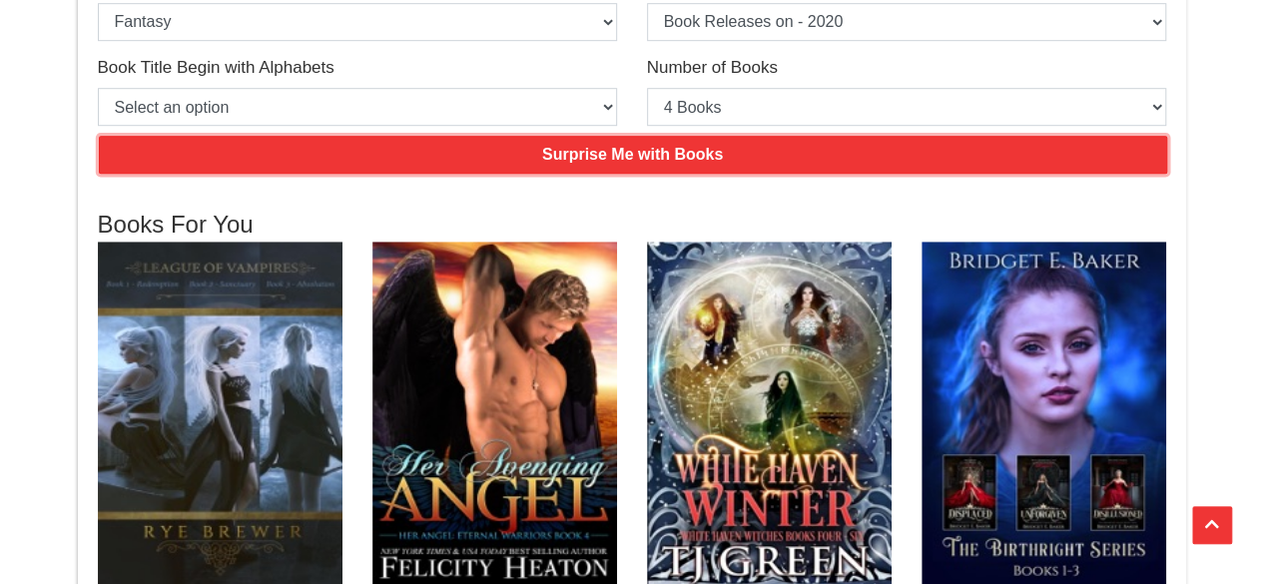
scroll to position [599, 0]
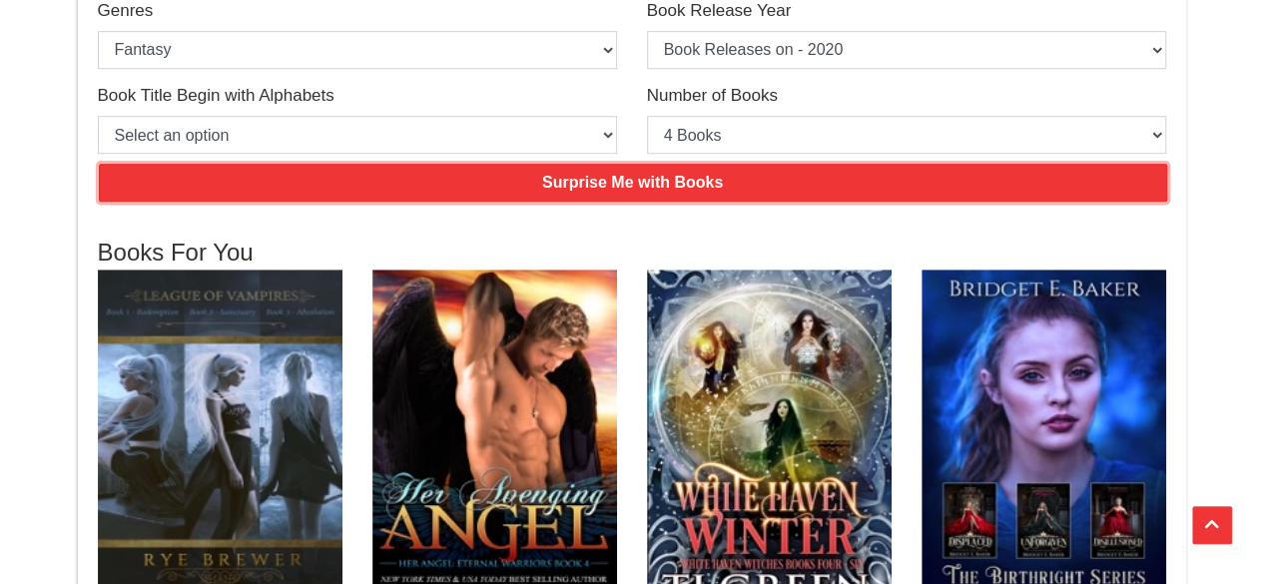
click at [528, 179] on input "Surprise Me with Books" at bounding box center [633, 183] width 1069 height 38
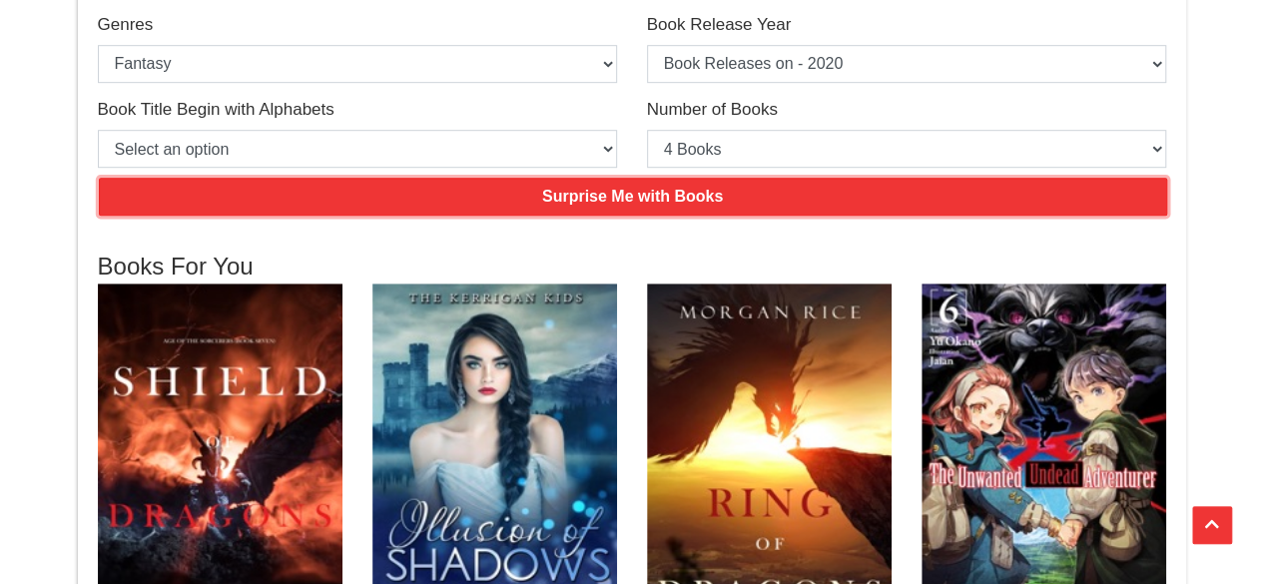
scroll to position [399, 0]
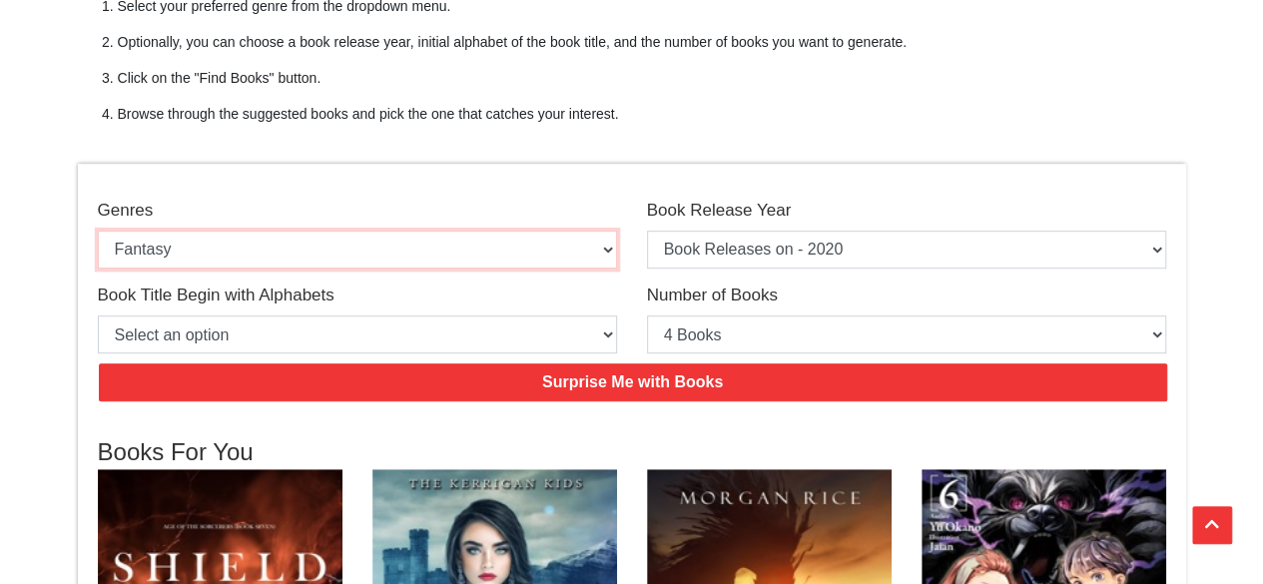
click at [244, 253] on select "Select an option Action & Adventure Adventure Biographies and Memoirs [DEMOGRAP…" at bounding box center [357, 250] width 519 height 38
select select "136"
click at [98, 231] on select "Select an option Action & Adventure Adventure Biographies and Memoirs [DEMOGRAP…" at bounding box center [357, 250] width 519 height 38
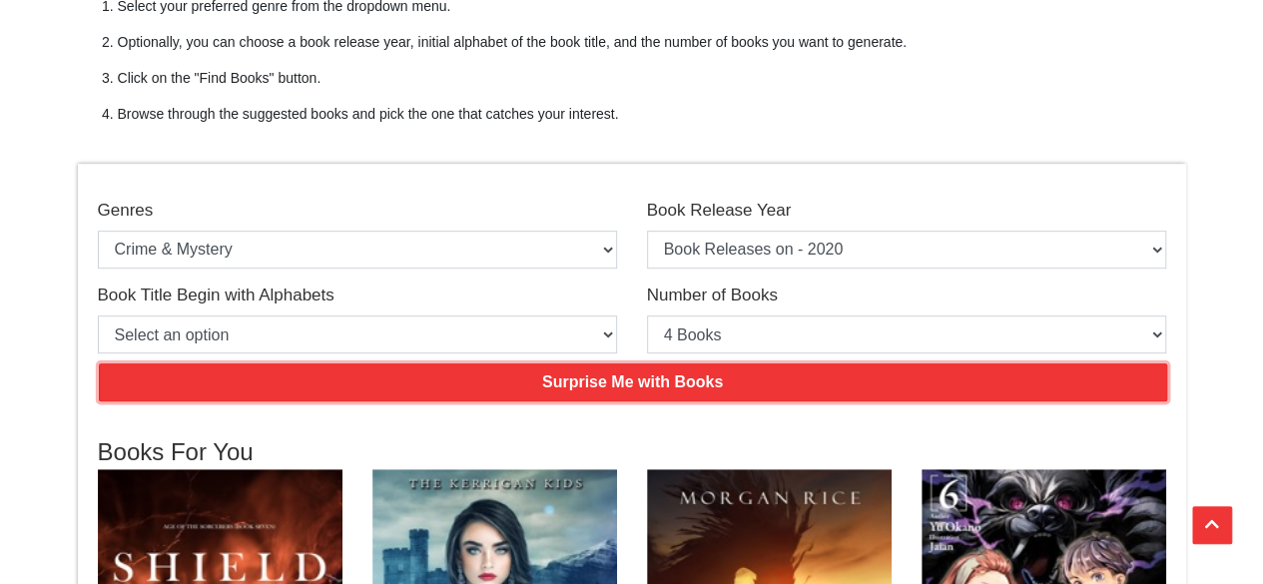
click at [638, 380] on input "Surprise Me with Books" at bounding box center [633, 382] width 1069 height 38
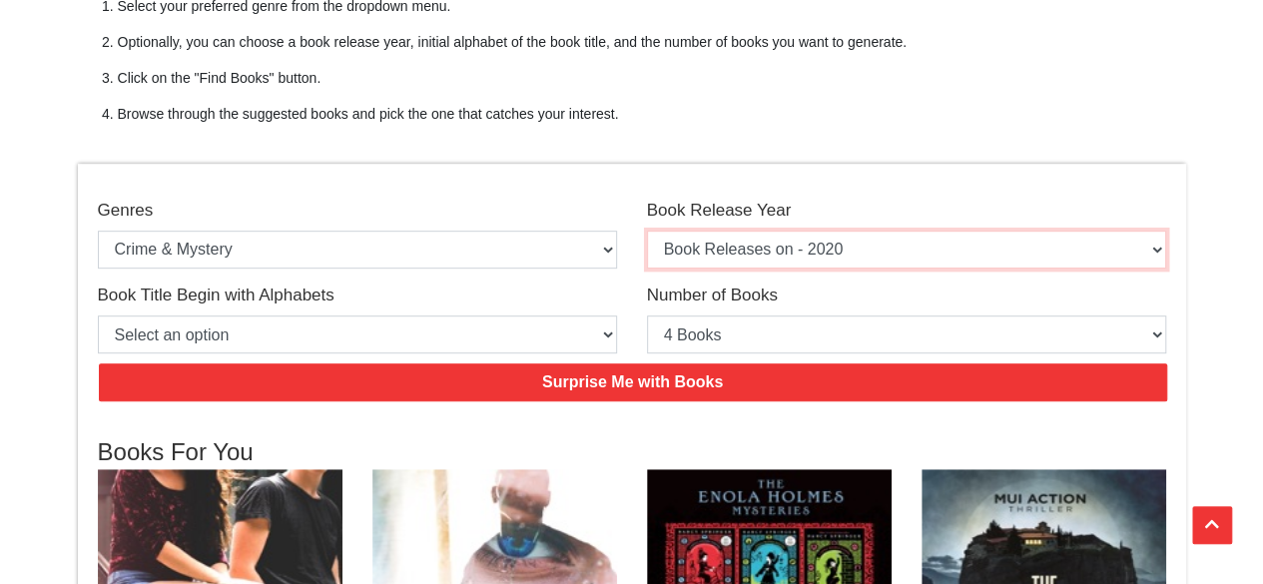
click at [750, 248] on select "Select an option Book Releases on - 2025 Book Releases on - 2024 Book Releases …" at bounding box center [906, 250] width 519 height 38
click at [647, 231] on select "Select an option Book Releases on - 2025 Book Releases on - 2024 Book Releases …" at bounding box center [906, 250] width 519 height 38
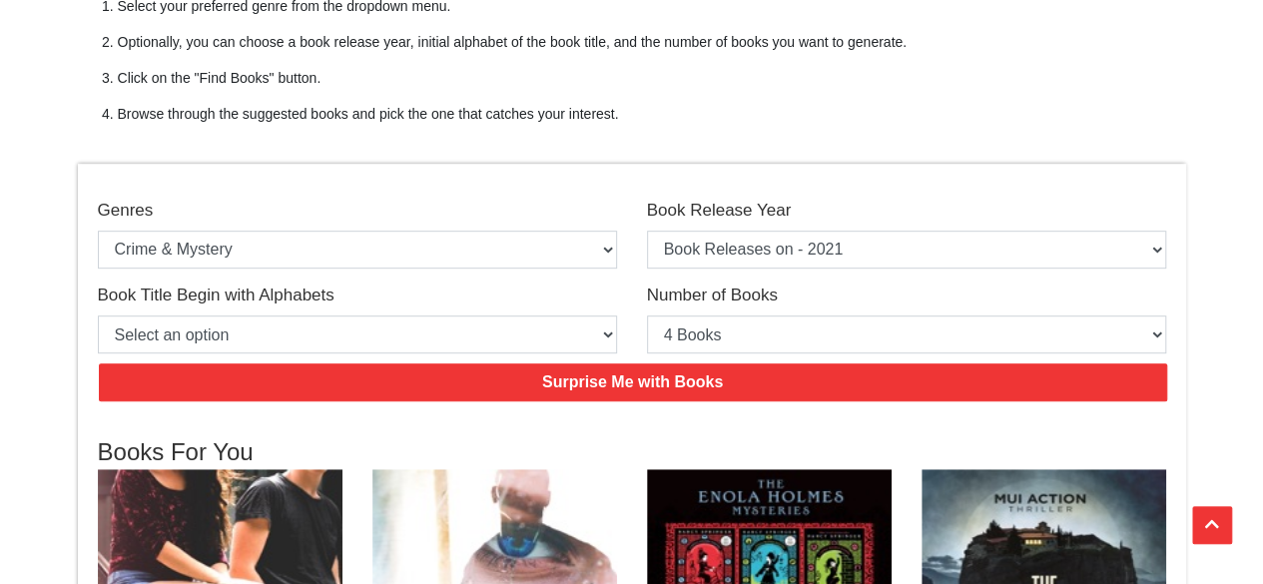
click at [611, 361] on div "Surprise Me with Books" at bounding box center [632, 383] width 1098 height 58
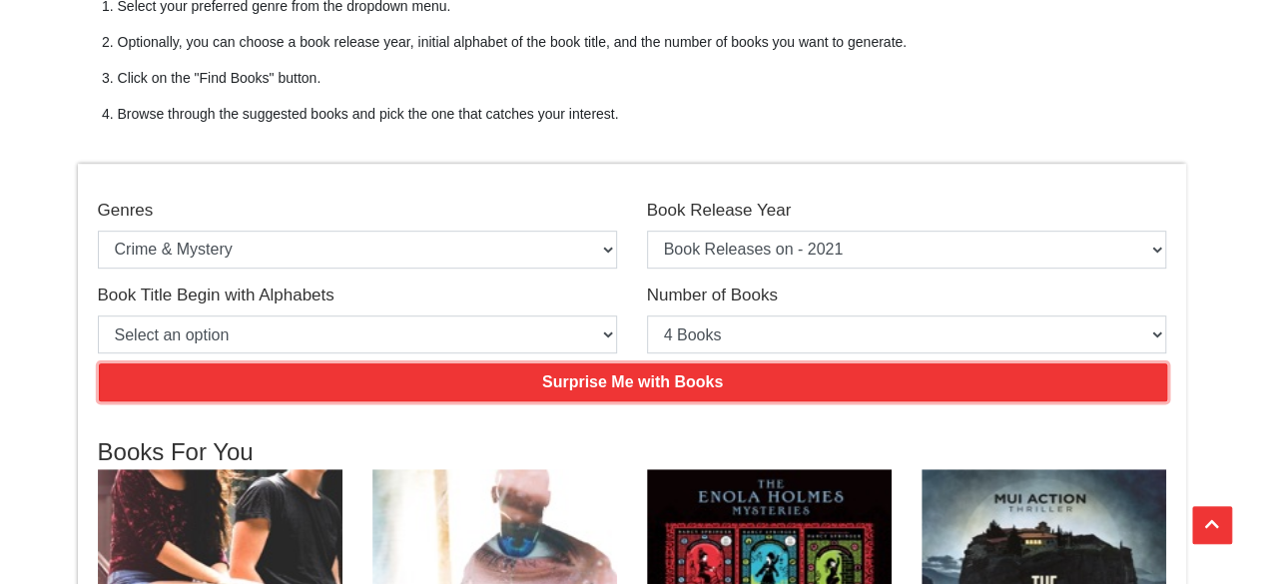
click at [607, 383] on input "Surprise Me with Books" at bounding box center [633, 382] width 1069 height 38
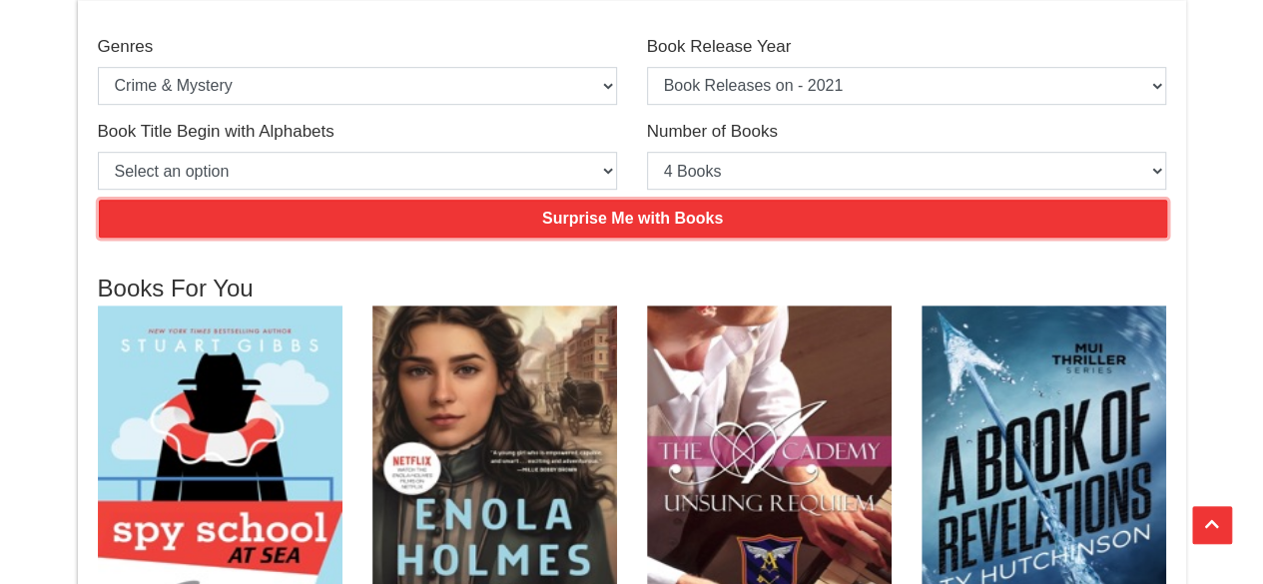
scroll to position [499, 0]
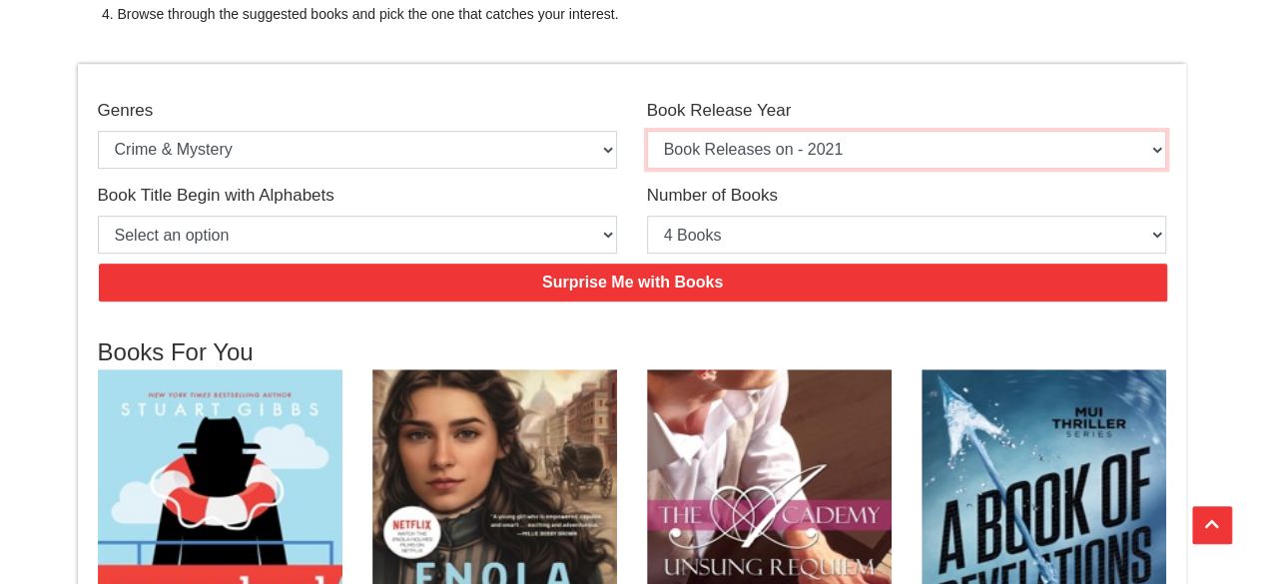
click at [778, 162] on select "Select an option Book Releases on - 2025 Book Releases on - 2024 Book Releases …" at bounding box center [906, 150] width 519 height 38
click at [647, 131] on select "Select an option Book Releases on - 2025 Book Releases on - 2024 Book Releases …" at bounding box center [906, 150] width 519 height 38
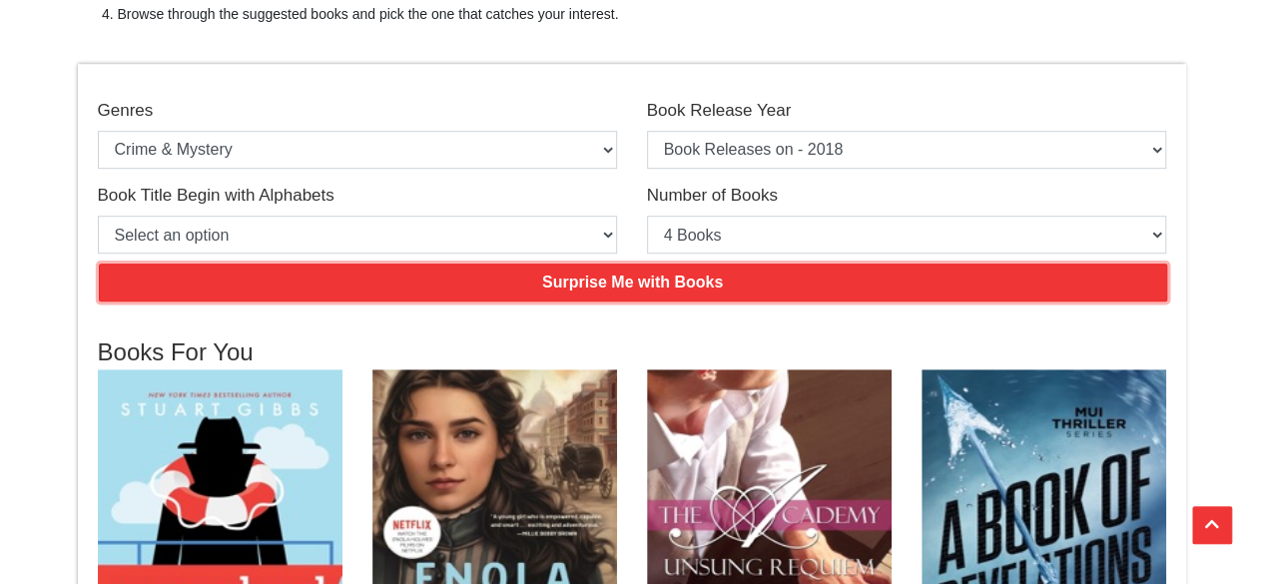
click at [651, 288] on input "Surprise Me with Books" at bounding box center [633, 283] width 1069 height 38
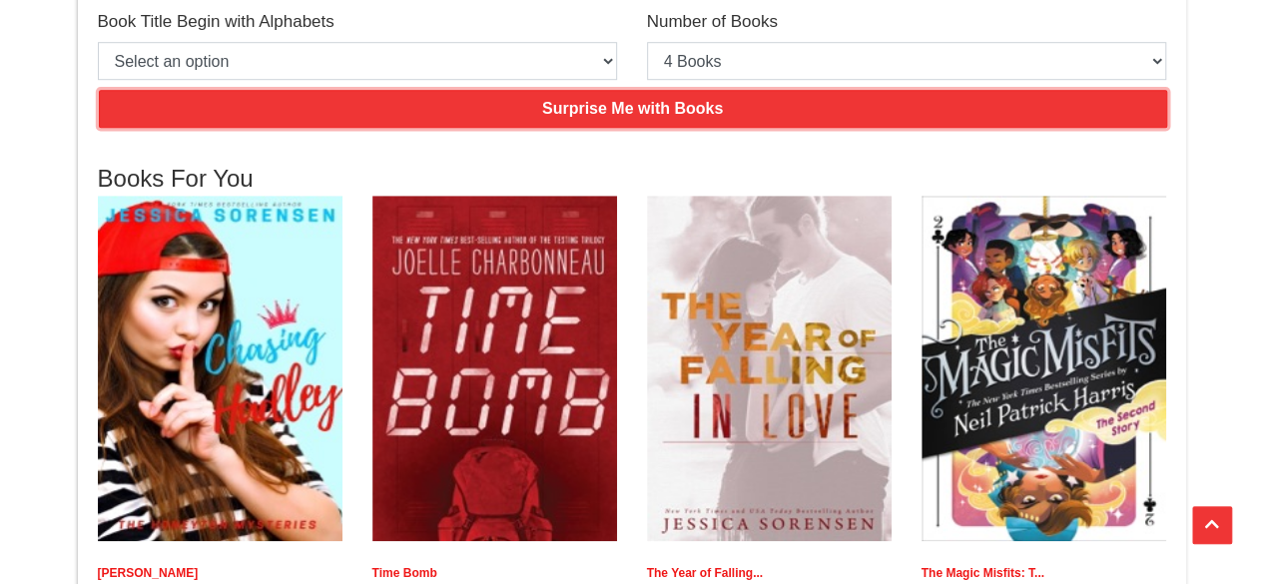
scroll to position [699, 0]
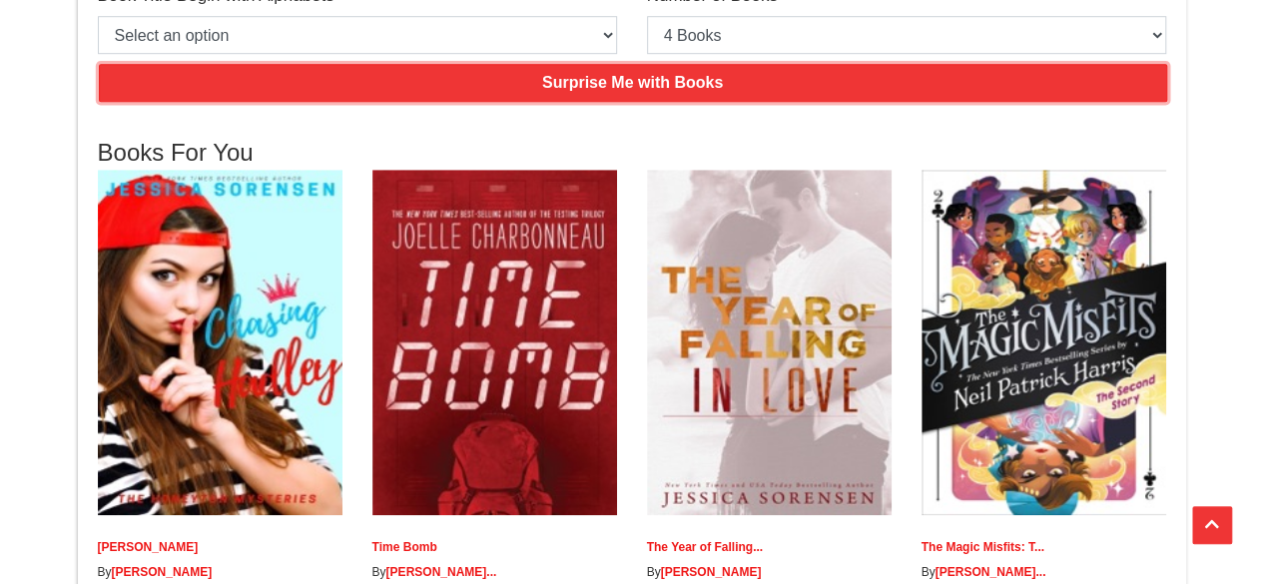
click at [651, 93] on input "Surprise Me with Books" at bounding box center [633, 83] width 1069 height 38
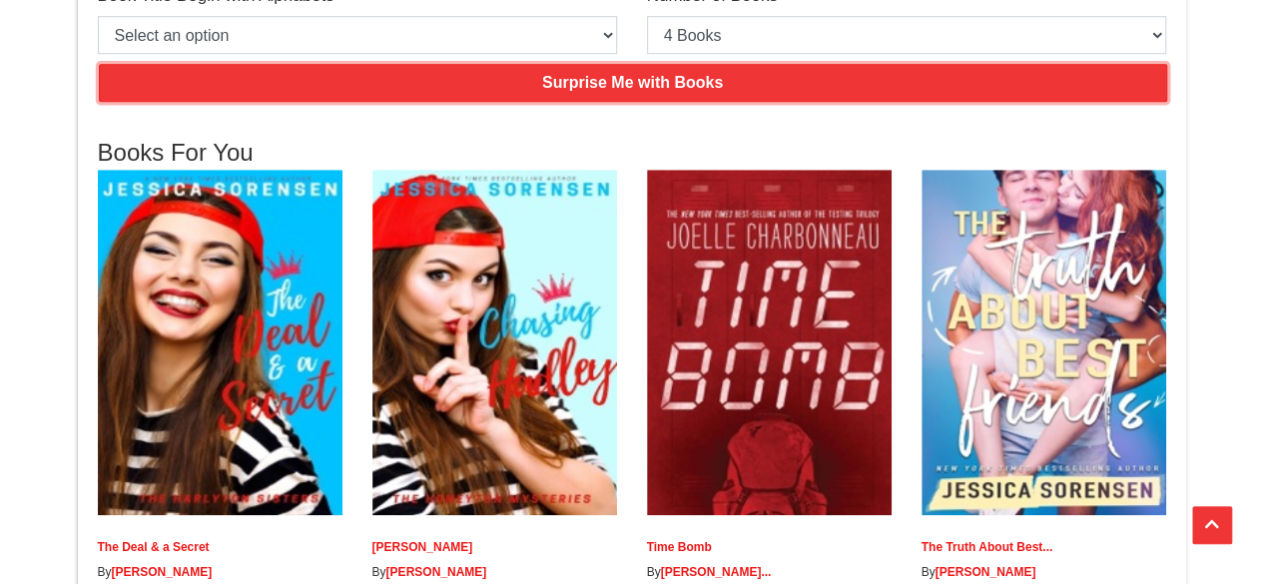
click at [652, 93] on input "Surprise Me with Books" at bounding box center [633, 83] width 1069 height 38
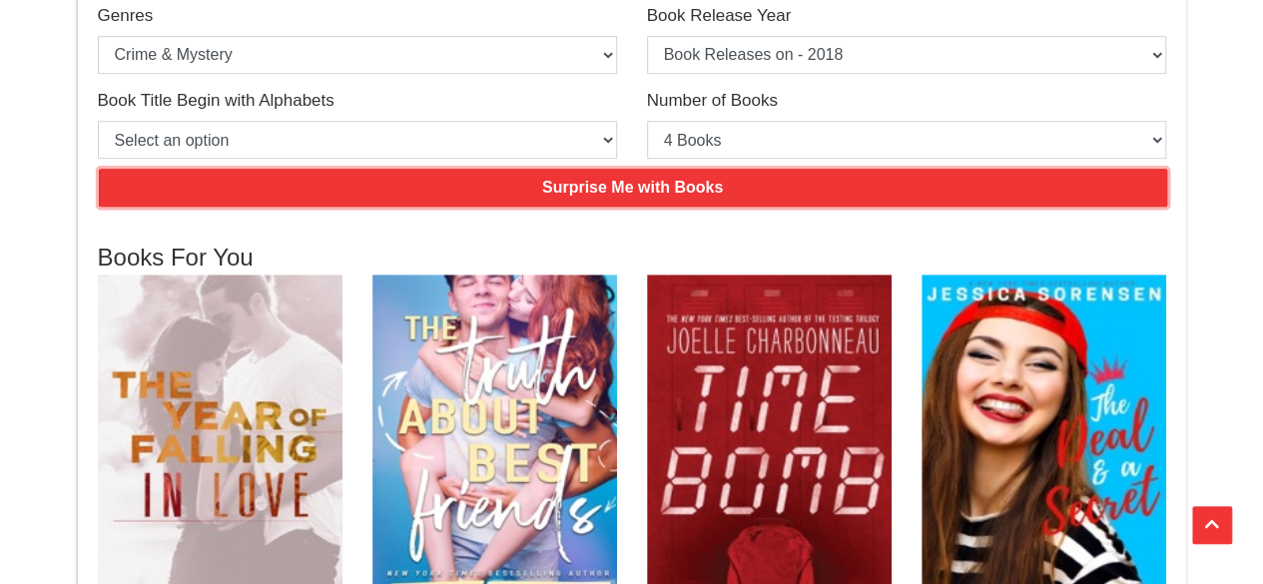
scroll to position [499, 0]
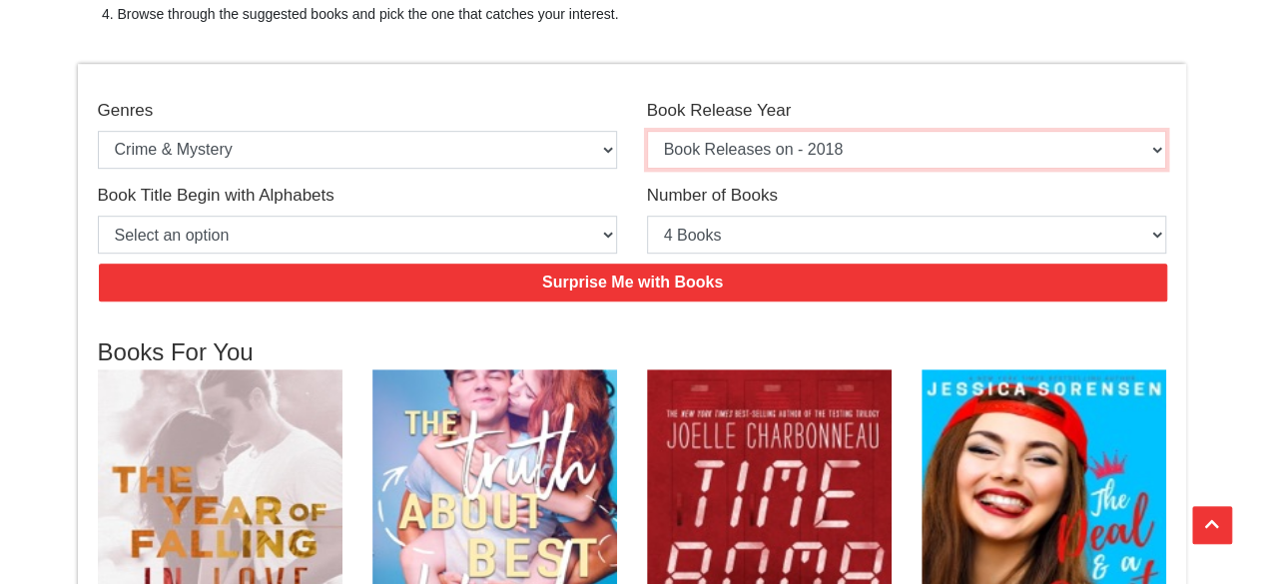
click at [786, 151] on select "Select an option Book Releases on - 2025 Book Releases on - 2024 Book Releases …" at bounding box center [906, 150] width 519 height 38
click at [647, 131] on select "Select an option Book Releases on - 2025 Book Releases on - 2024 Book Releases …" at bounding box center [906, 150] width 519 height 38
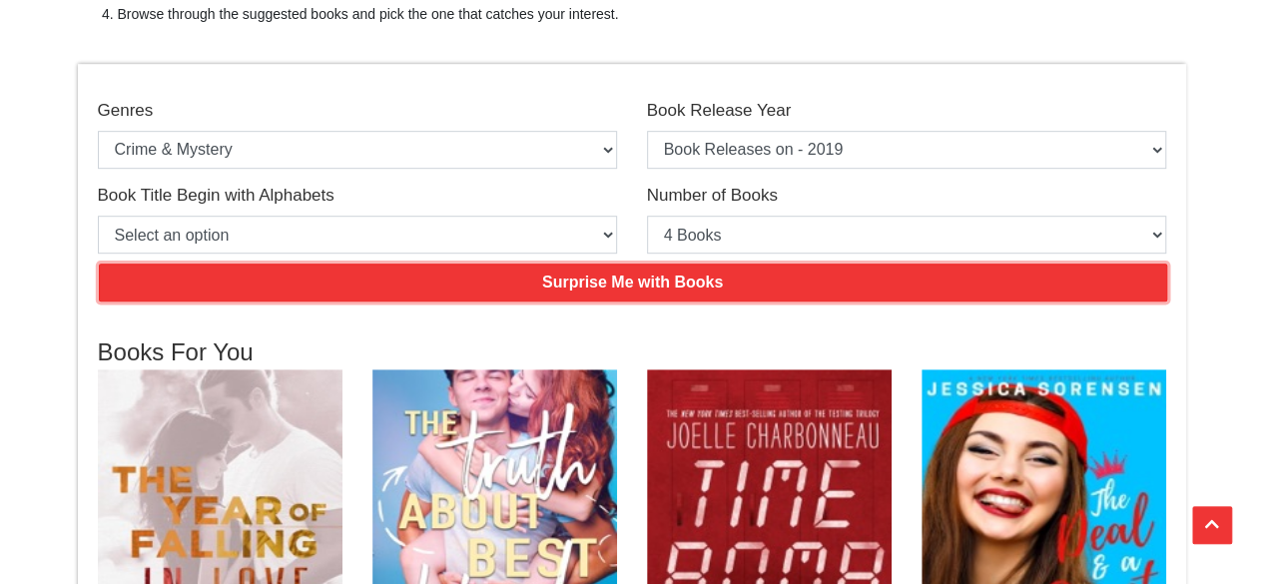
click at [657, 297] on input "Surprise Me with Books" at bounding box center [633, 283] width 1069 height 38
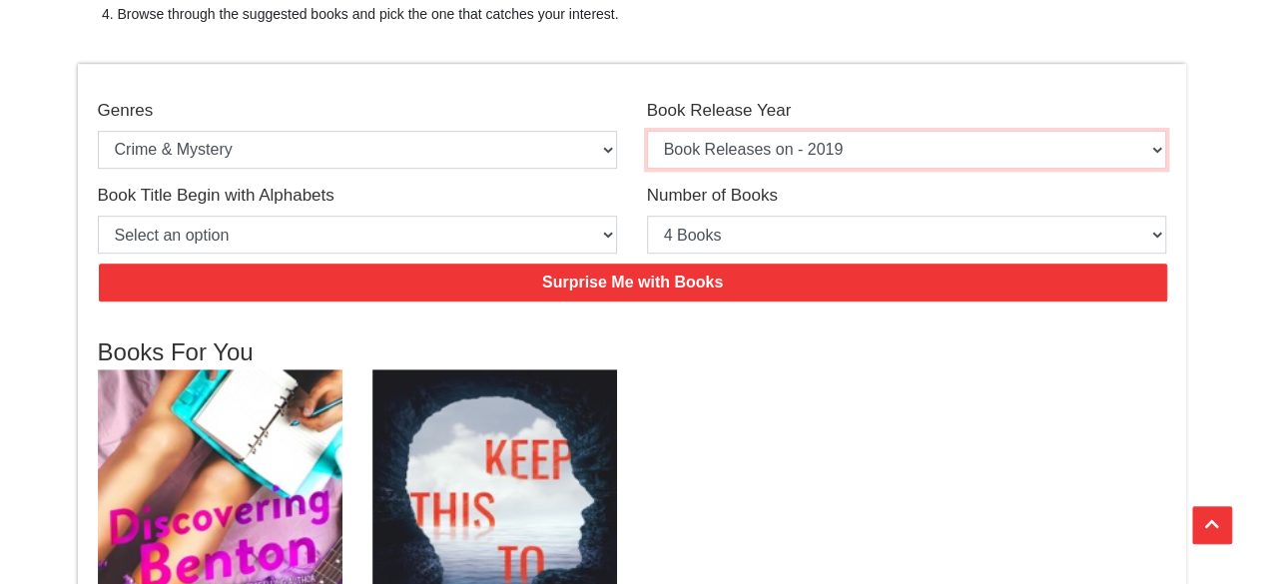
click at [721, 165] on select "Select an option Book Releases on - 2025 Book Releases on - 2024 Book Releases …" at bounding box center [906, 150] width 519 height 38
select select "2021"
click at [647, 131] on select "Select an option Book Releases on - 2025 Book Releases on - 2024 Book Releases …" at bounding box center [906, 150] width 519 height 38
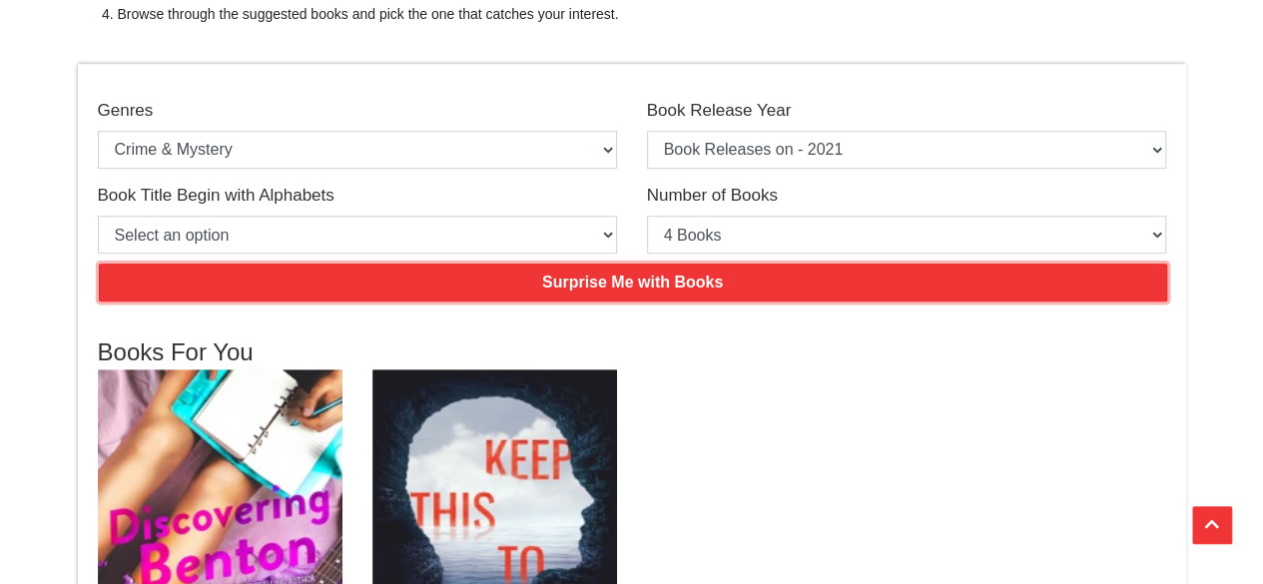
click at [694, 279] on input "Surprise Me with Books" at bounding box center [633, 283] width 1069 height 38
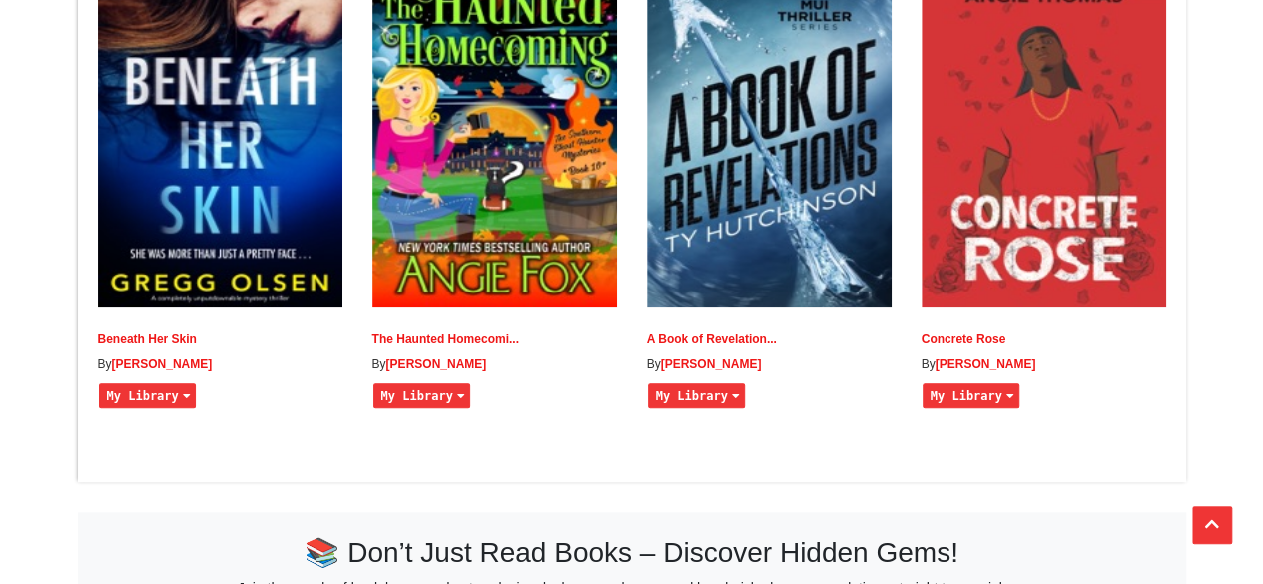
scroll to position [599, 0]
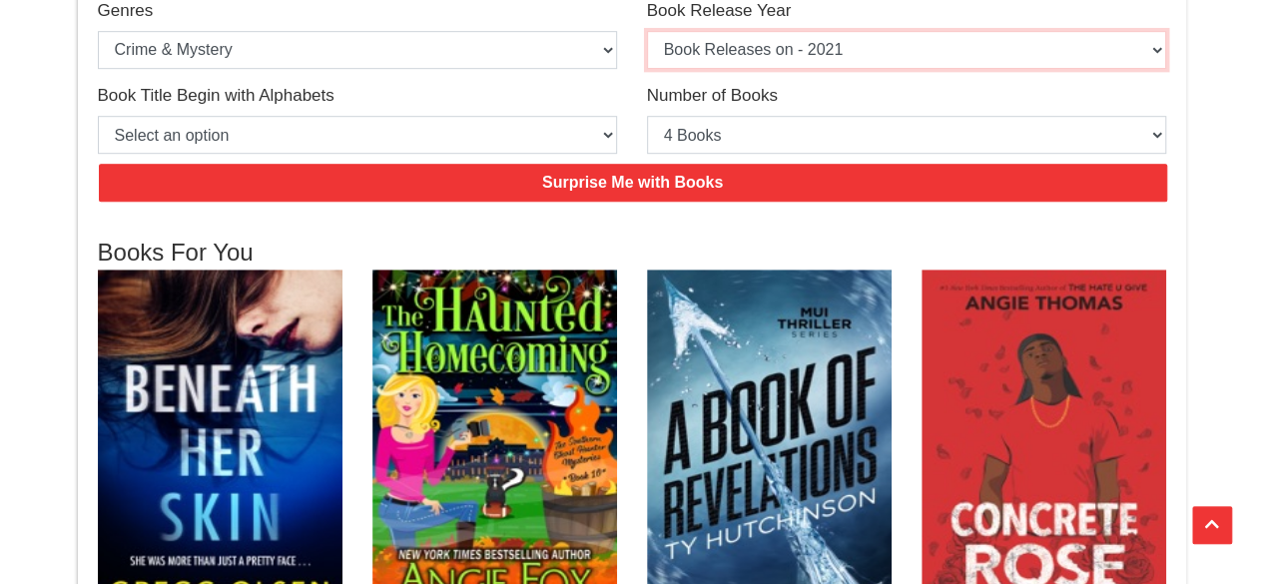
click at [772, 47] on select "Select an option Book Releases on - 2025 Book Releases on - 2024 Book Releases …" at bounding box center [906, 50] width 519 height 38
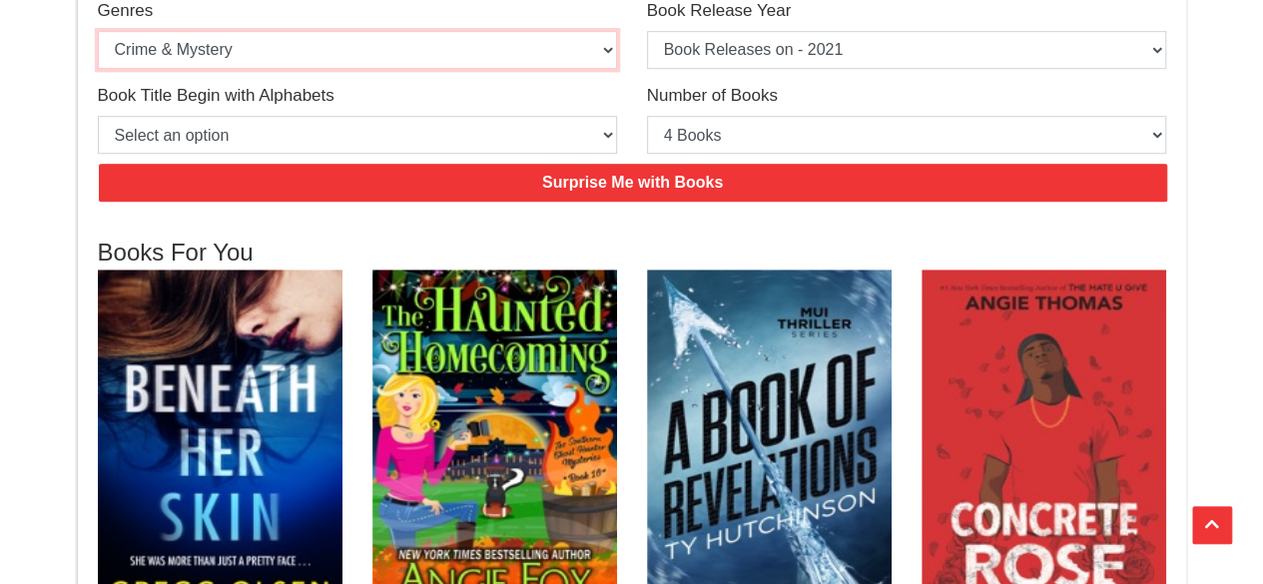
click at [249, 45] on select "Select an option Action & Adventure Adventure Biographies and Memoirs [DEMOGRAP…" at bounding box center [357, 50] width 519 height 38
select select "21"
click at [98, 31] on select "Select an option Action & Adventure Adventure Biographies and Memoirs [DEMOGRAP…" at bounding box center [357, 50] width 519 height 38
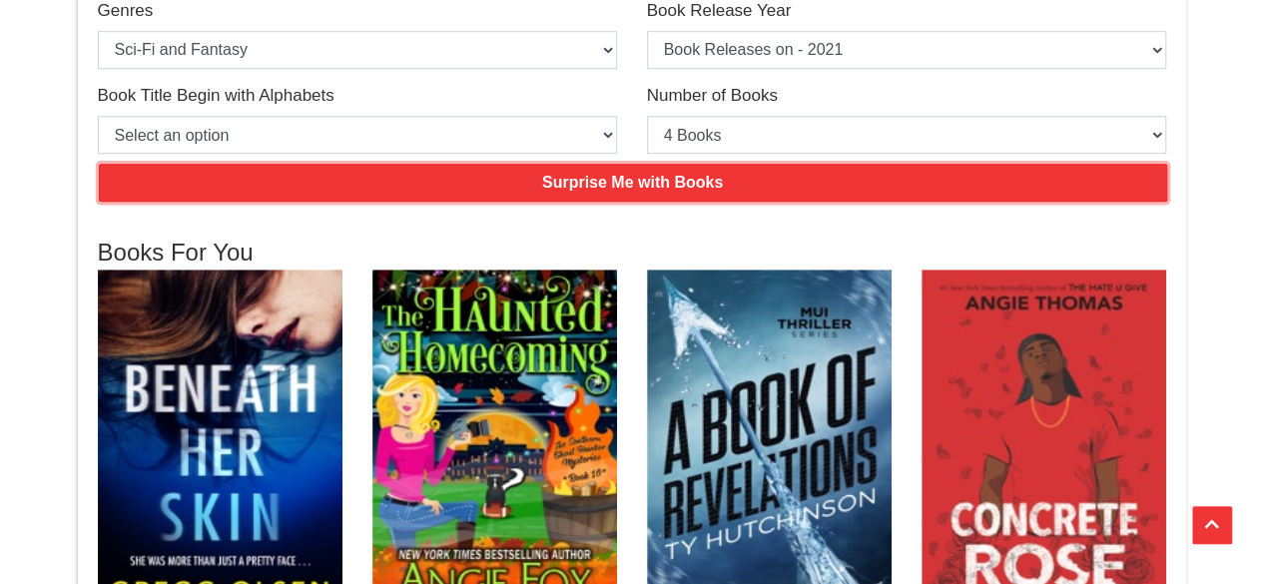
click at [425, 169] on input "Surprise Me with Books" at bounding box center [633, 183] width 1069 height 38
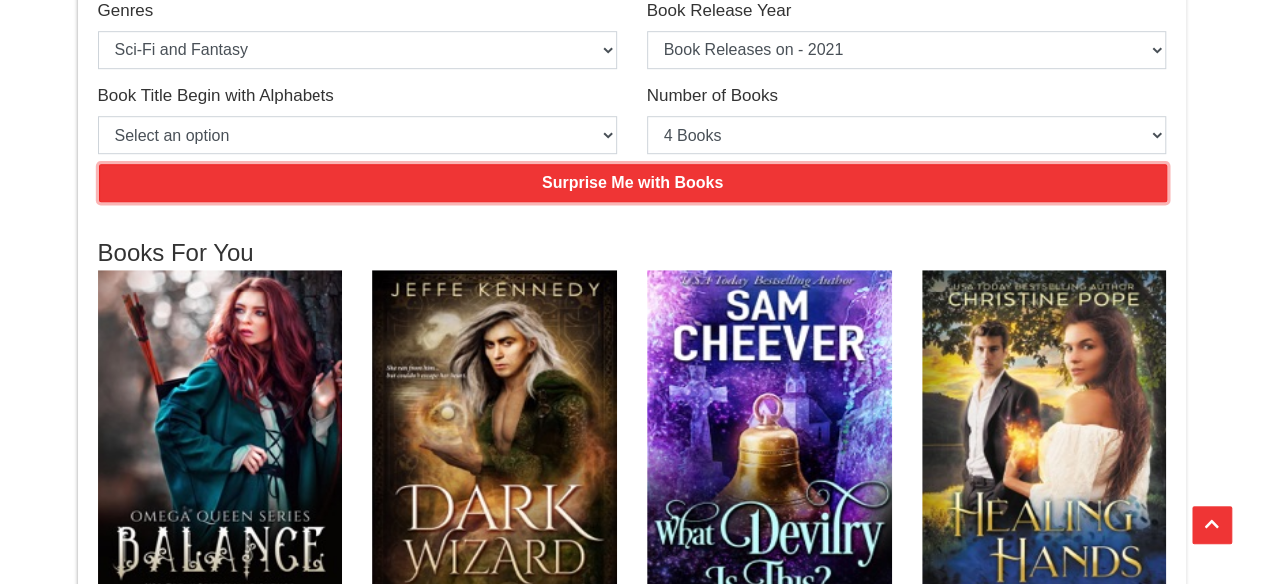
click at [453, 189] on input "Surprise Me with Books" at bounding box center [633, 183] width 1069 height 38
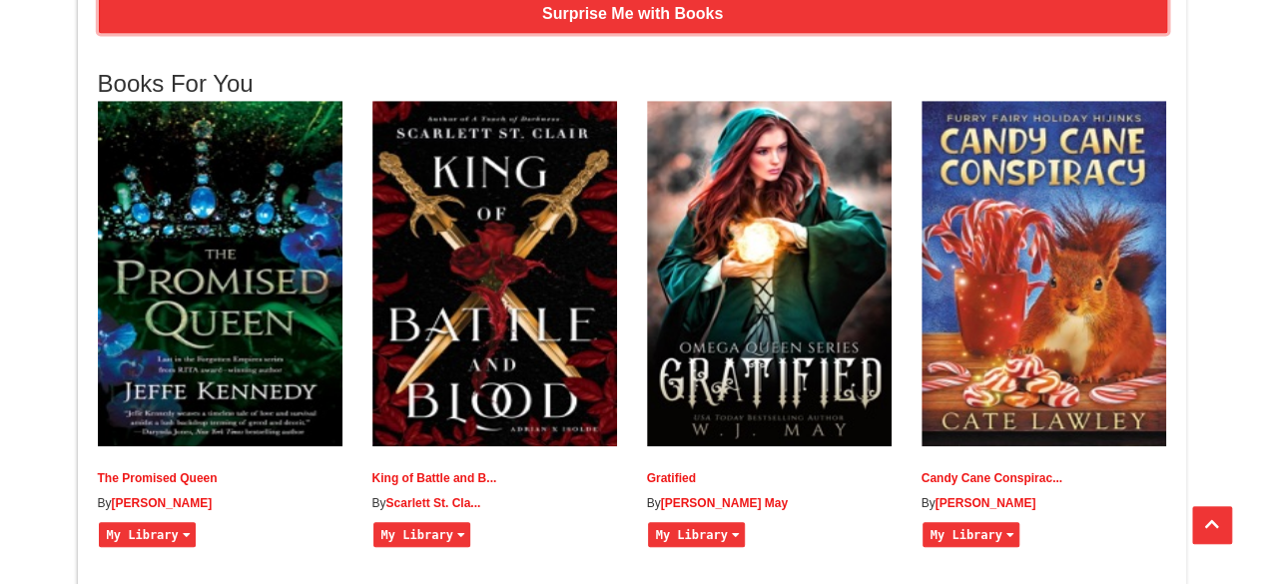
scroll to position [799, 0]
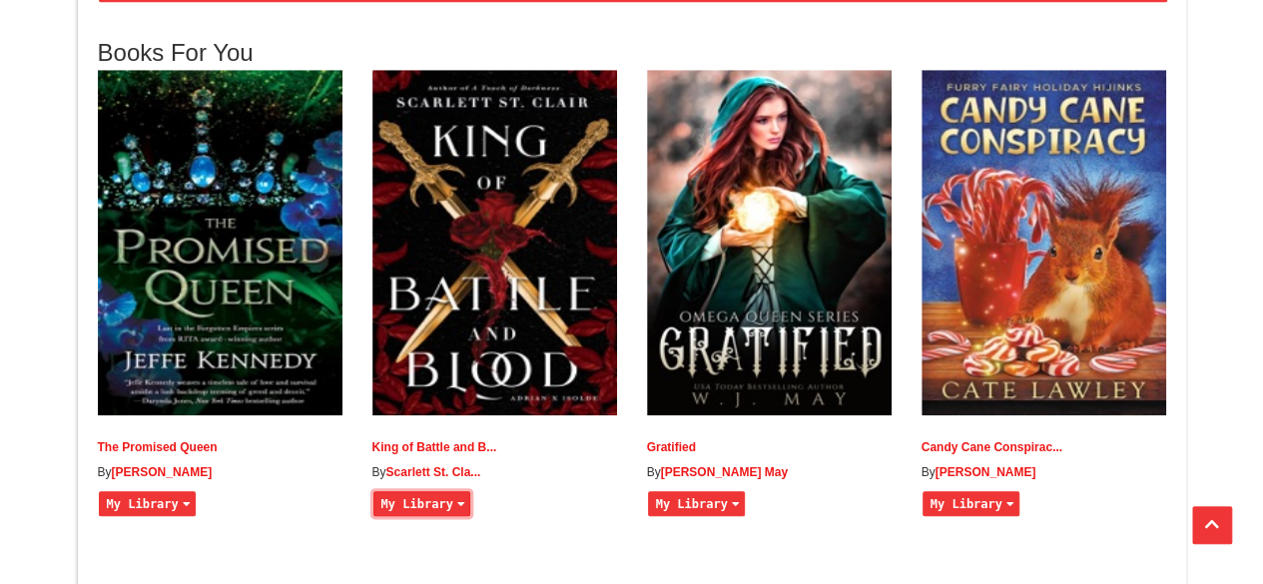
click at [420, 516] on button "My Library" at bounding box center [421, 503] width 97 height 25
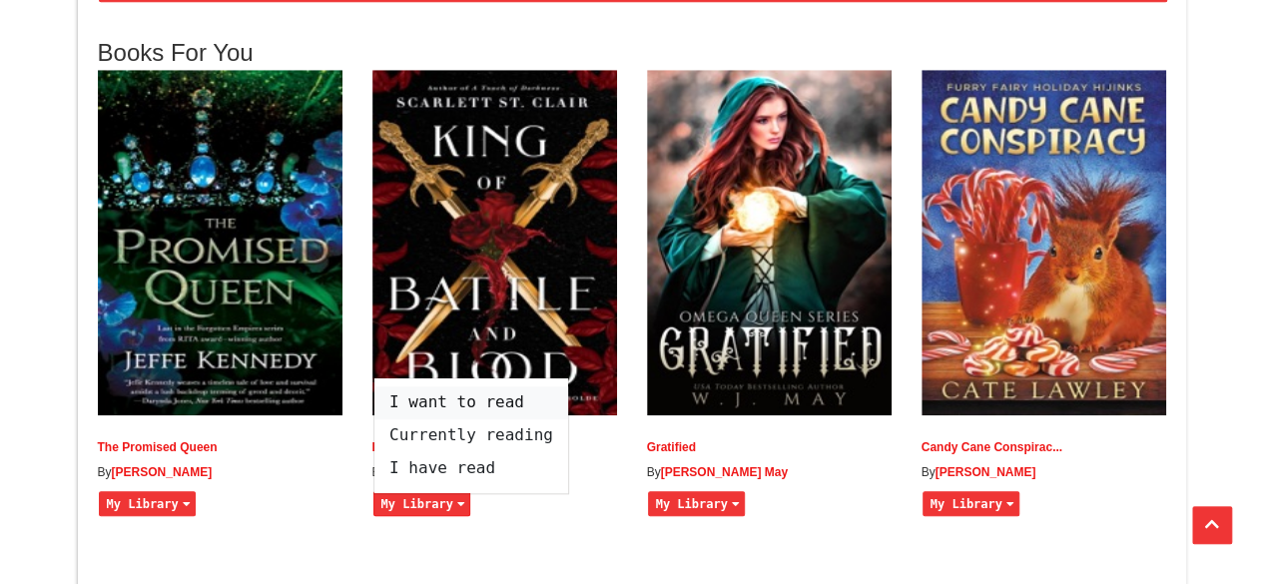
click at [453, 419] on span "I want to read" at bounding box center [471, 402] width 194 height 33
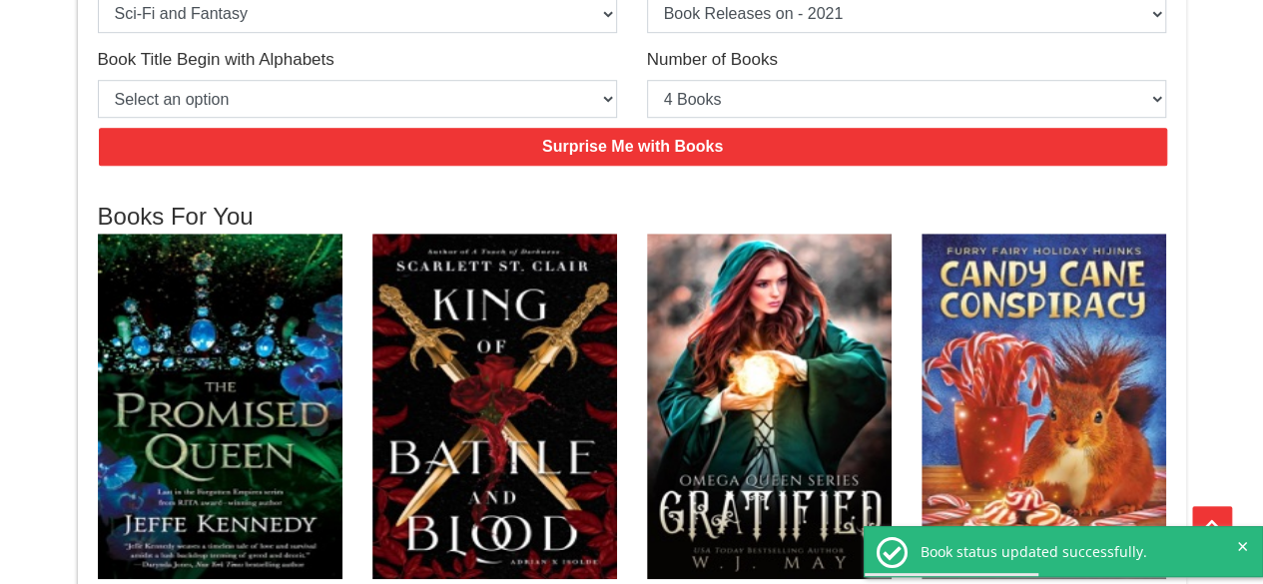
scroll to position [499, 0]
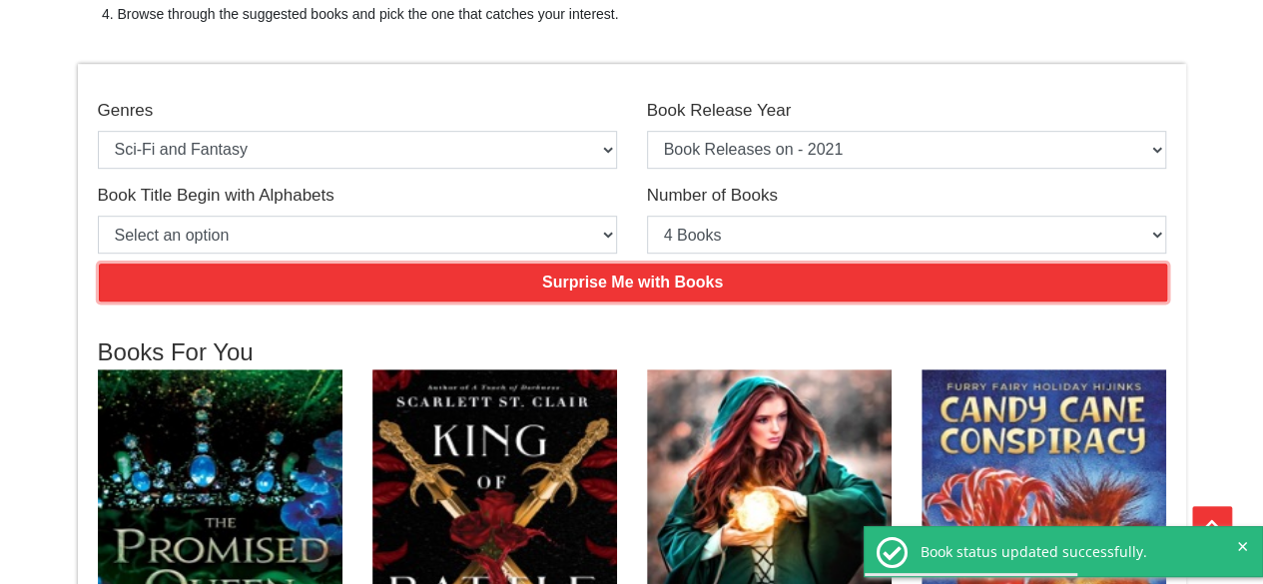
click at [562, 275] on input "Surprise Me with Books" at bounding box center [633, 283] width 1069 height 38
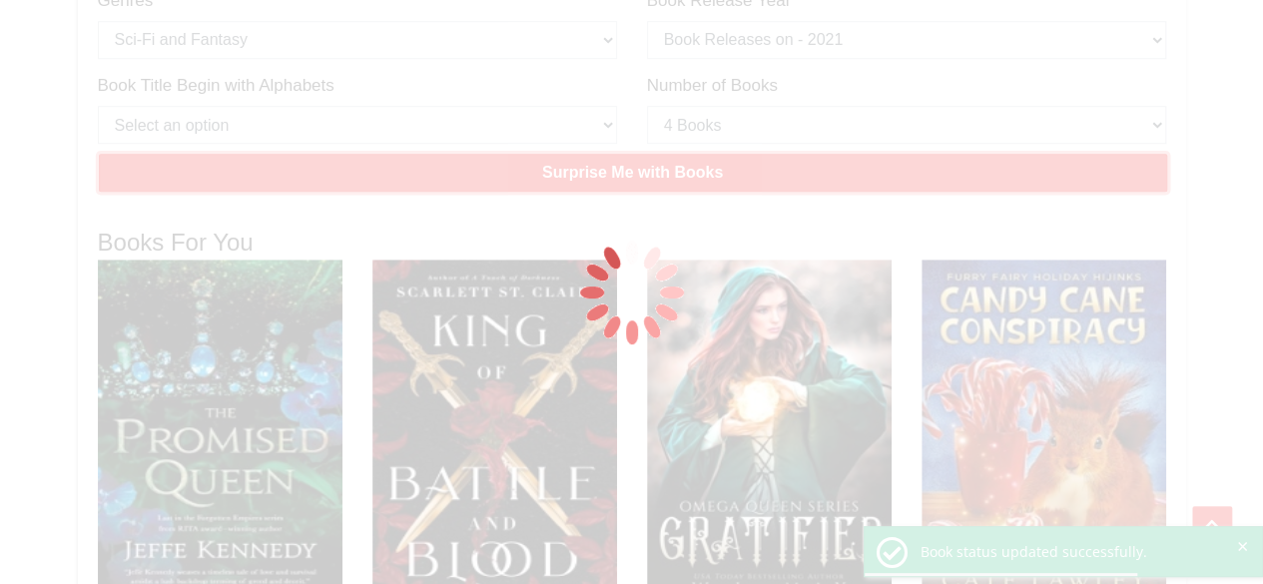
scroll to position [699, 0]
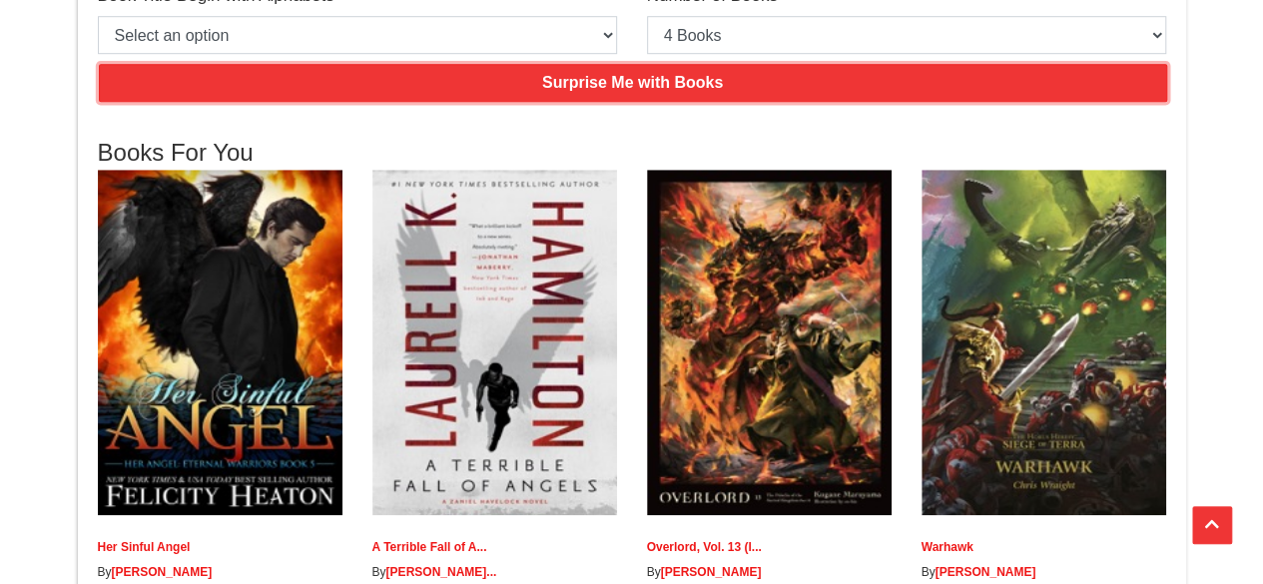
click at [622, 79] on input "Surprise Me with Books" at bounding box center [633, 83] width 1069 height 38
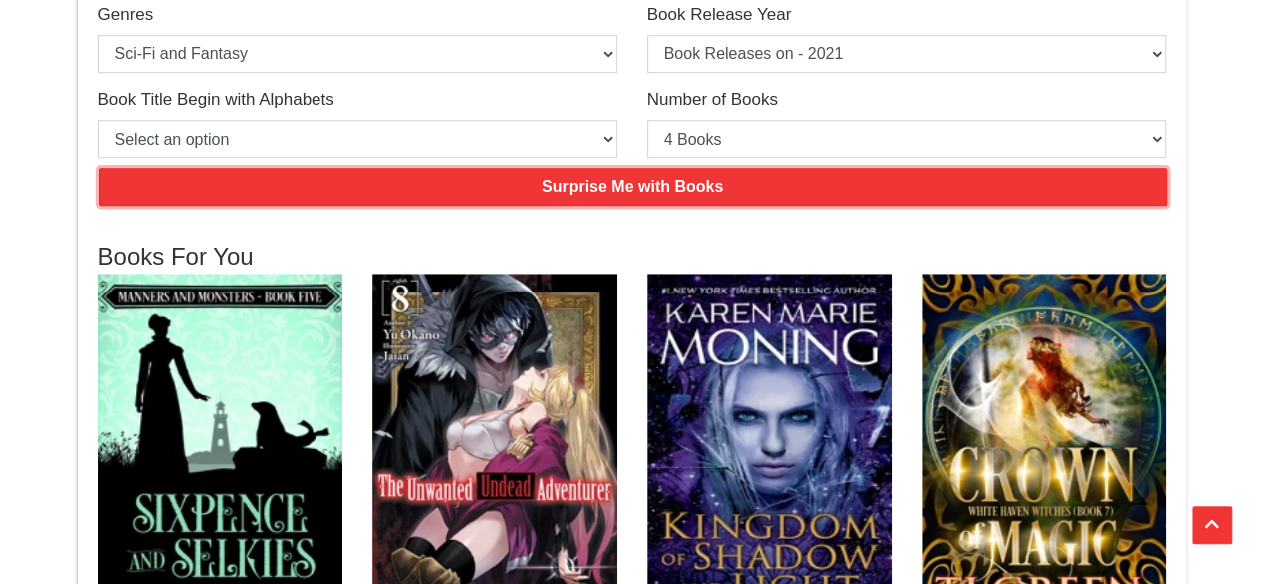
scroll to position [499, 0]
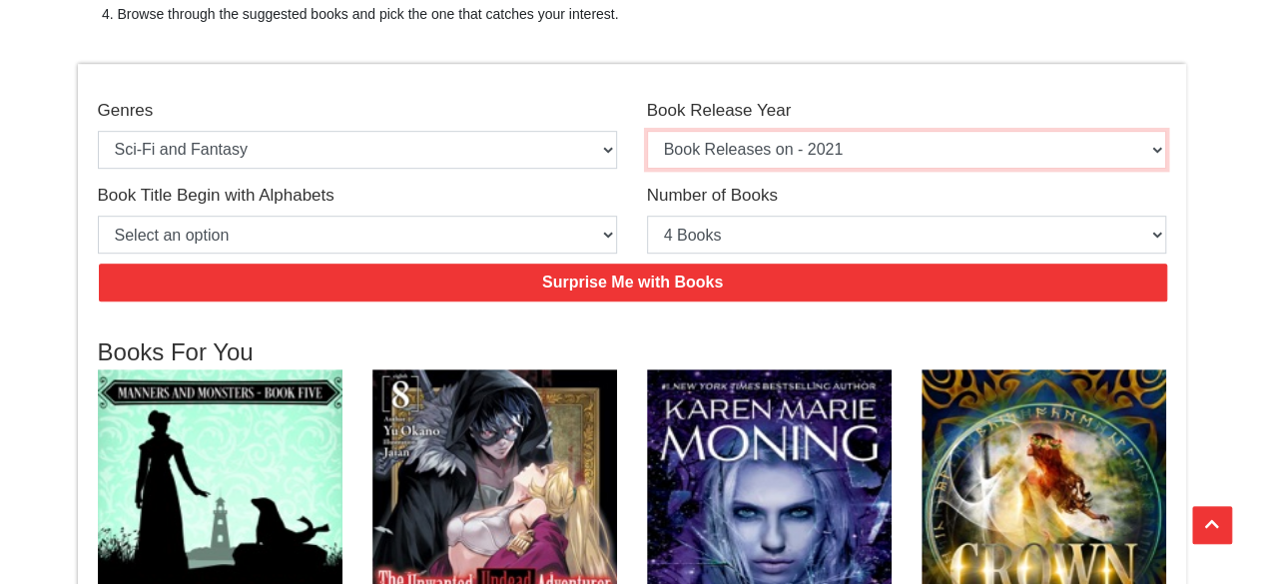
click at [745, 150] on select "Select an option Book Releases on - 2025 Book Releases on - 2024 Book Releases …" at bounding box center [906, 150] width 519 height 38
click at [647, 131] on select "Select an option Book Releases on - 2025 Book Releases on - 2024 Book Releases …" at bounding box center [906, 150] width 519 height 38
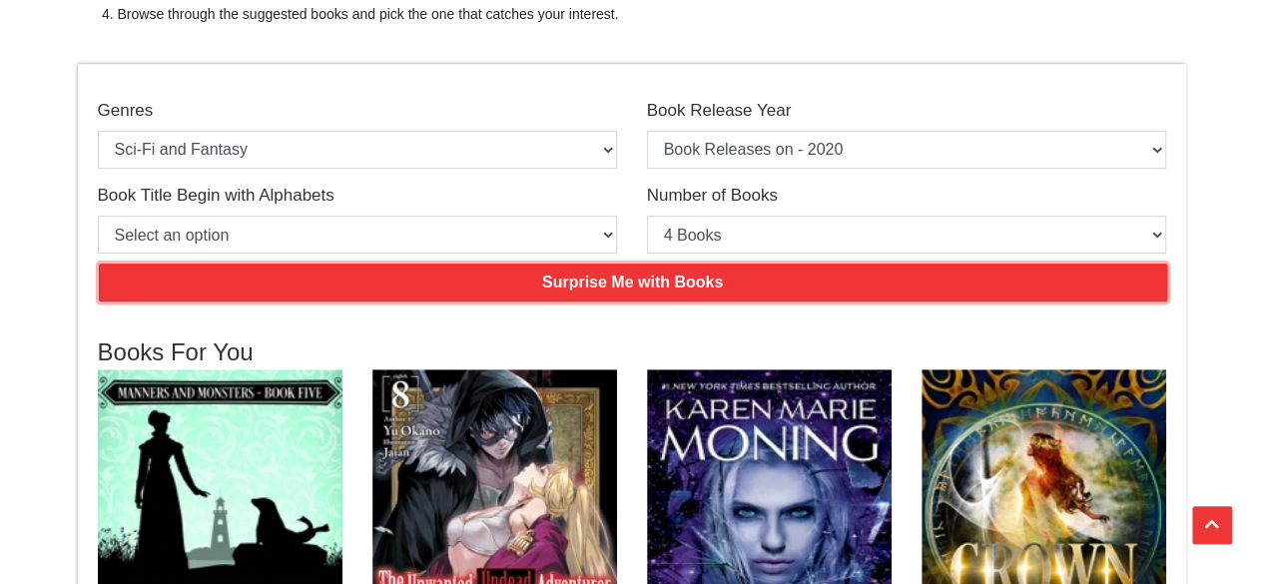
click at [651, 276] on input "Surprise Me with Books" at bounding box center [633, 283] width 1069 height 38
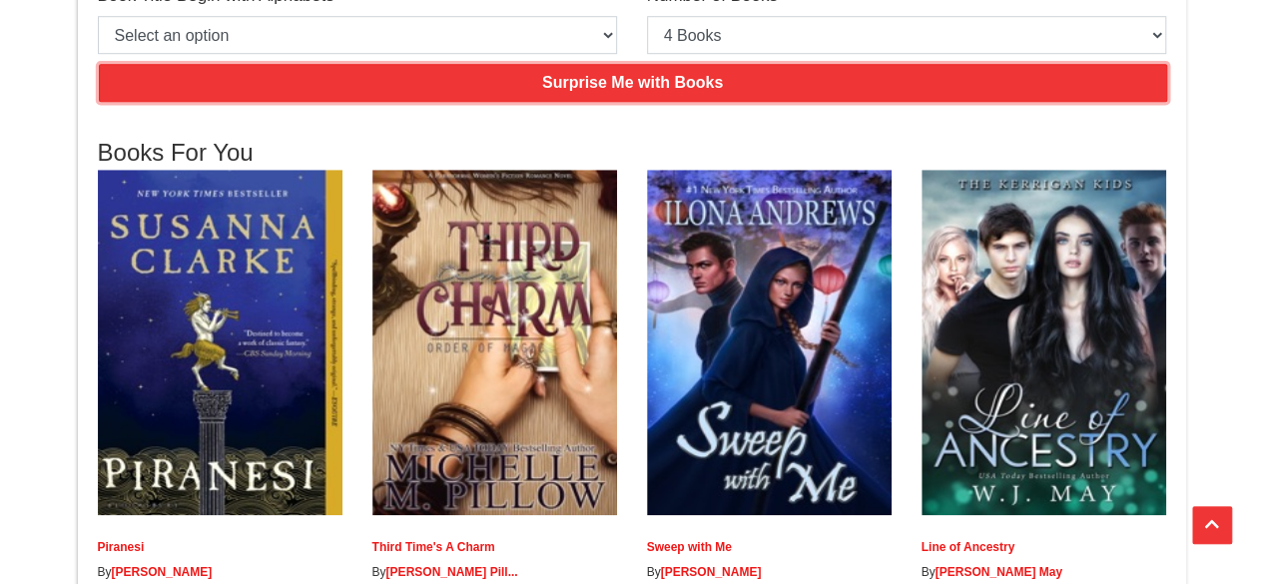
scroll to position [599, 0]
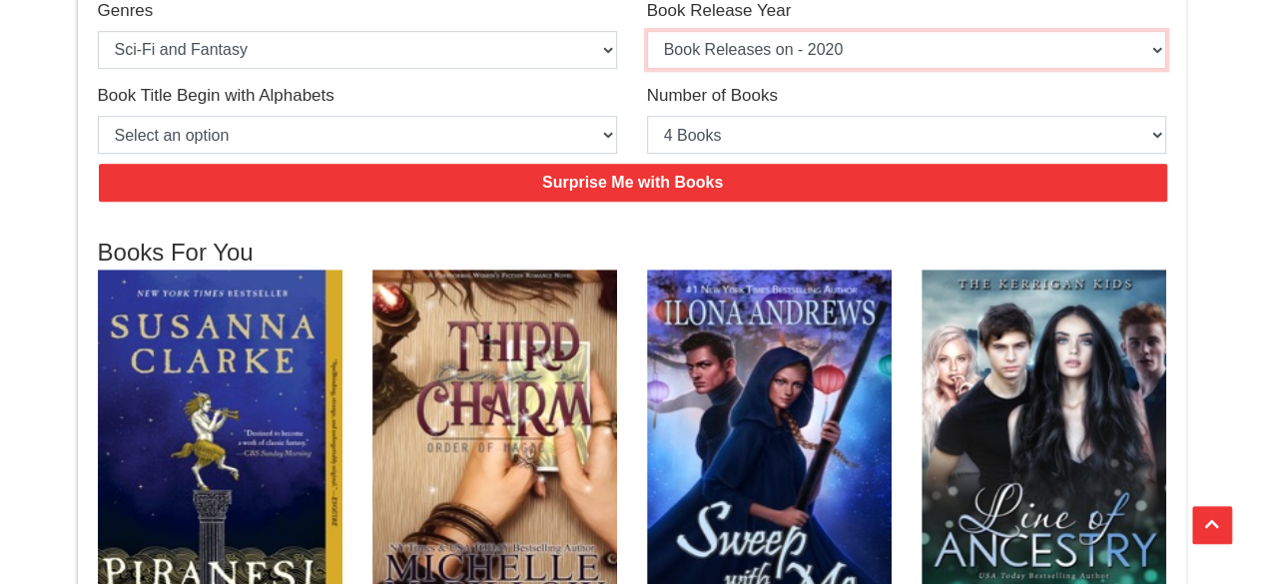
click at [753, 52] on select "Select an option Book Releases on - 2025 Book Releases on - 2024 Book Releases …" at bounding box center [906, 50] width 519 height 38
click at [647, 31] on select "Select an option Book Releases on - 2025 Book Releases on - 2024 Book Releases …" at bounding box center [906, 50] width 519 height 38
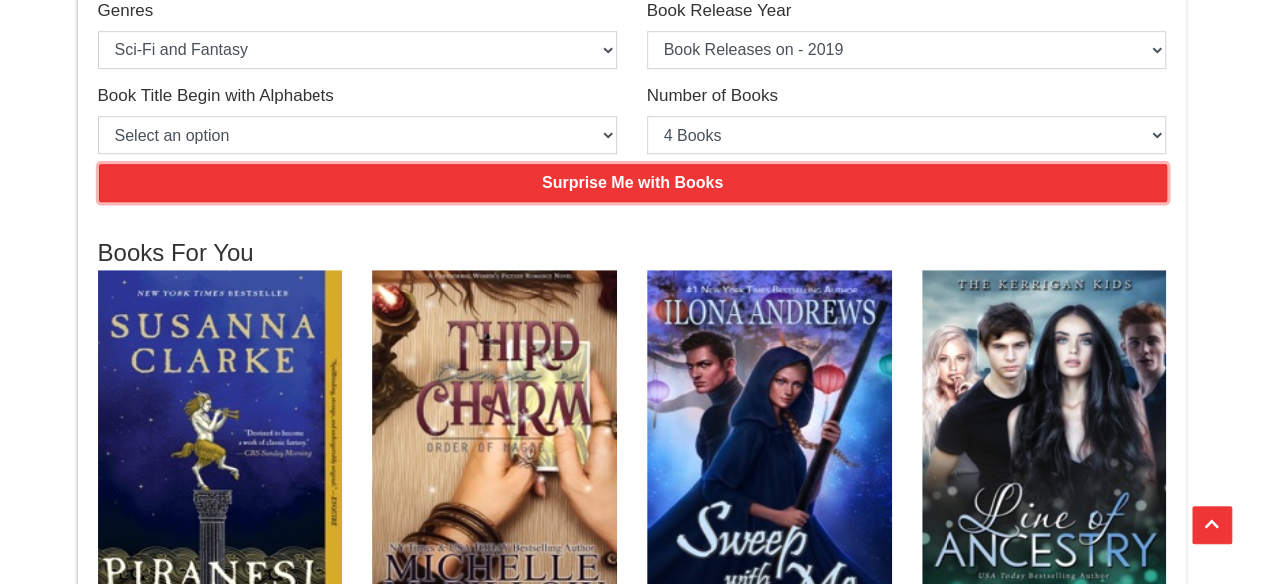
click at [657, 185] on input "Surprise Me with Books" at bounding box center [633, 183] width 1069 height 38
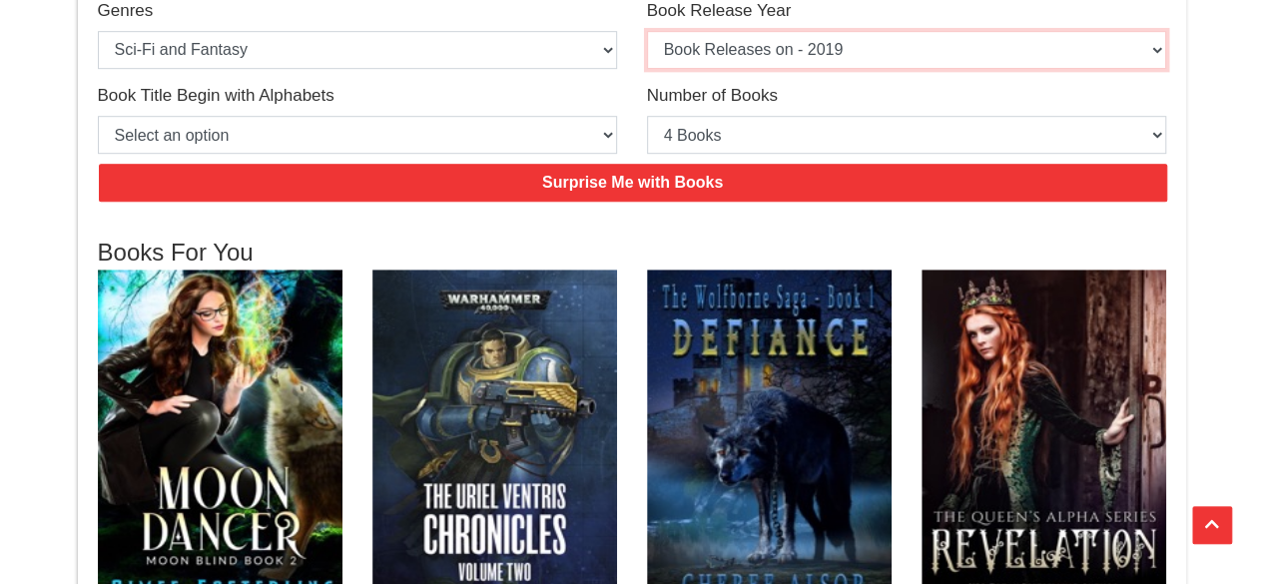
click at [699, 57] on select "Select an option Book Releases on - 2025 Book Releases on - 2024 Book Releases …" at bounding box center [906, 50] width 519 height 38
click at [647, 31] on select "Select an option Book Releases on - 2025 Book Releases on - 2024 Book Releases …" at bounding box center [906, 50] width 519 height 38
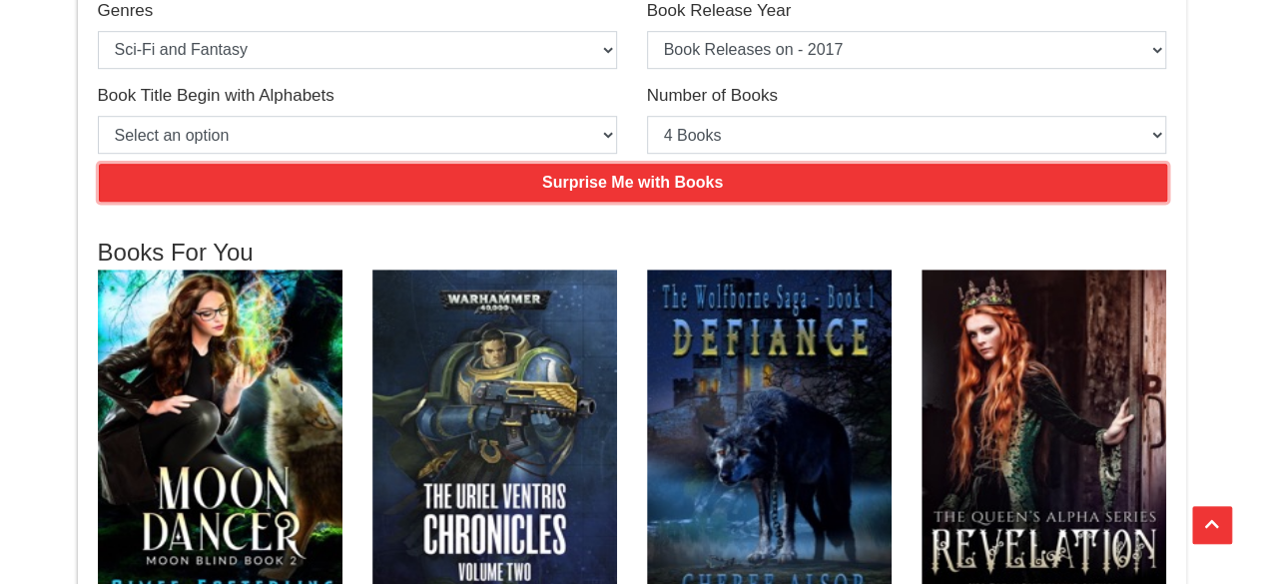
click at [673, 169] on input "Surprise Me with Books" at bounding box center [633, 183] width 1069 height 38
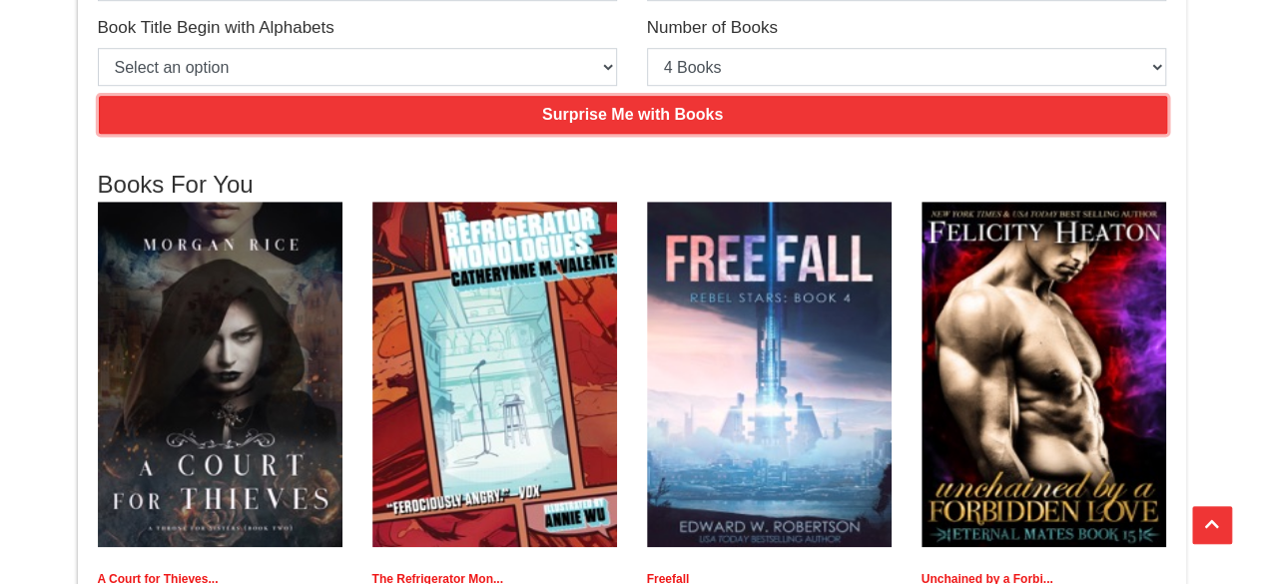
scroll to position [699, 0]
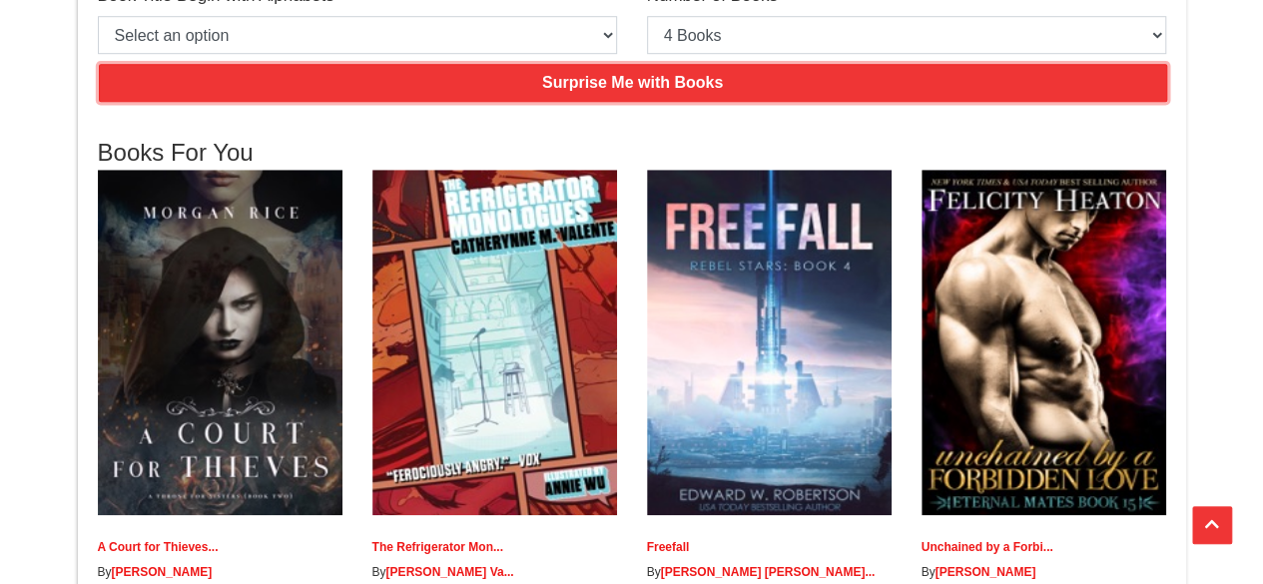
click at [656, 83] on input "Surprise Me with Books" at bounding box center [633, 83] width 1069 height 38
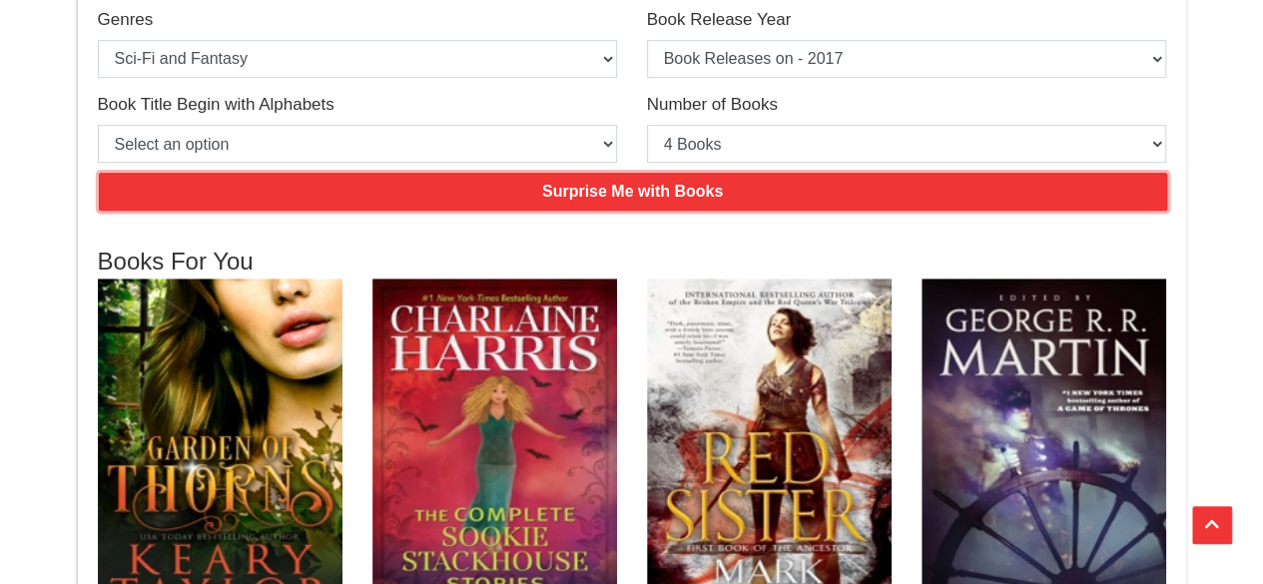
scroll to position [499, 0]
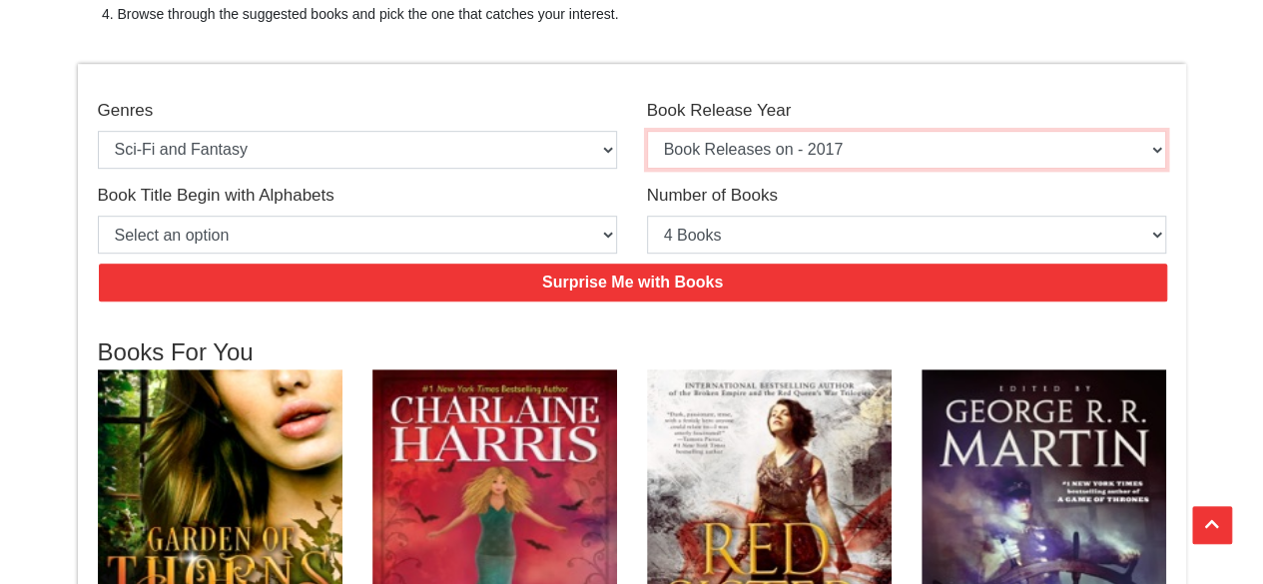
click at [698, 154] on select "Select an option Book Releases on - 2025 Book Releases on - 2024 Book Releases …" at bounding box center [906, 150] width 519 height 38
click at [647, 131] on select "Select an option Book Releases on - 2025 Book Releases on - 2024 Book Releases …" at bounding box center [906, 150] width 519 height 38
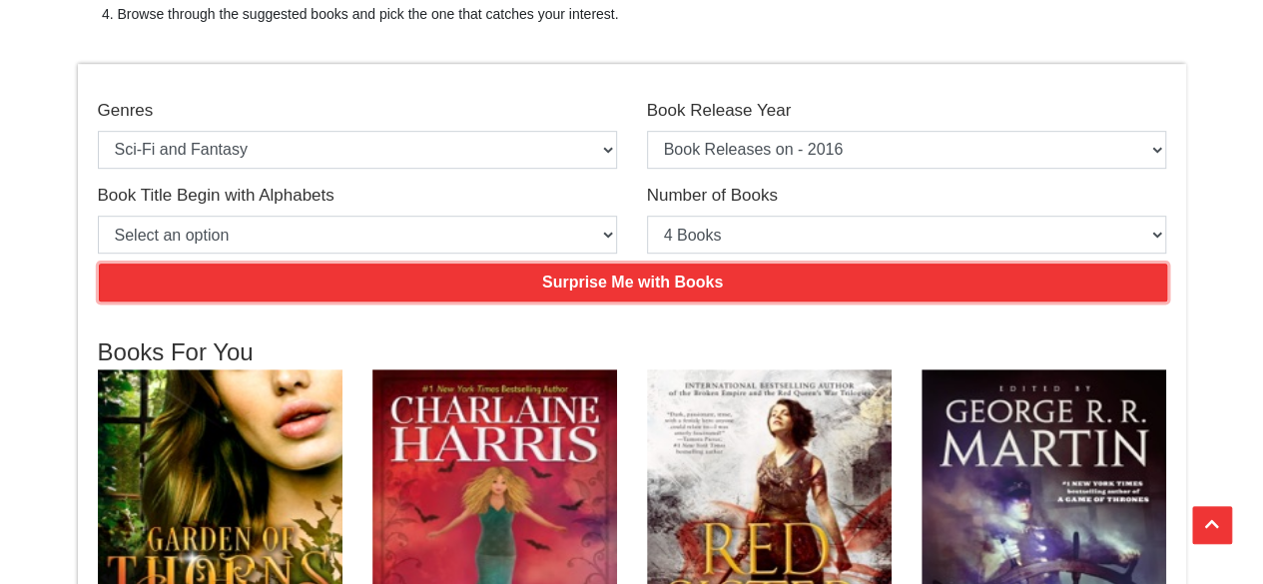
click at [680, 291] on input "Surprise Me with Books" at bounding box center [633, 283] width 1069 height 38
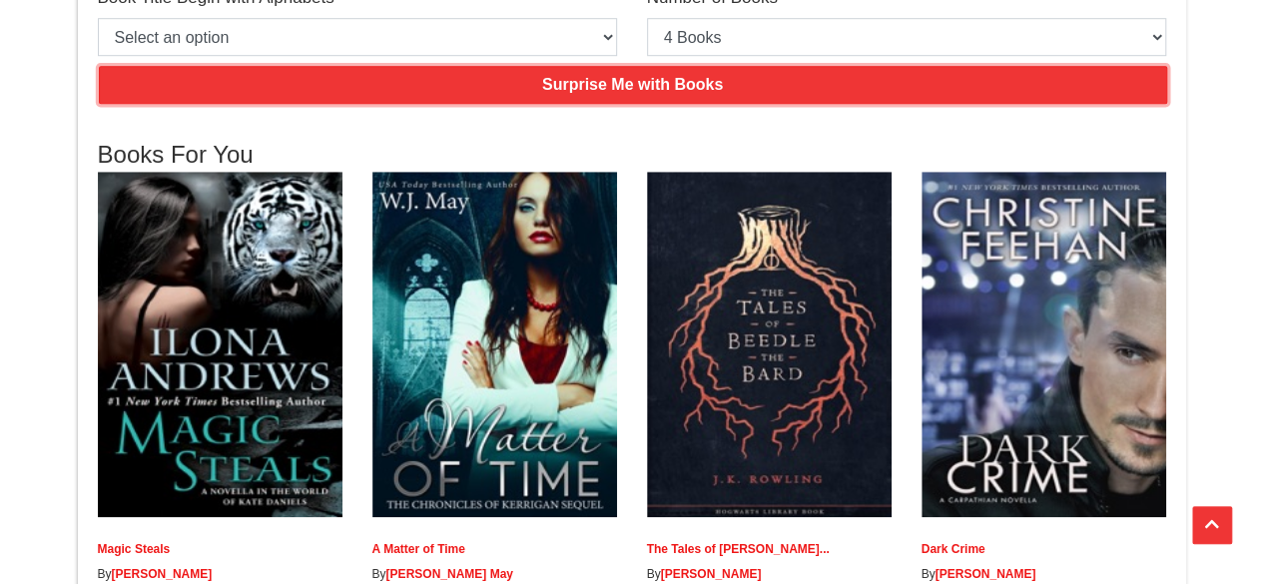
scroll to position [699, 0]
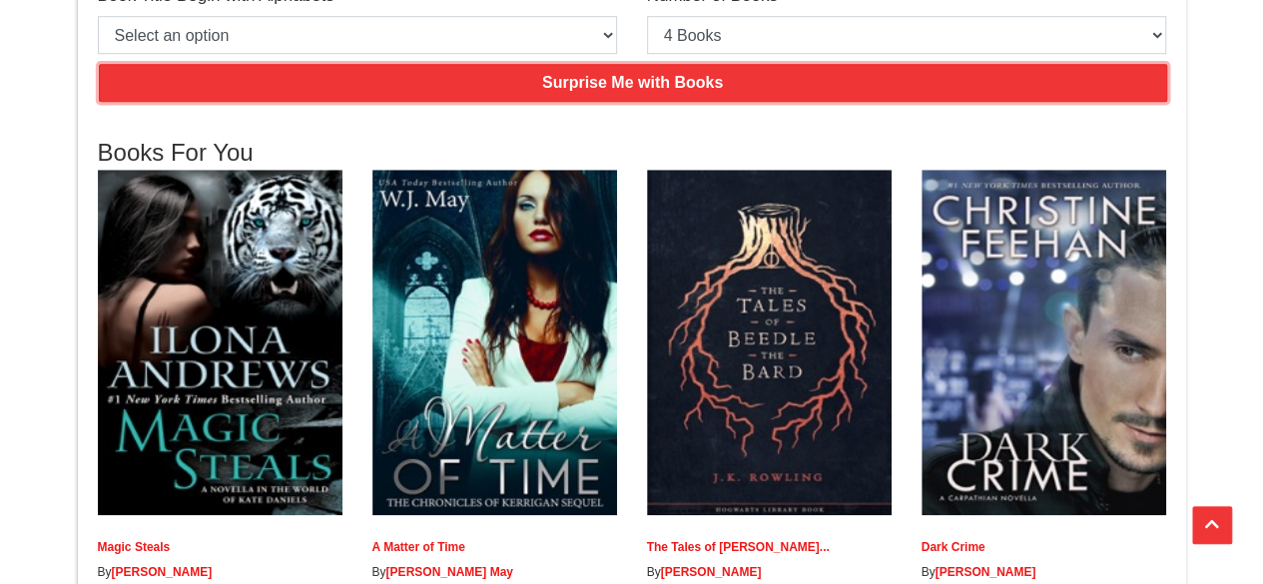
click at [673, 85] on input "Surprise Me with Books" at bounding box center [633, 83] width 1069 height 38
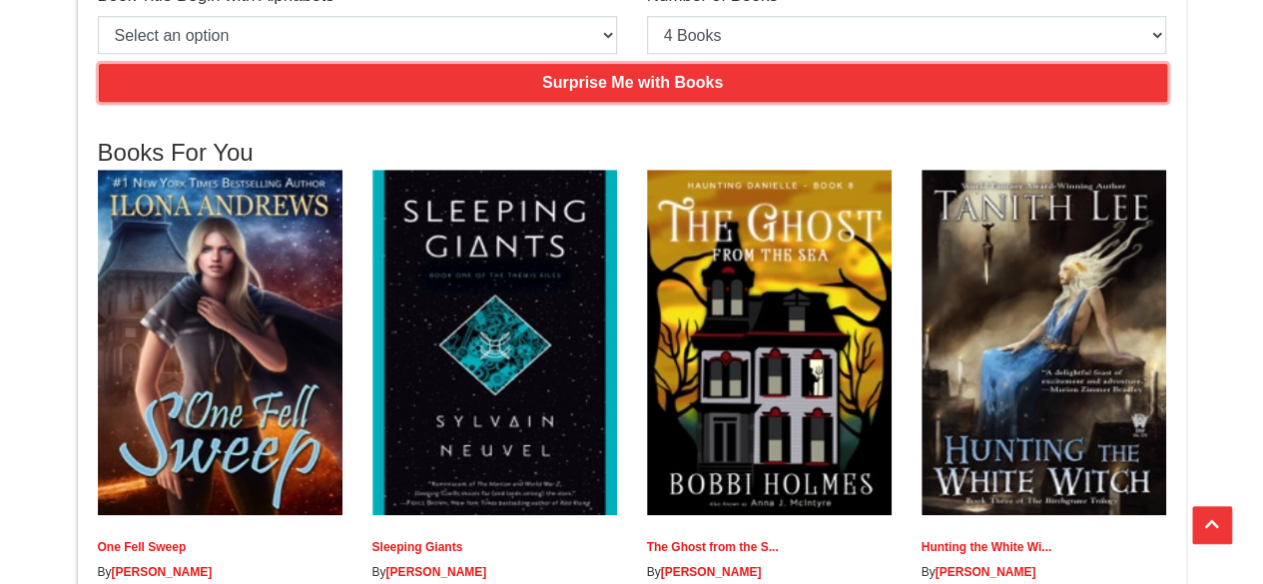
scroll to position [599, 0]
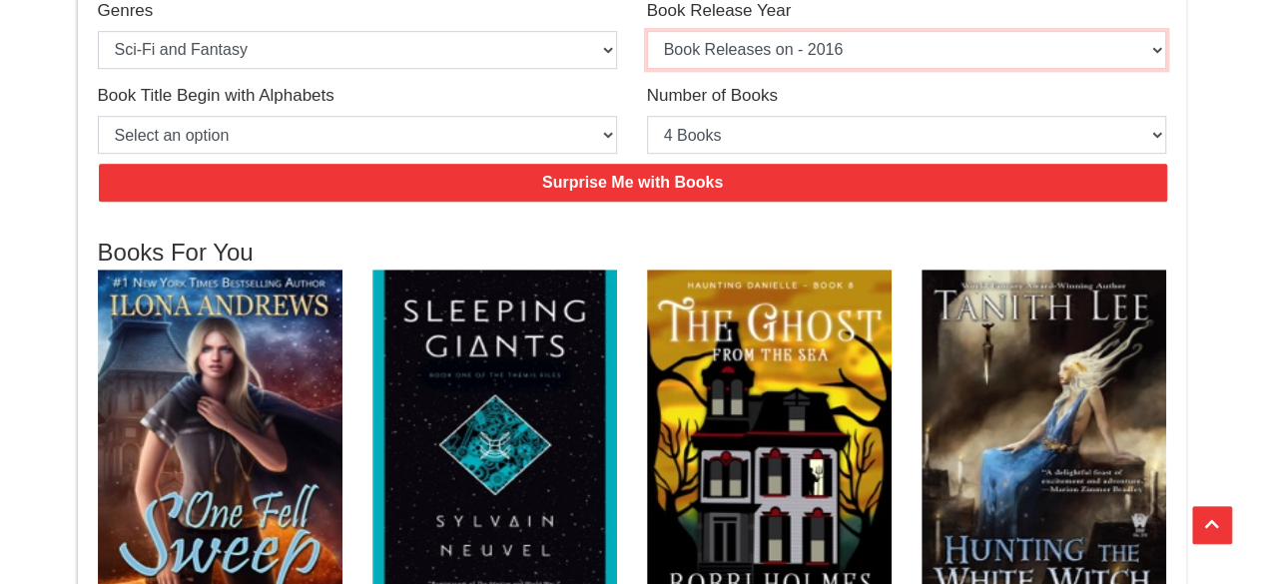
click at [785, 48] on select "Select an option Book Releases on - 2025 Book Releases on - 2024 Book Releases …" at bounding box center [906, 50] width 519 height 38
select select "2015"
click at [647, 31] on select "Select an option Book Releases on - 2025 Book Releases on - 2024 Book Releases …" at bounding box center [906, 50] width 519 height 38
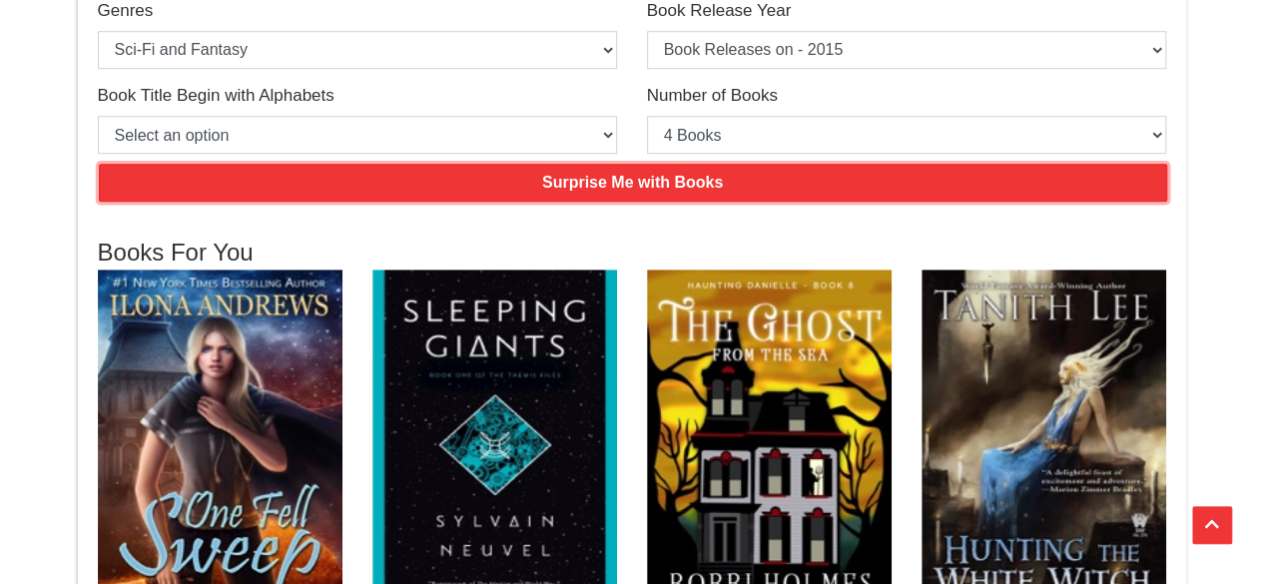
click at [711, 191] on input "Surprise Me with Books" at bounding box center [633, 183] width 1069 height 38
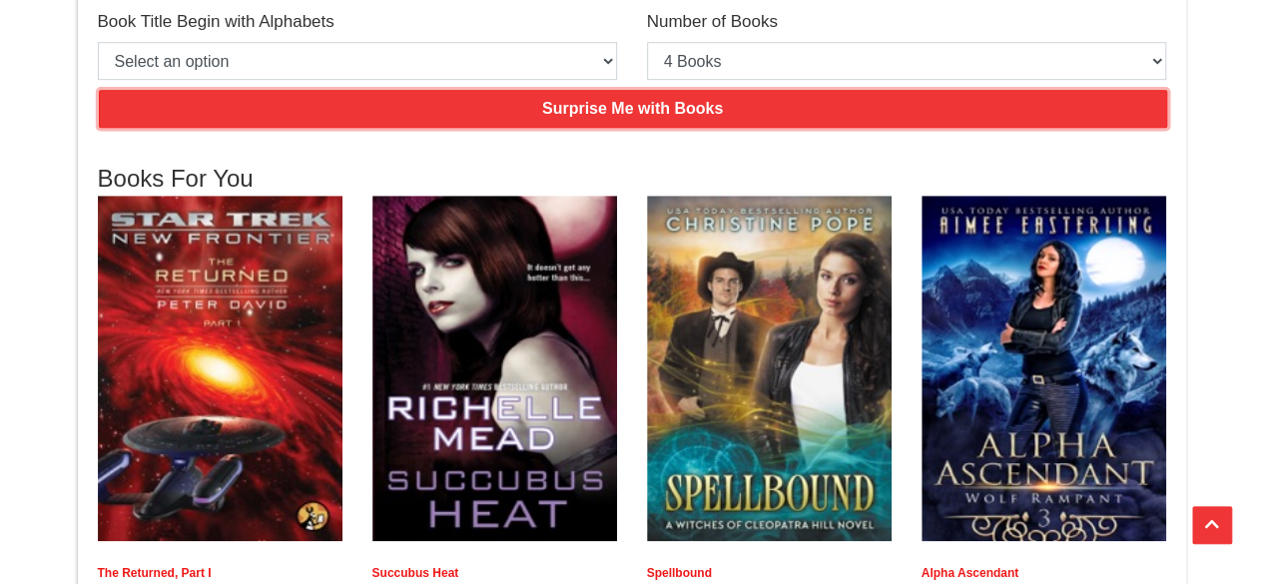
scroll to position [699, 0]
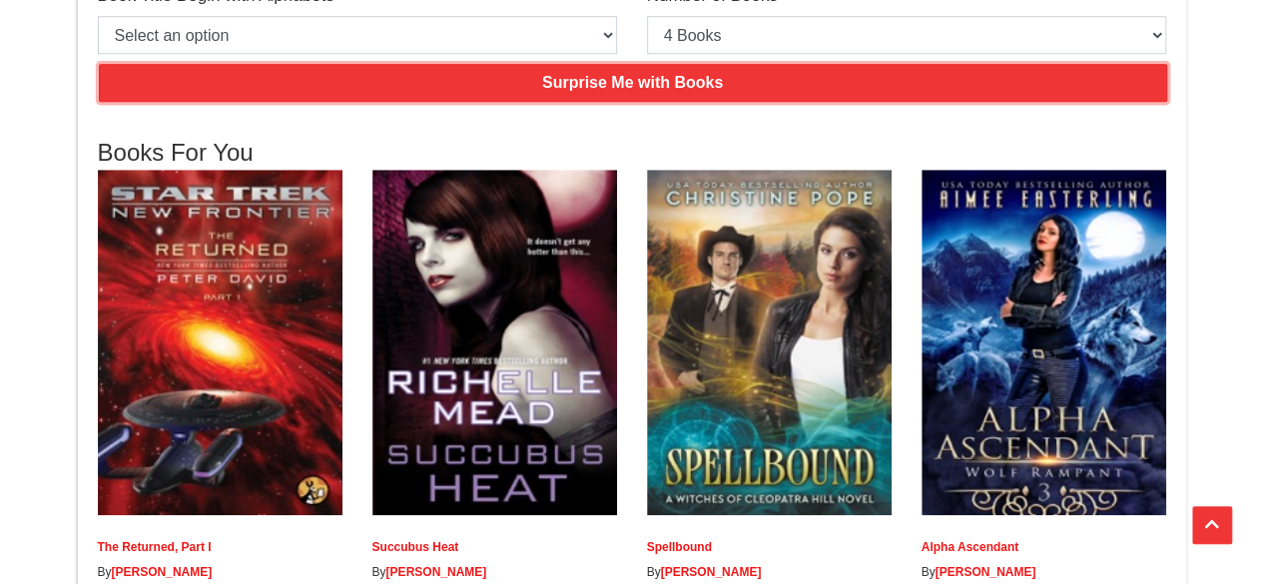
click at [715, 89] on input "Surprise Me with Books" at bounding box center [633, 83] width 1069 height 38
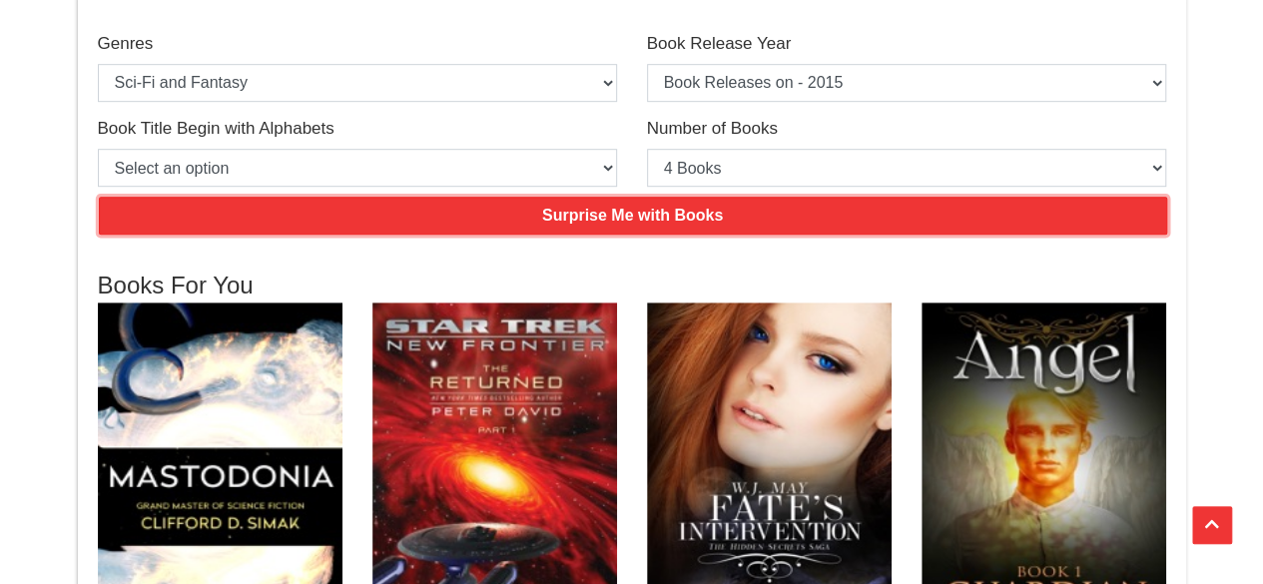
scroll to position [399, 0]
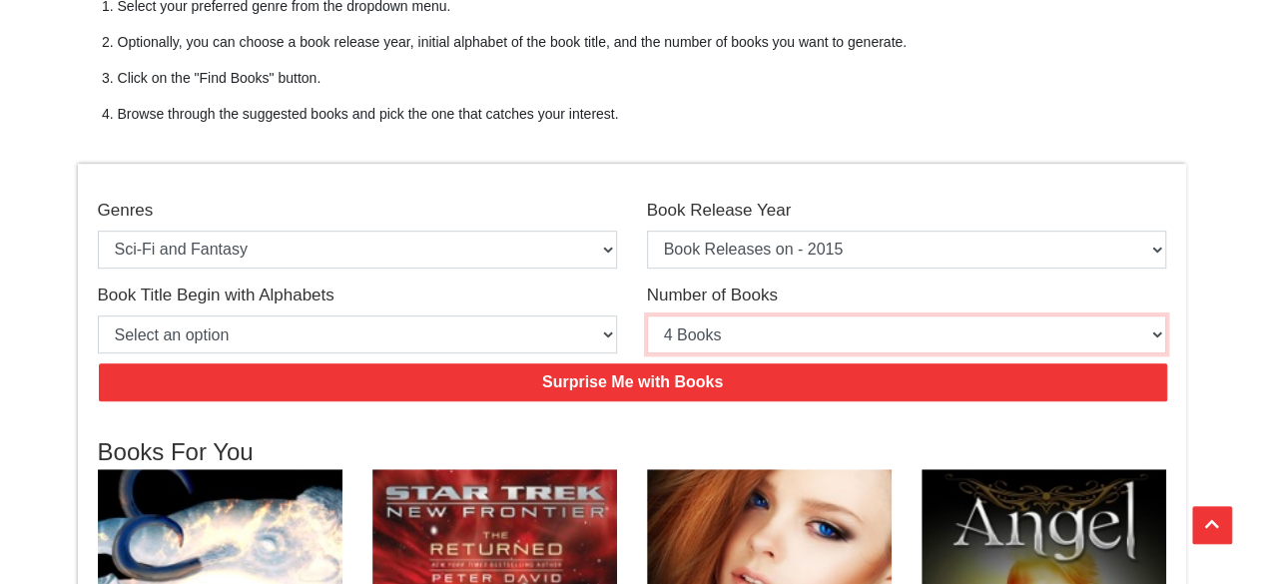
click at [719, 343] on select "Select an option 4 Books 5 Books 6 Books 7 Books 8 Books 9 Books 10 Books" at bounding box center [906, 335] width 519 height 38
click at [717, 337] on select "Select an option 4 Books 5 Books 6 Books 7 Books 8 Books 9 Books 10 Books" at bounding box center [906, 335] width 519 height 38
click at [719, 333] on select "Select an option 4 Books 5 Books 6 Books 7 Books 8 Books 9 Books 10 Books" at bounding box center [906, 335] width 519 height 38
click at [647, 316] on select "Select an option 4 Books 5 Books 6 Books 7 Books 8 Books 9 Books 10 Books" at bounding box center [906, 335] width 519 height 38
click at [742, 331] on select "Select an option 4 Books 5 Books 6 Books 7 Books 8 Books 9 Books 10 Books" at bounding box center [906, 335] width 519 height 38
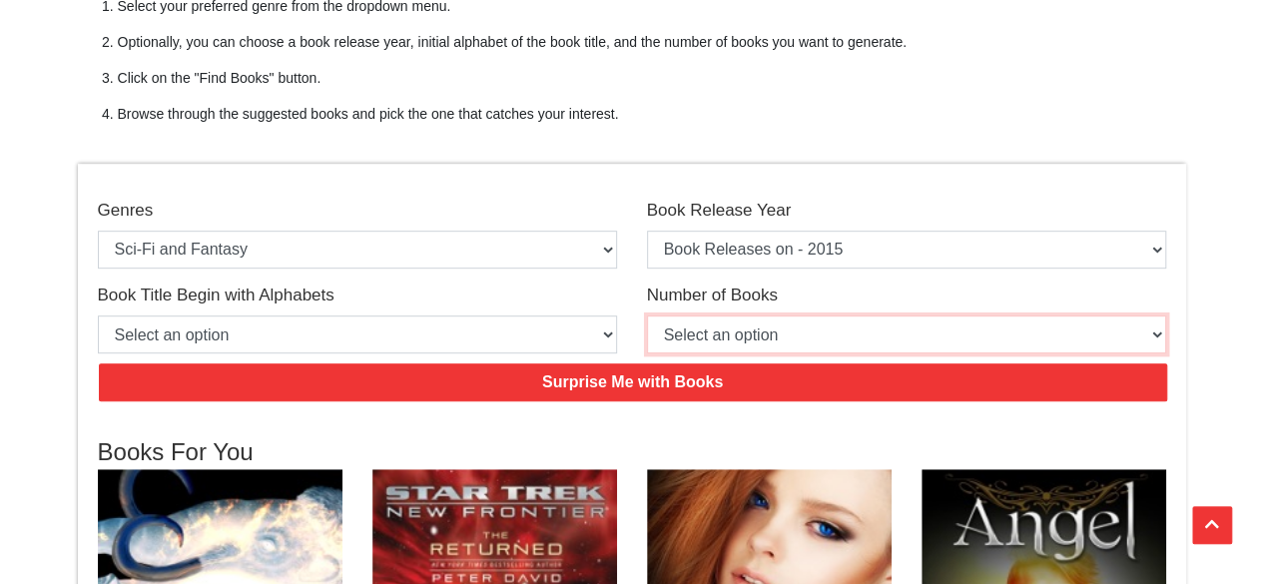
select select "10"
click at [647, 316] on select "Select an option 4 Books 5 Books 6 Books 7 Books 8 Books 9 Books 10 Books" at bounding box center [906, 335] width 519 height 38
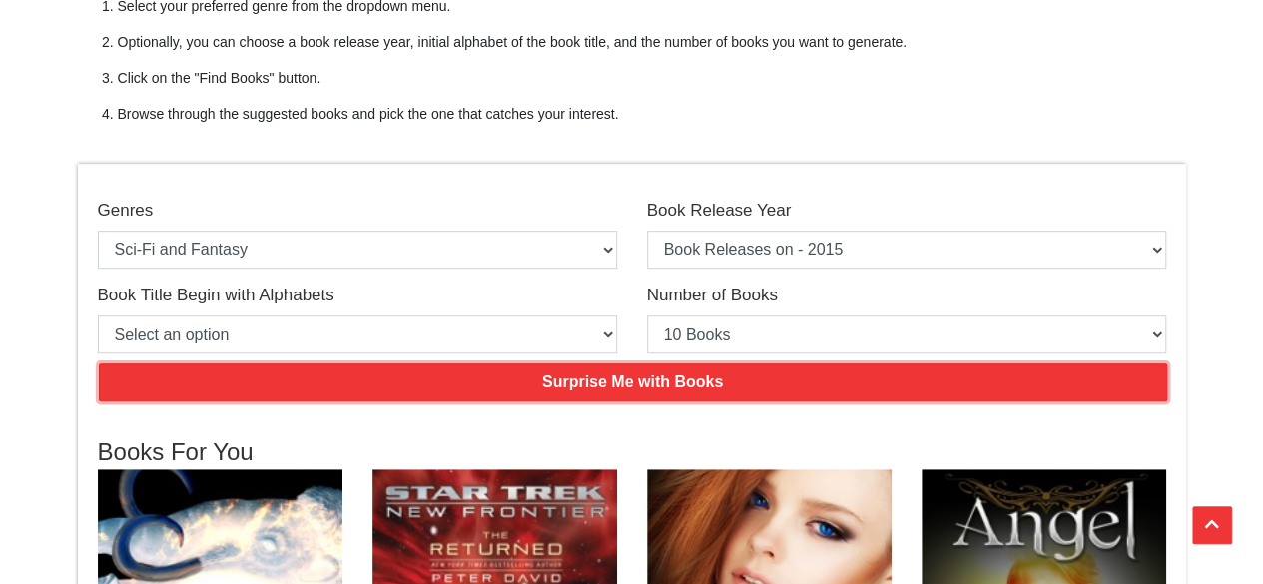
click at [578, 386] on input "Surprise Me with Books" at bounding box center [633, 382] width 1069 height 38
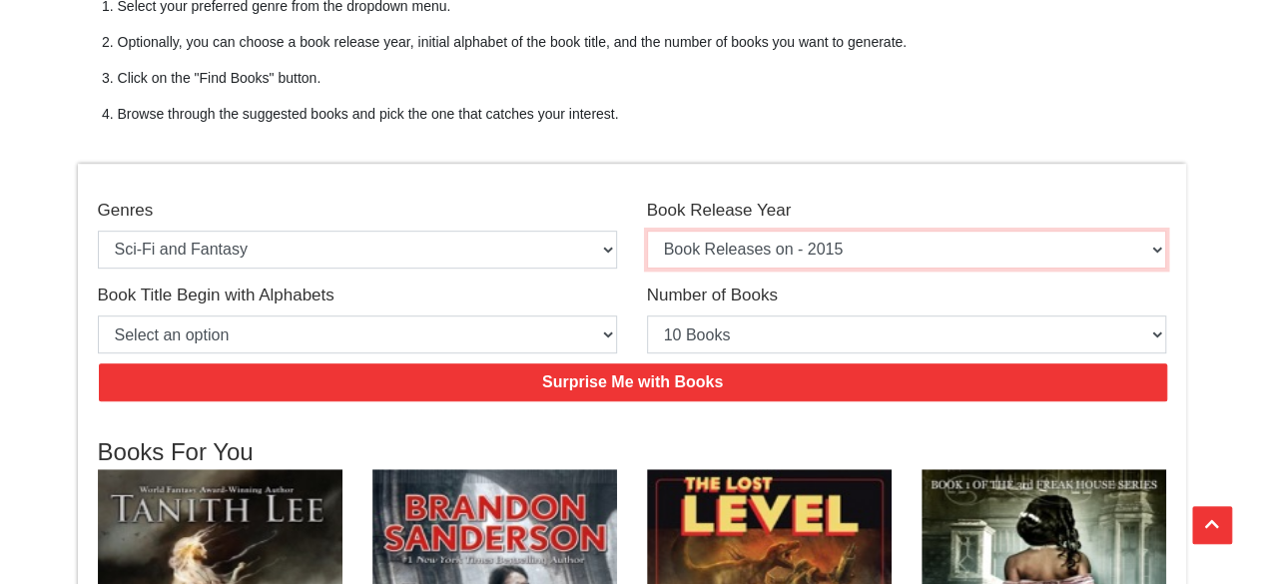
click at [737, 263] on select "Select an option Book Releases on - 2025 Book Releases on - 2024 Book Releases …" at bounding box center [906, 250] width 519 height 38
select select "2016"
click at [647, 231] on select "Select an option Book Releases on - 2025 Book Releases on - 2024 Book Releases …" at bounding box center [906, 250] width 519 height 38
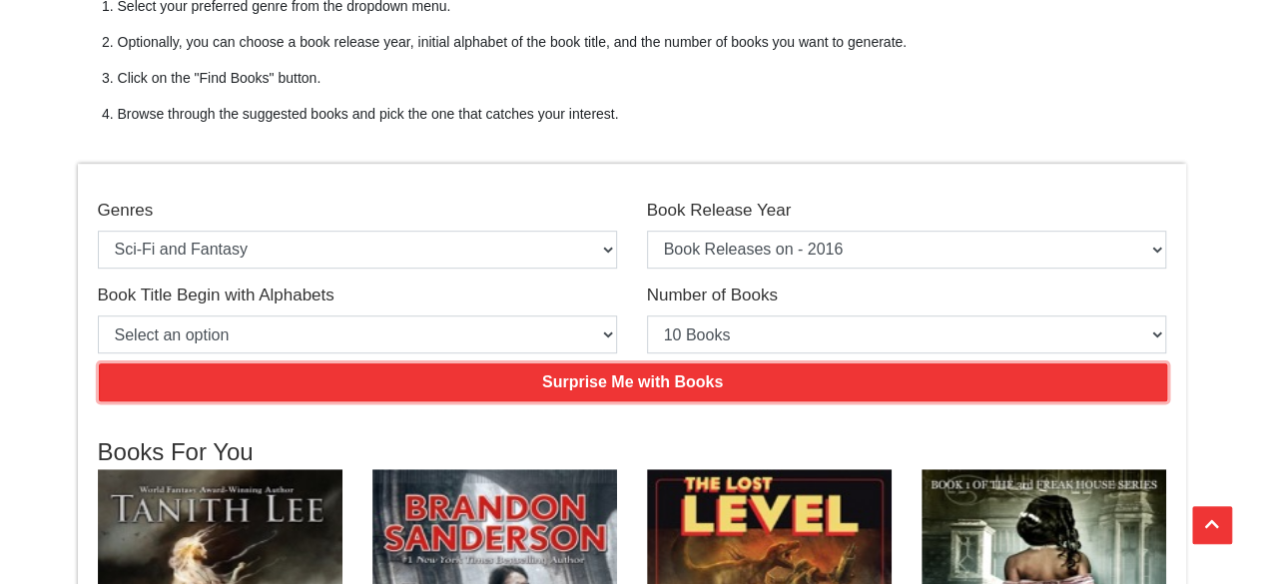
click at [691, 376] on input "Surprise Me with Books" at bounding box center [633, 382] width 1069 height 38
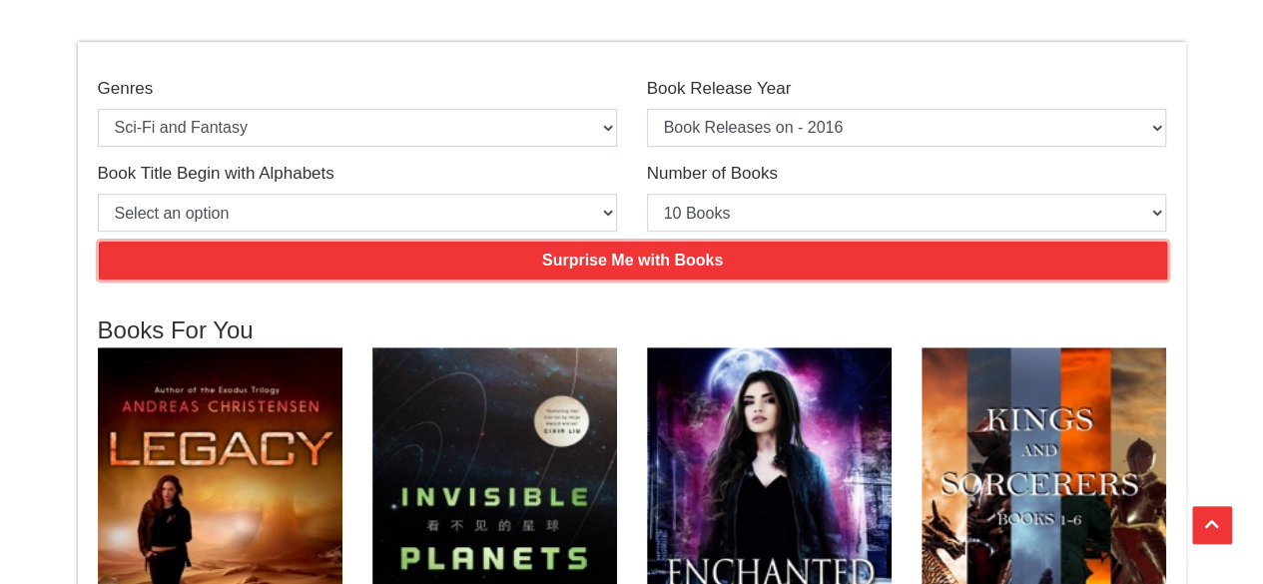
scroll to position [300, 0]
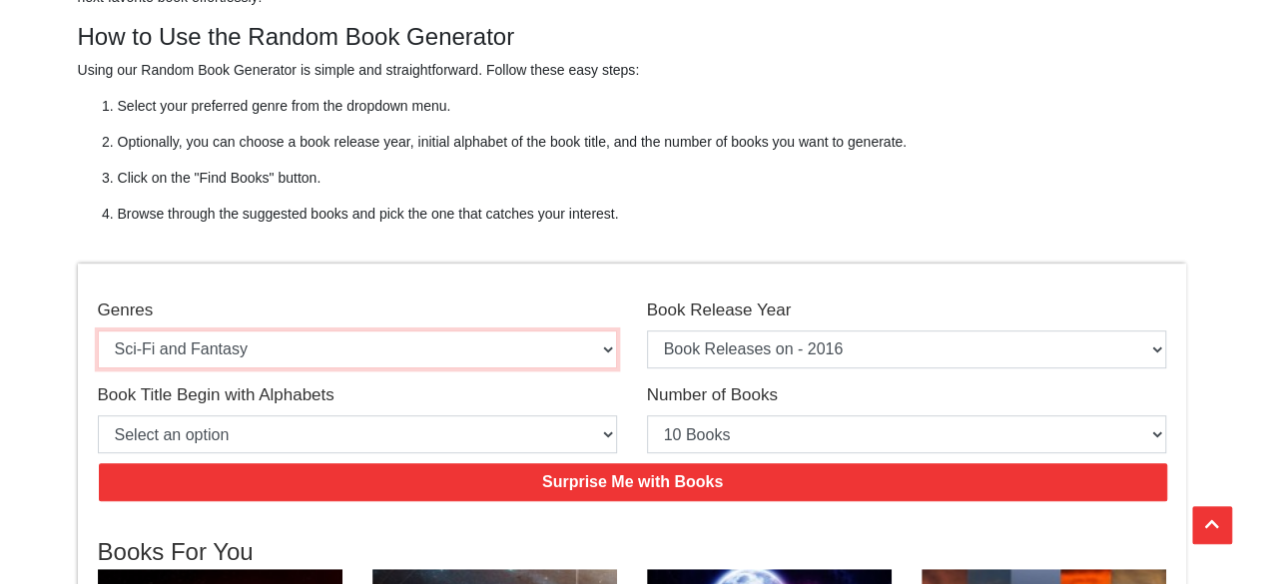
click at [342, 351] on select "Select an option Action & Adventure Adventure Biographies and Memoirs [DEMOGRAP…" at bounding box center [357, 350] width 519 height 38
click at [98, 331] on select "Select an option Action & Adventure Adventure Biographies and Memoirs [DEMOGRAP…" at bounding box center [357, 350] width 519 height 38
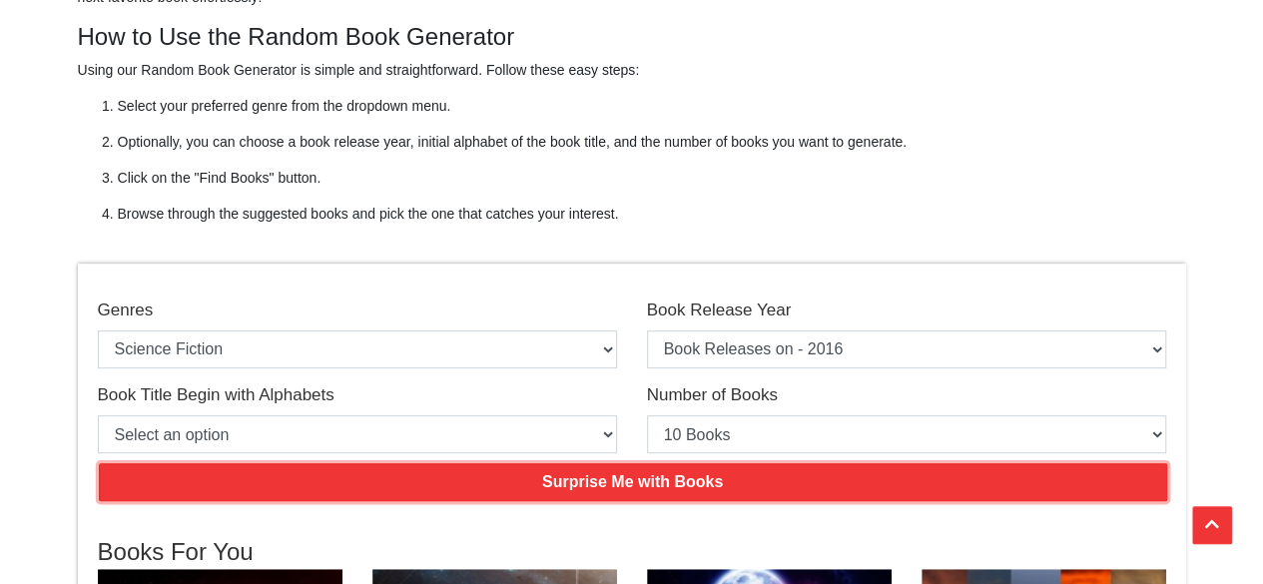
click at [601, 472] on input "Surprise Me with Books" at bounding box center [633, 482] width 1069 height 38
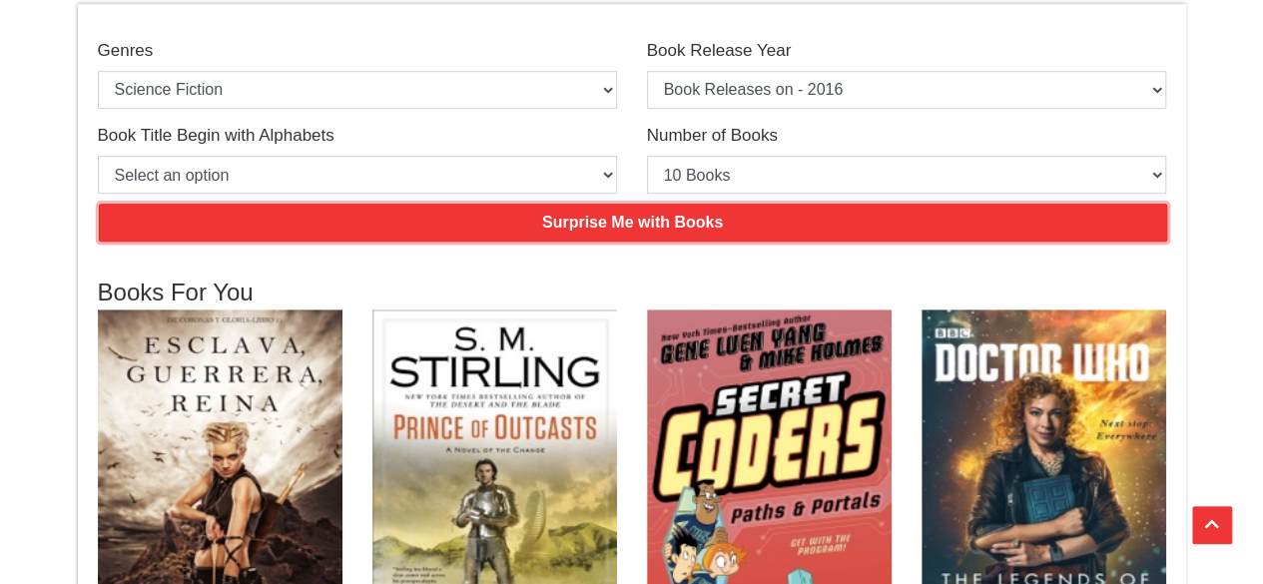
scroll to position [399, 0]
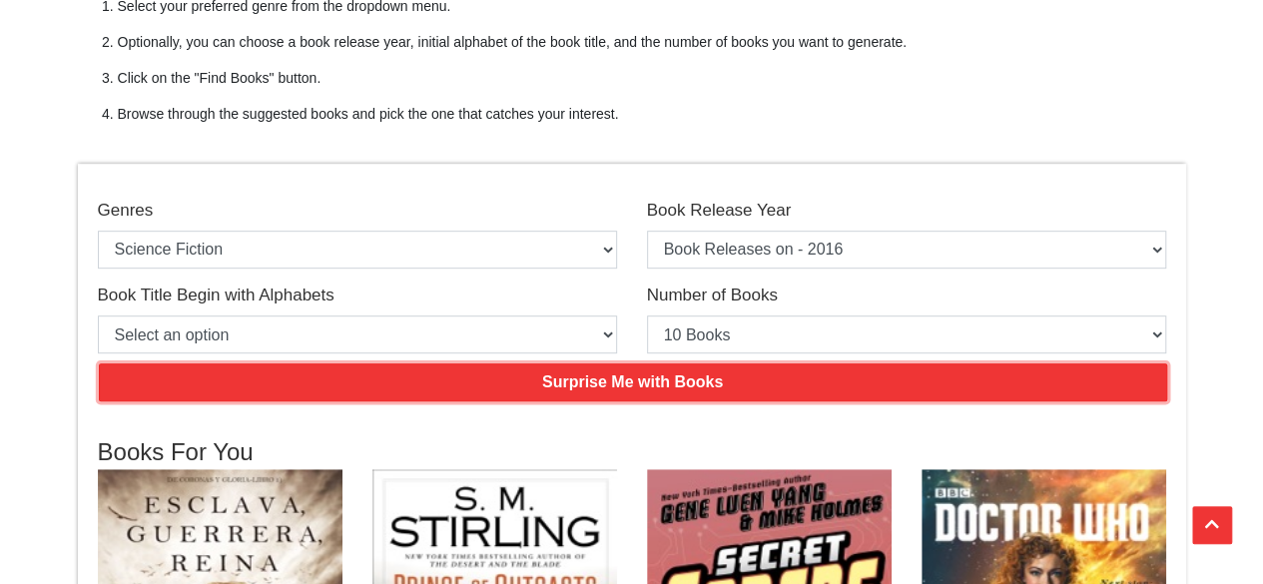
click at [609, 379] on input "Surprise Me with Books" at bounding box center [633, 382] width 1069 height 38
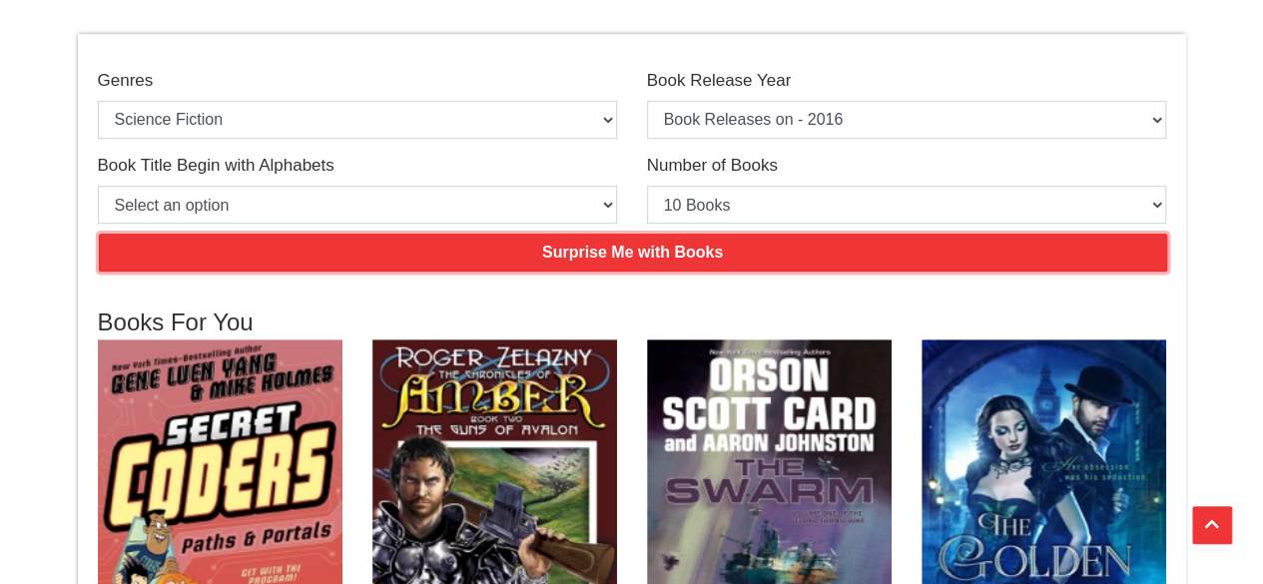
scroll to position [300, 0]
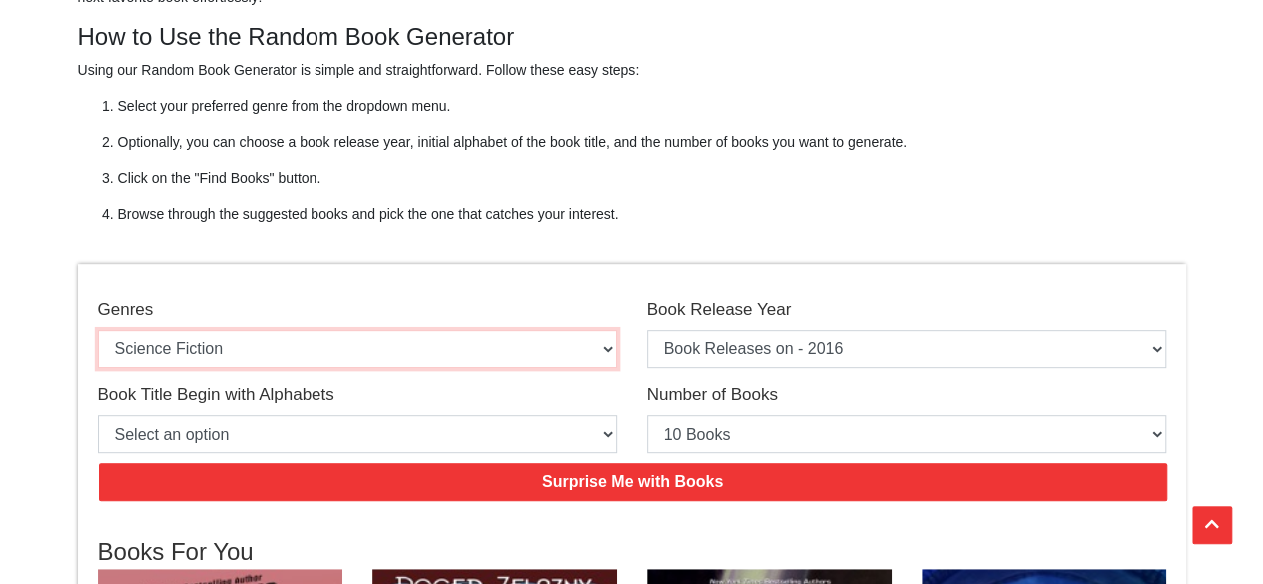
click at [262, 349] on select "Select an option Action & Adventure Adventure Biographies and Memoirs [DEMOGRAP…" at bounding box center [357, 350] width 519 height 38
select select "92"
click at [98, 331] on select "Select an option Action & Adventure Adventure Biographies and Memoirs [DEMOGRAP…" at bounding box center [357, 350] width 519 height 38
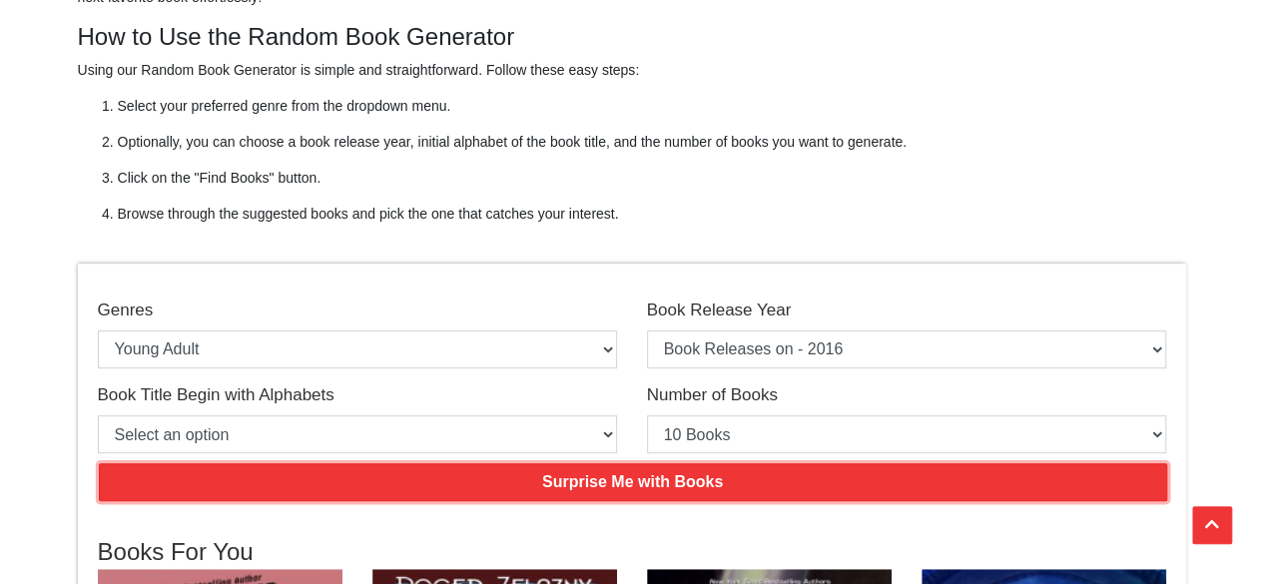
click at [569, 488] on input "Surprise Me with Books" at bounding box center [633, 482] width 1069 height 38
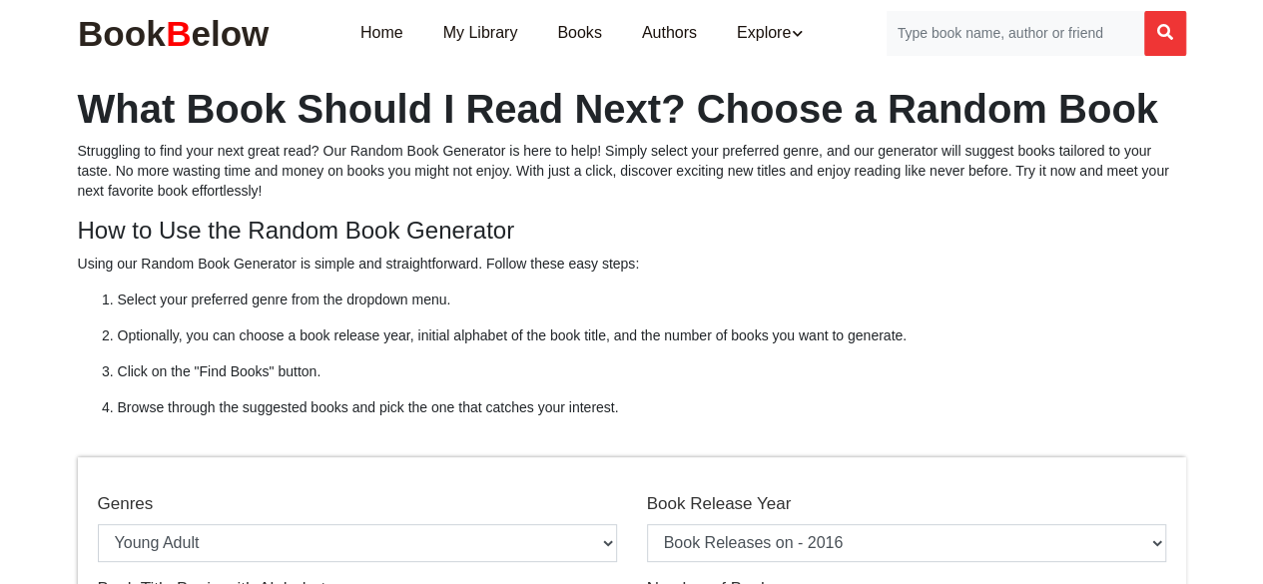
scroll to position [0, 0]
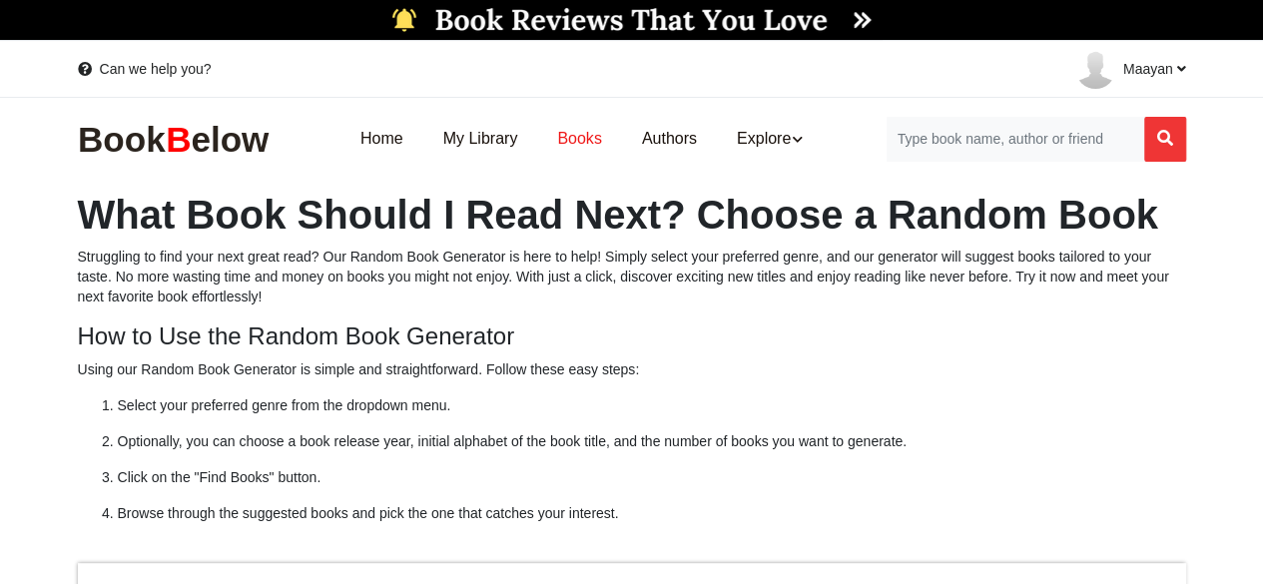
click at [565, 147] on link "Books" at bounding box center [579, 139] width 84 height 63
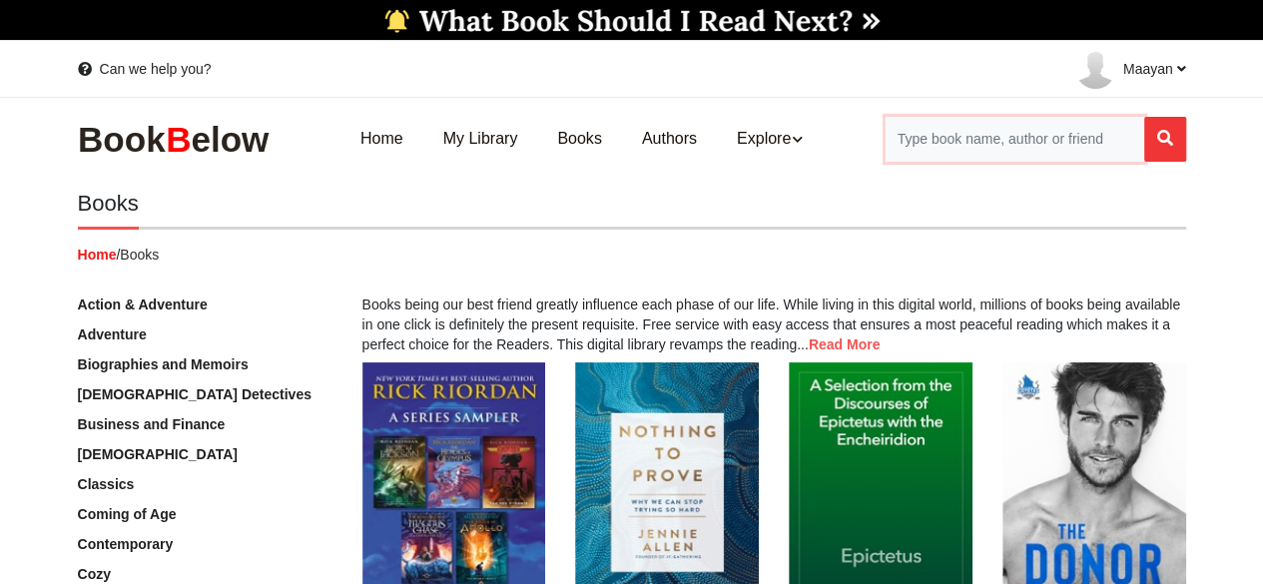
click at [943, 149] on input "Search for Books" at bounding box center [1015, 139] width 259 height 45
click at [998, 126] on input "Search for Books" at bounding box center [1015, 139] width 259 height 45
